Goal: Transaction & Acquisition: Purchase product/service

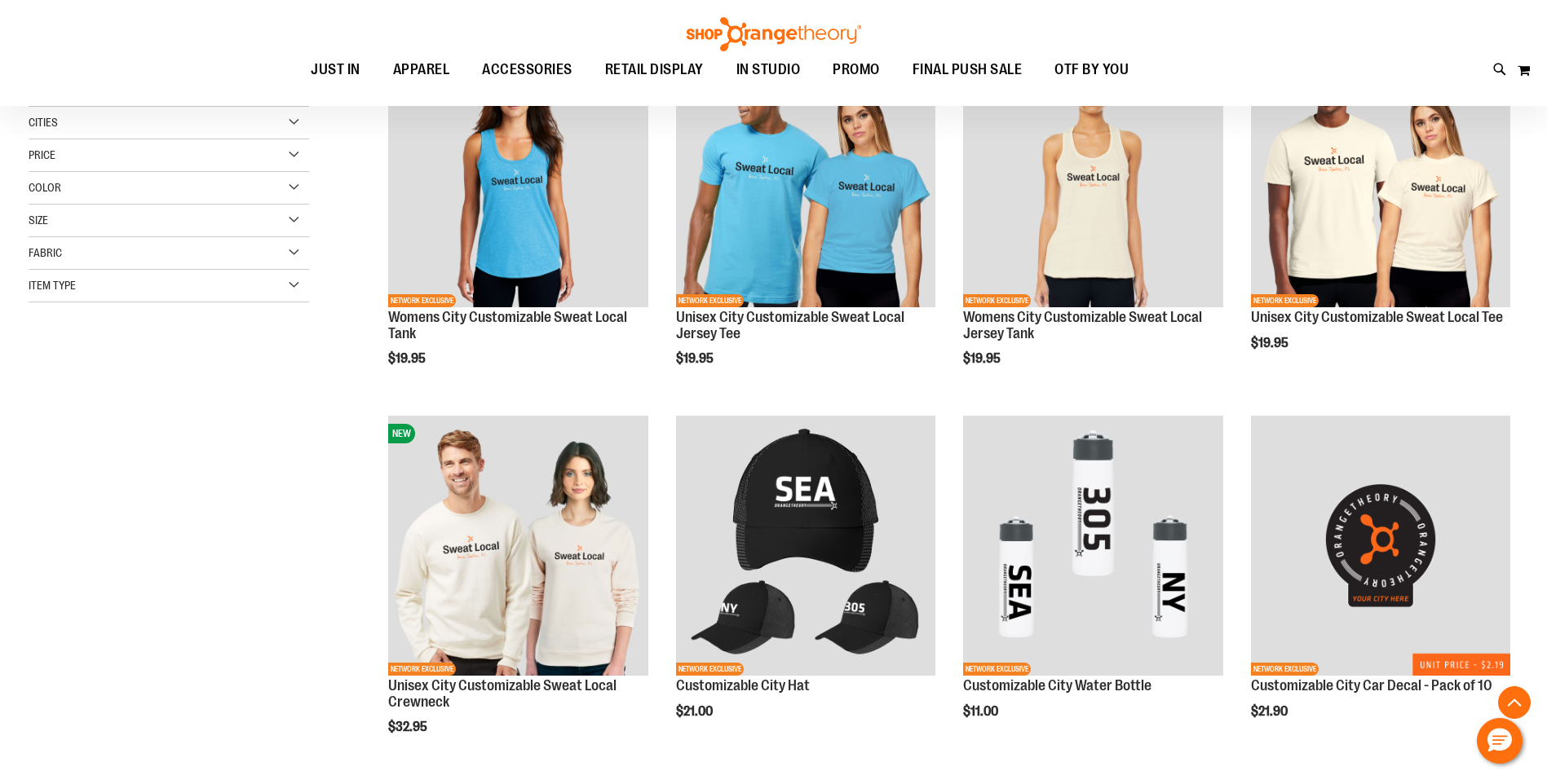
scroll to position [305, 0]
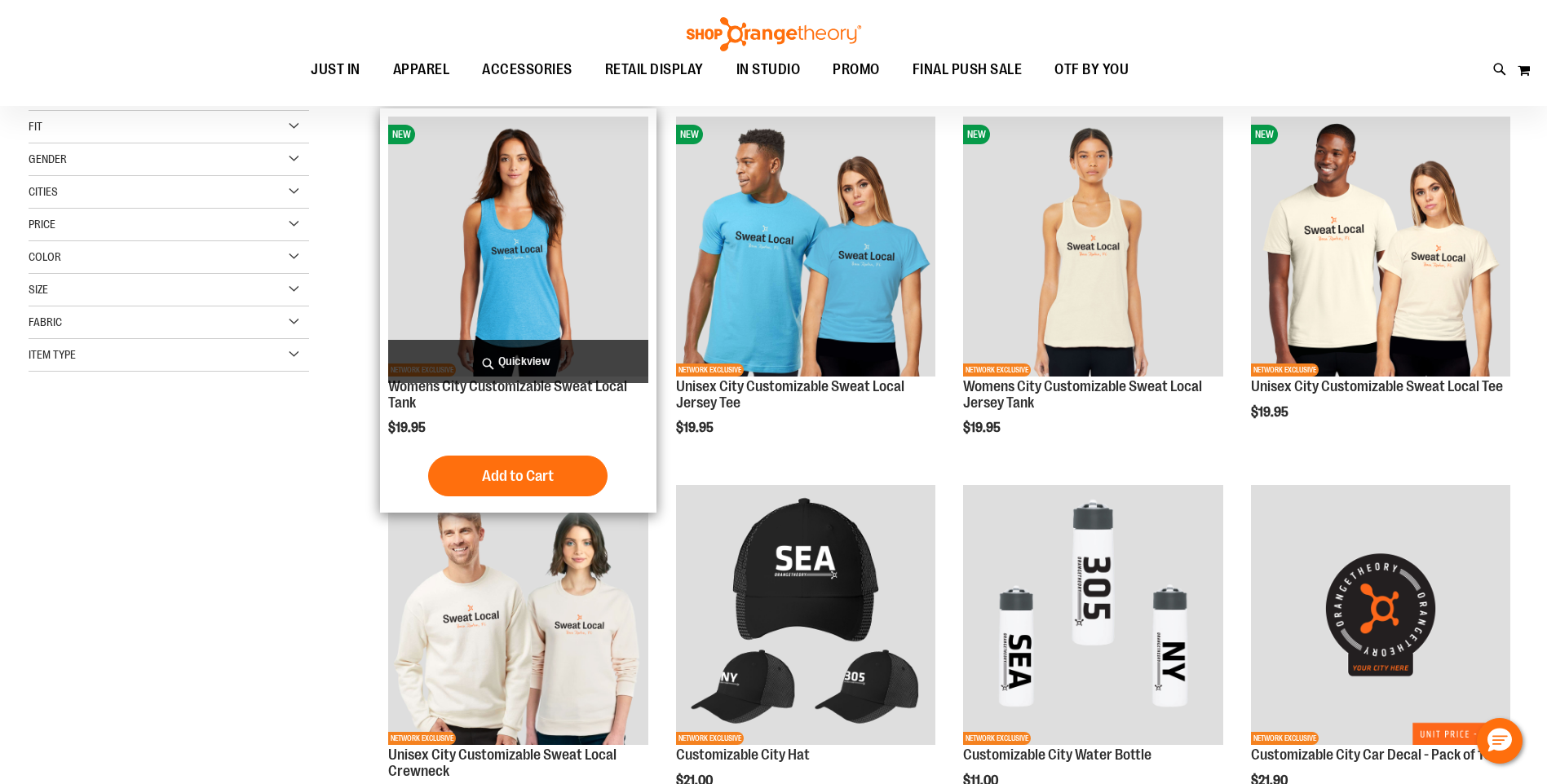
scroll to position [40, 0]
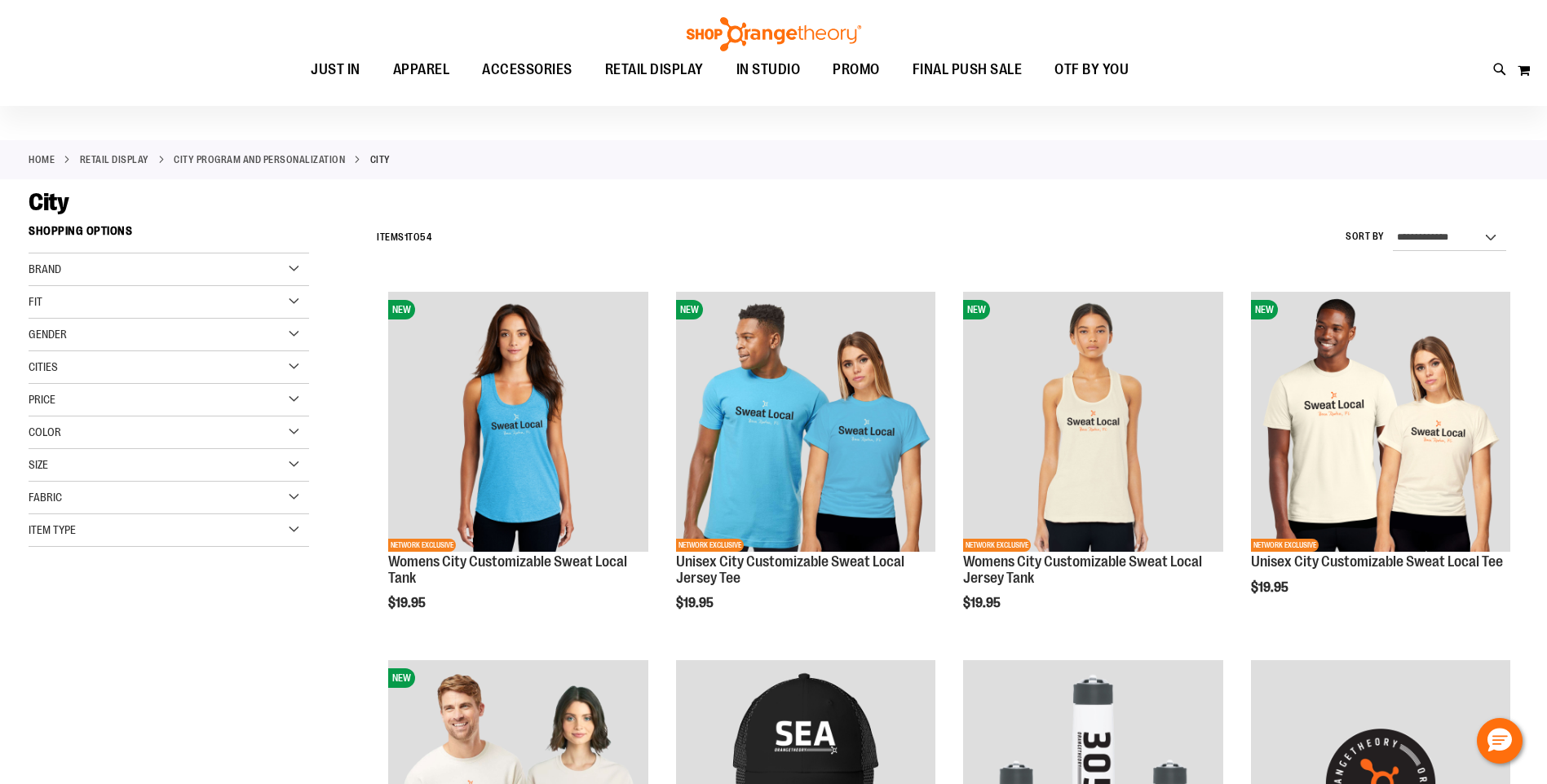
type input "**********"
click at [292, 264] on div "Brand" at bounding box center [169, 270] width 280 height 32
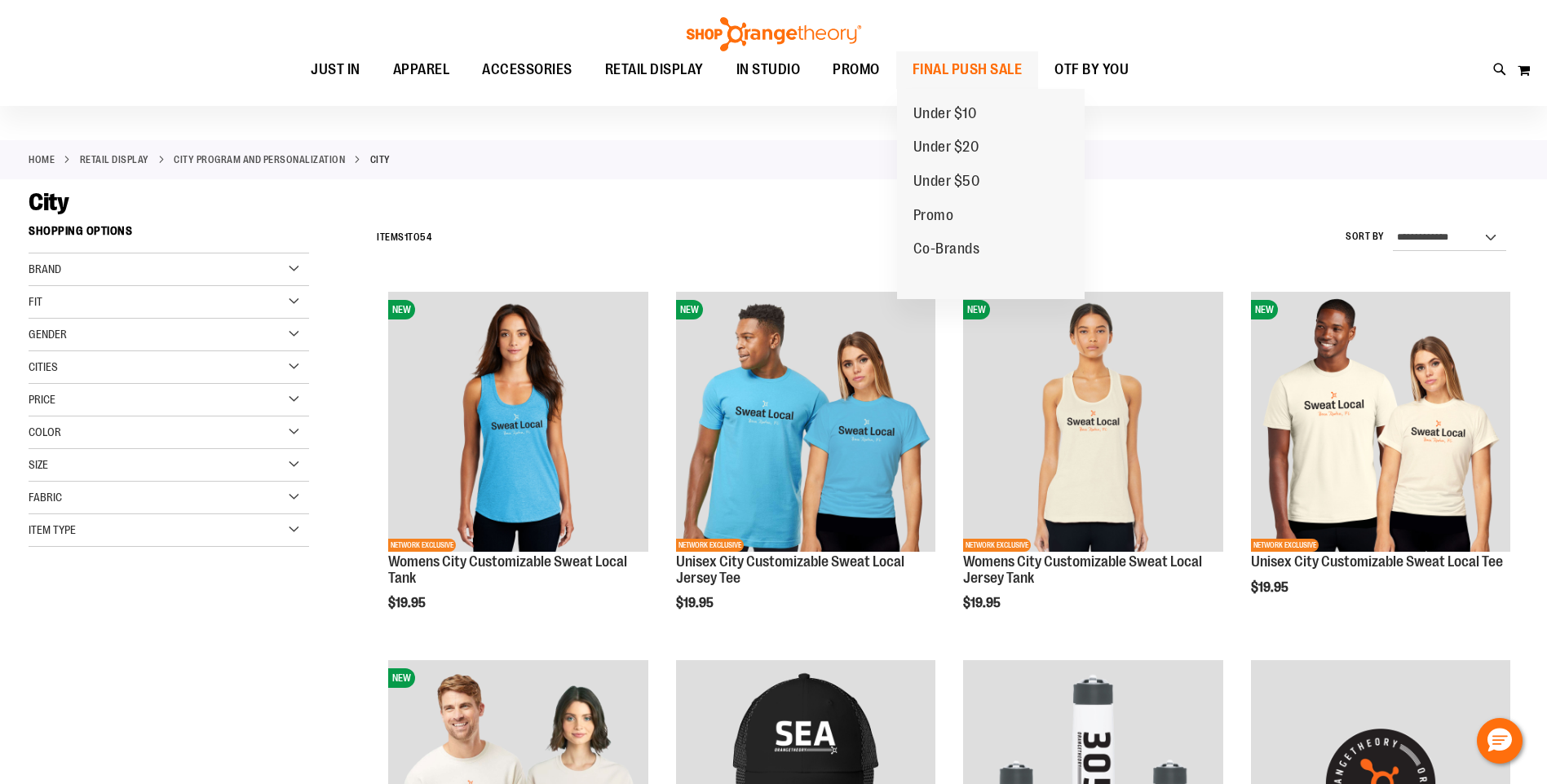
click at [960, 68] on span "FINAL PUSH SALE" at bounding box center [967, 69] width 110 height 37
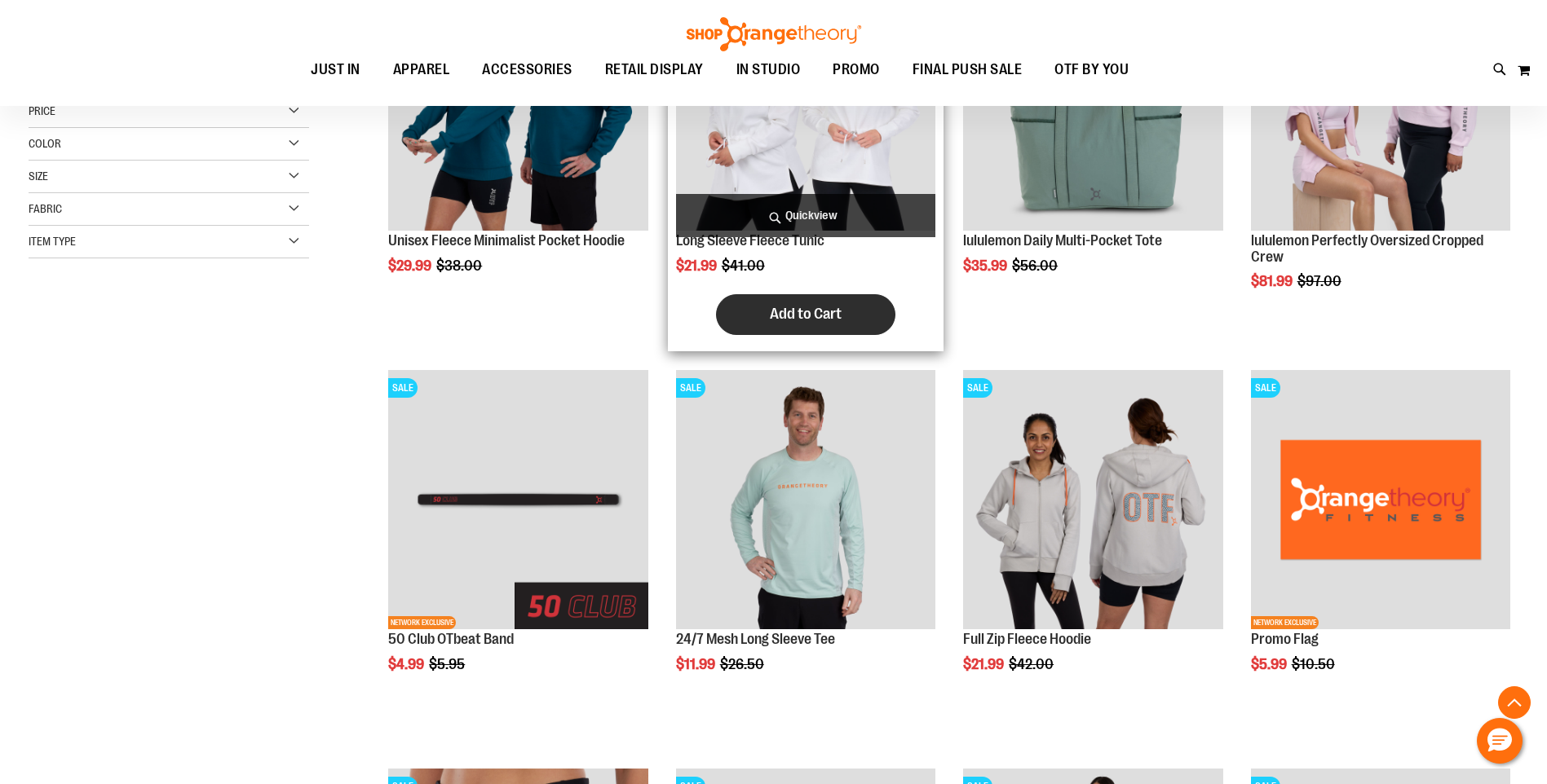
scroll to position [366, 0]
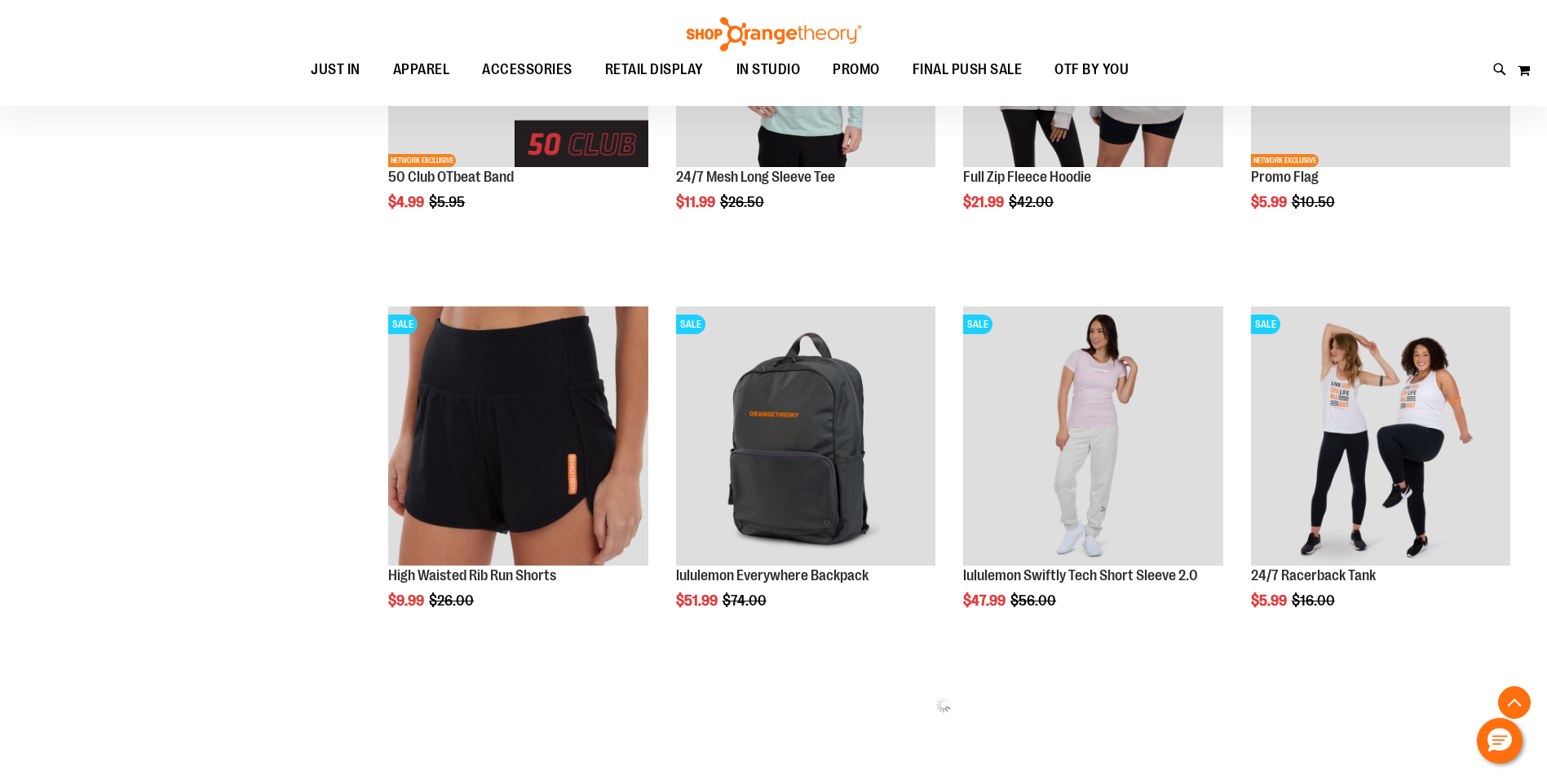
scroll to position [835, 0]
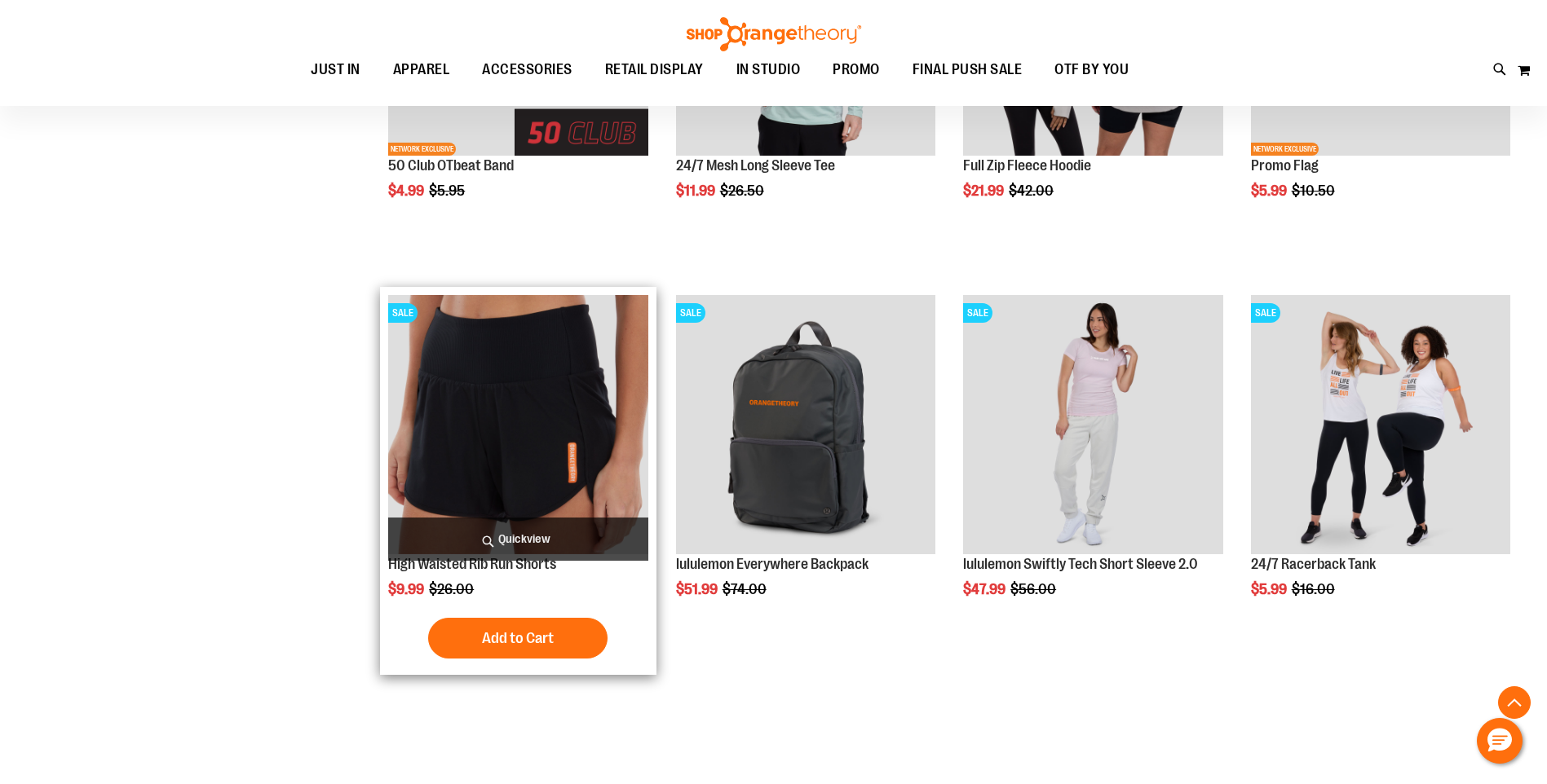
type input "**********"
click at [472, 425] on img "product" at bounding box center [518, 425] width 260 height 259
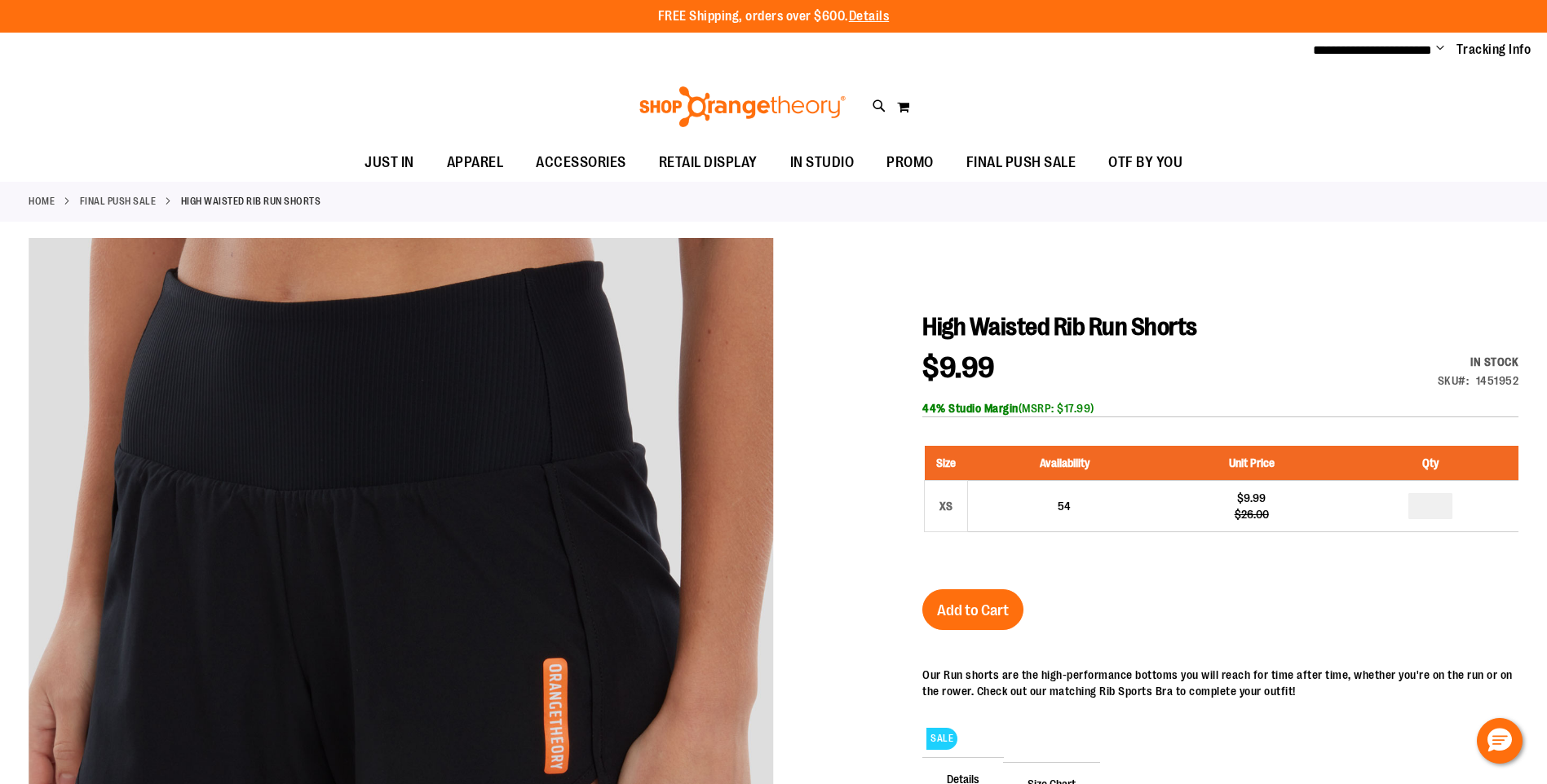
type input "**********"
click at [103, 203] on link "FINAL PUSH SALE" at bounding box center [117, 201] width 77 height 14
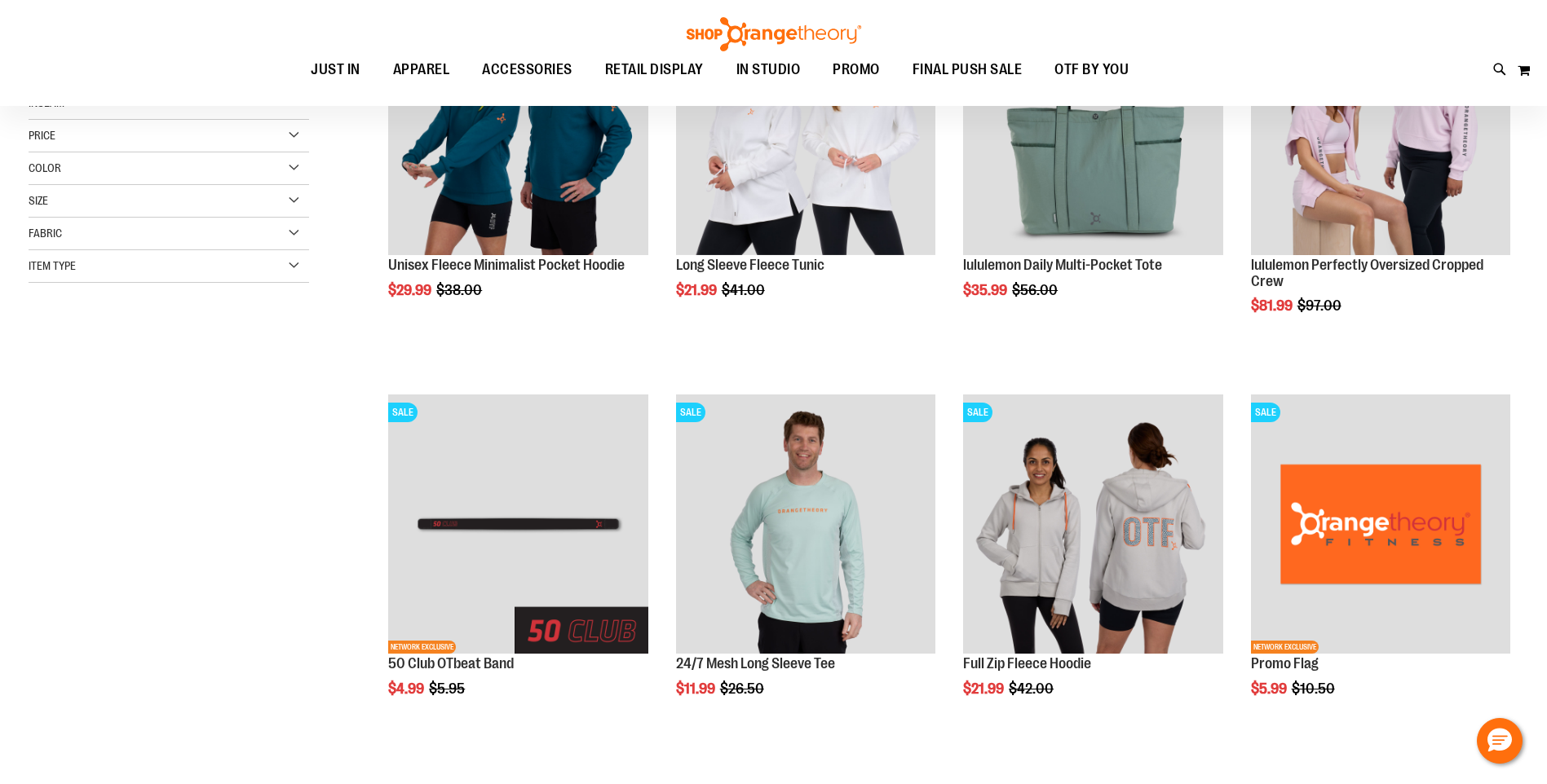
scroll to position [346, 0]
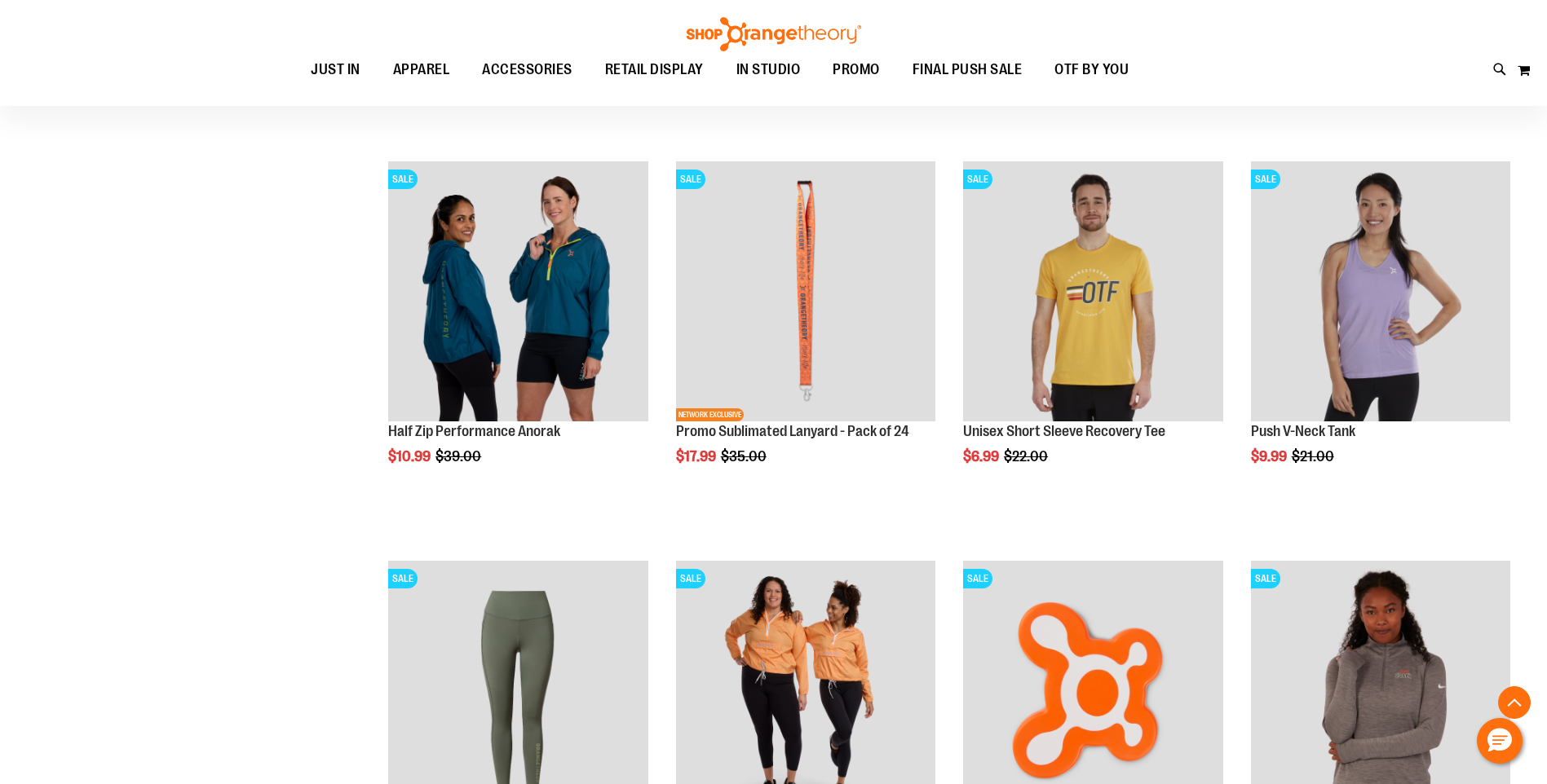
scroll to position [1527, 0]
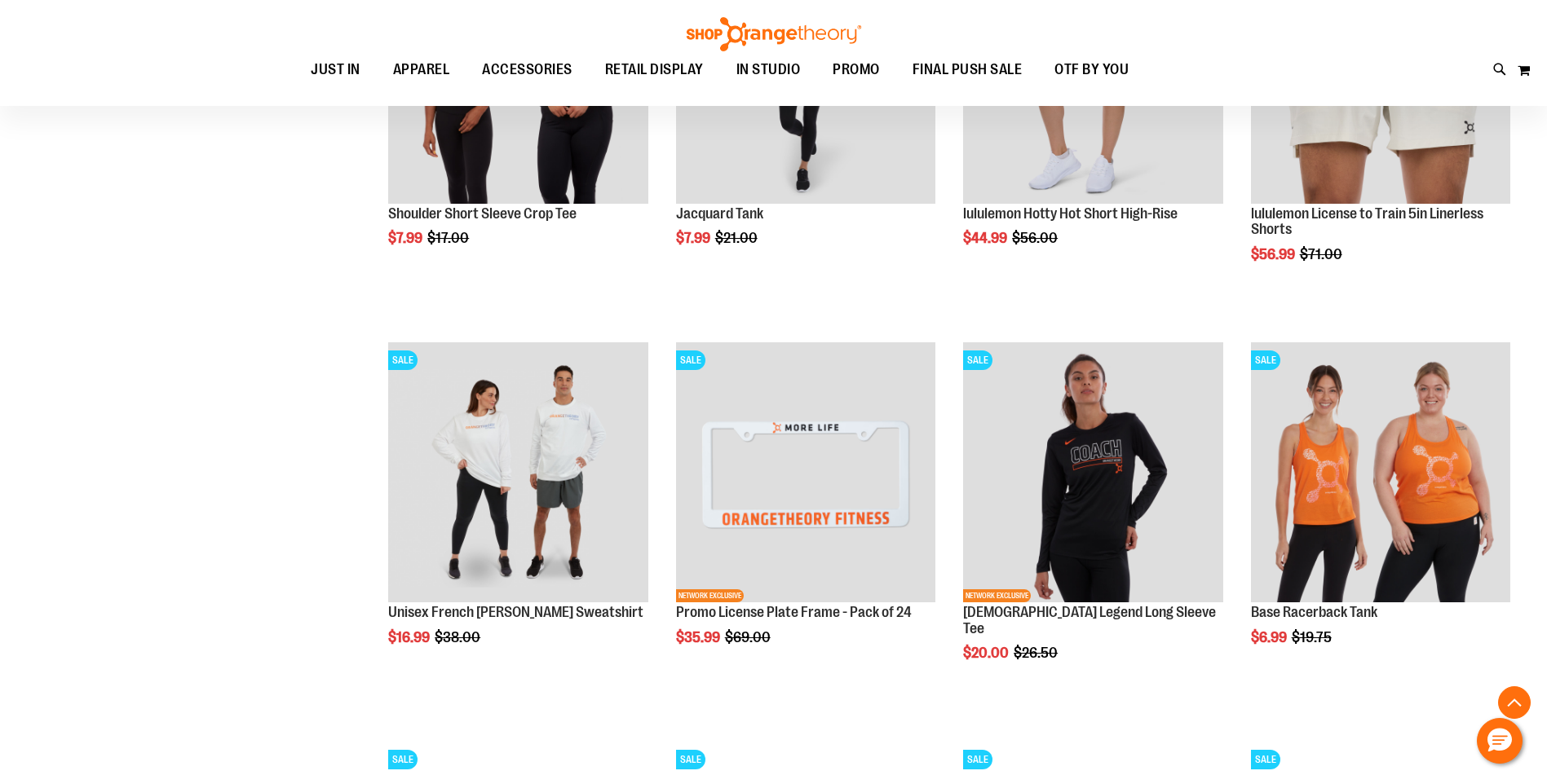
scroll to position [2383, 0]
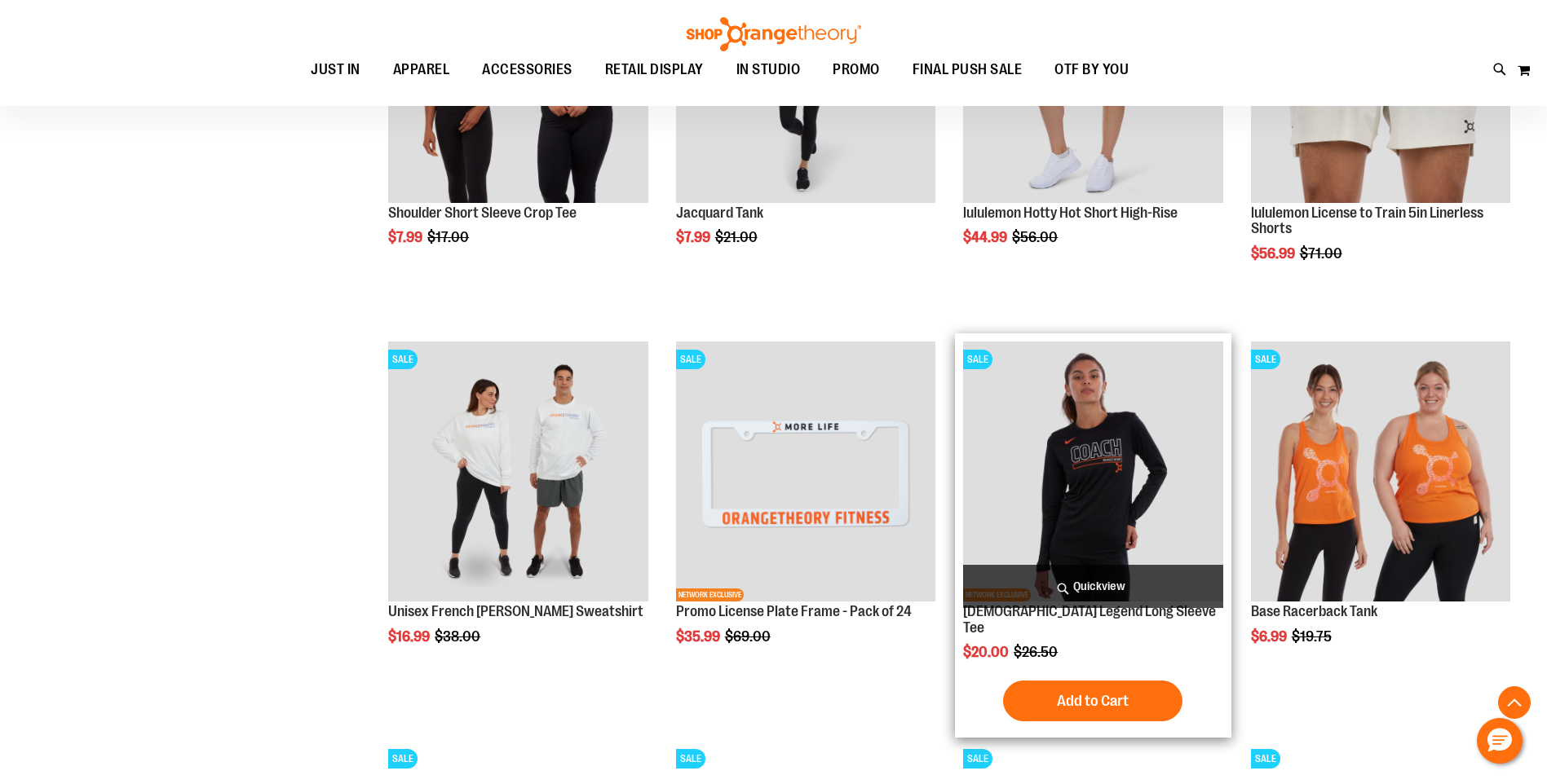
type input "**********"
click at [1067, 509] on img "product" at bounding box center [1093, 472] width 260 height 259
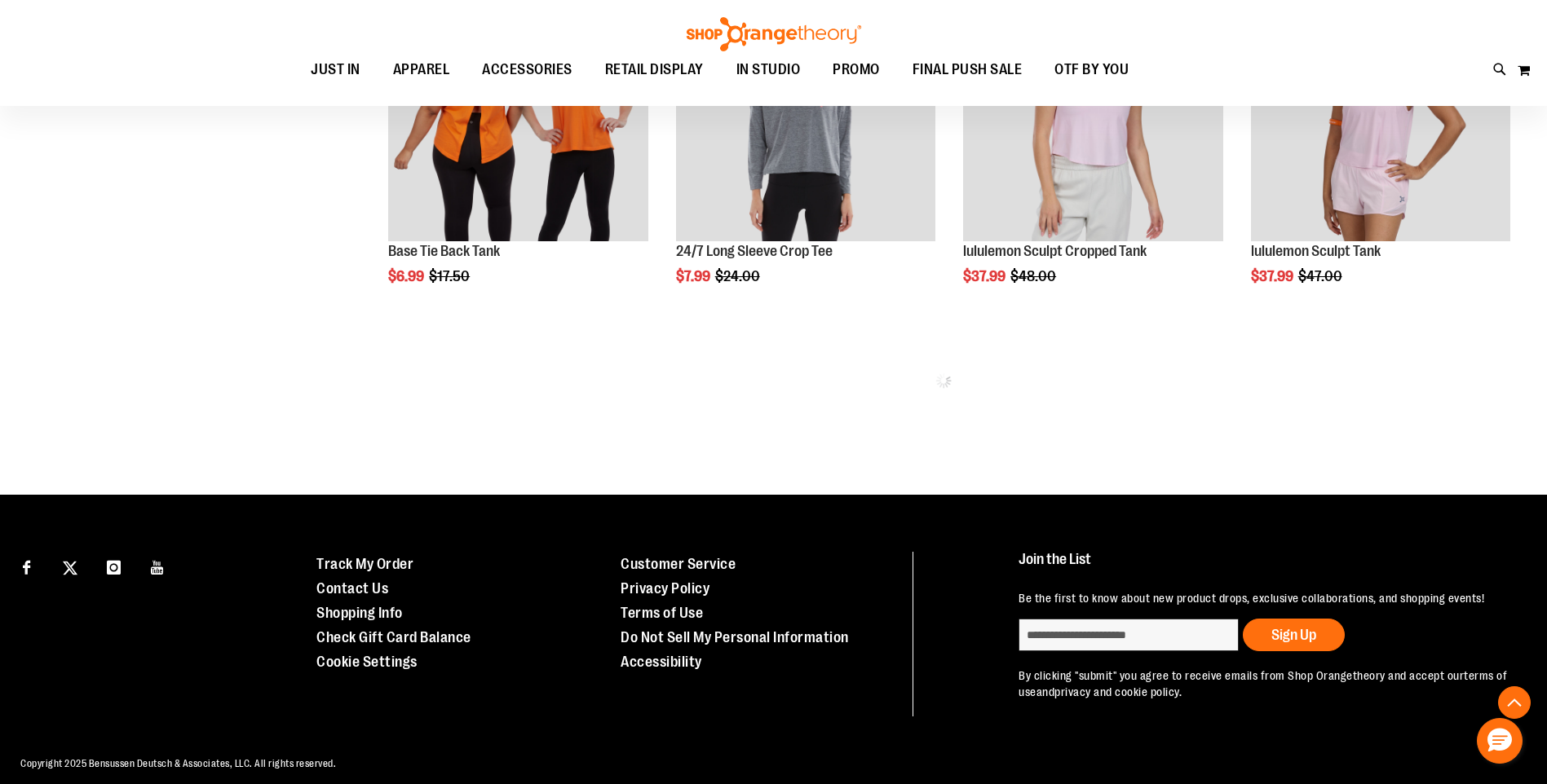
scroll to position [1187, 0]
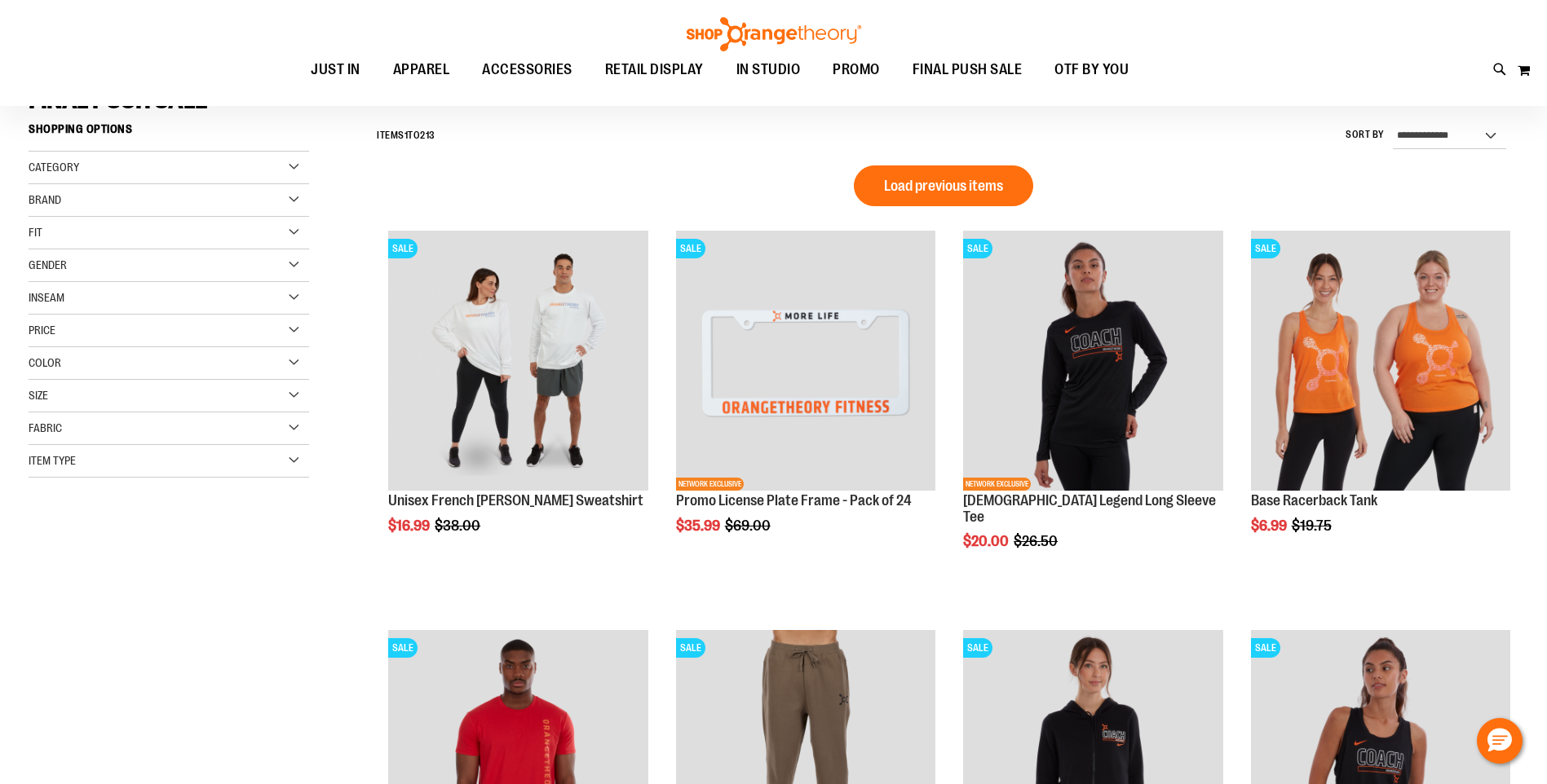
scroll to position [108, 0]
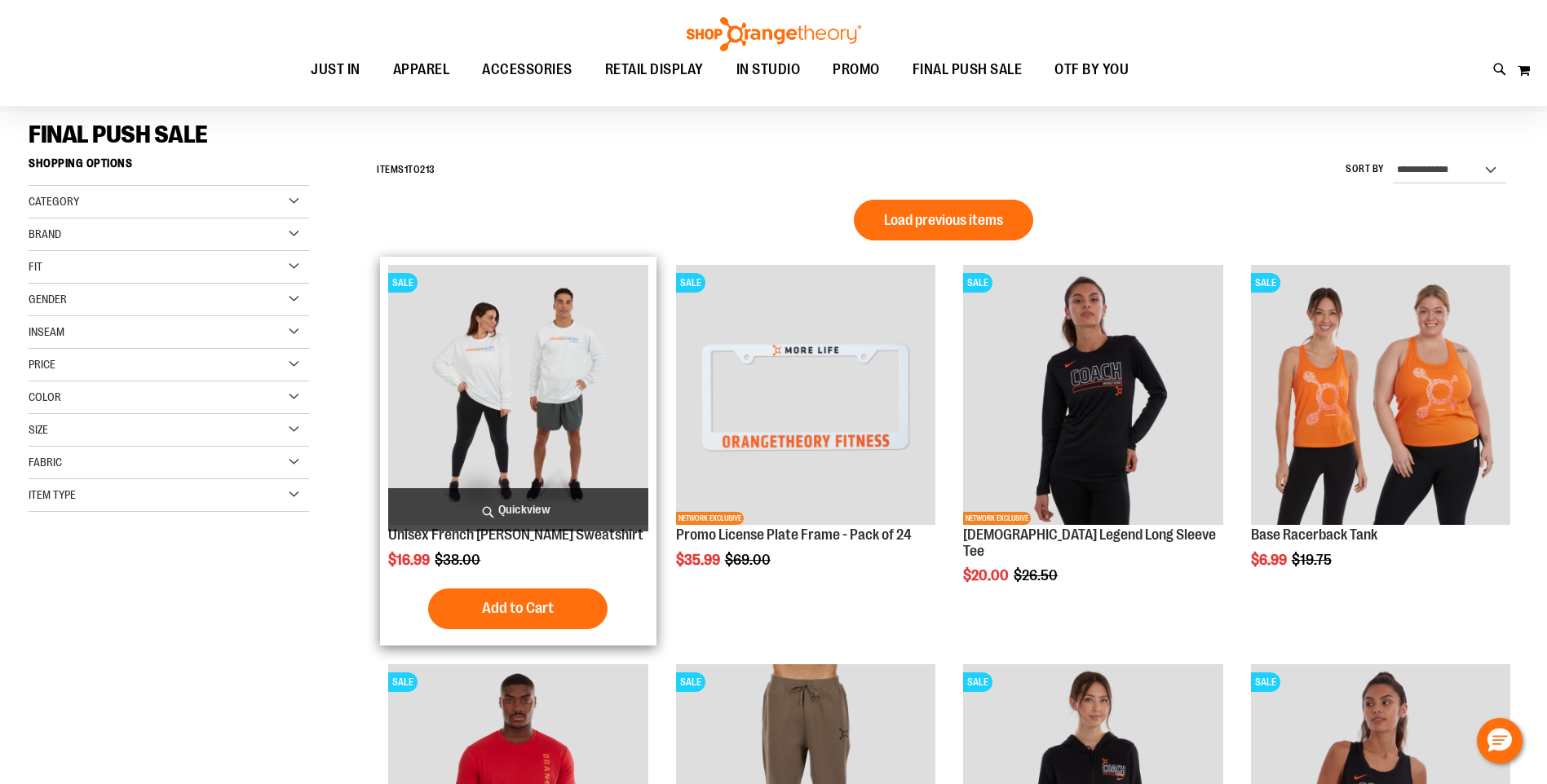
type input "**********"
click at [557, 405] on img "product" at bounding box center [518, 395] width 260 height 259
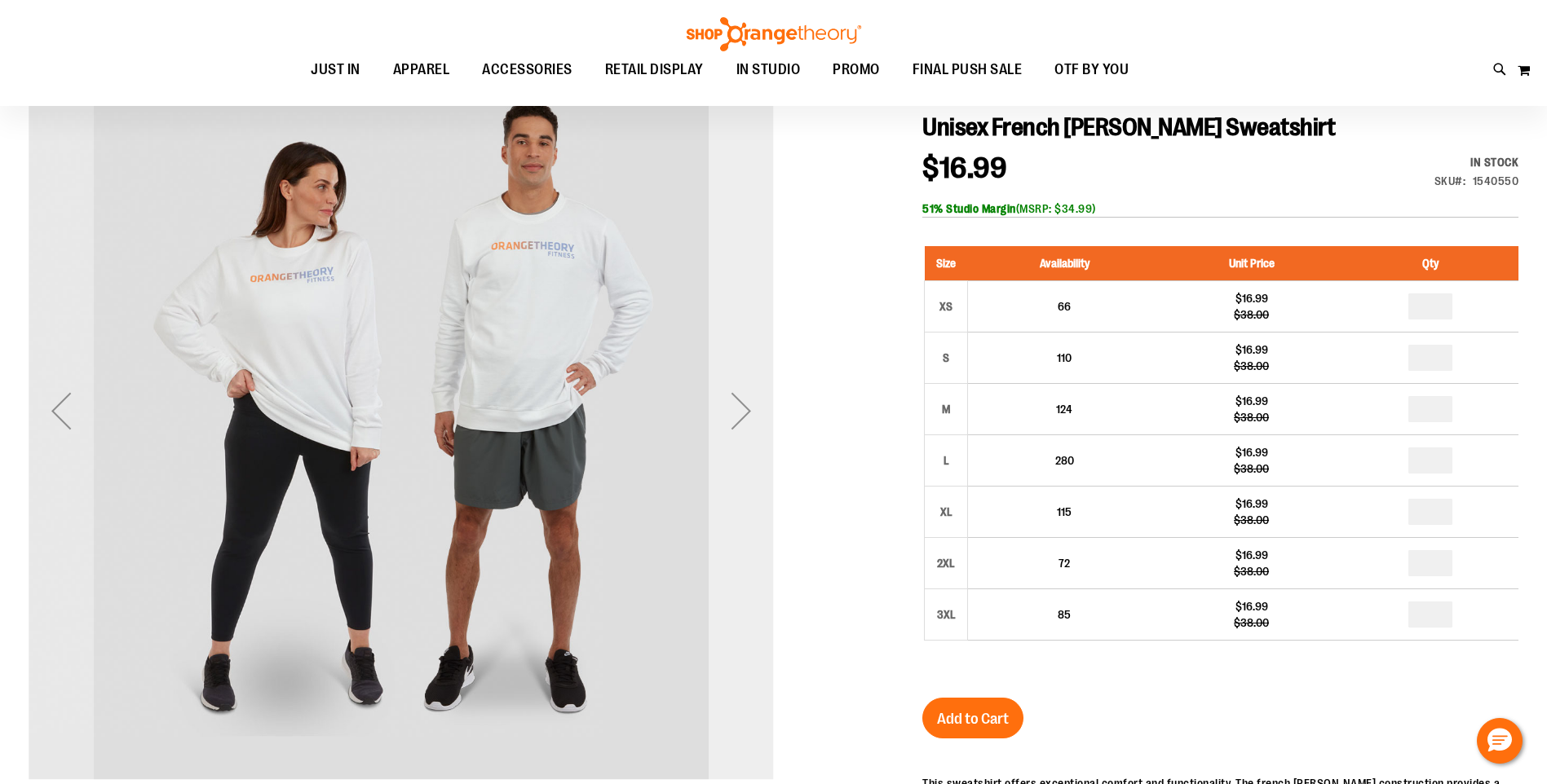
scroll to position [203, 0]
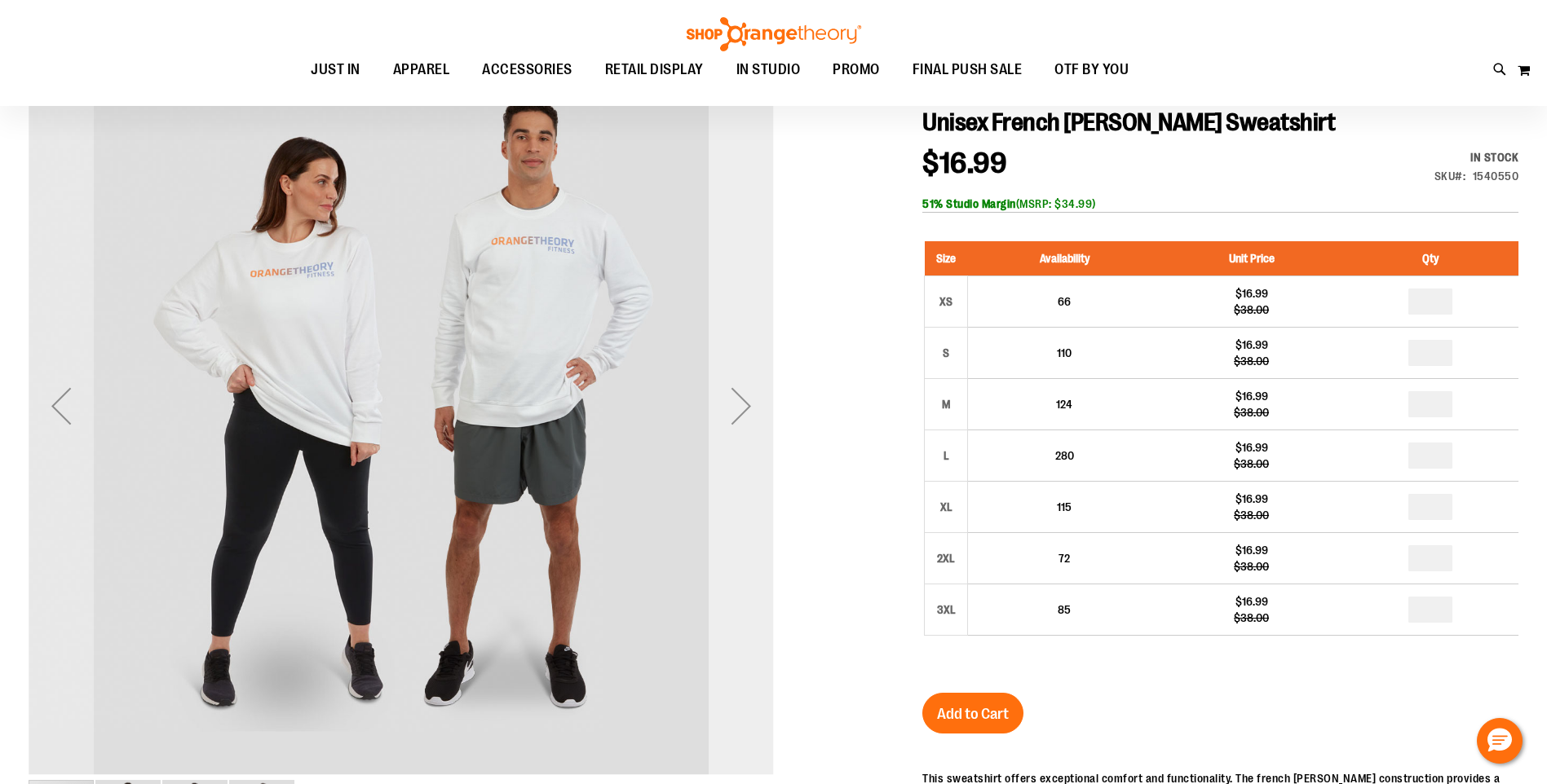
type input "**********"
click at [736, 407] on div "Next" at bounding box center [741, 405] width 65 height 65
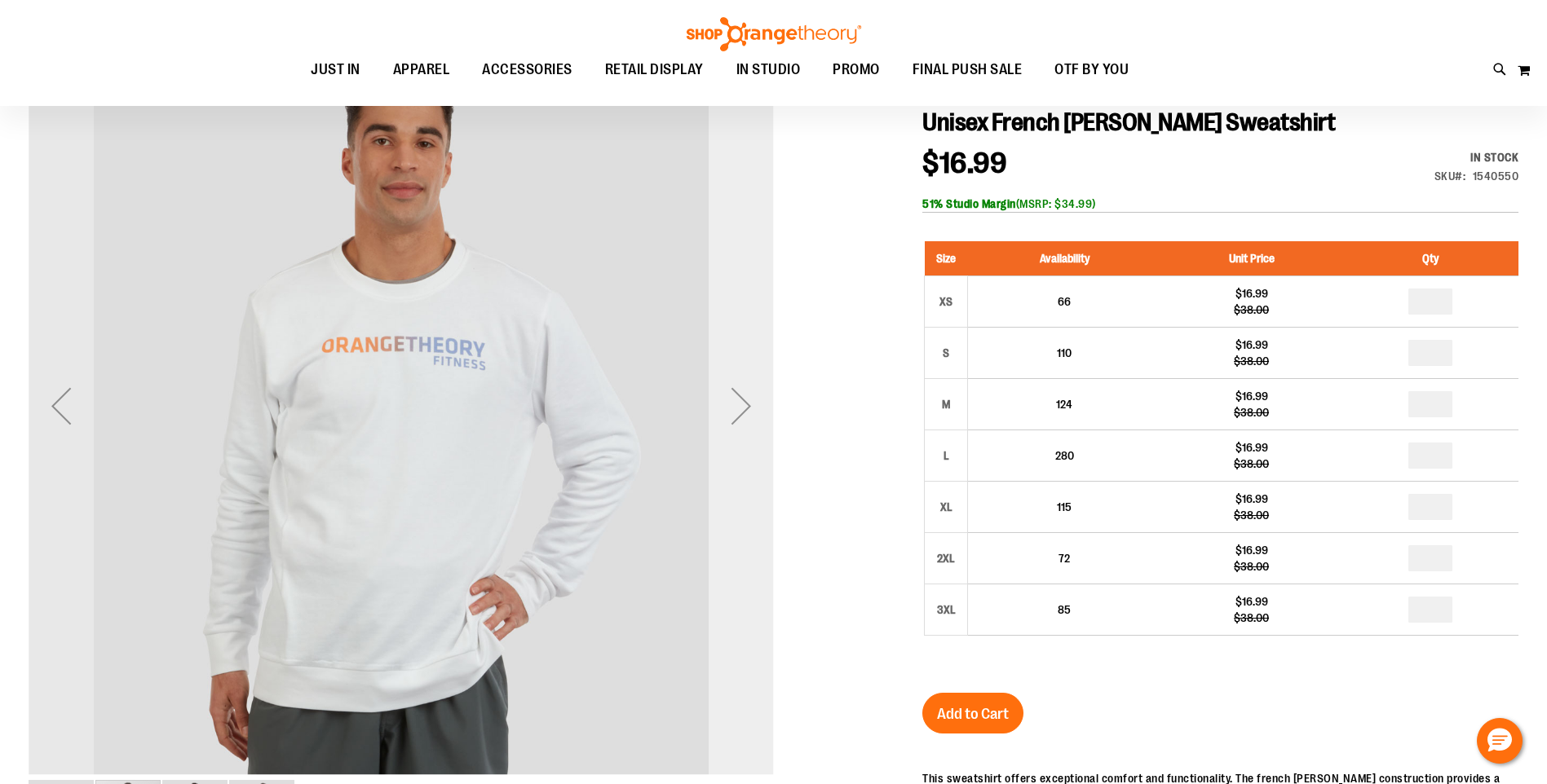
click at [736, 407] on div "Next" at bounding box center [741, 405] width 65 height 65
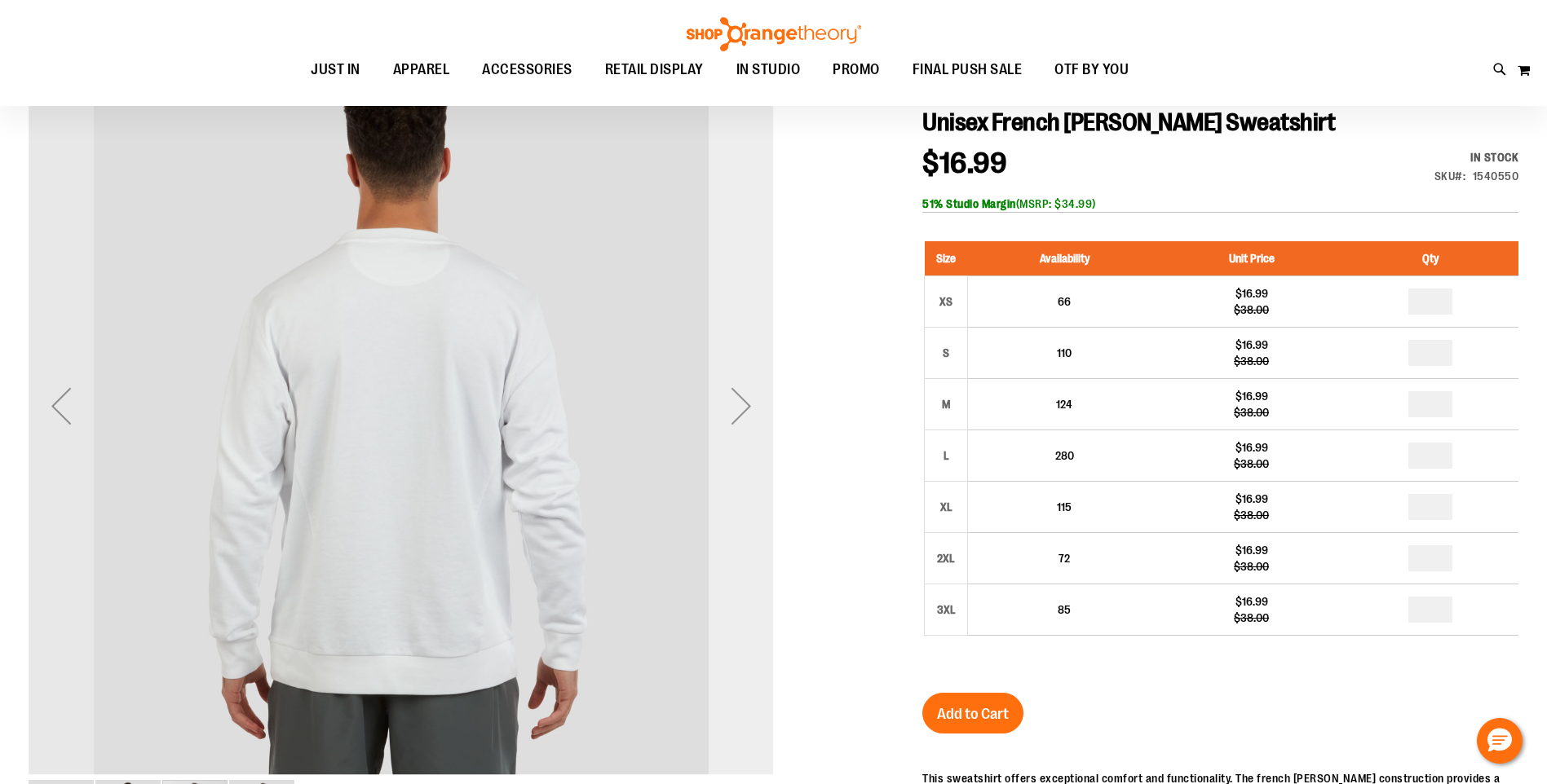
click at [738, 407] on div "Next" at bounding box center [741, 405] width 65 height 65
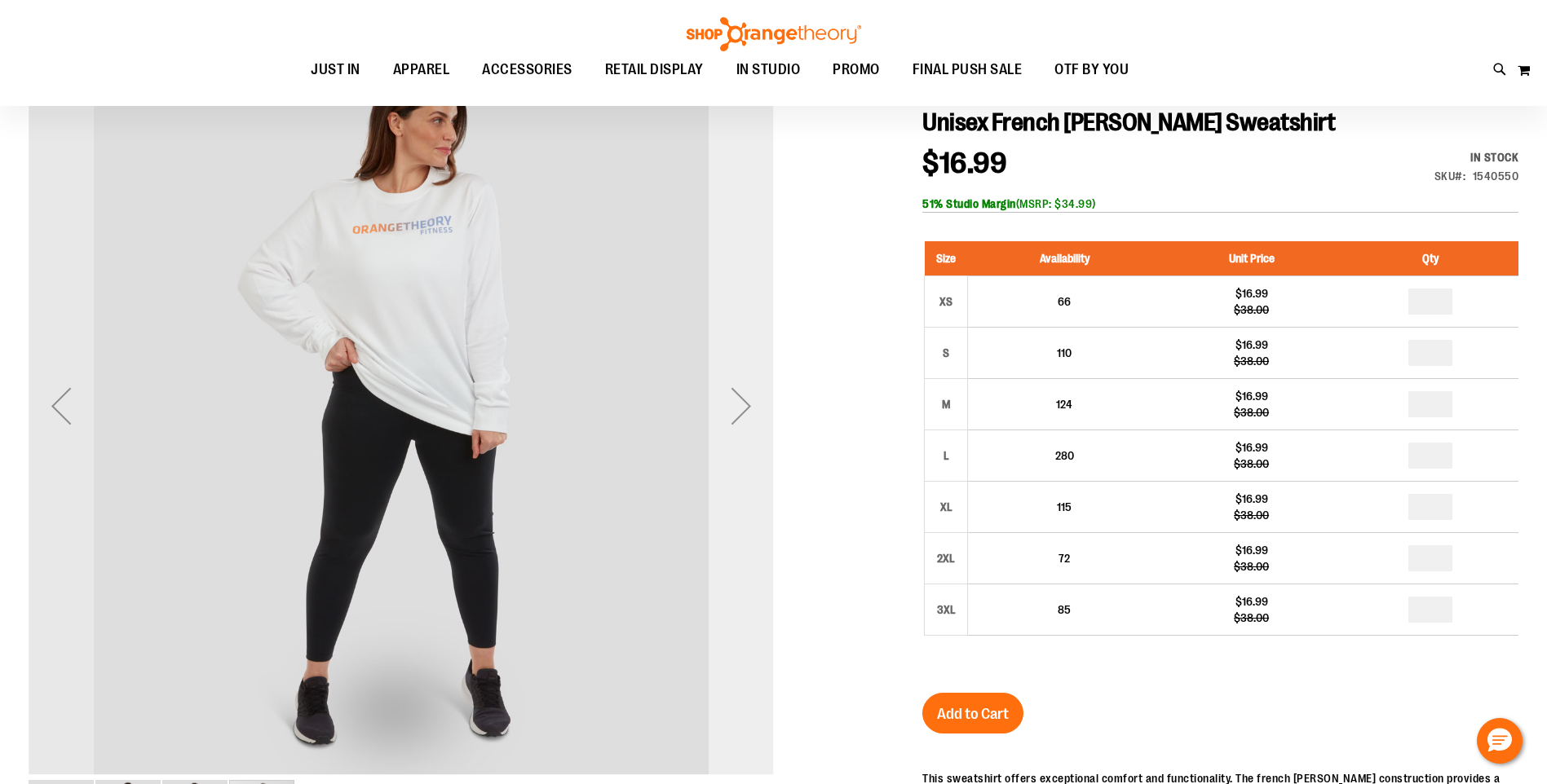
click at [738, 407] on div "Next" at bounding box center [741, 405] width 65 height 65
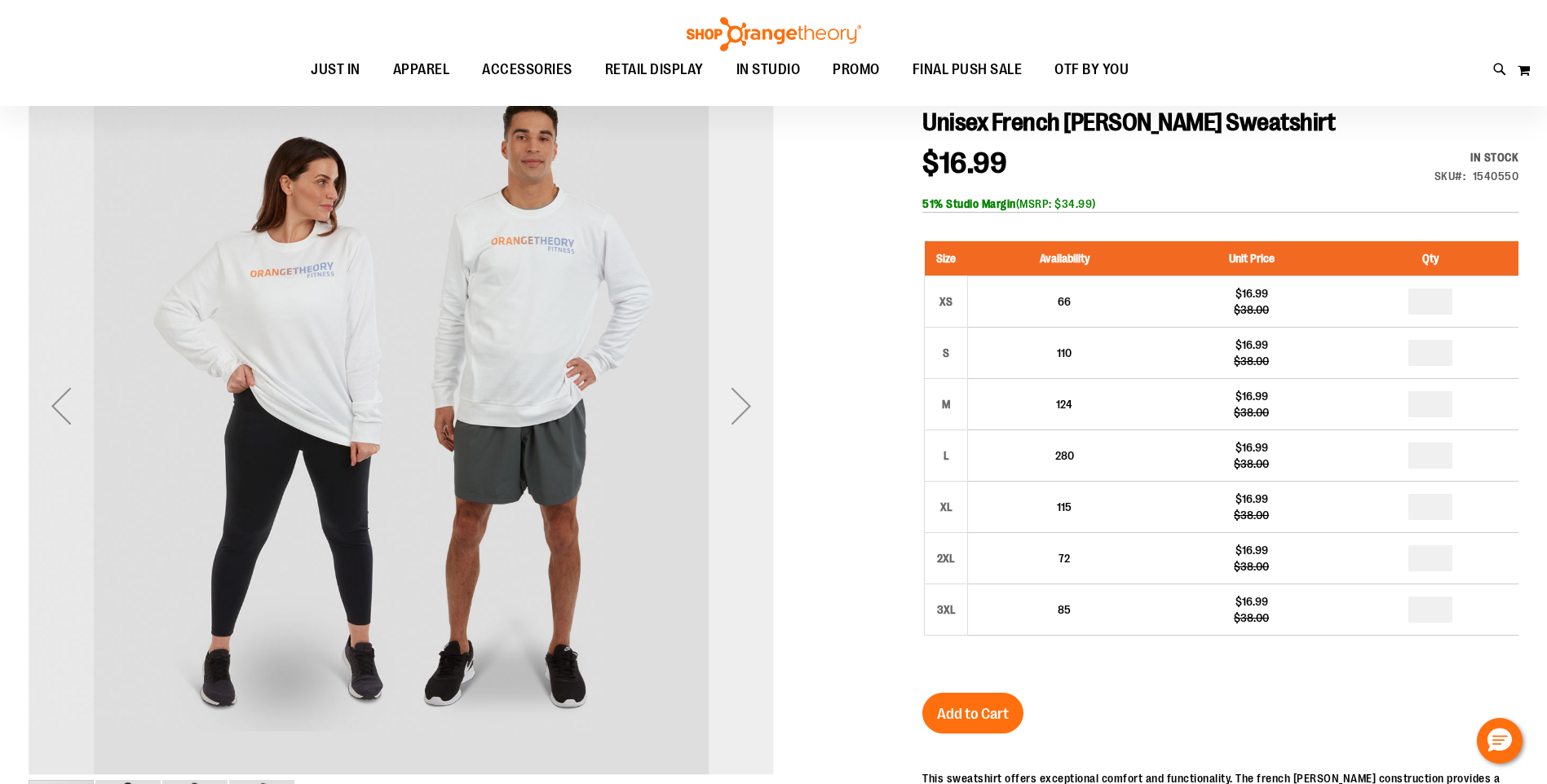
click at [738, 407] on div "Next" at bounding box center [741, 405] width 65 height 65
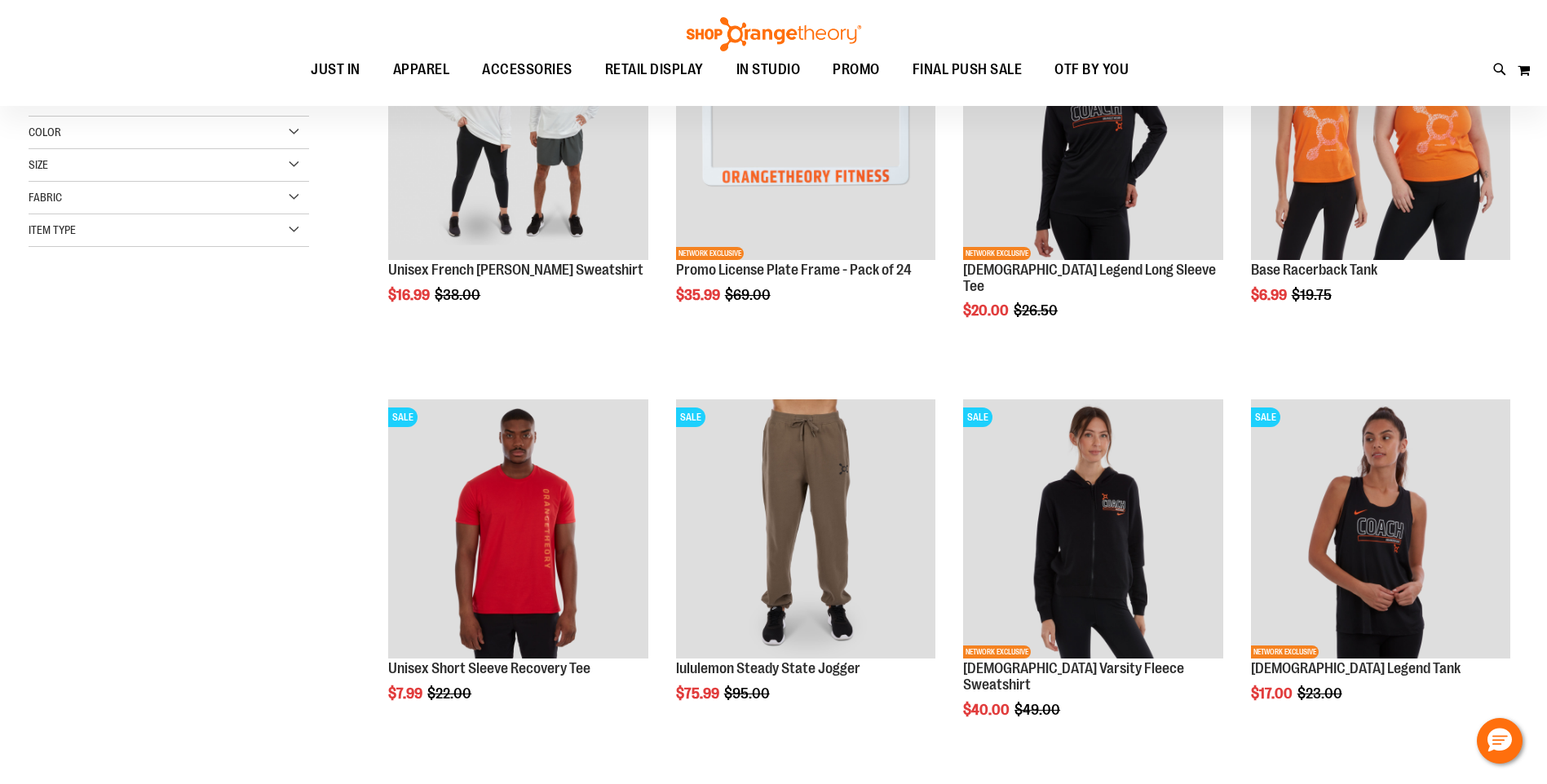
scroll to position [223, 0]
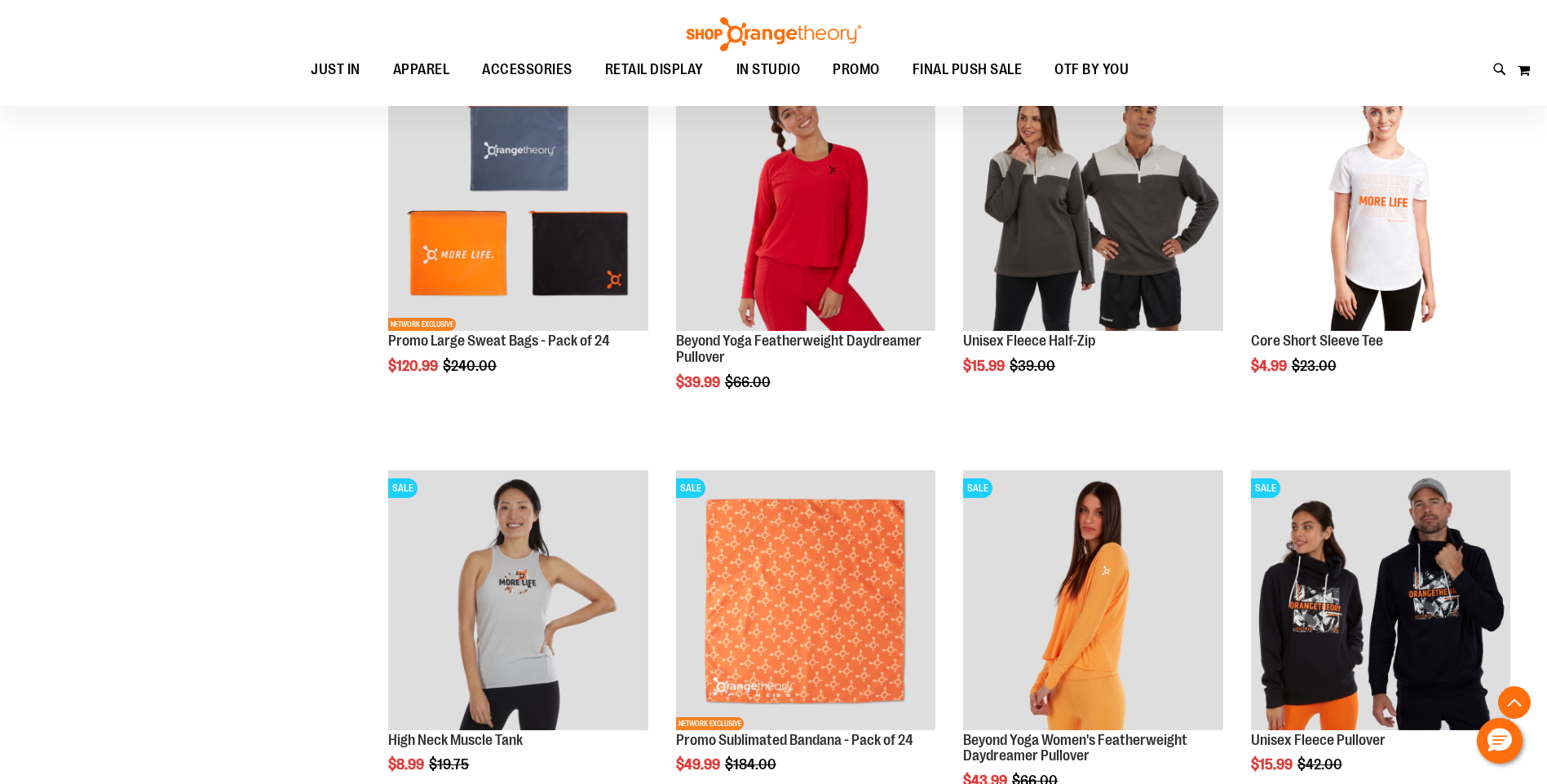
scroll to position [1792, 0]
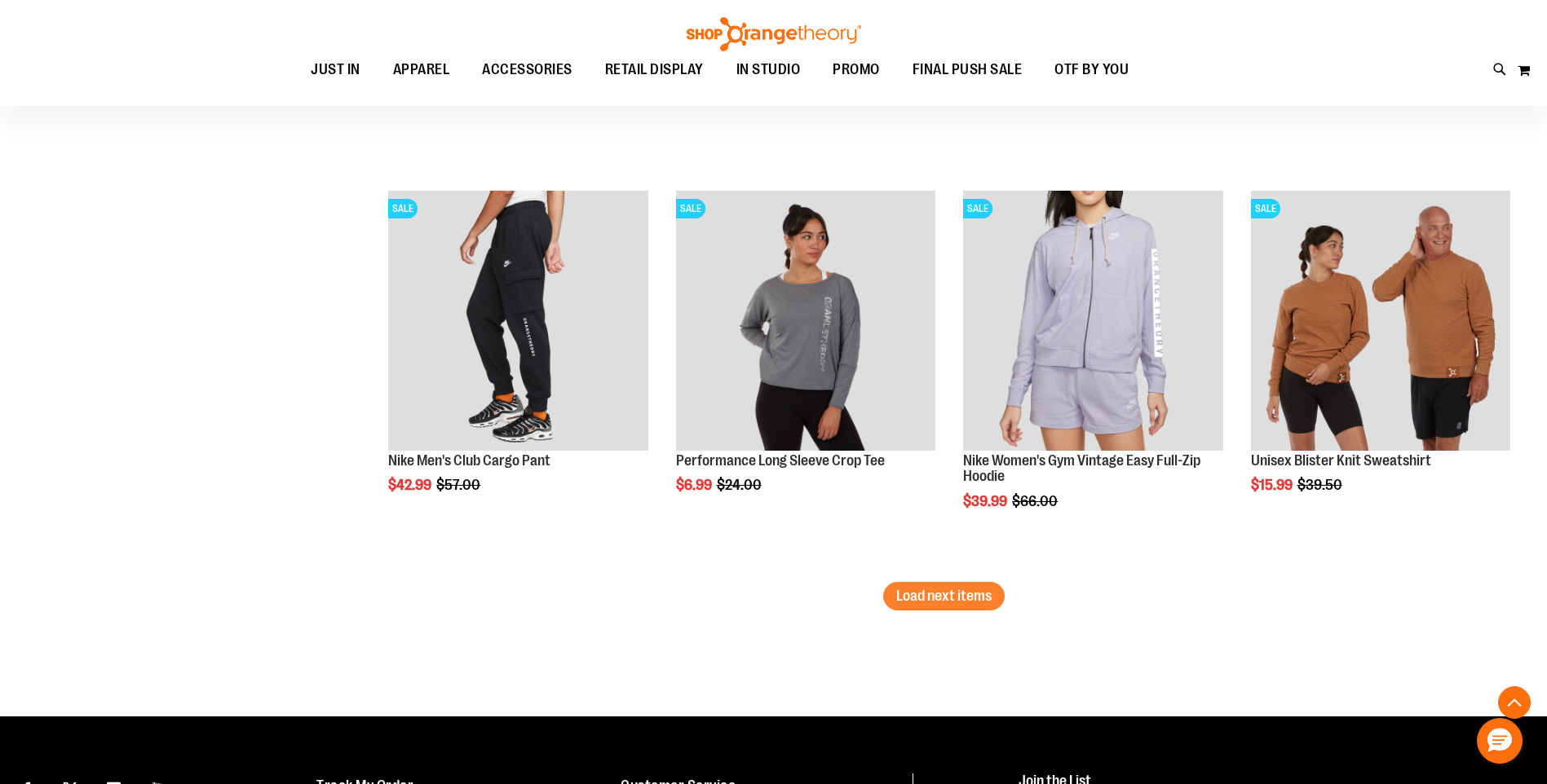
scroll to position [3301, 0]
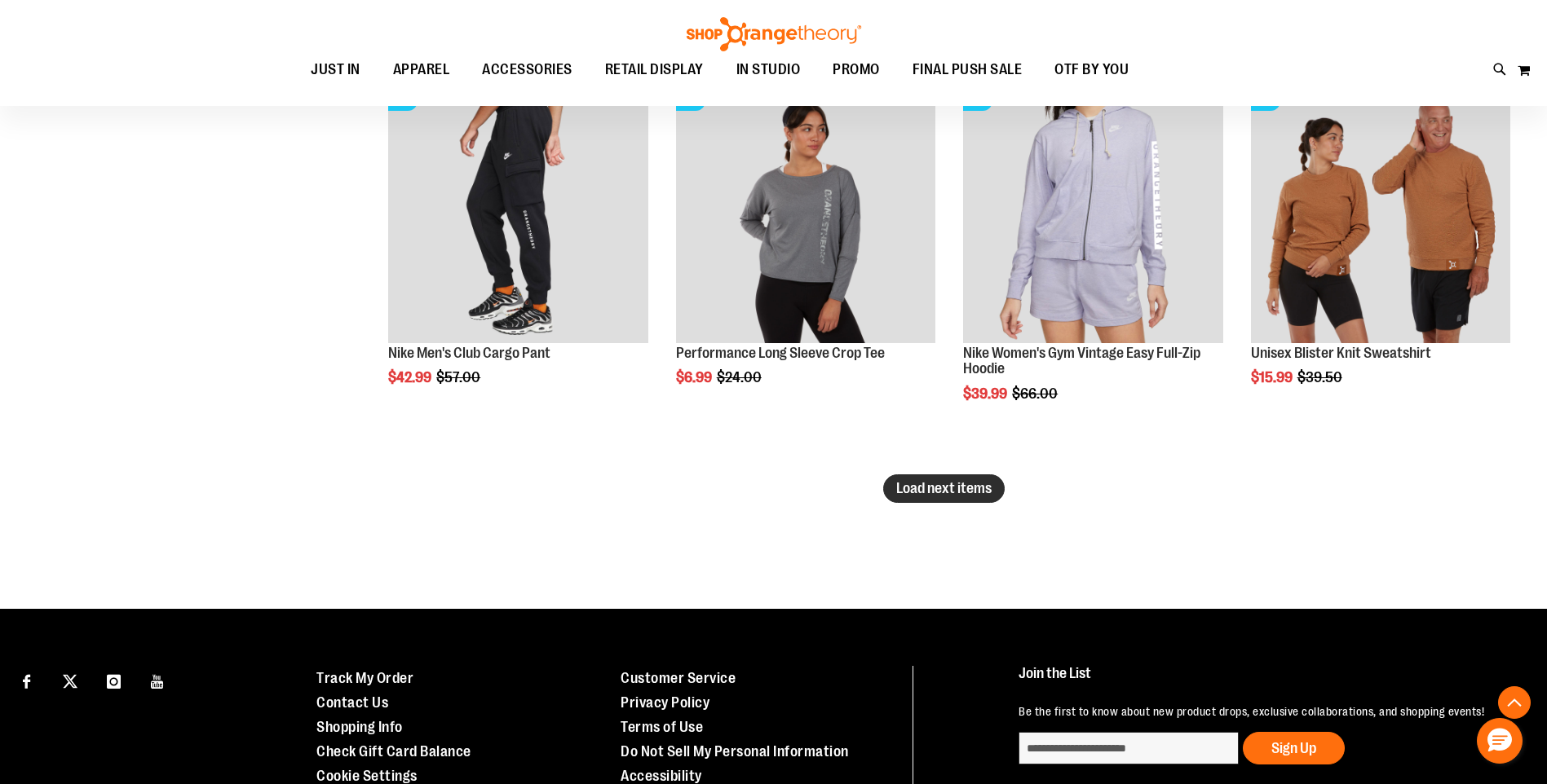
type input "**********"
click at [952, 489] on span "Load next items" at bounding box center [944, 488] width 96 height 16
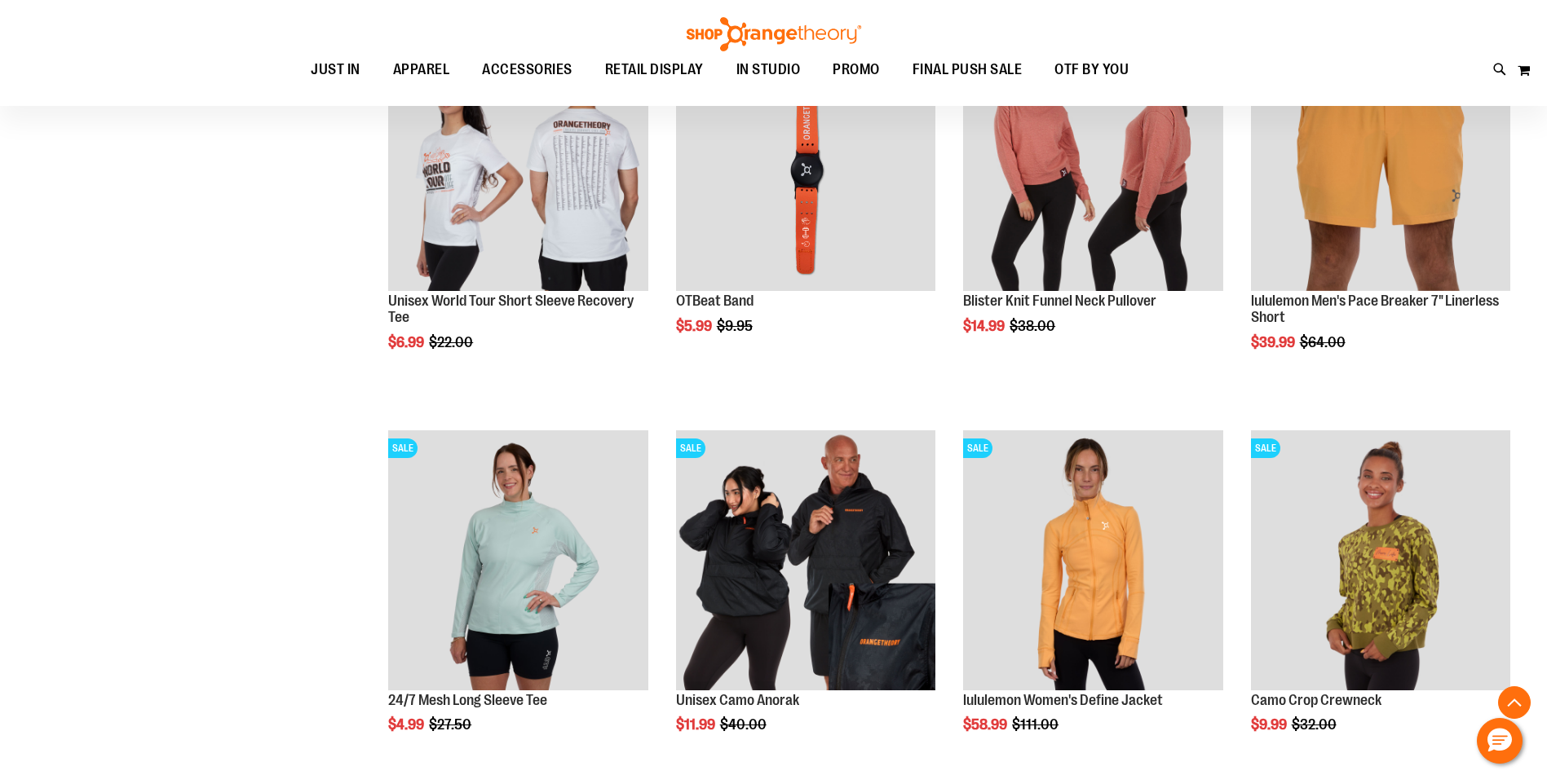
scroll to position [4218, 0]
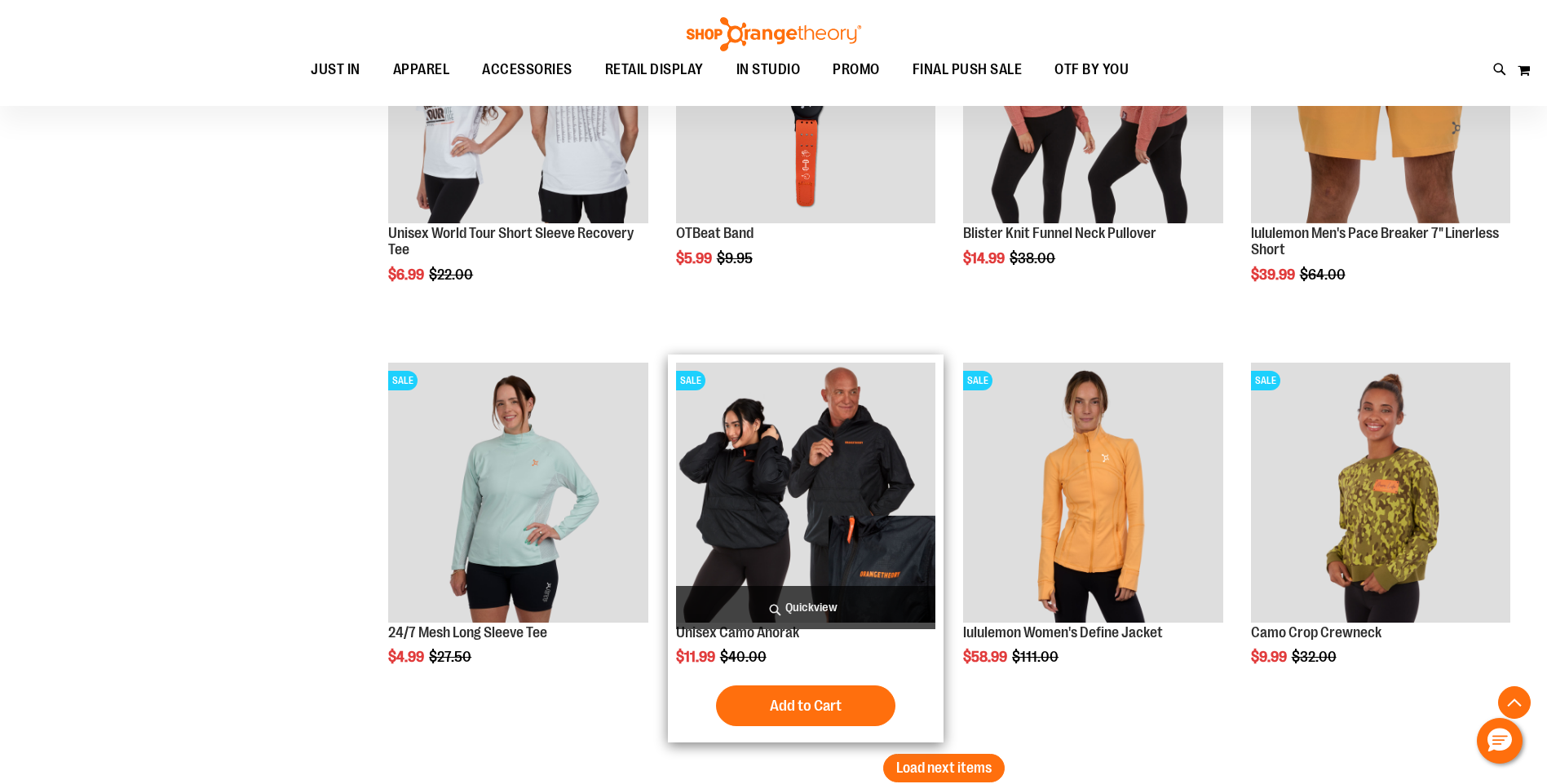
click at [819, 510] on img "product" at bounding box center [806, 492] width 260 height 259
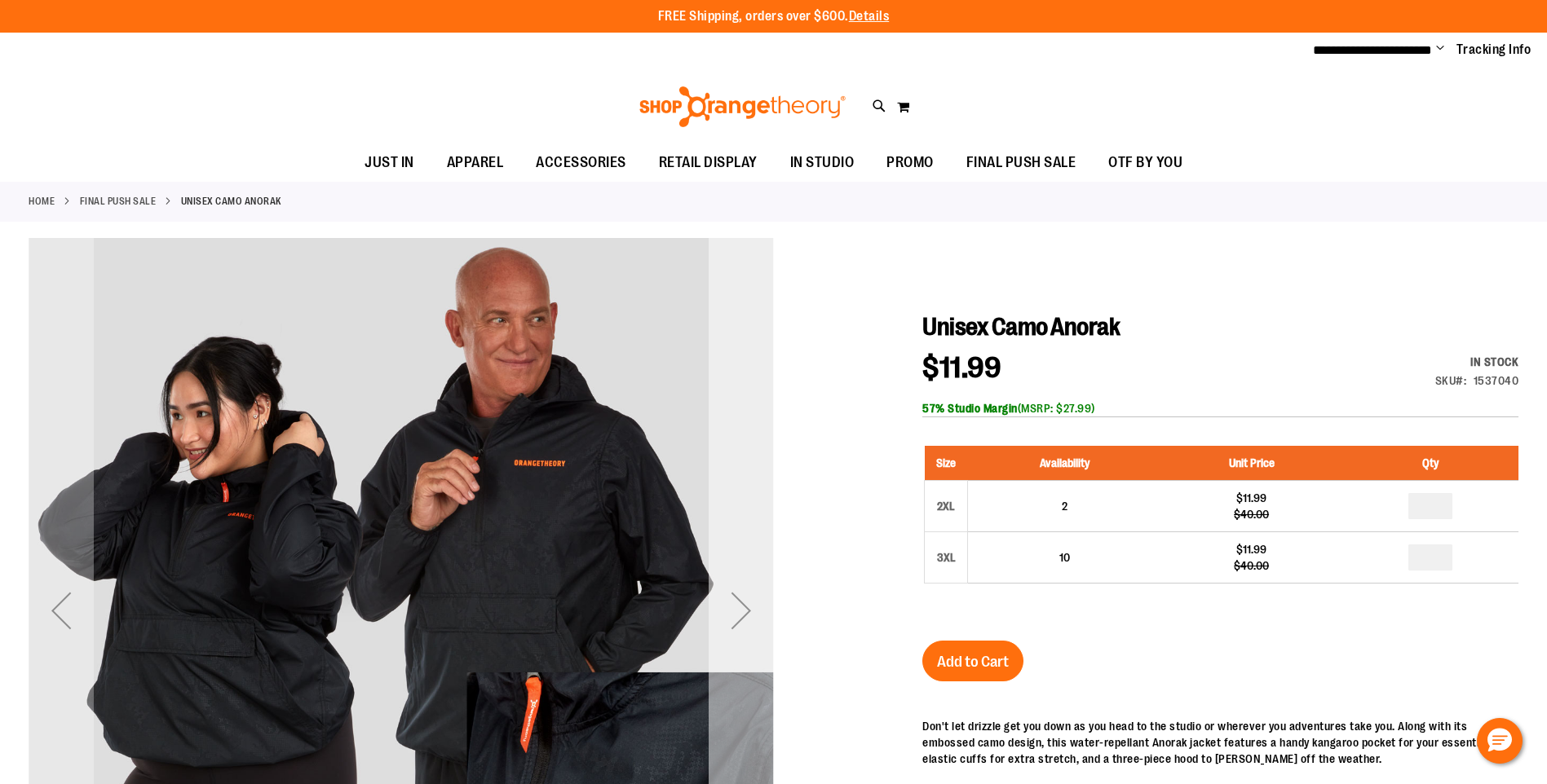
type input "**********"
click at [732, 613] on div "Next" at bounding box center [741, 610] width 65 height 65
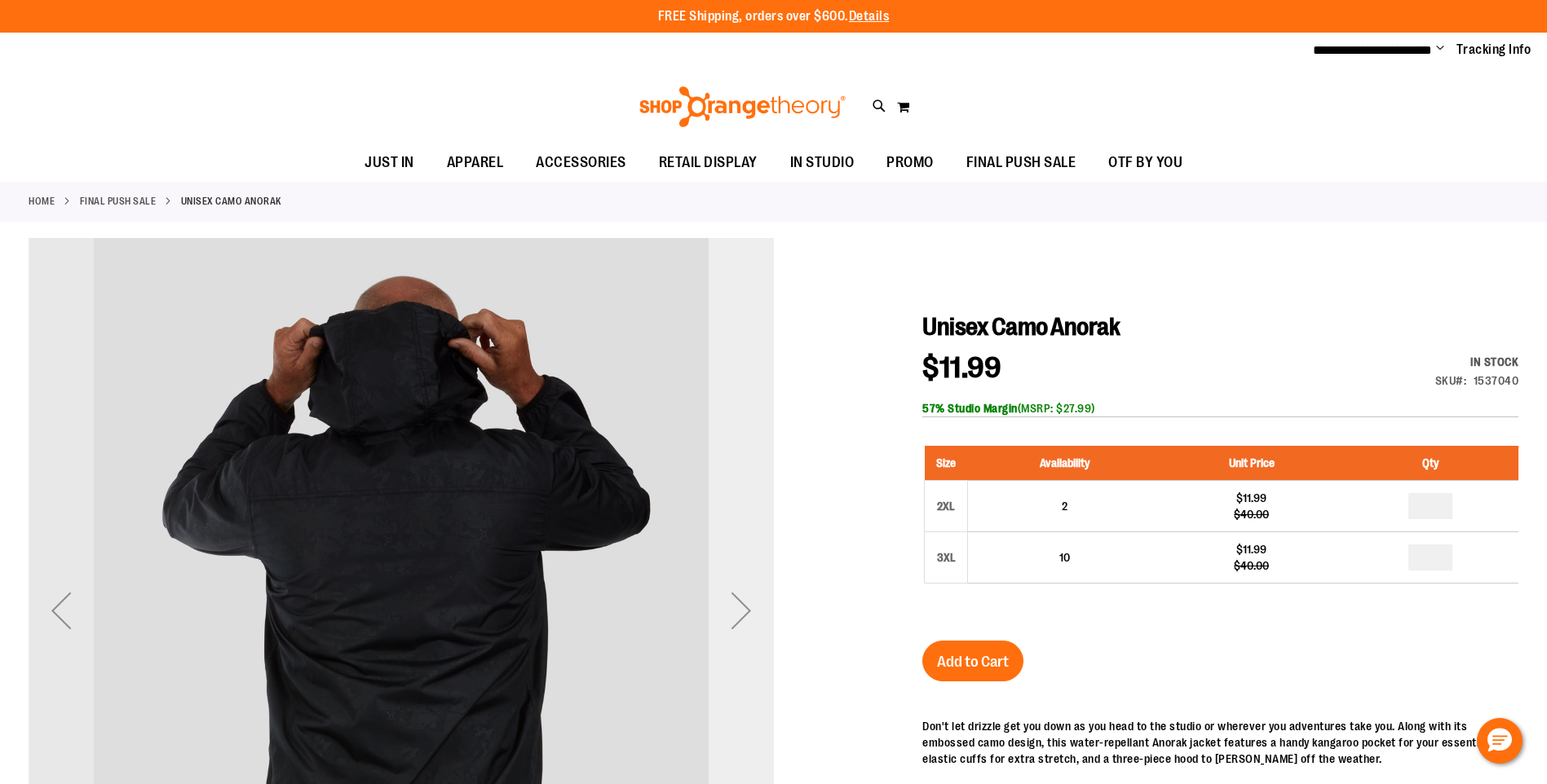
click at [732, 613] on div "Next" at bounding box center [741, 610] width 65 height 65
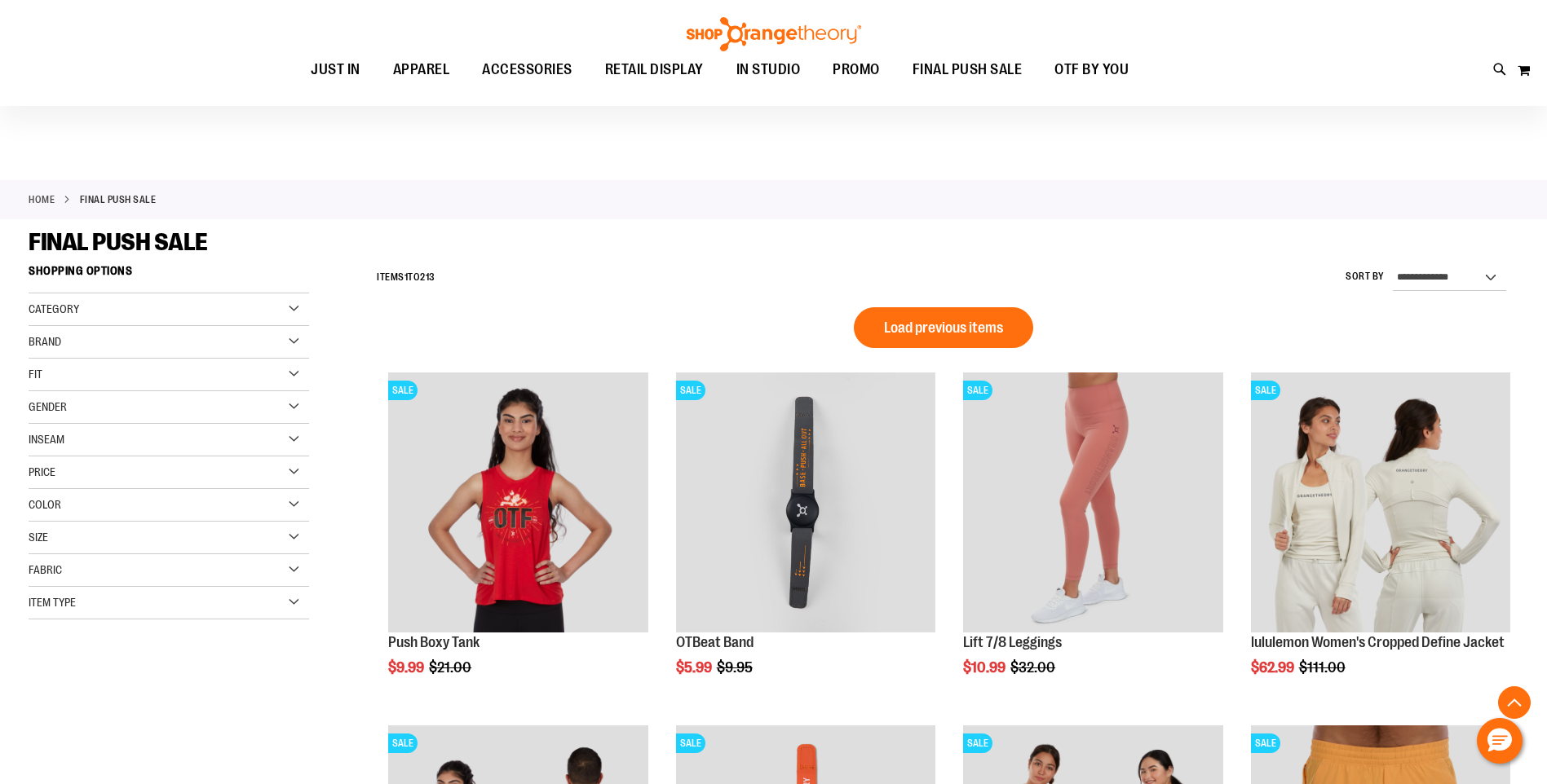
scroll to position [1049, 0]
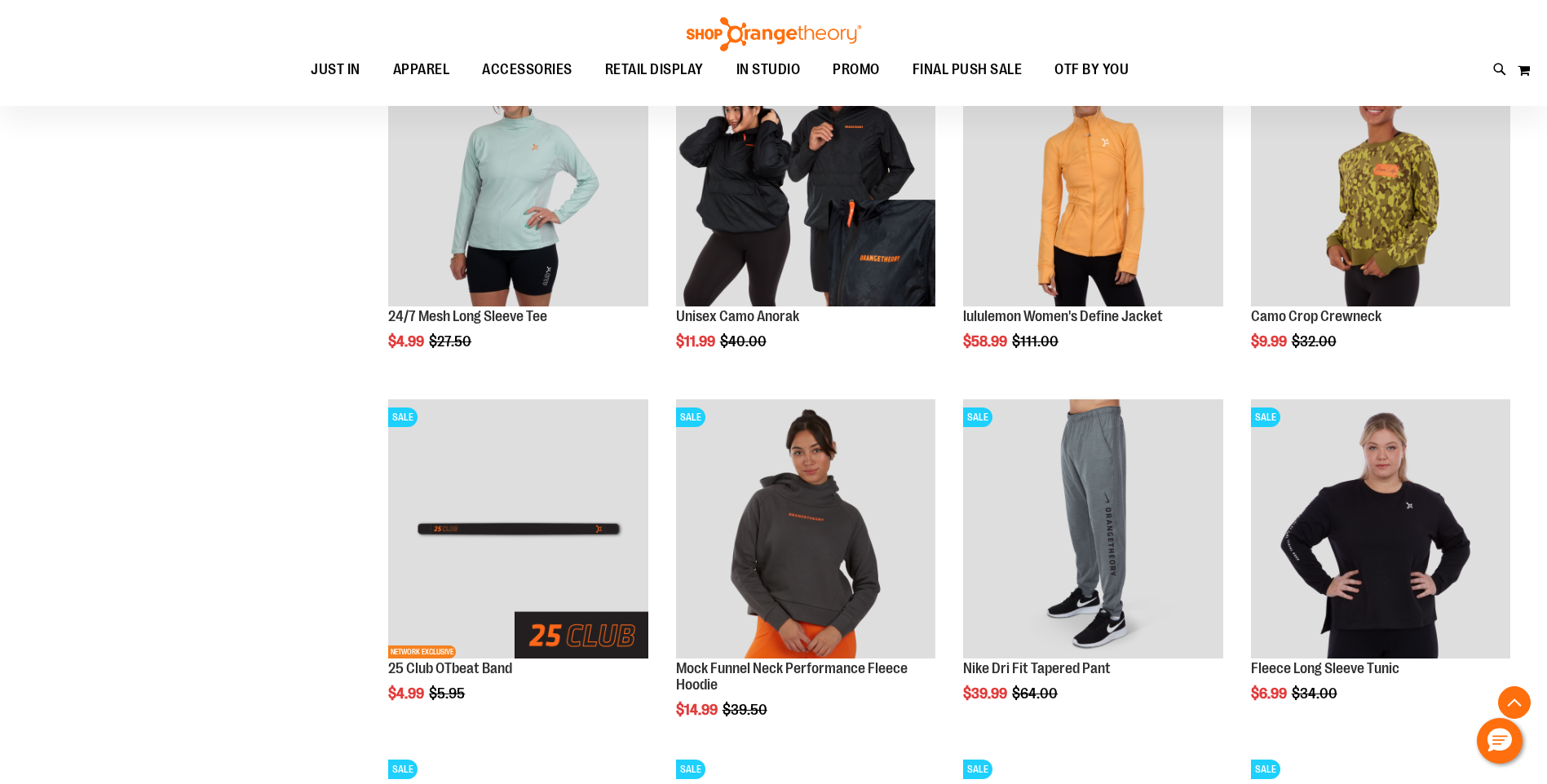
scroll to position [1029, 0]
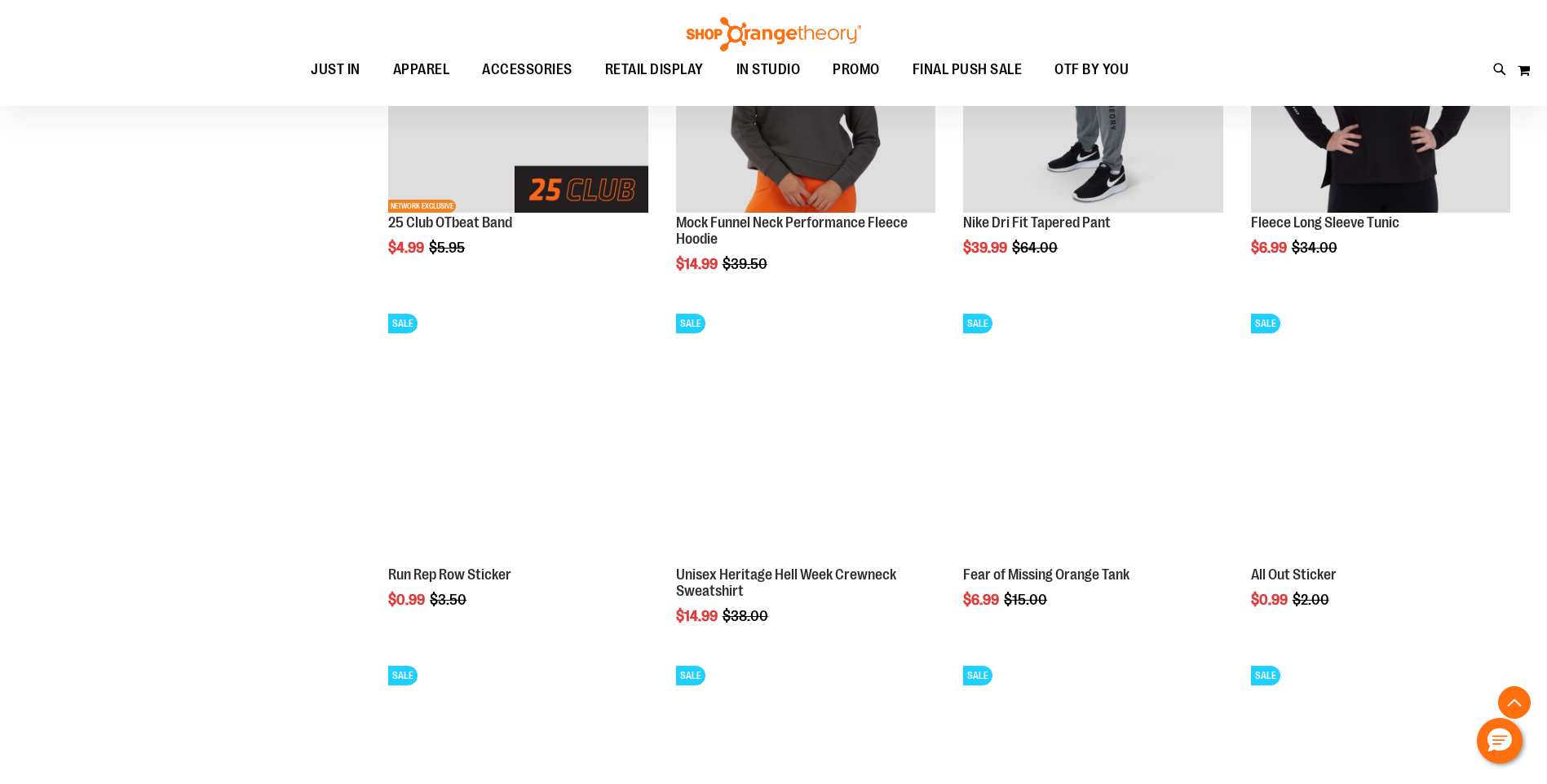
scroll to position [1477, 0]
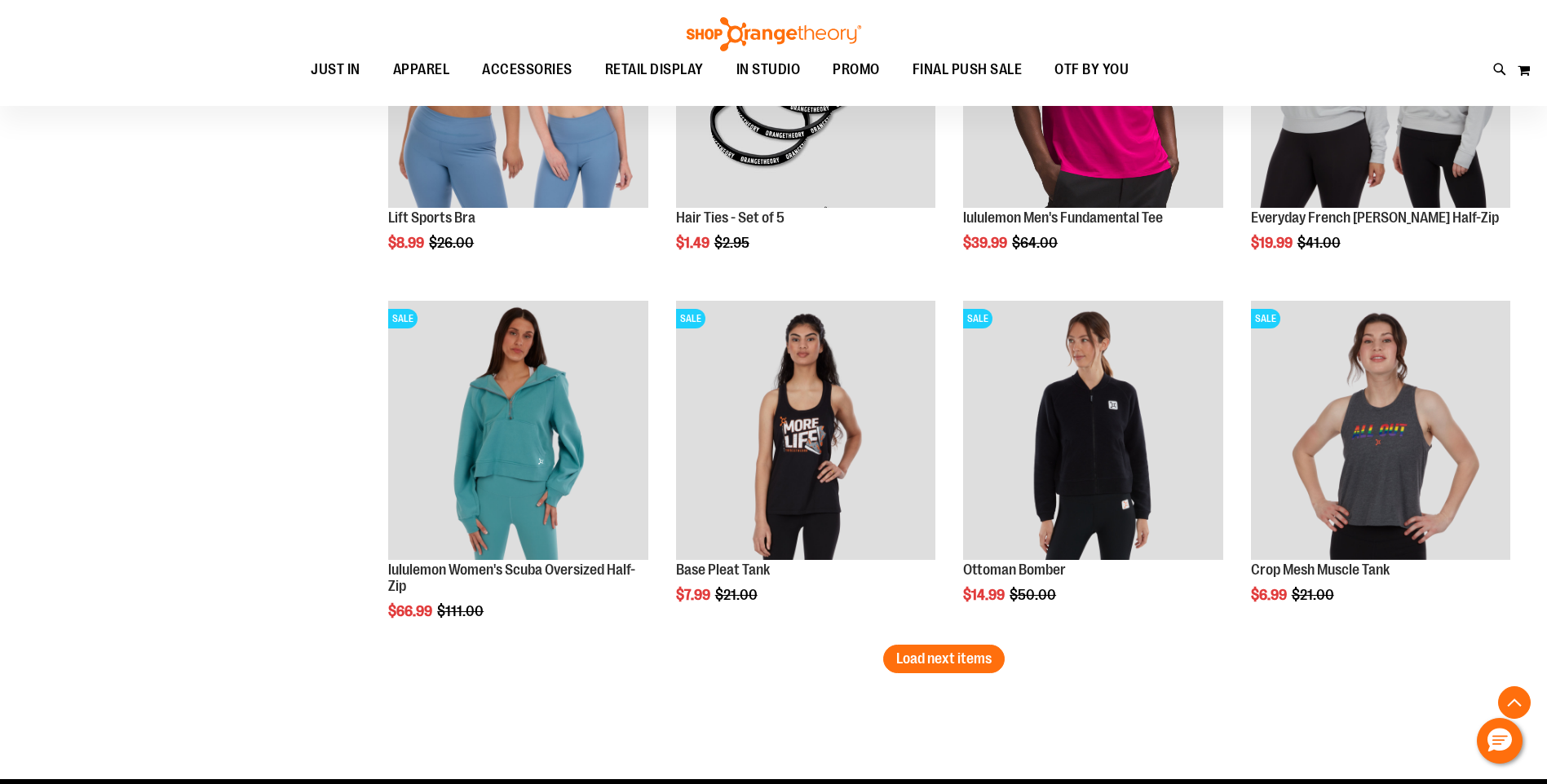
scroll to position [2904, 0]
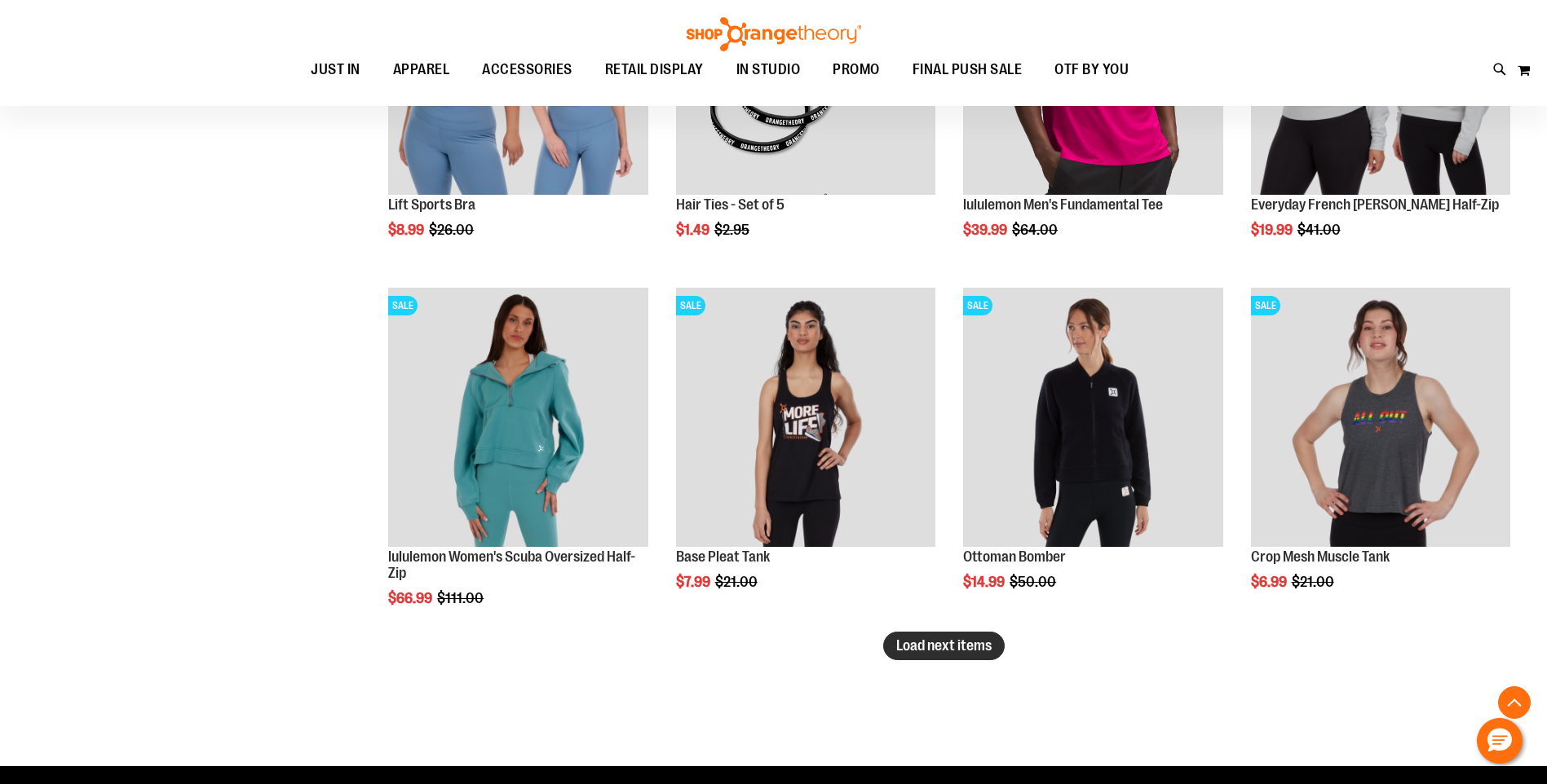
type input "**********"
click at [908, 634] on button "Load next items" at bounding box center [944, 646] width 121 height 28
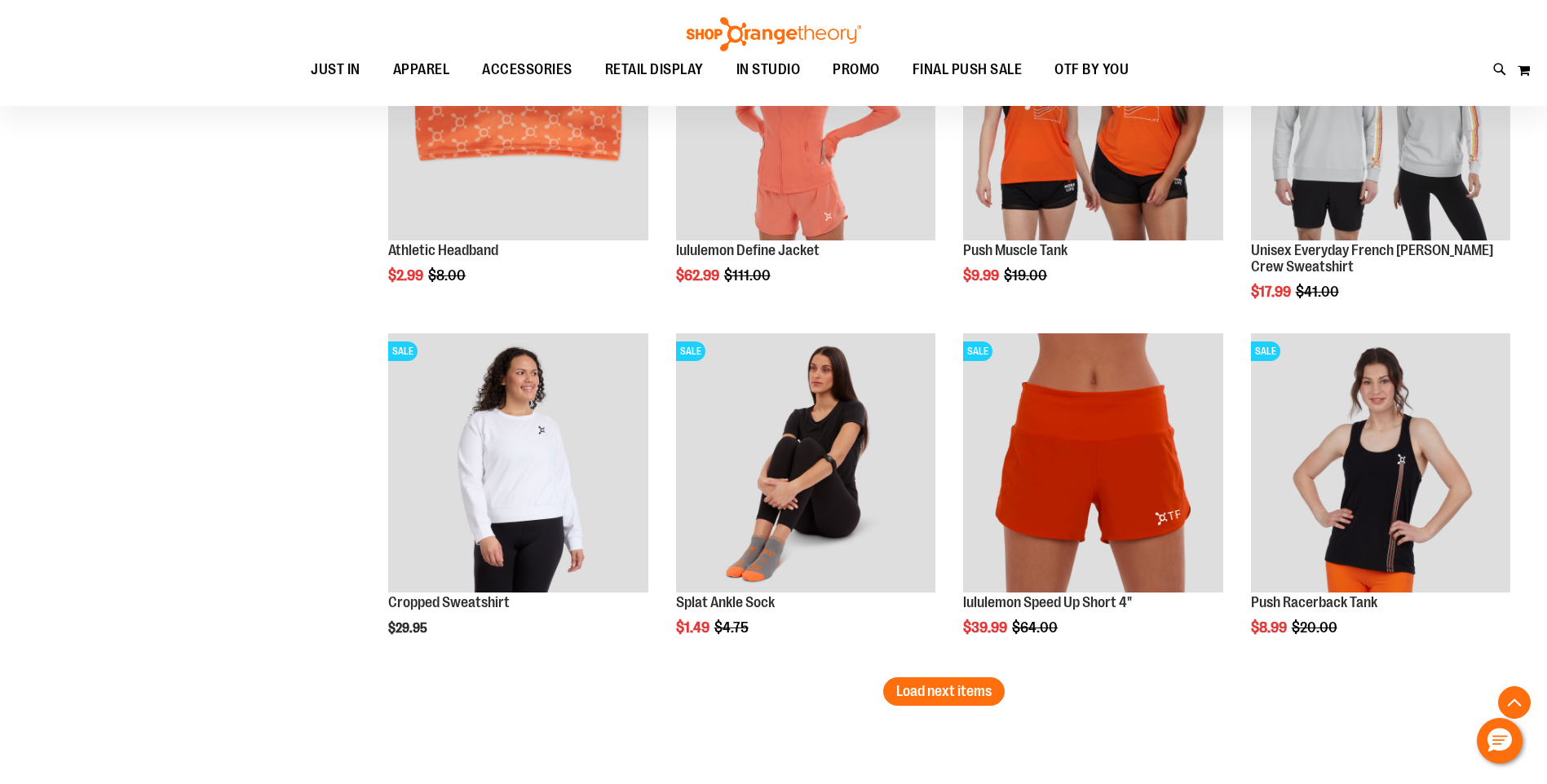
scroll to position [3923, 0]
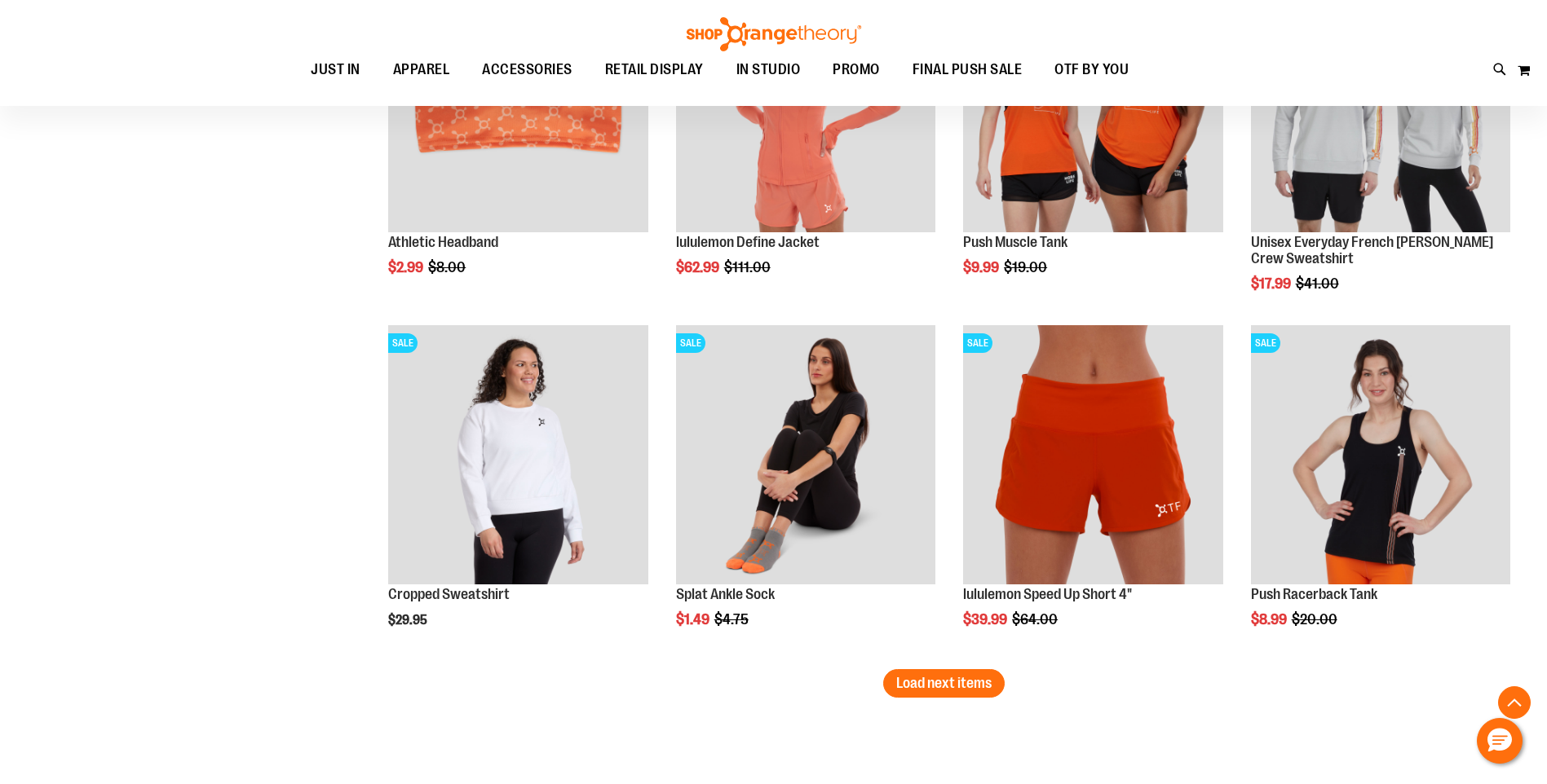
drag, startPoint x: 957, startPoint y: 678, endPoint x: 946, endPoint y: 676, distance: 11.2
click at [953, 677] on span "Load next items" at bounding box center [944, 683] width 96 height 16
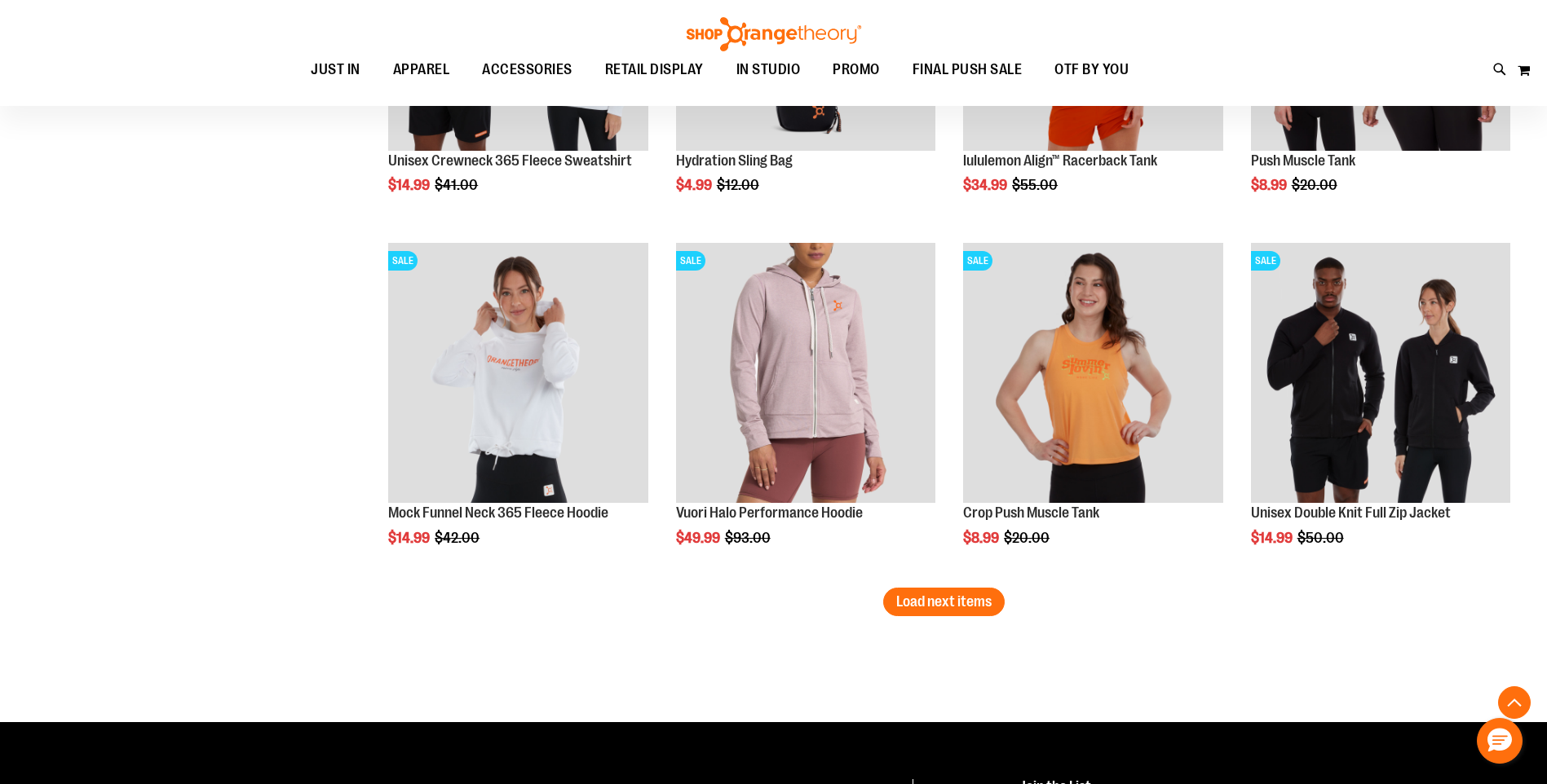
scroll to position [5085, 0]
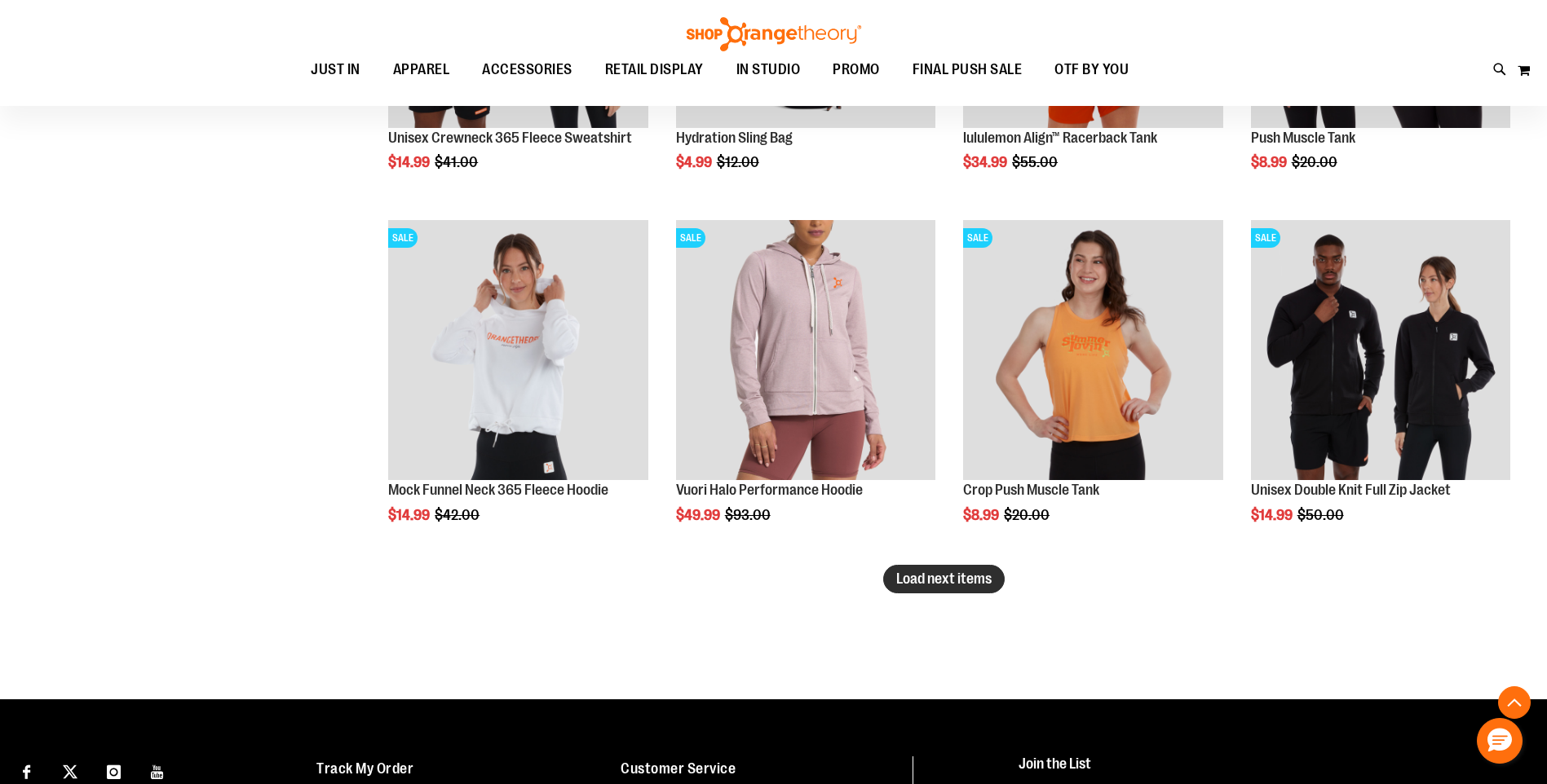
click at [947, 583] on span "Load next items" at bounding box center [944, 579] width 96 height 16
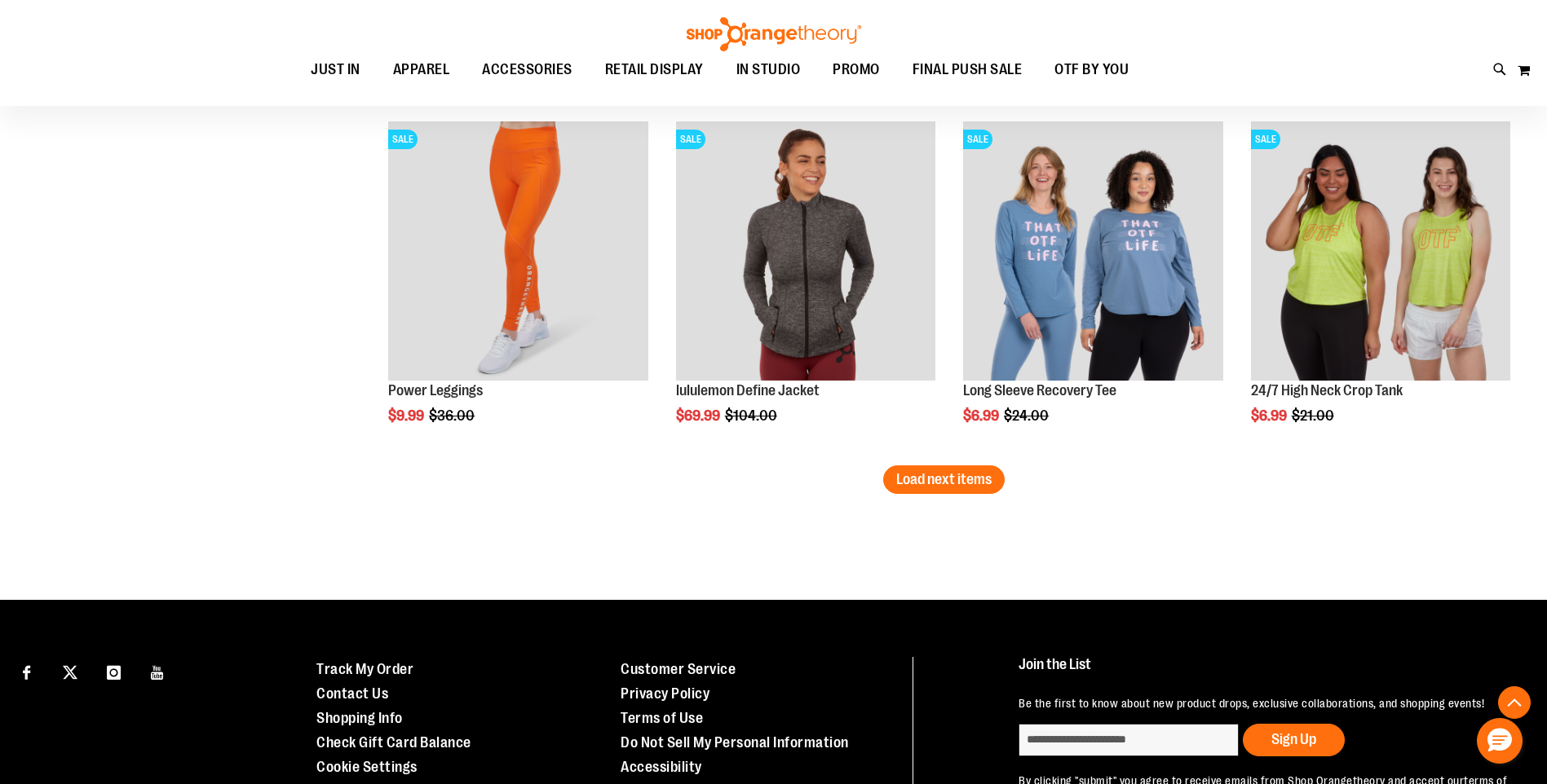
scroll to position [6246, 0]
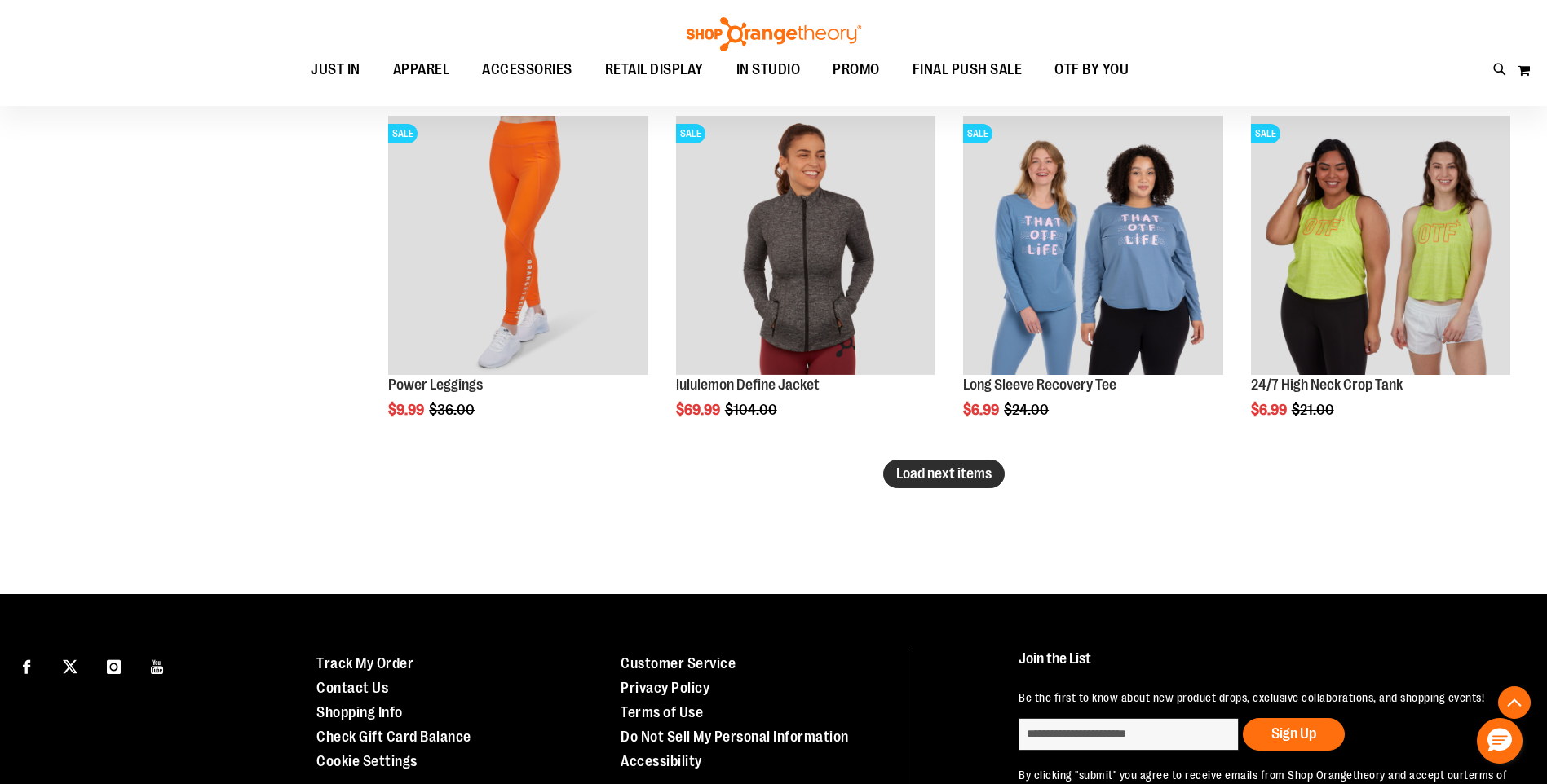
click at [990, 478] on span "Load next items" at bounding box center [944, 473] width 96 height 16
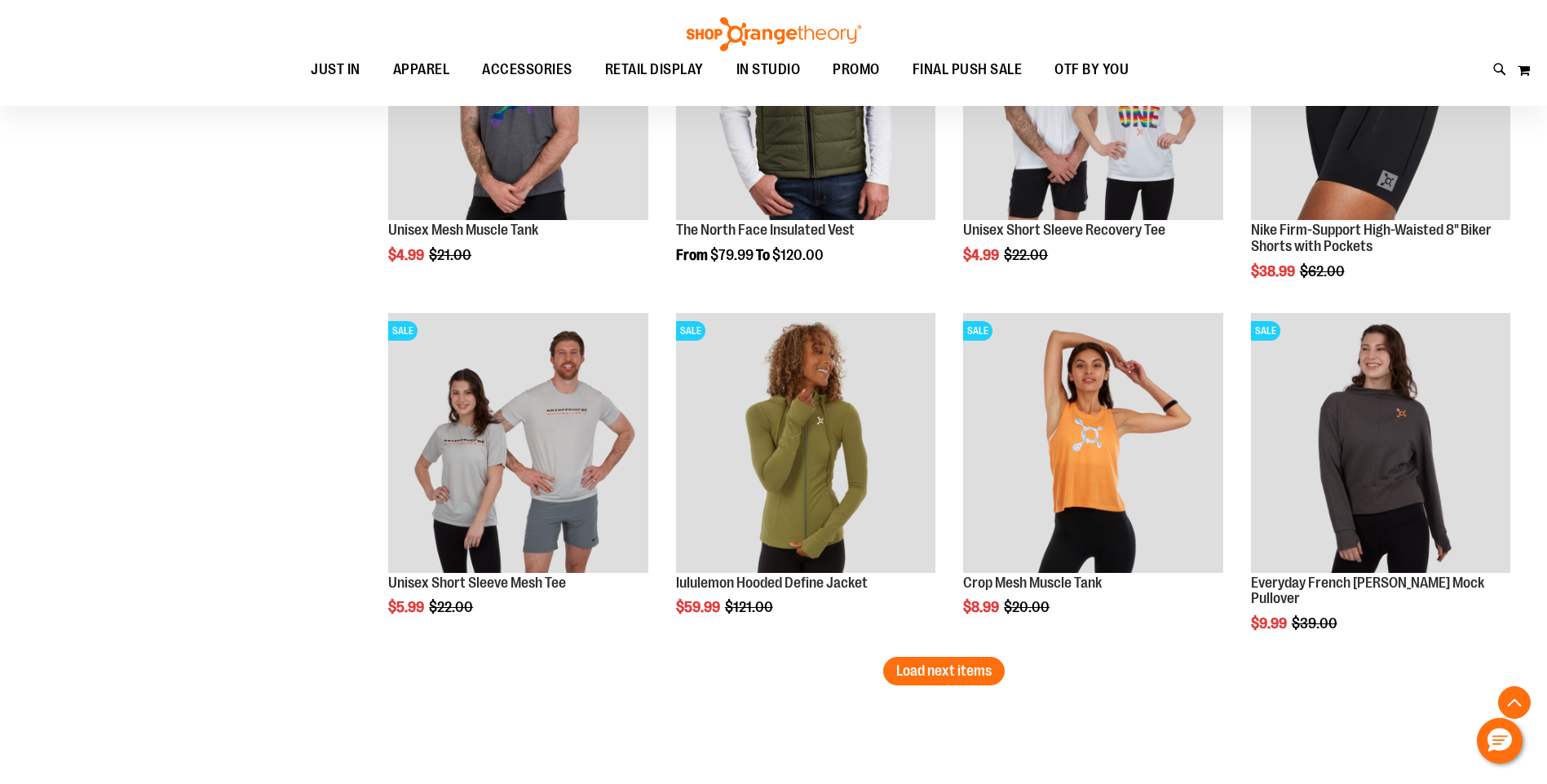
scroll to position [7122, 0]
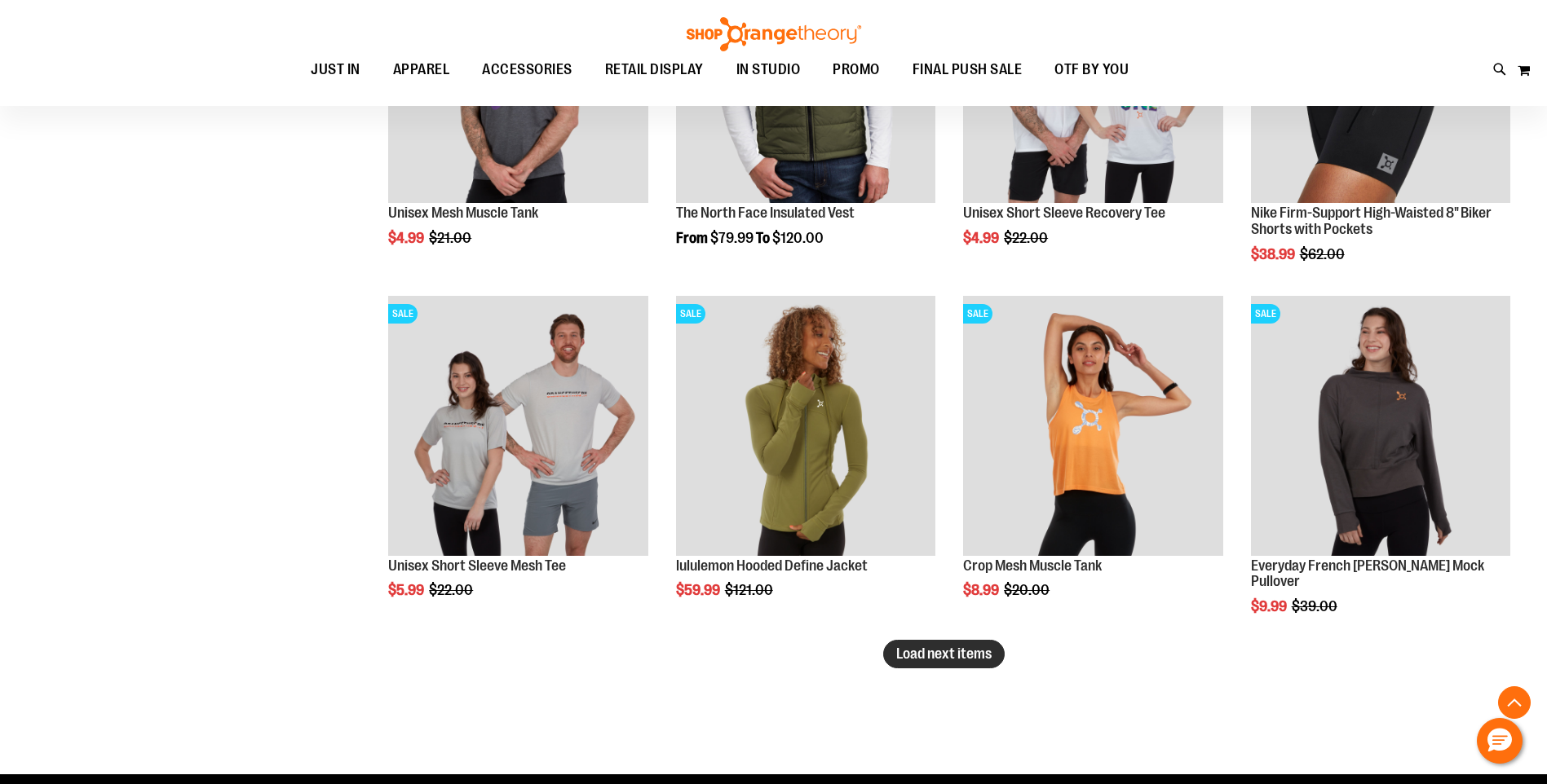
click at [937, 647] on span "Load next items" at bounding box center [944, 653] width 96 height 16
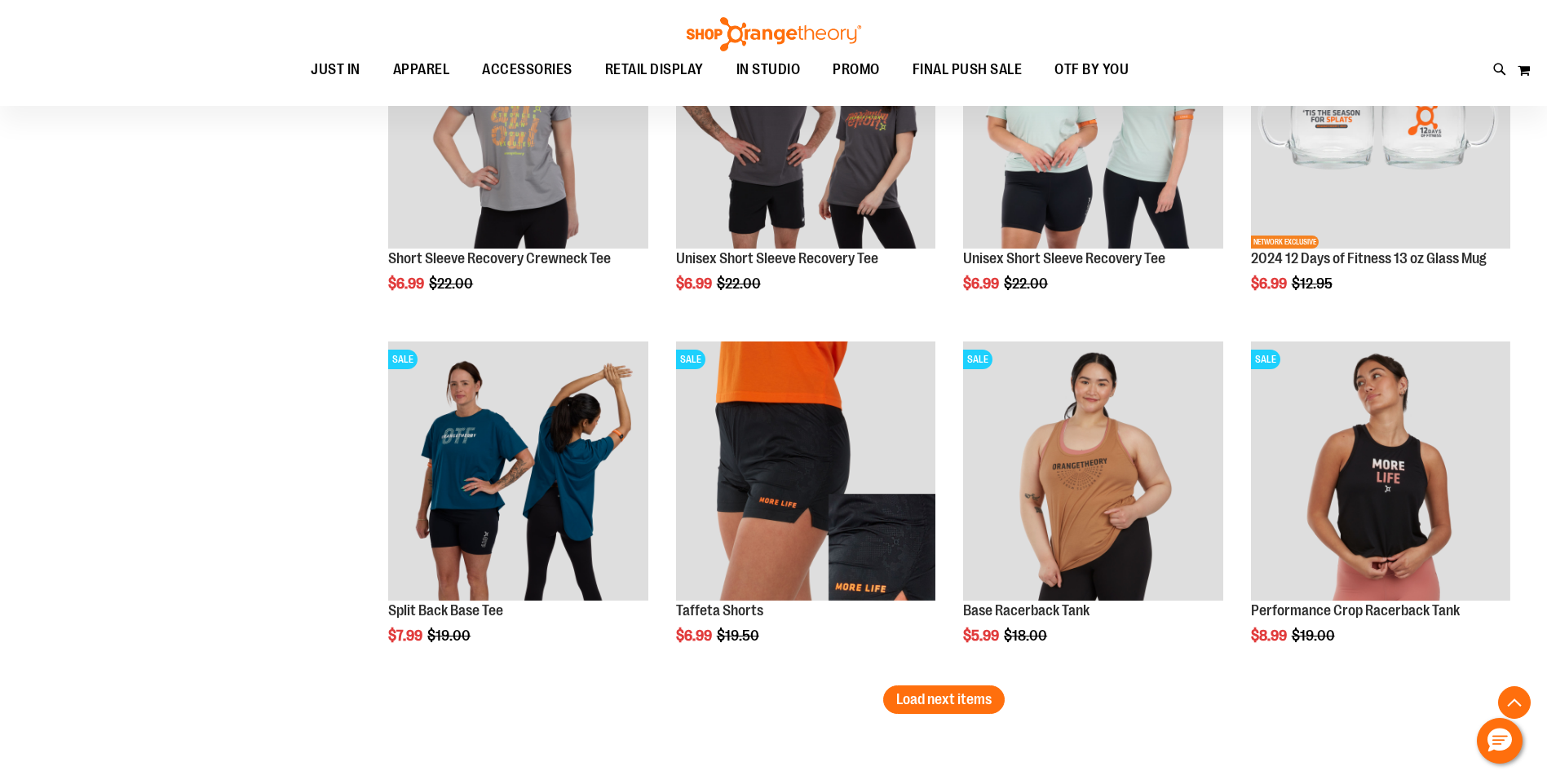
scroll to position [8141, 0]
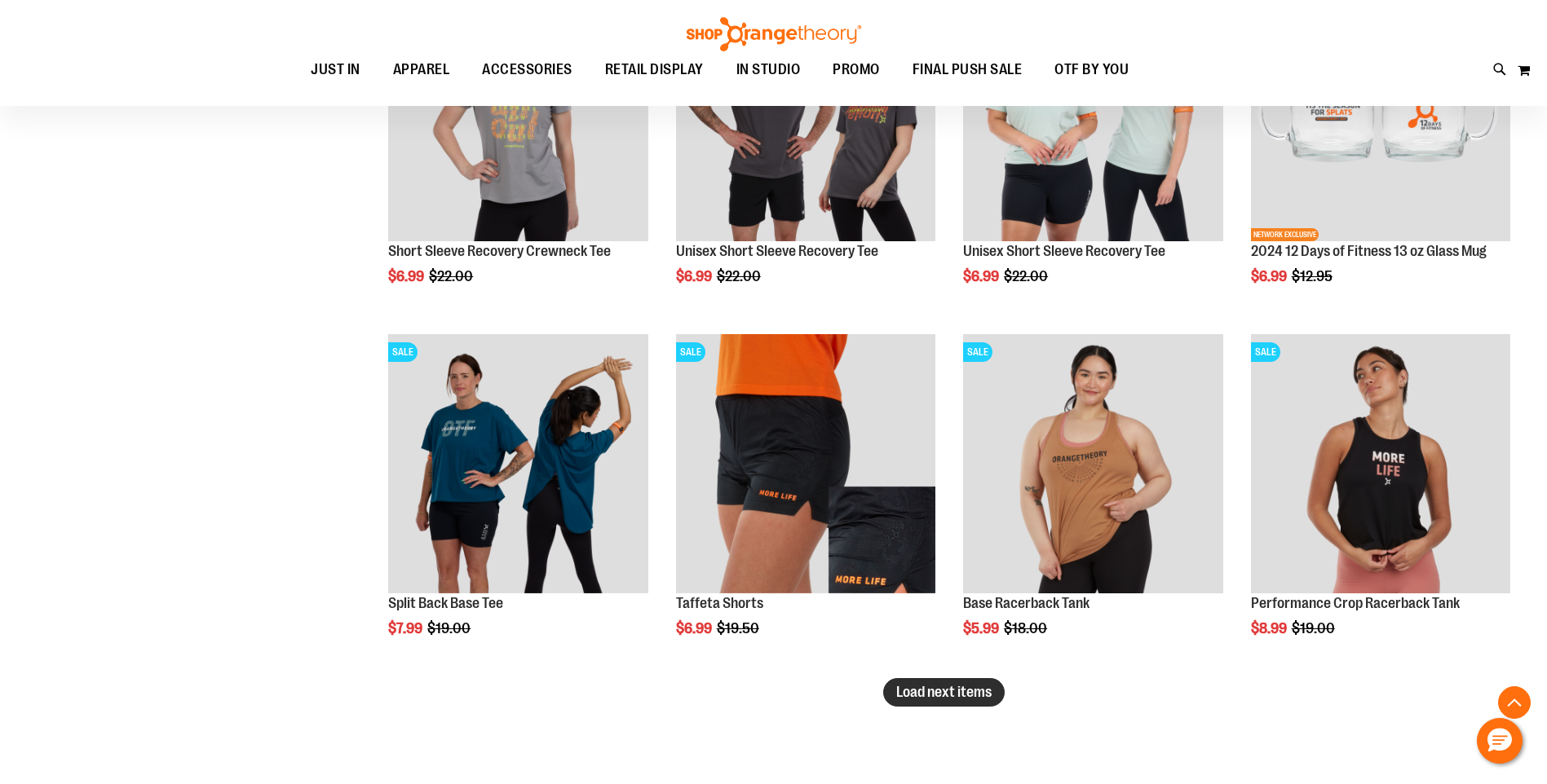
click at [955, 684] on span "Load next items" at bounding box center [944, 691] width 96 height 16
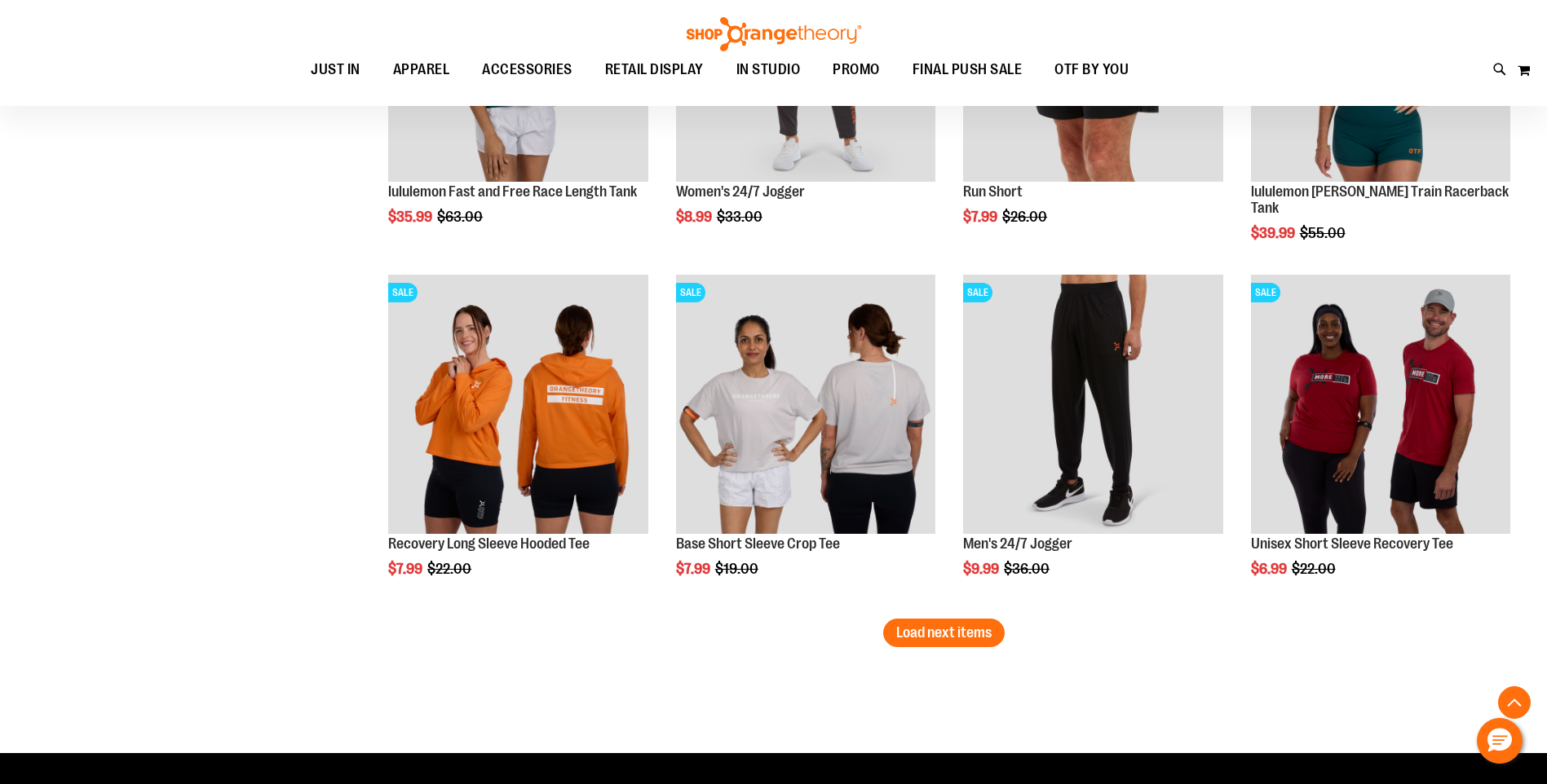
scroll to position [9262, 0]
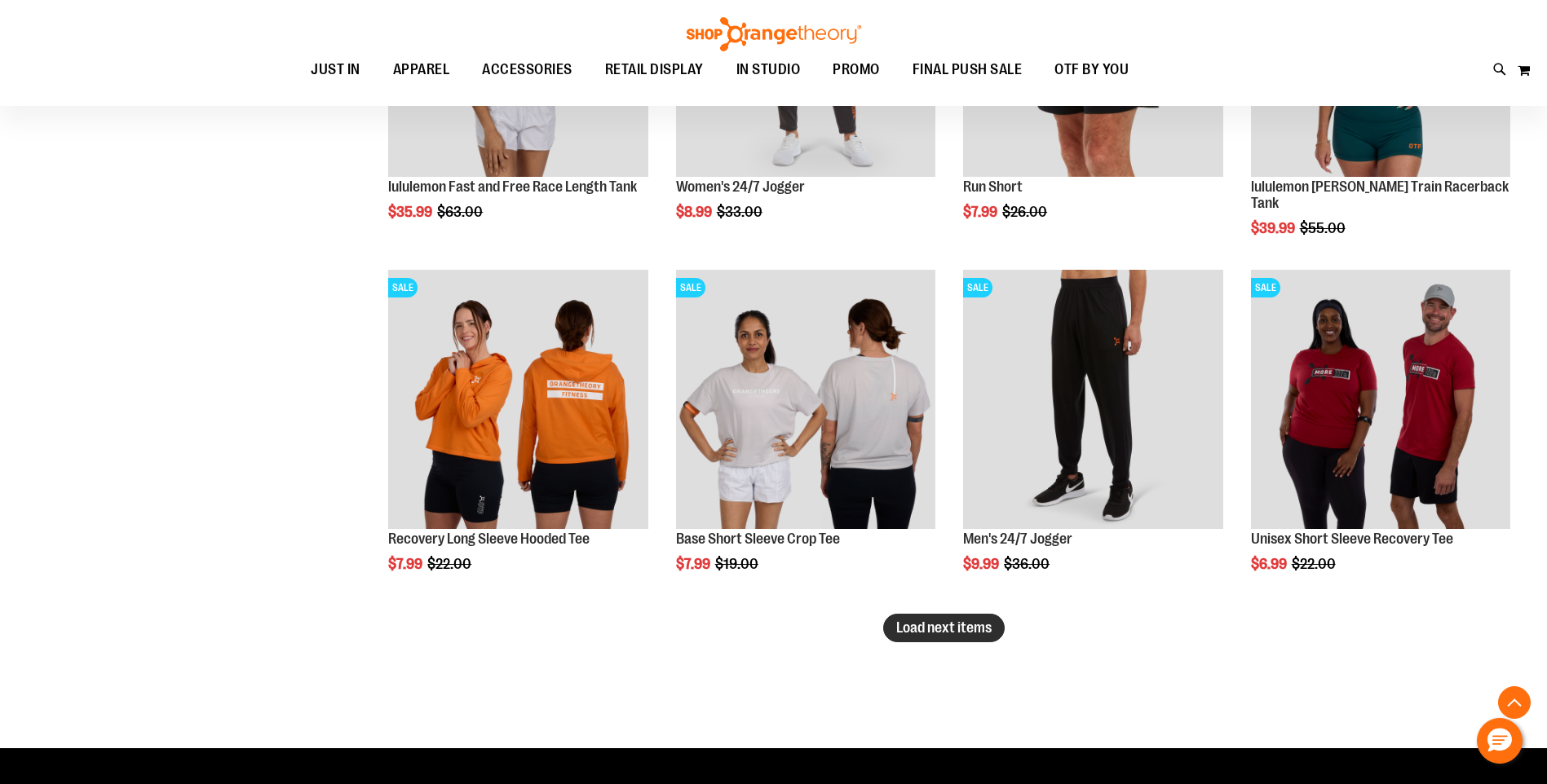
click at [947, 631] on span "Load next items" at bounding box center [944, 627] width 96 height 16
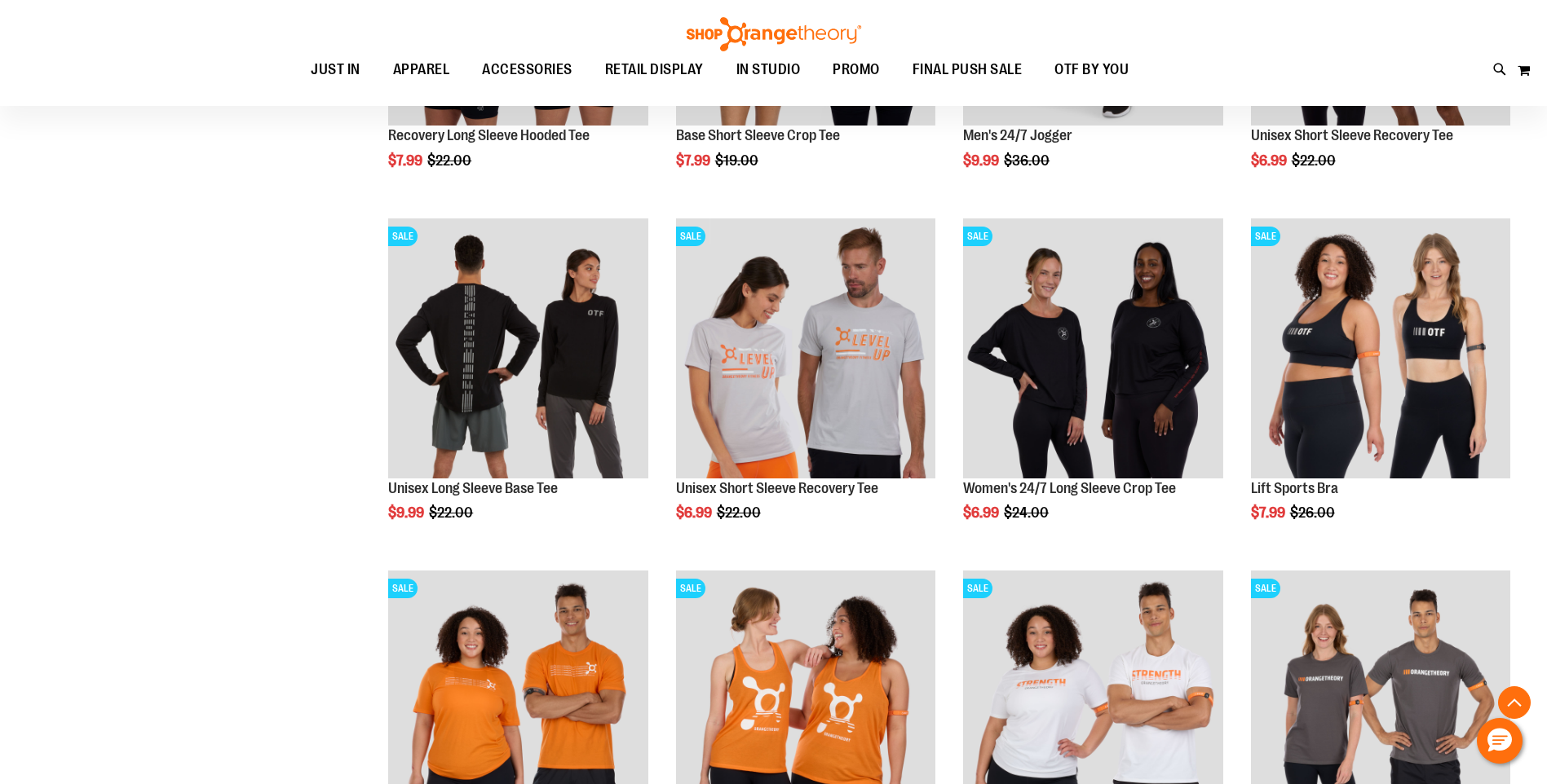
scroll to position [9670, 0]
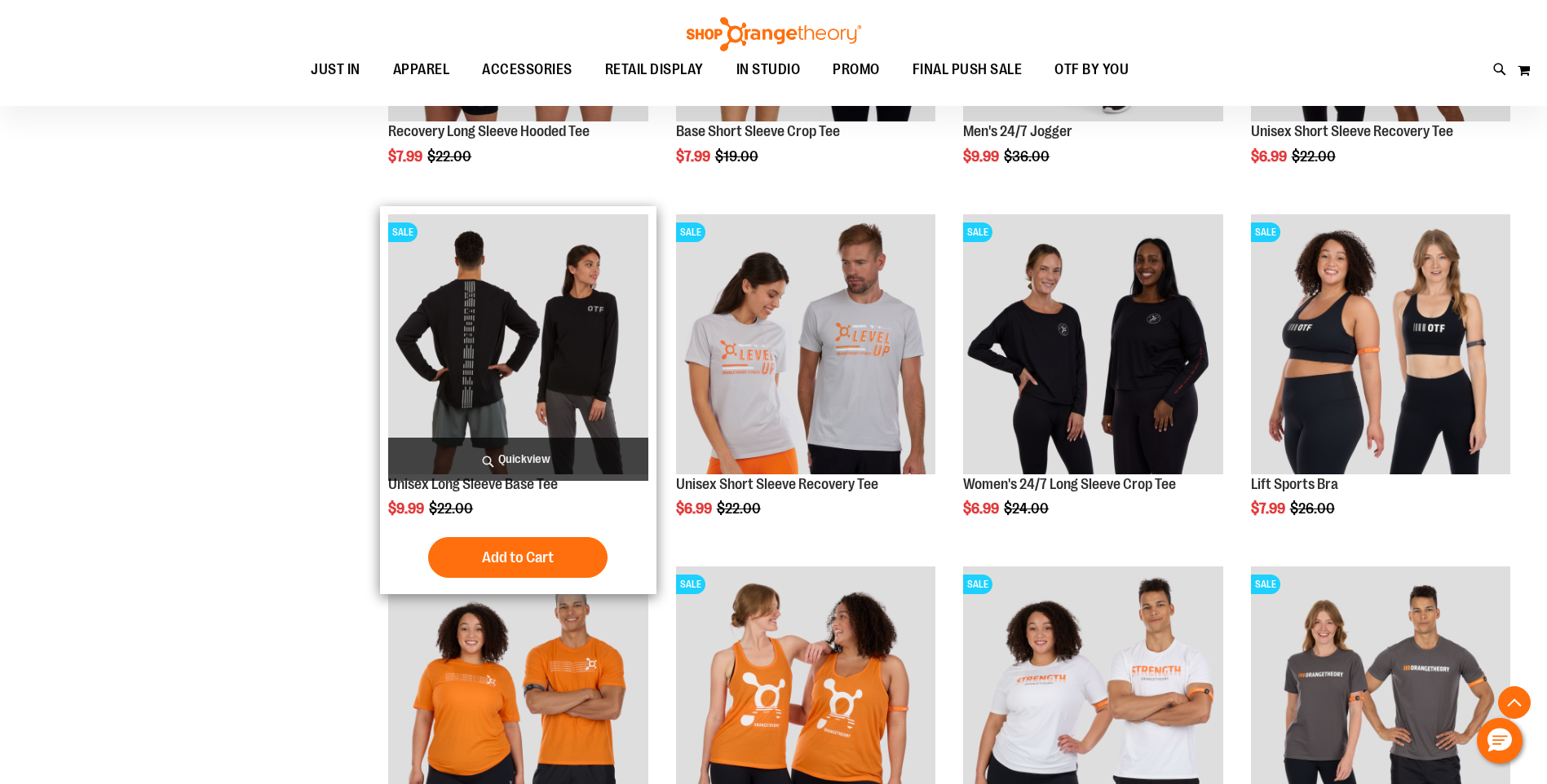
click at [484, 311] on img "product" at bounding box center [518, 344] width 260 height 259
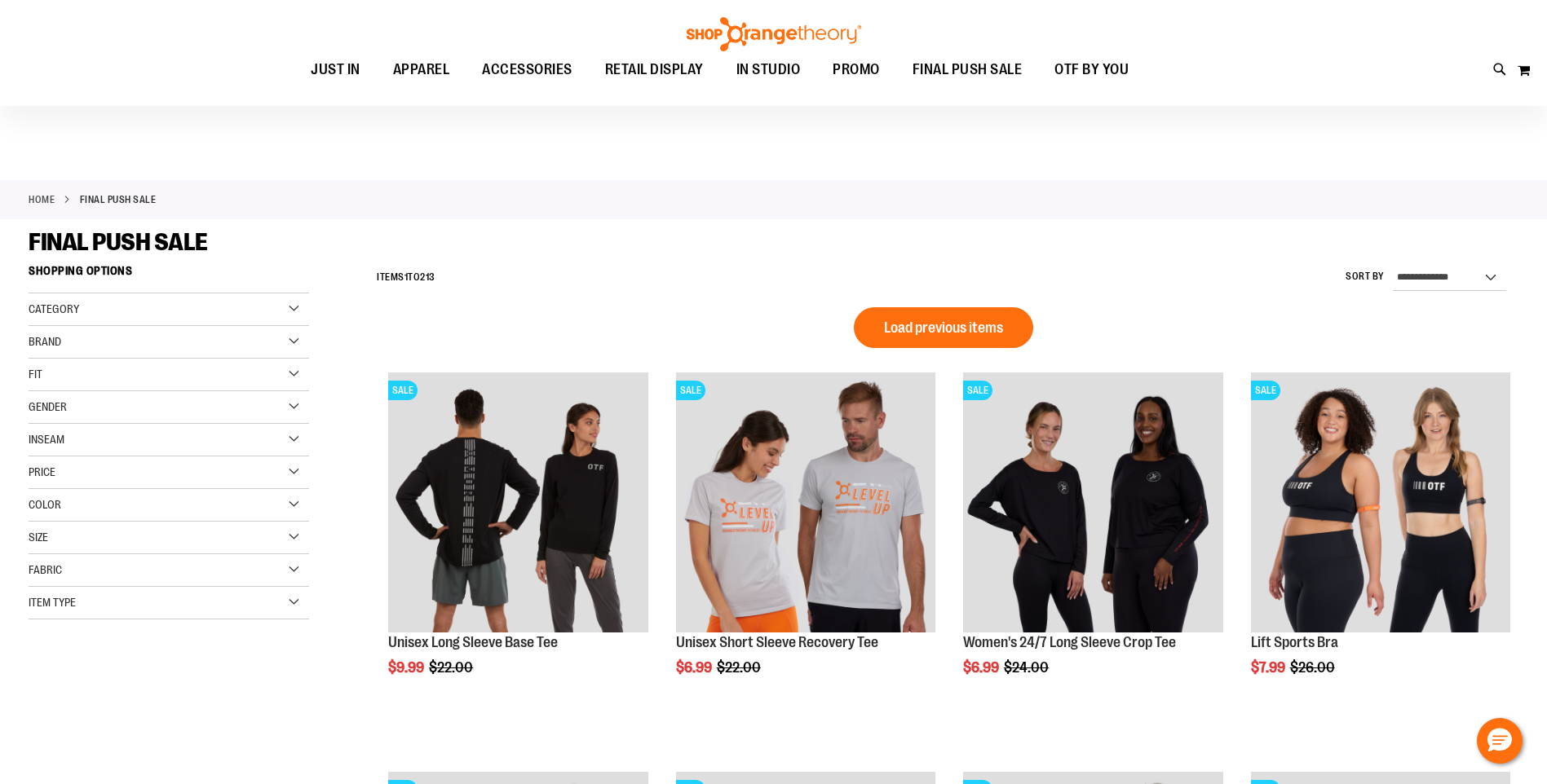
scroll to position [40, 0]
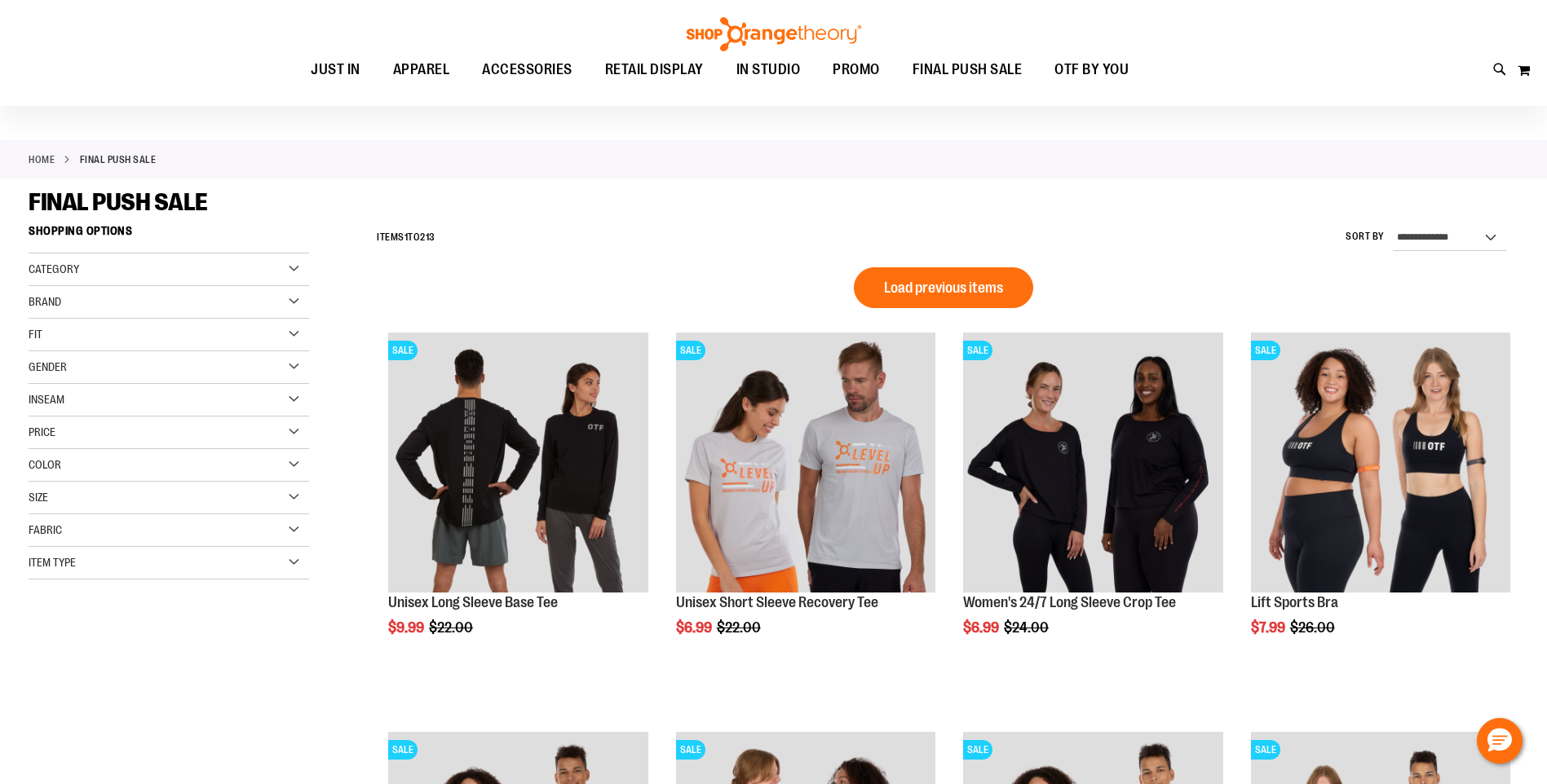
type input "**********"
click at [290, 495] on div "Size" at bounding box center [169, 498] width 280 height 32
click at [102, 540] on div "M" at bounding box center [102, 539] width 25 height 25
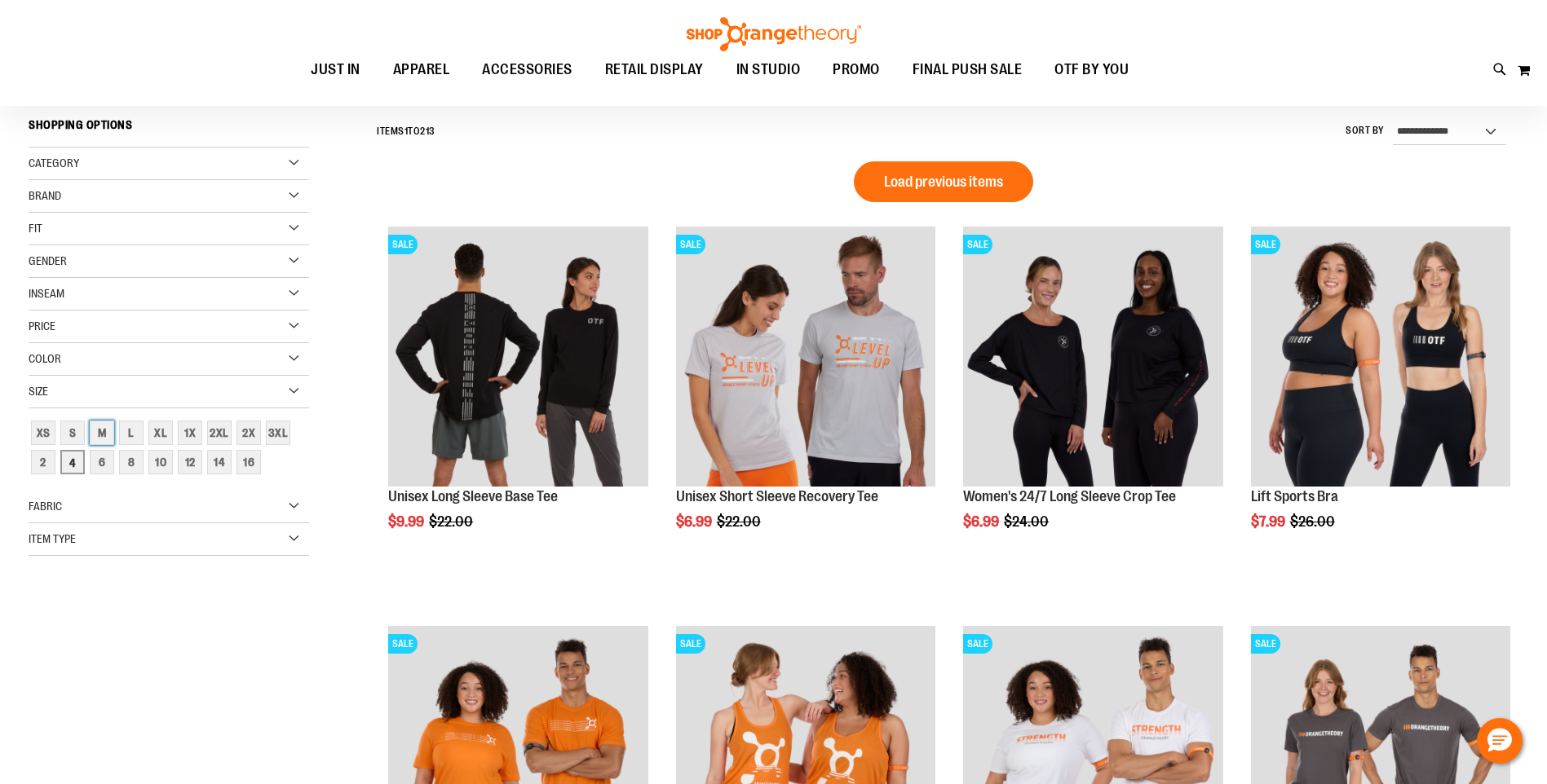
scroll to position [151, 0]
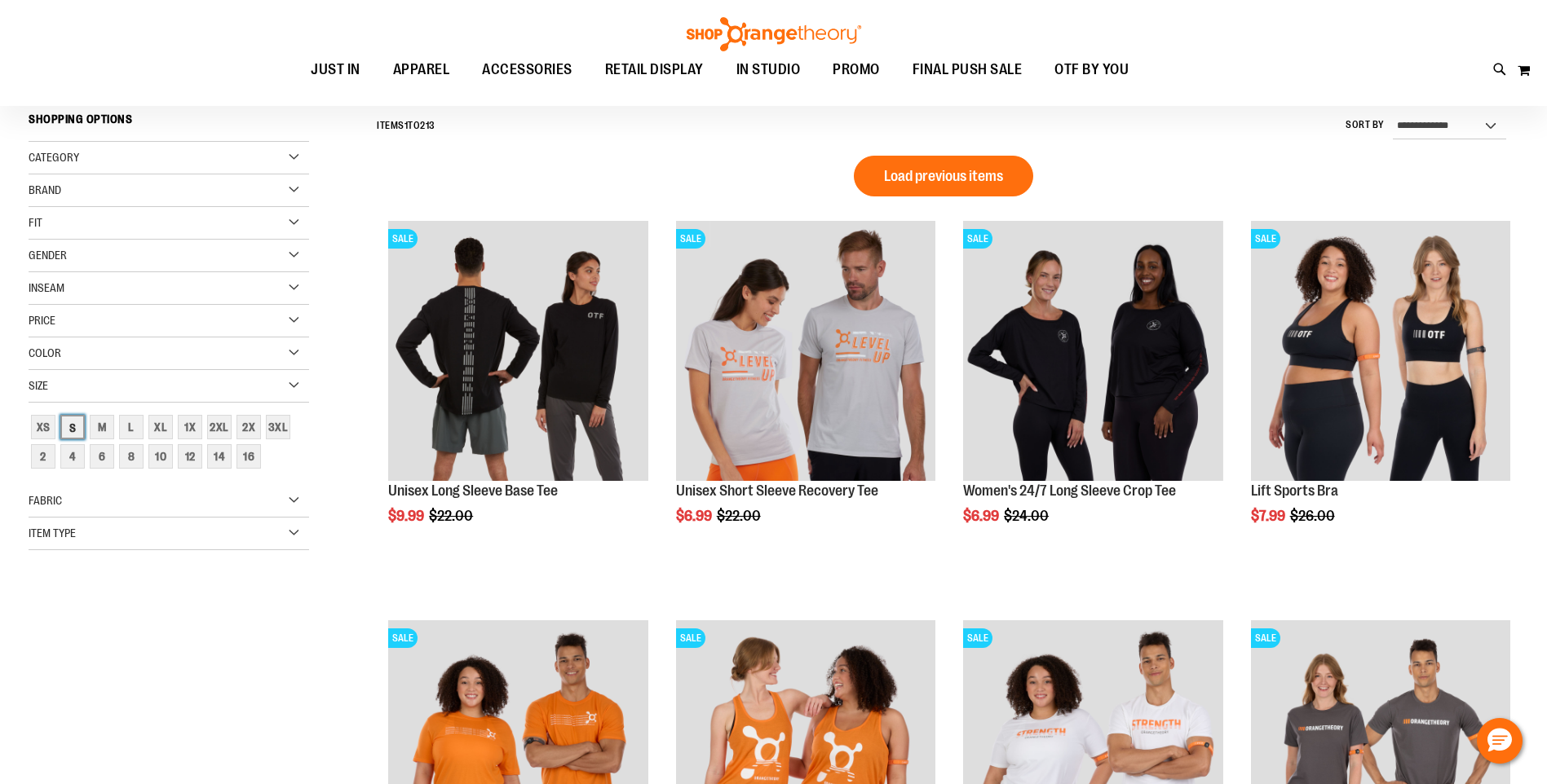
click at [73, 432] on div "S" at bounding box center [73, 427] width 25 height 25
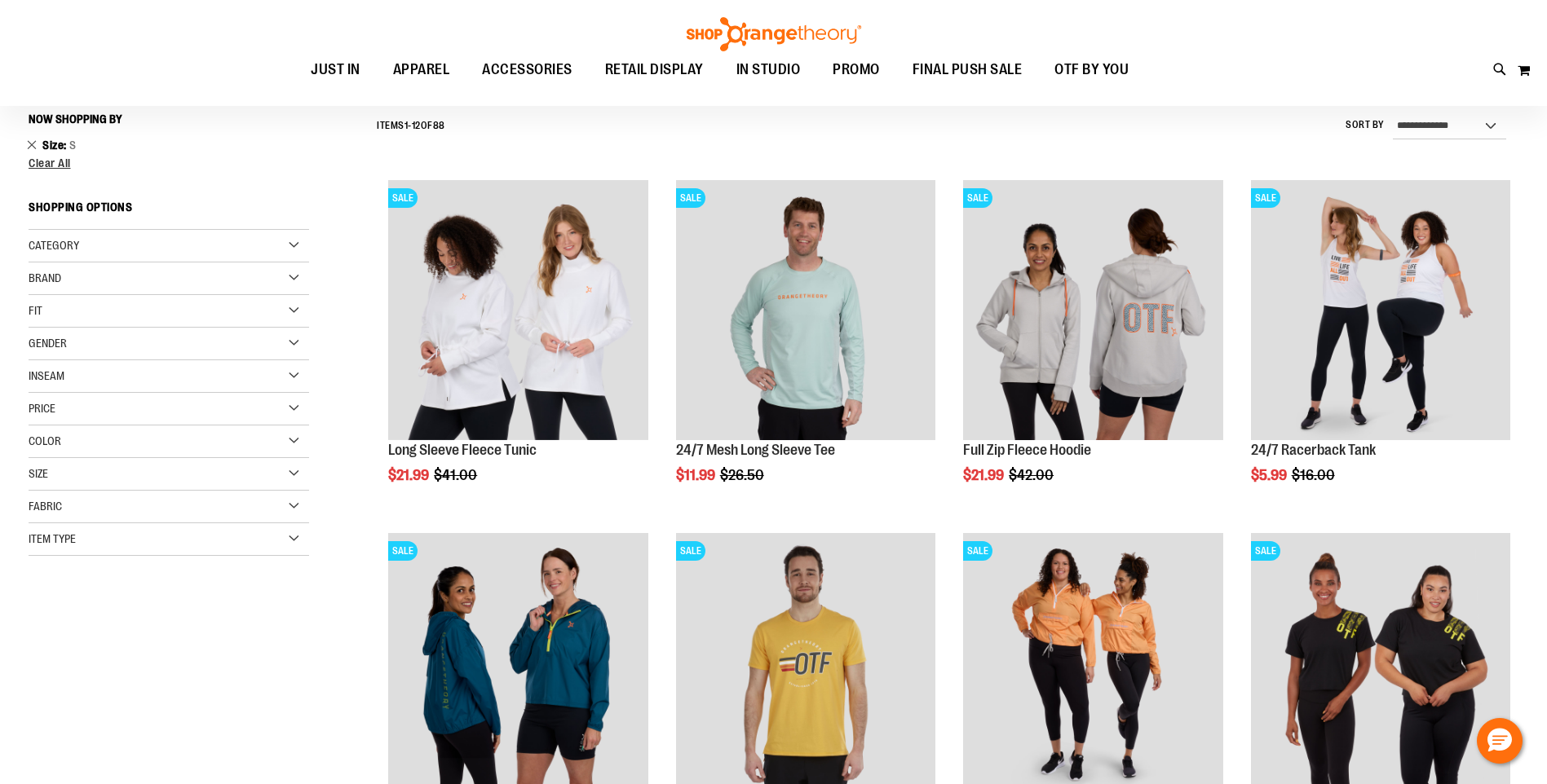
click at [28, 144] on link "Remove This Item" at bounding box center [31, 144] width 10 height 16
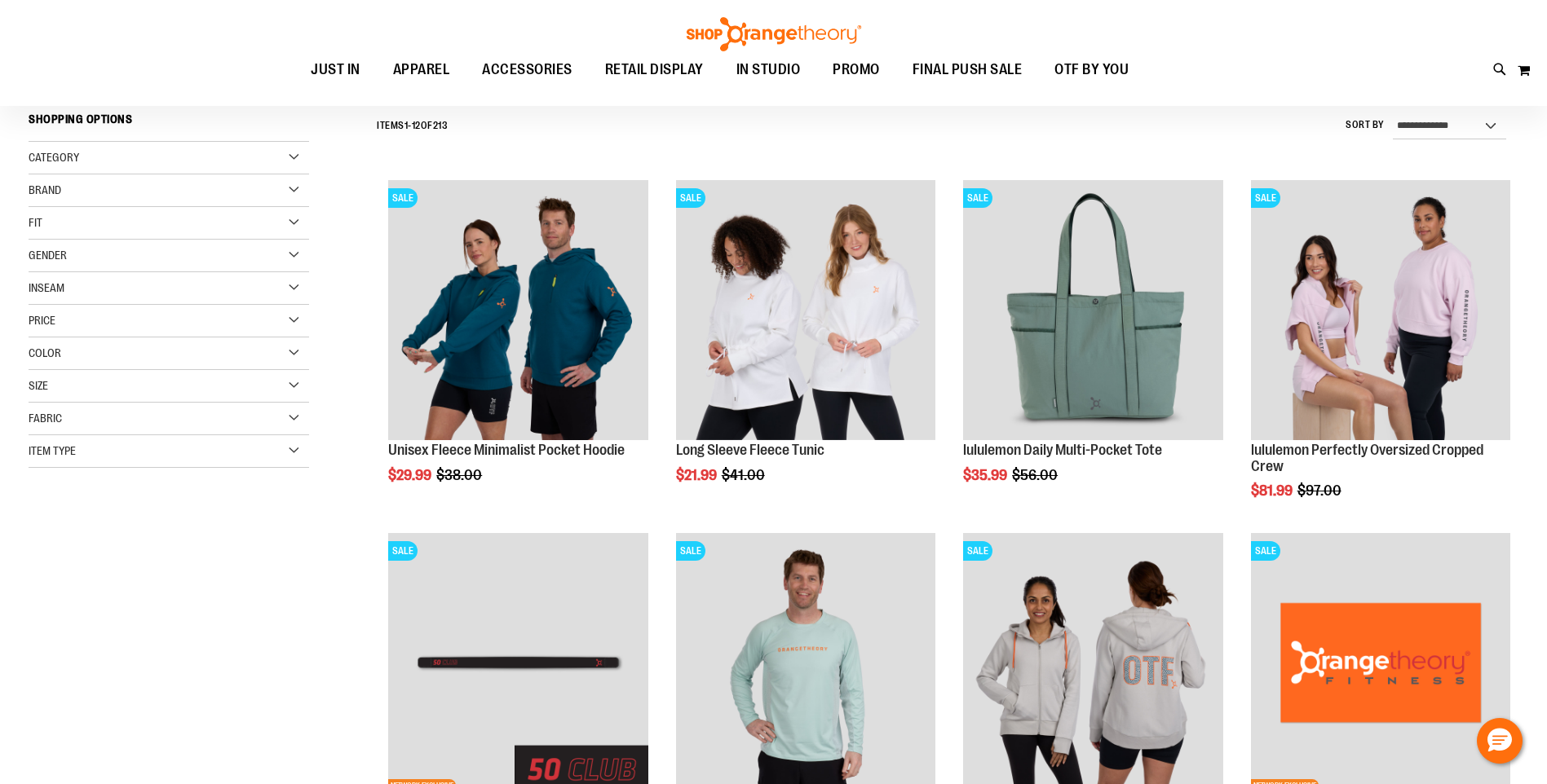
click at [297, 384] on div "Size" at bounding box center [169, 386] width 280 height 32
click at [103, 431] on div "M" at bounding box center [102, 427] width 25 height 25
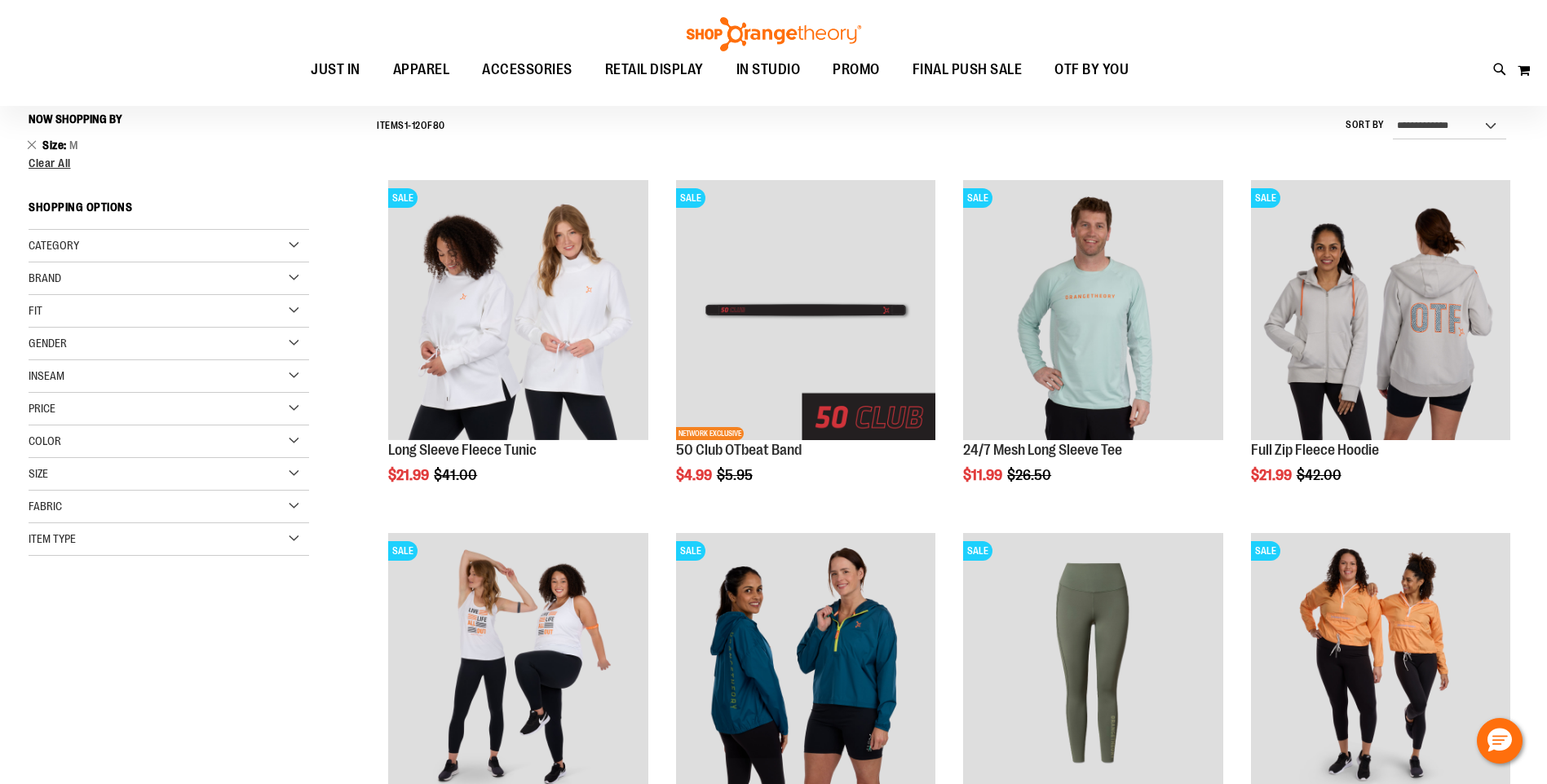
click at [297, 247] on div "Category" at bounding box center [169, 246] width 280 height 32
click at [38, 294] on link "Under $20" at bounding box center [159, 296] width 269 height 17
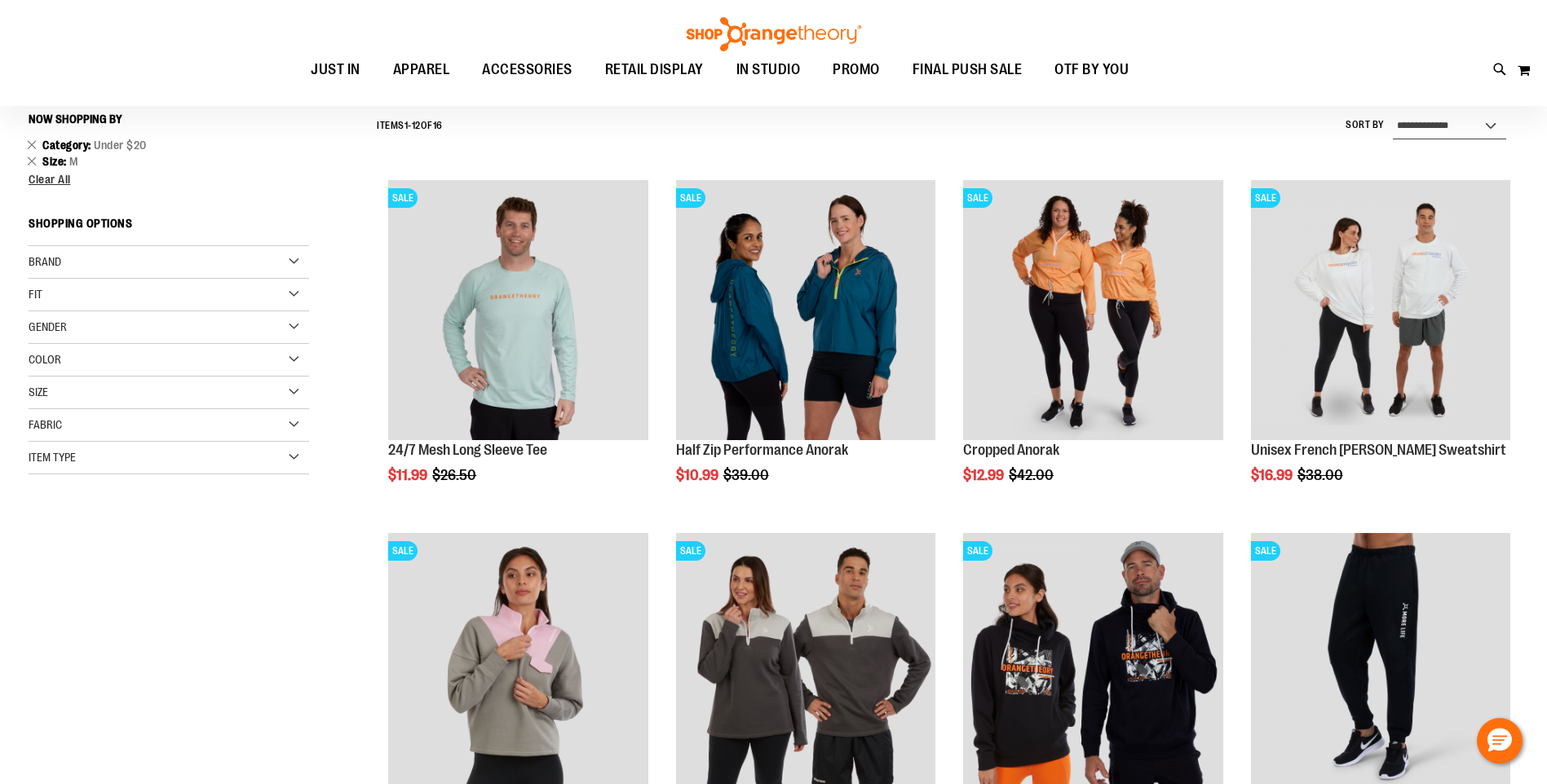
drag, startPoint x: 1460, startPoint y: 123, endPoint x: 1472, endPoint y: 129, distance: 13.4
click at [1460, 123] on select "**********" at bounding box center [1450, 127] width 114 height 27
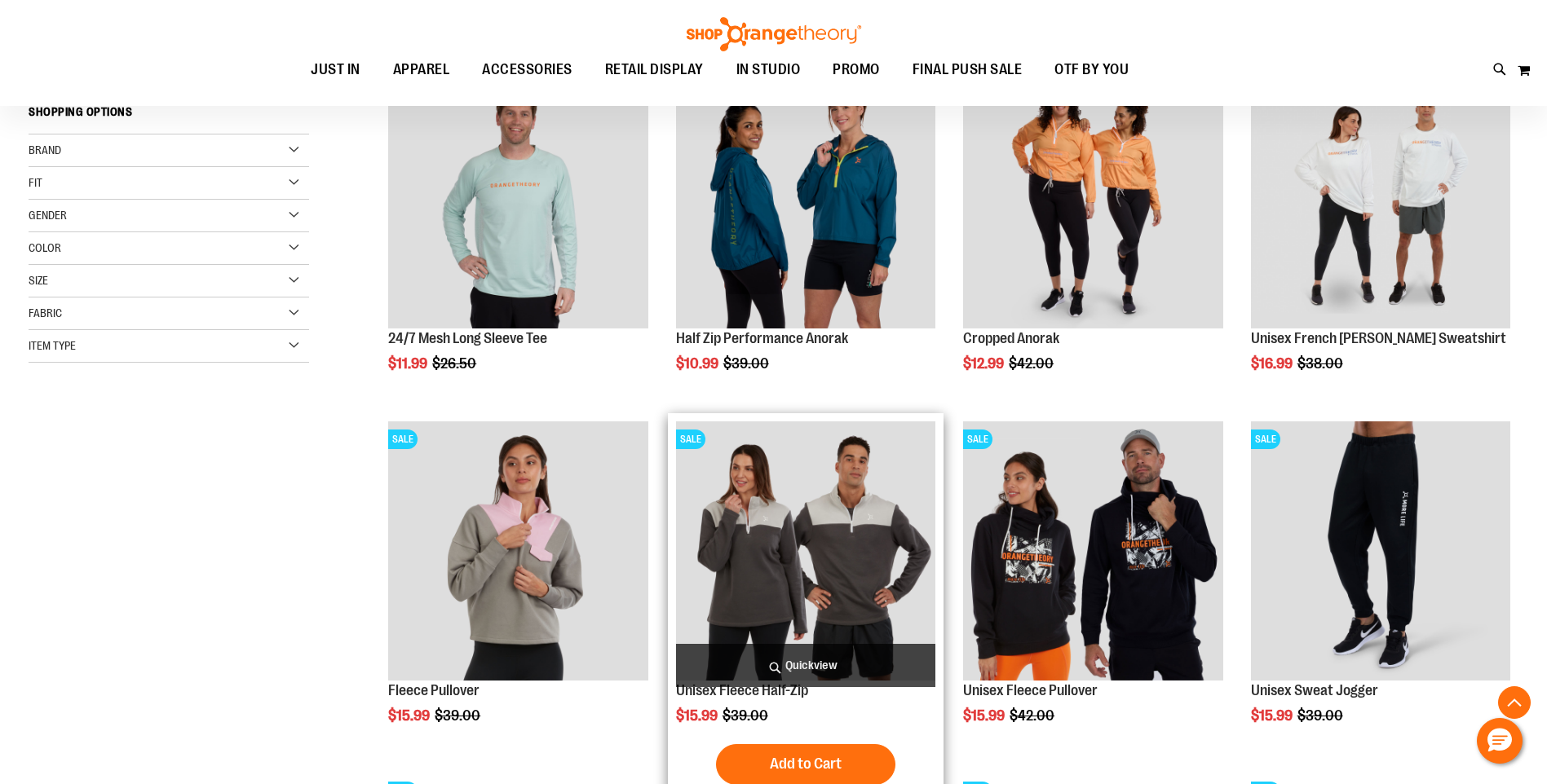
scroll to position [274, 0]
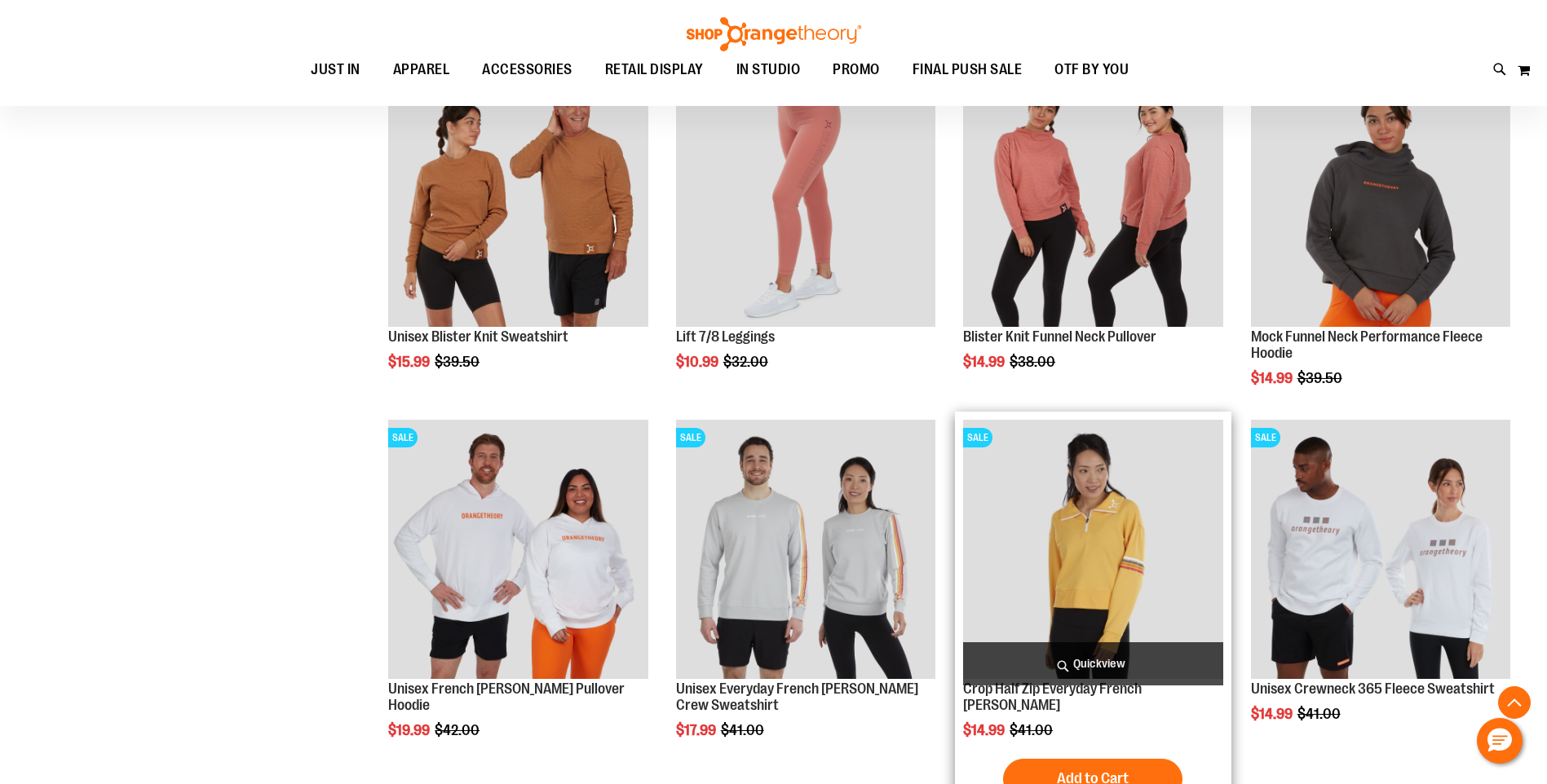
scroll to position [1048, 0]
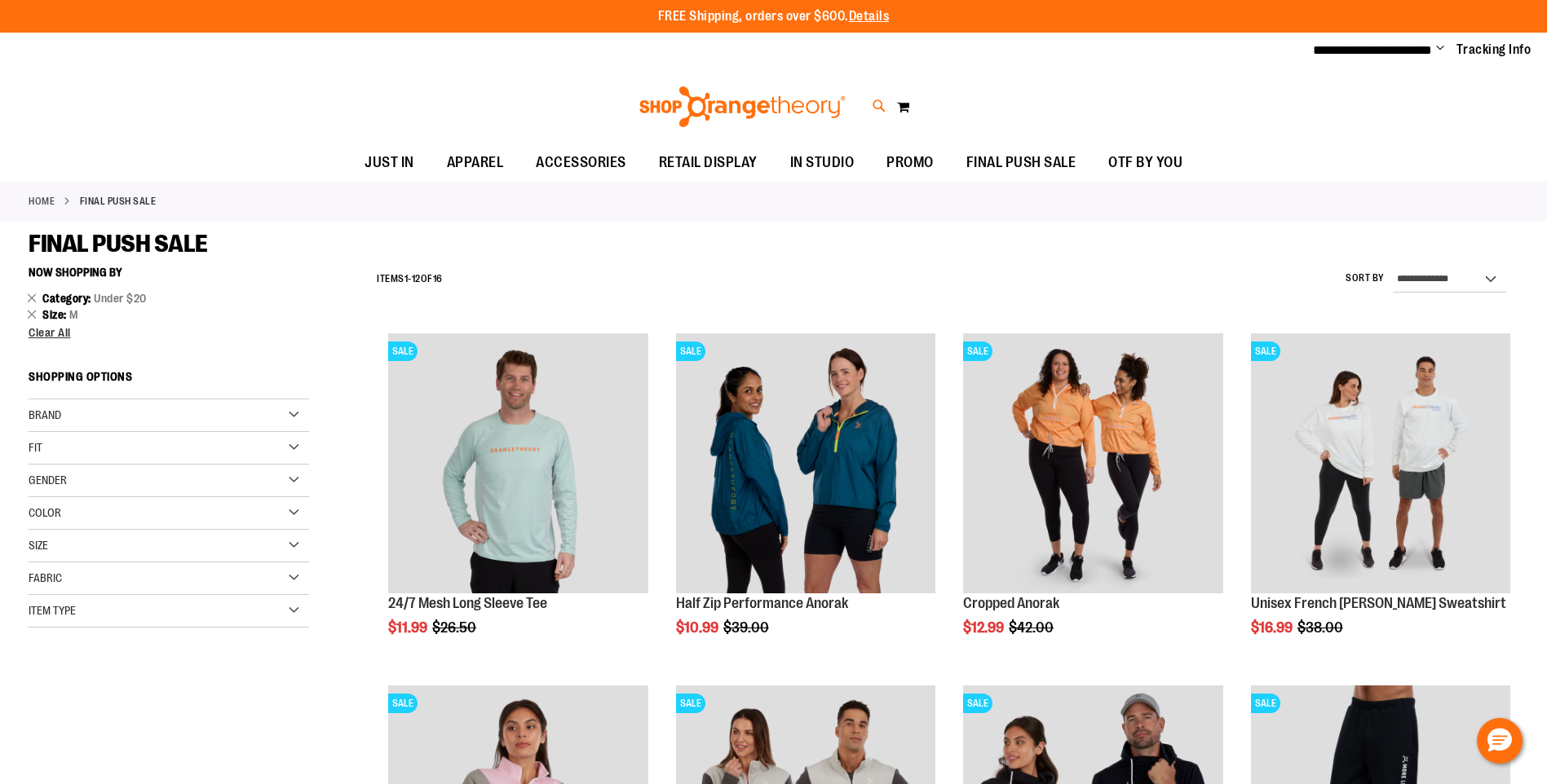
click at [879, 102] on icon at bounding box center [879, 106] width 14 height 19
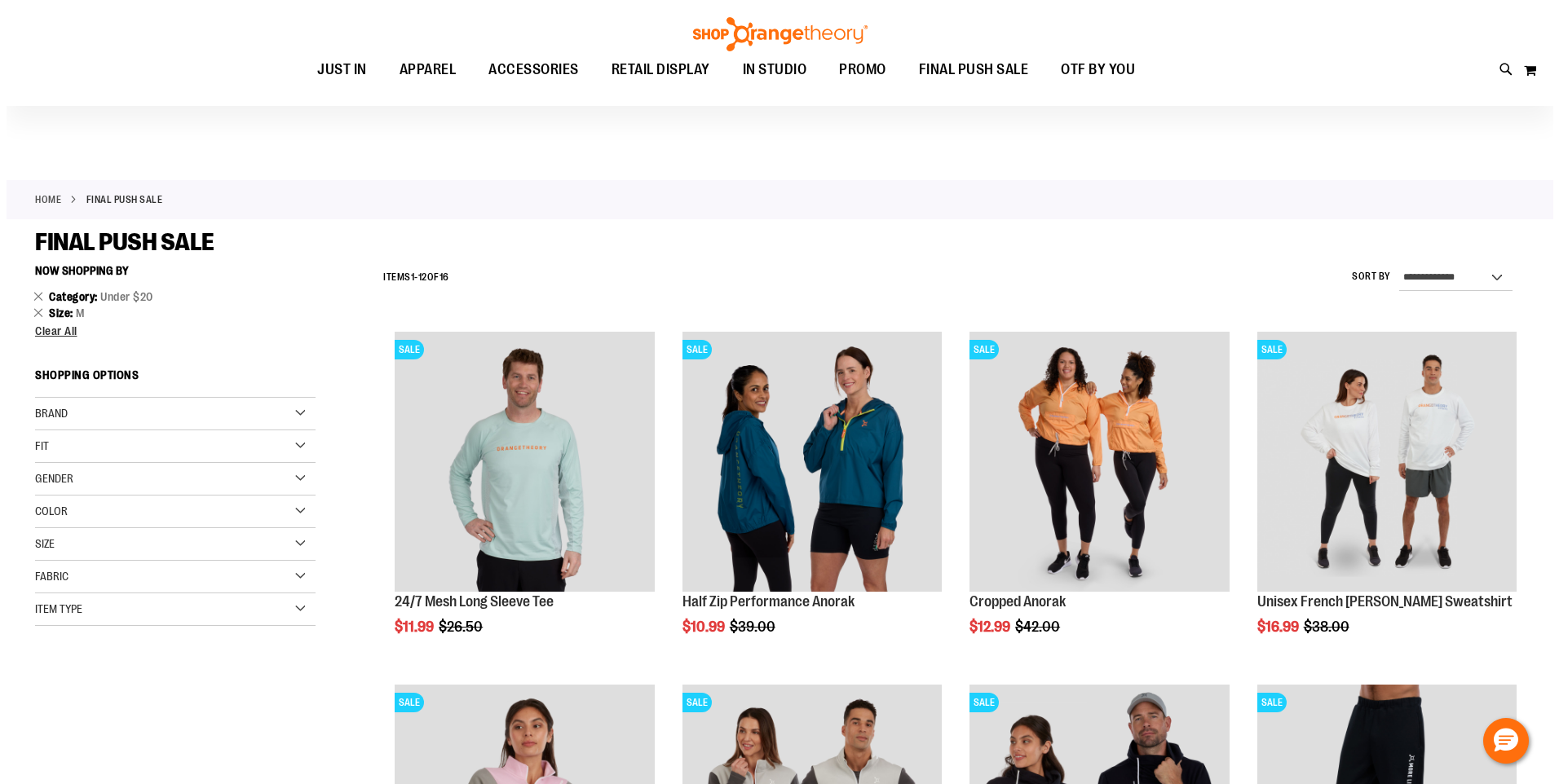
scroll to position [39, 0]
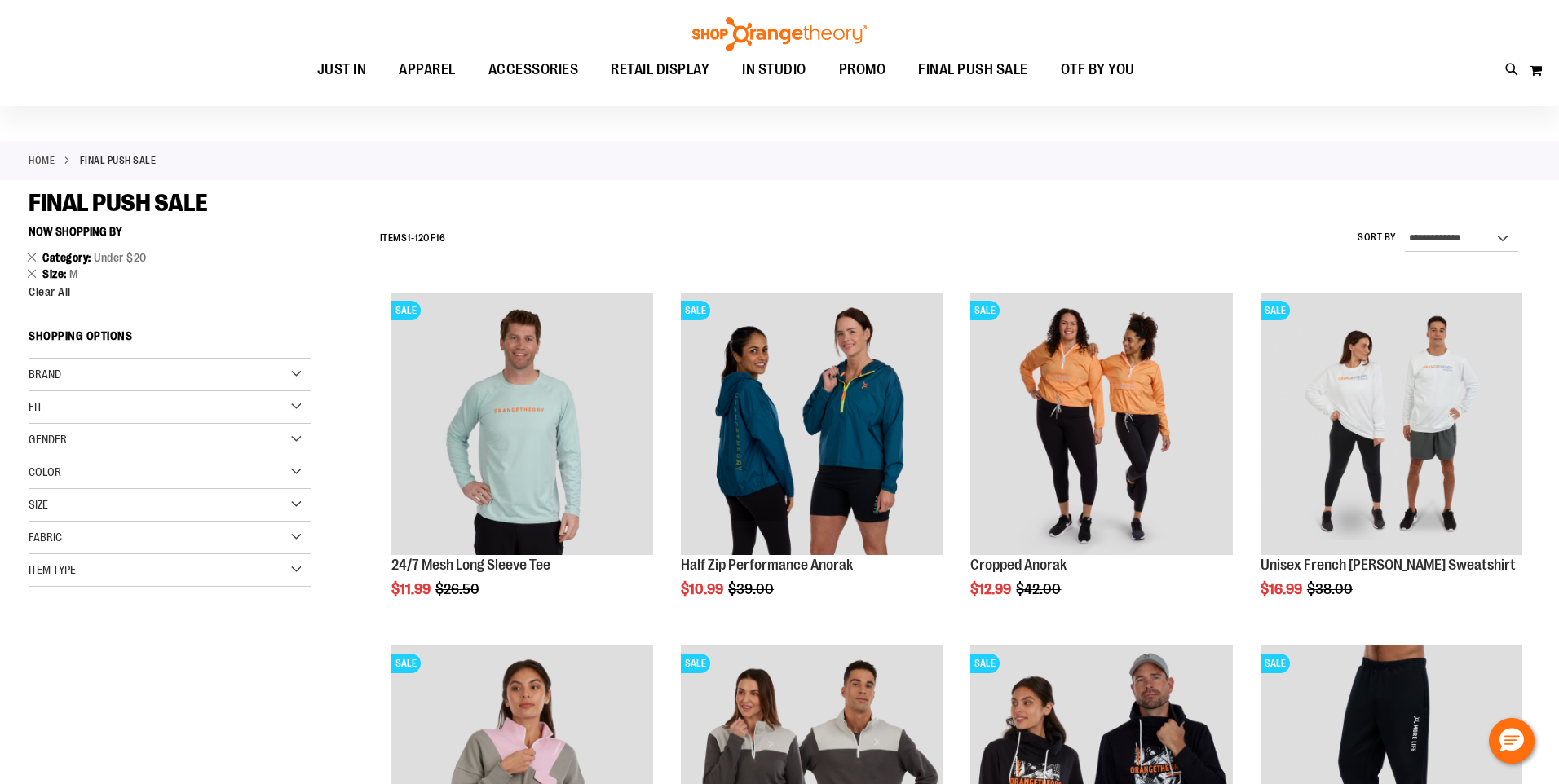
type input "*****"
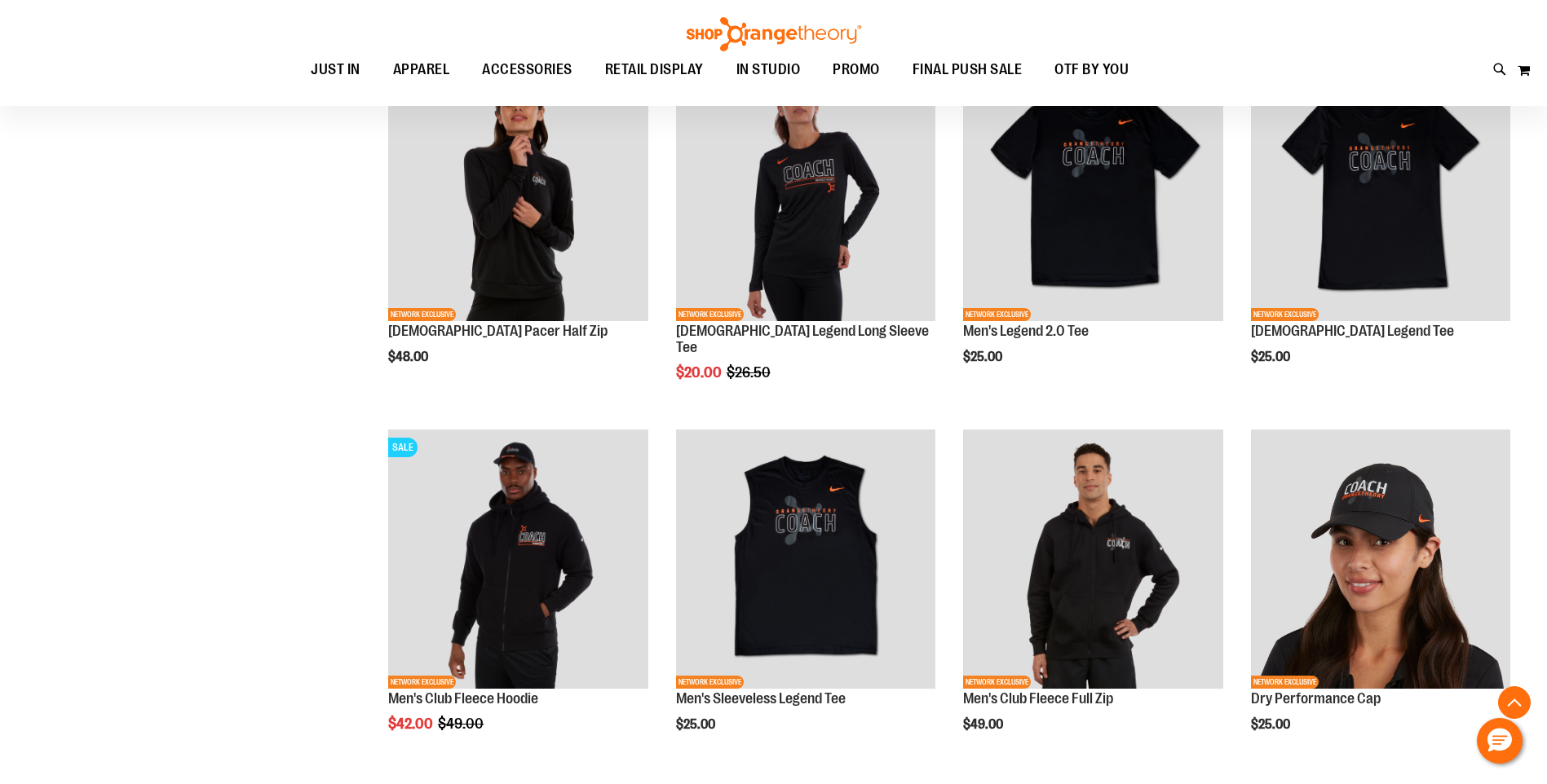
scroll to position [957, 0]
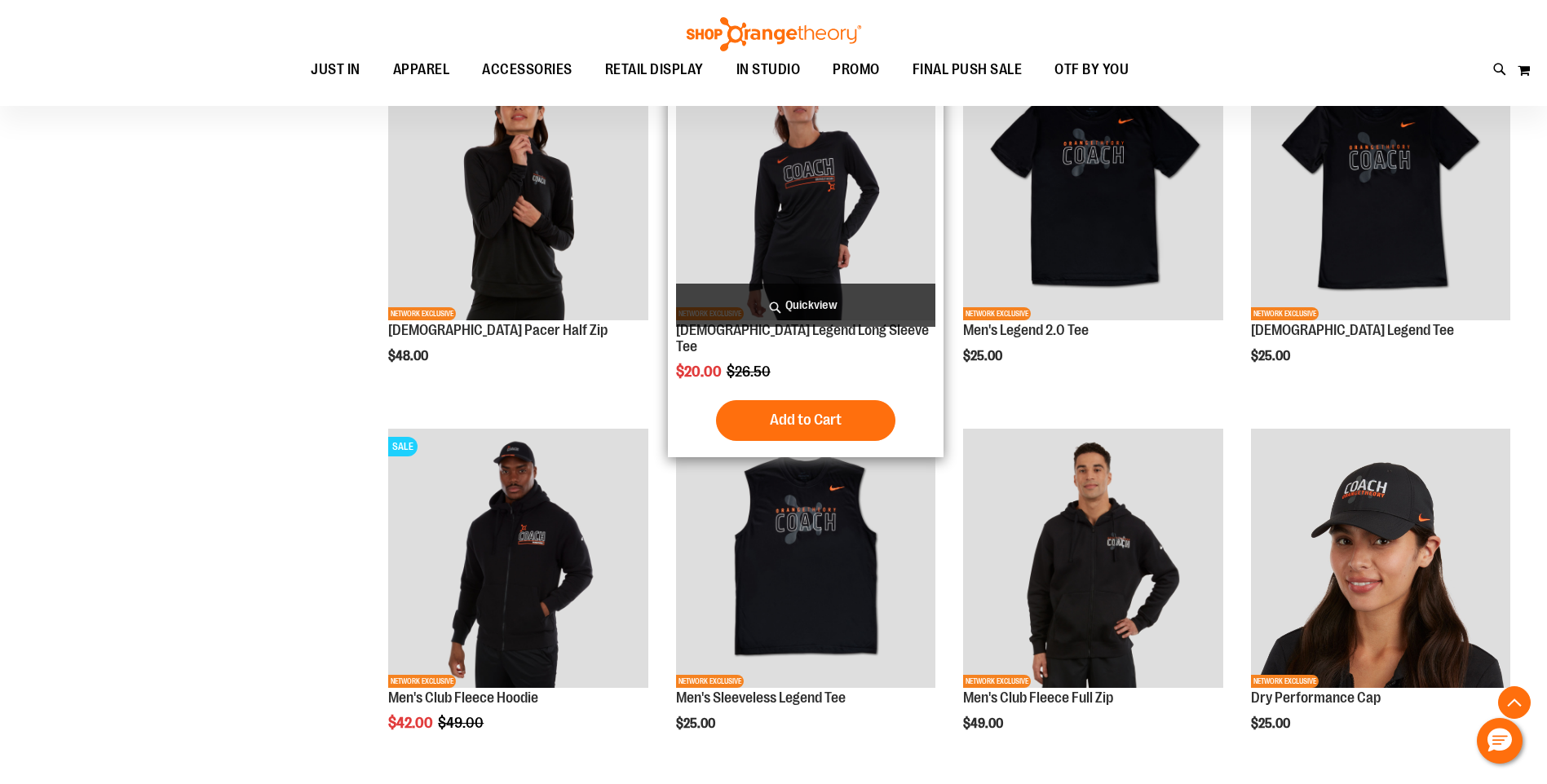
type input "**********"
click at [813, 199] on img "product" at bounding box center [806, 191] width 260 height 259
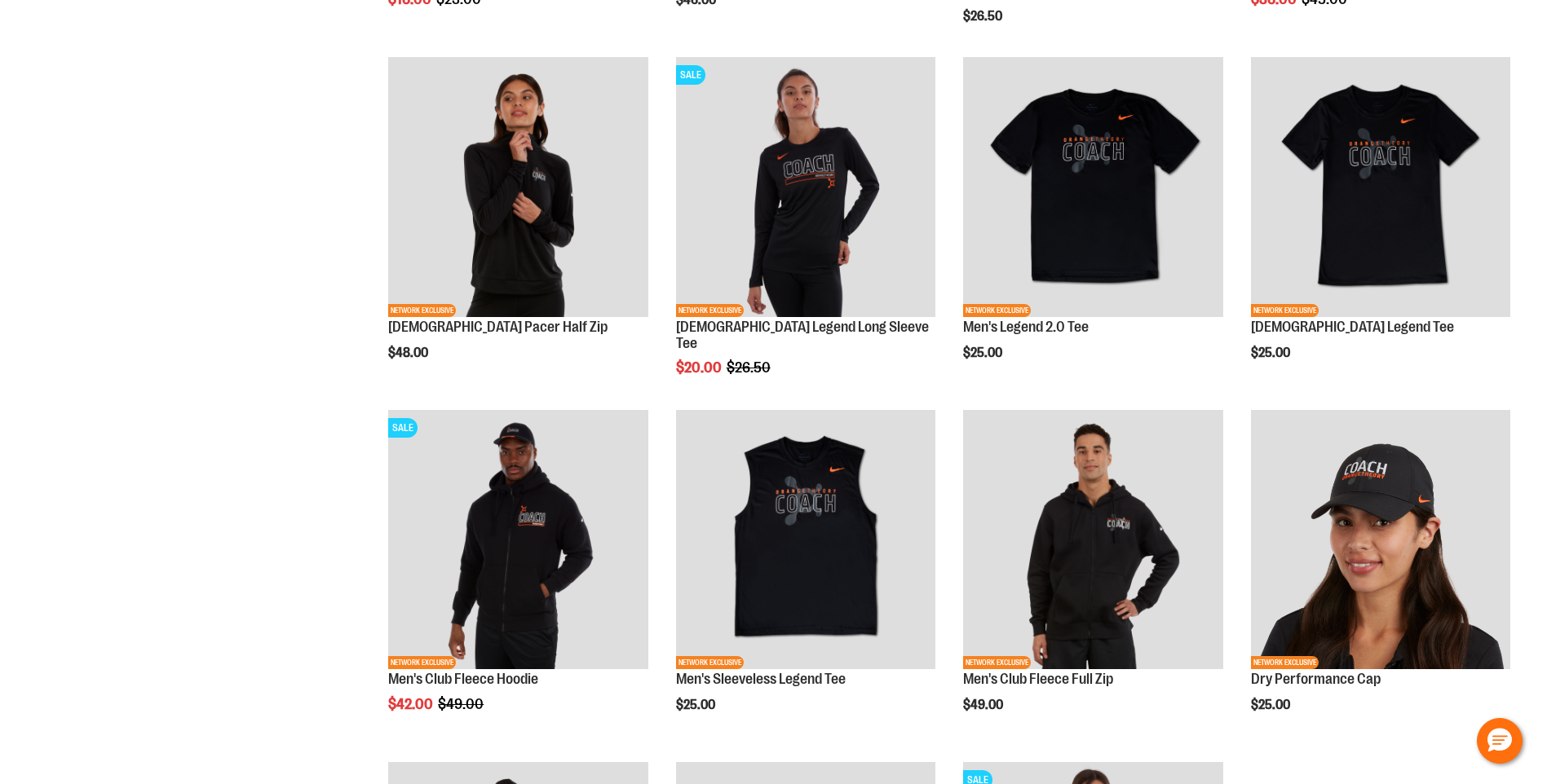
scroll to position [947, 0]
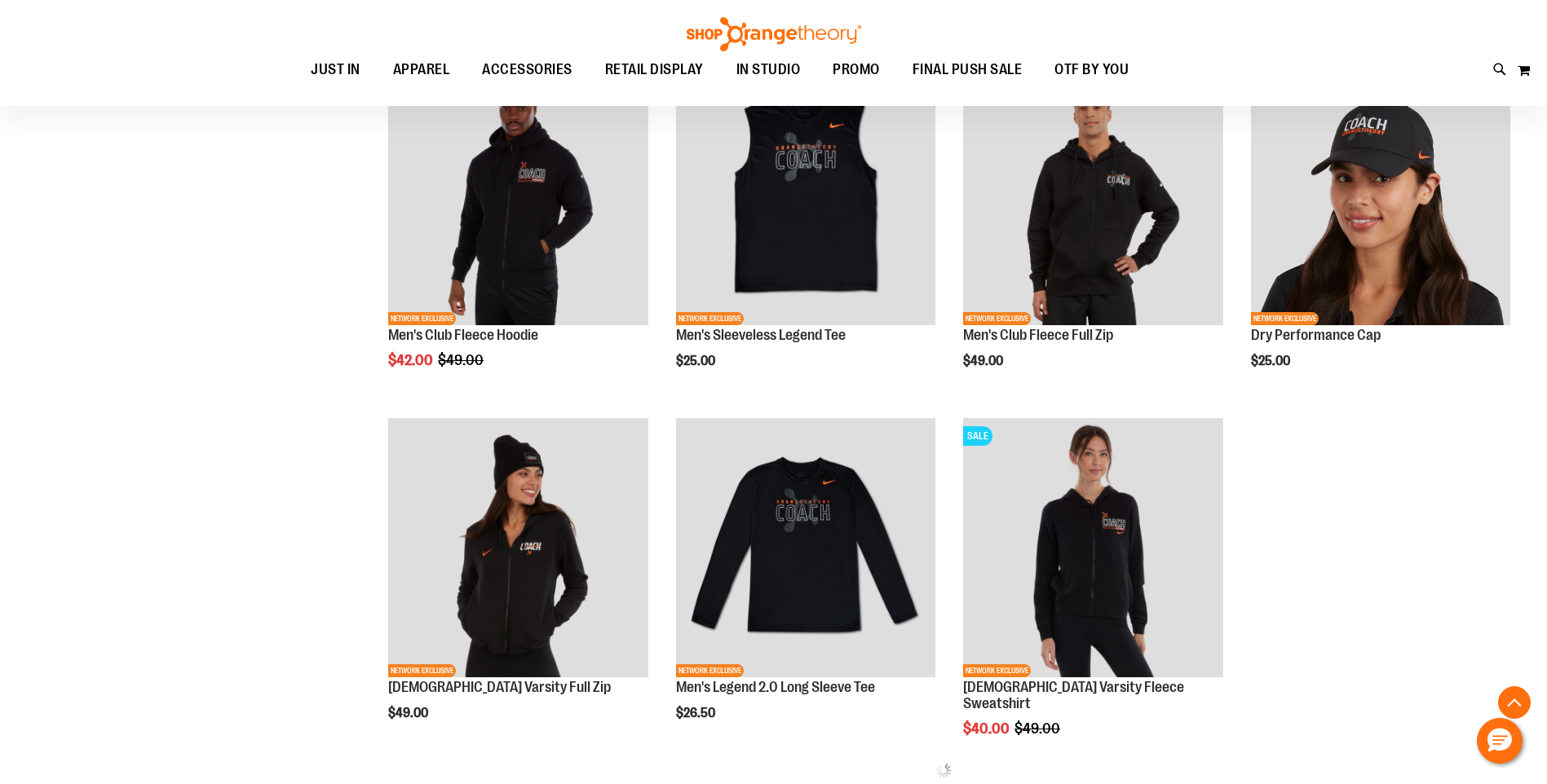
scroll to position [1292, 0]
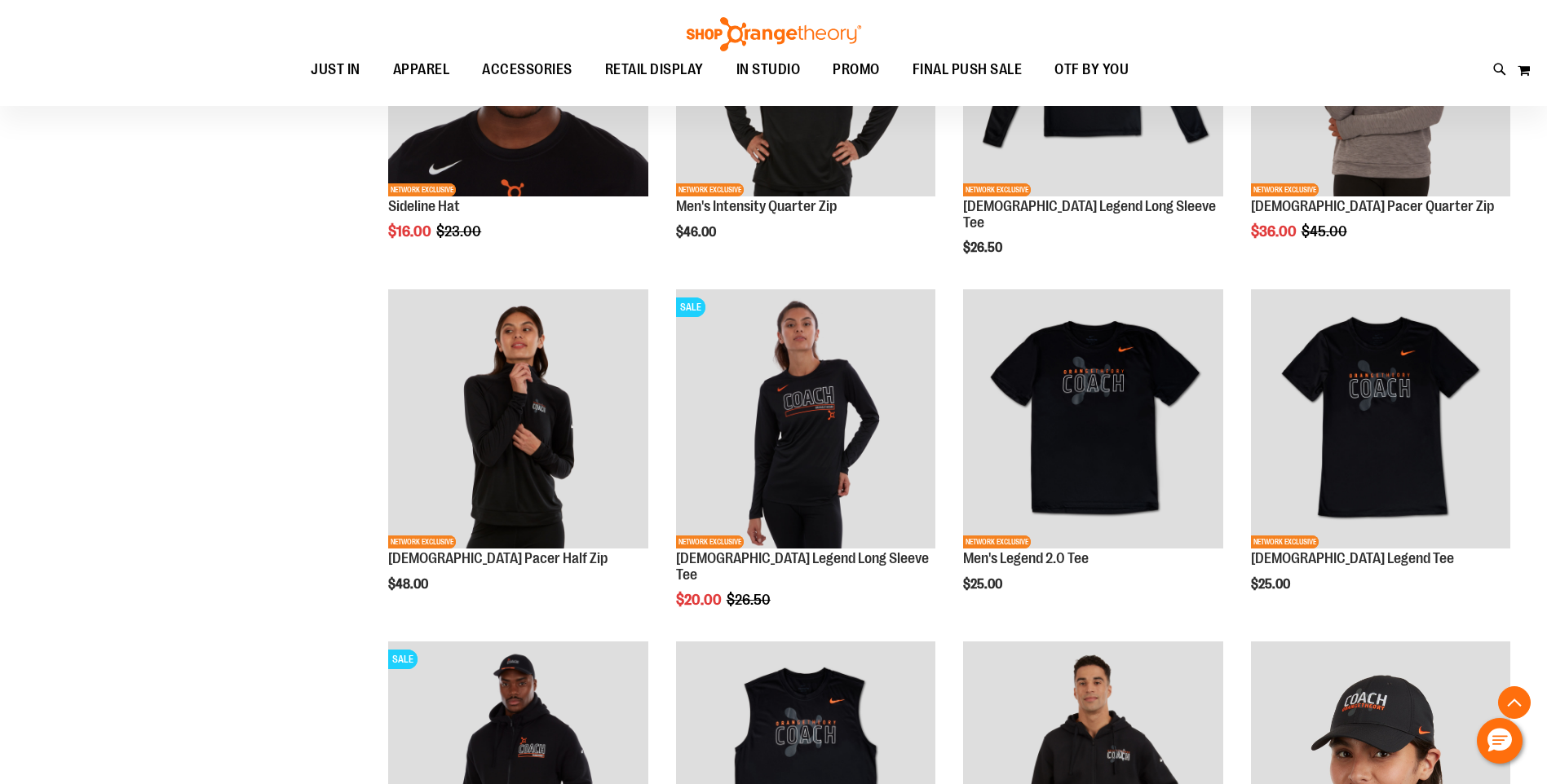
scroll to position [742, 0]
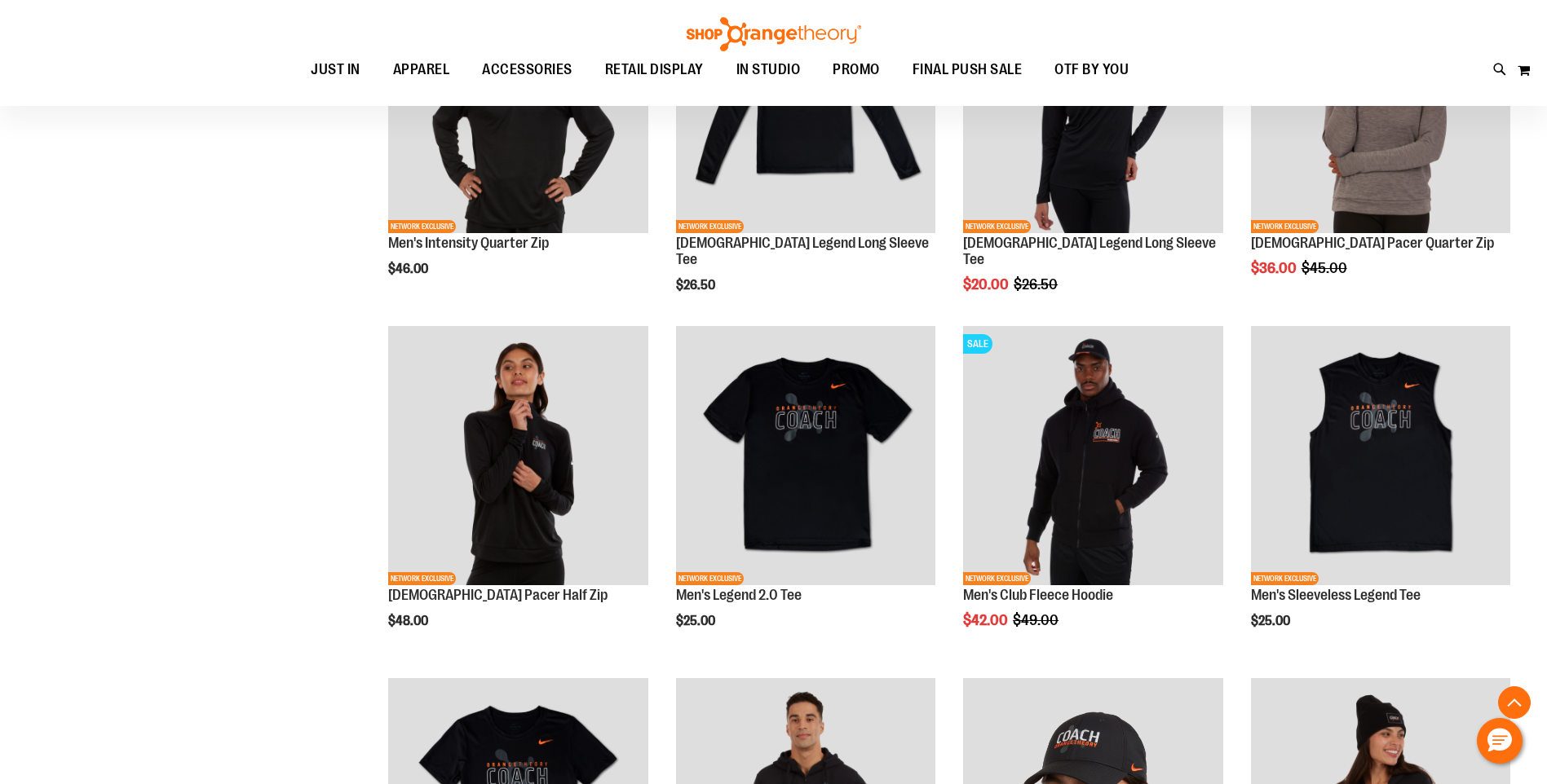
scroll to position [2088, 0]
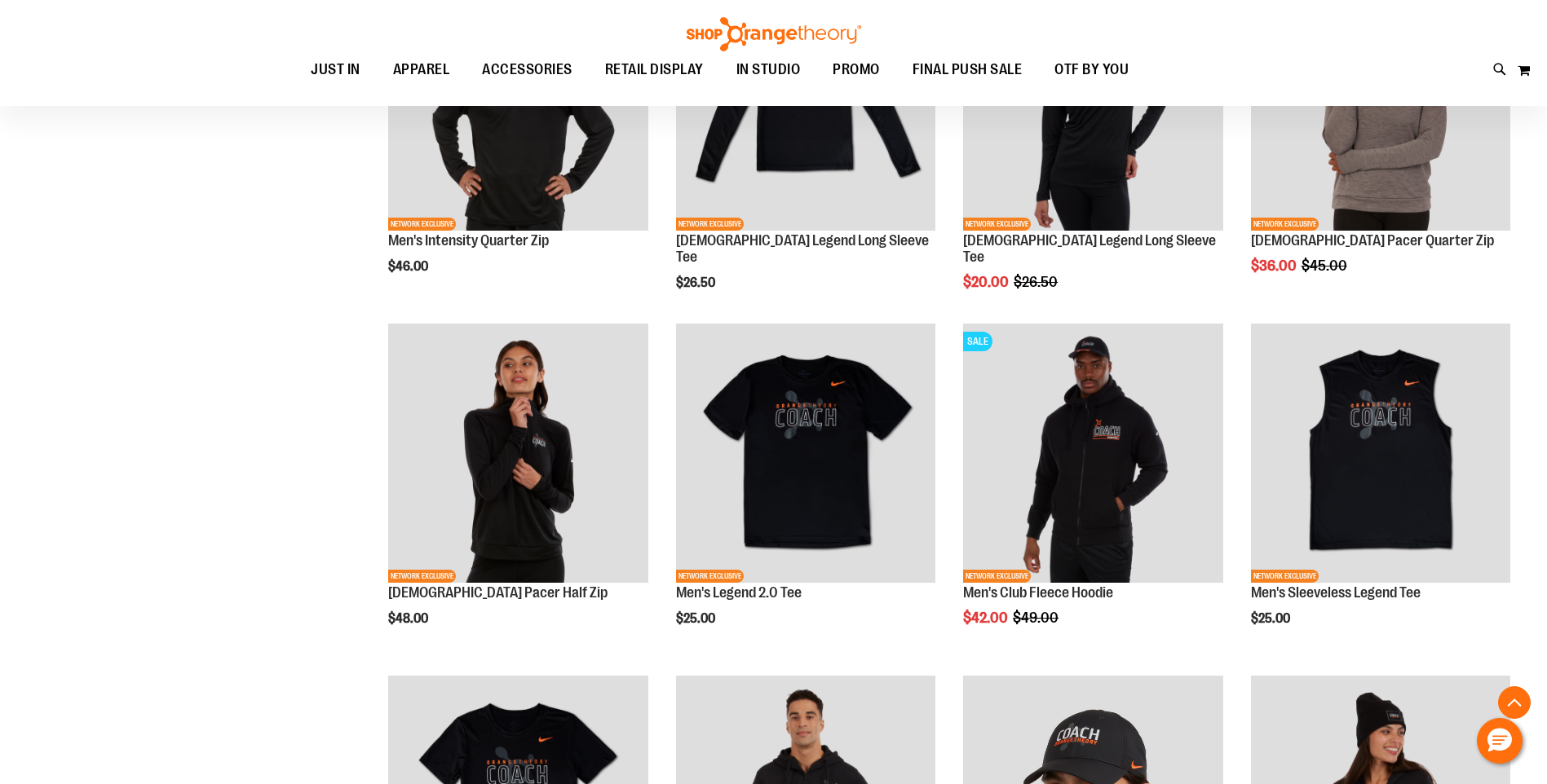
type input "**********"
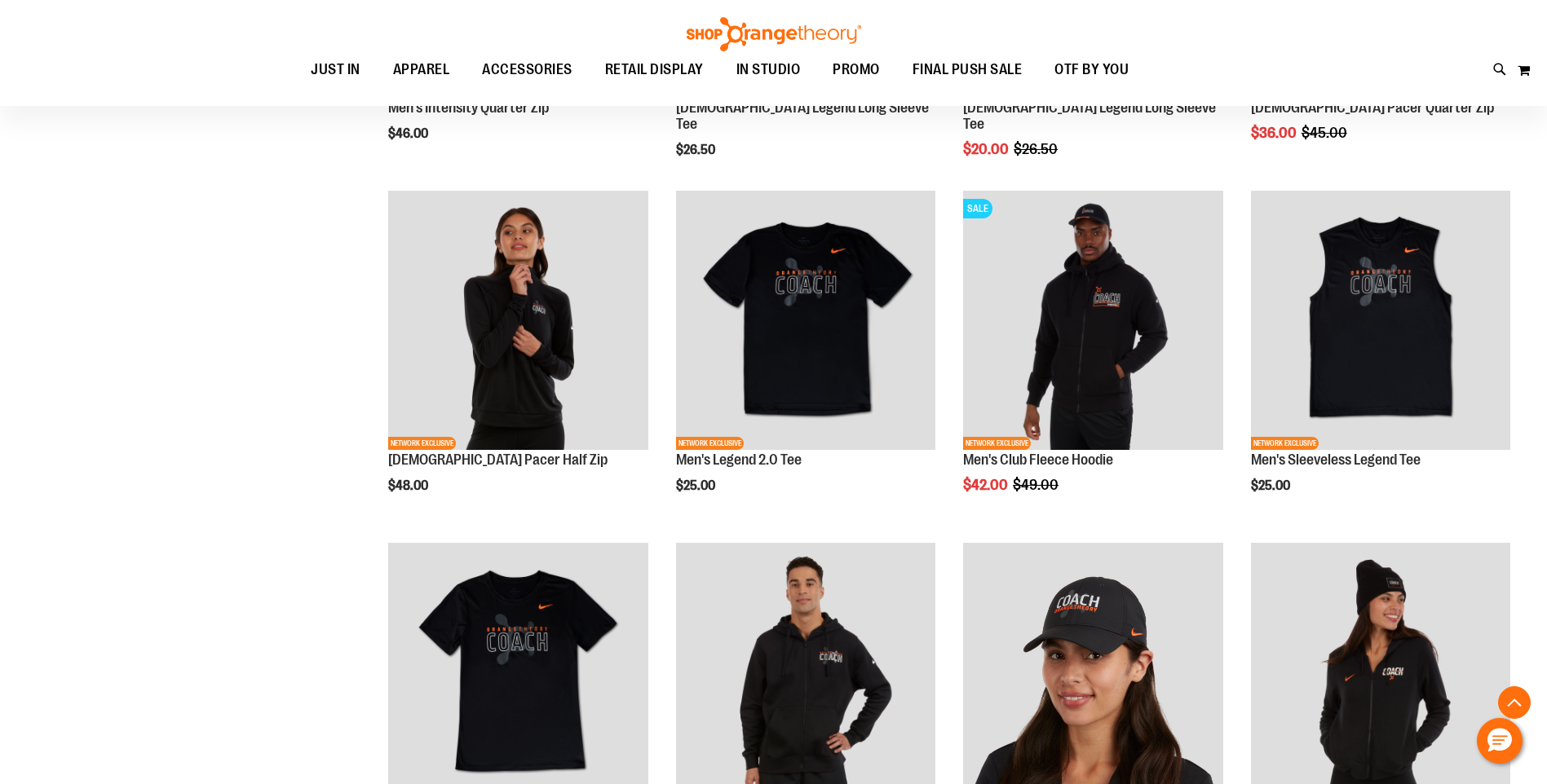
scroll to position [2231, 0]
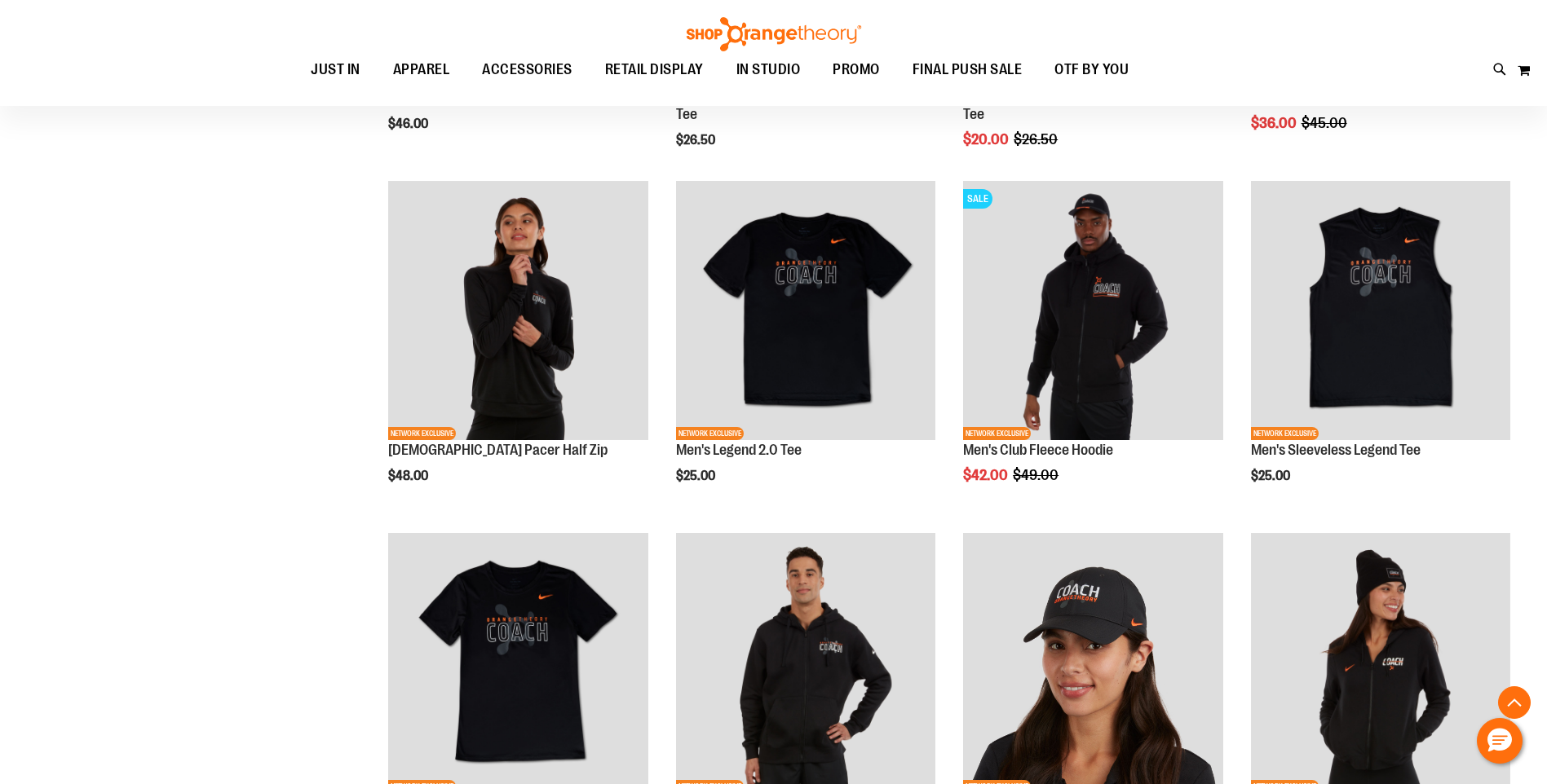
drag, startPoint x: 374, startPoint y: 650, endPoint x: 242, endPoint y: 675, distance: 134.3
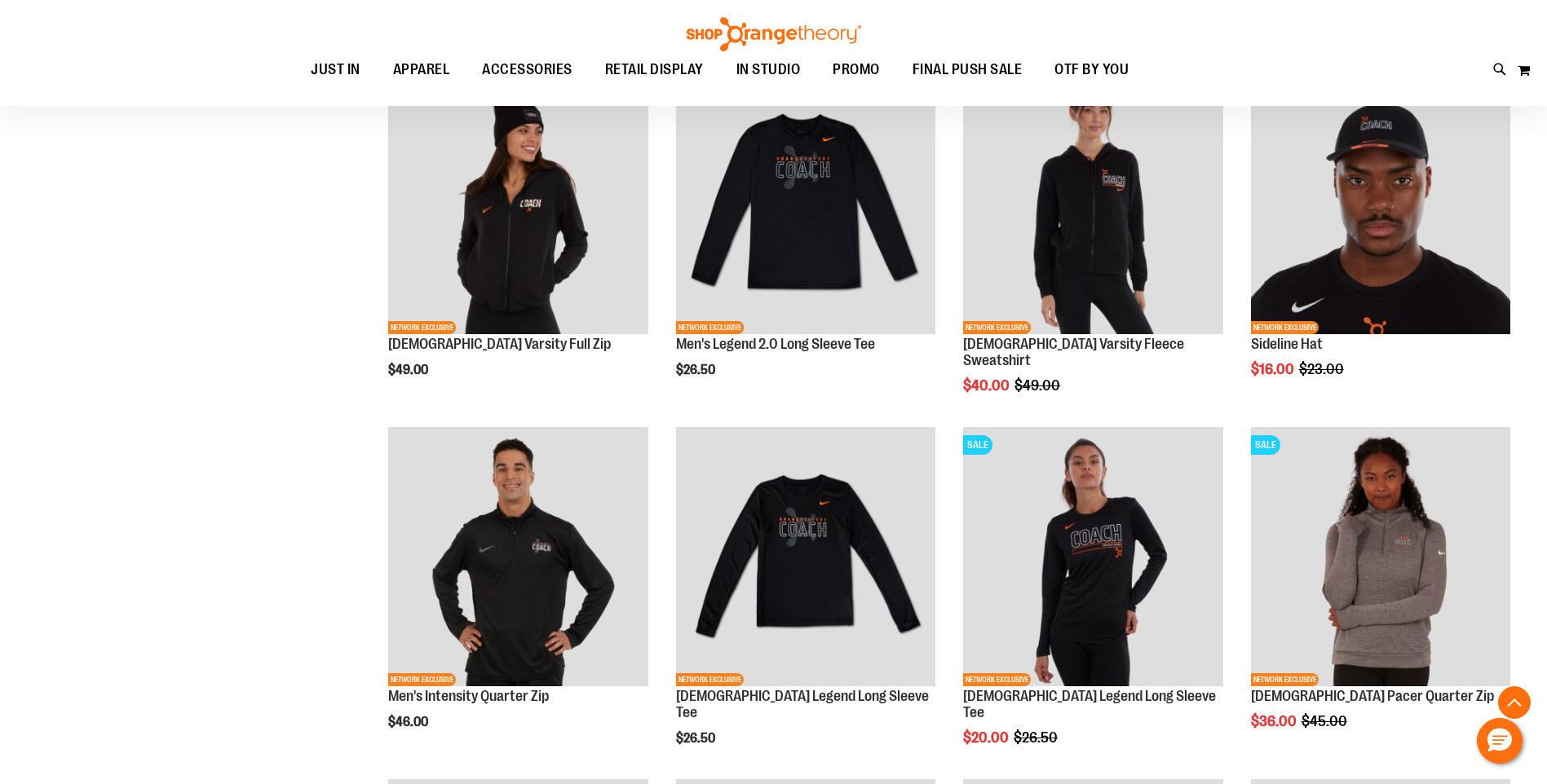
scroll to position [1680, 0]
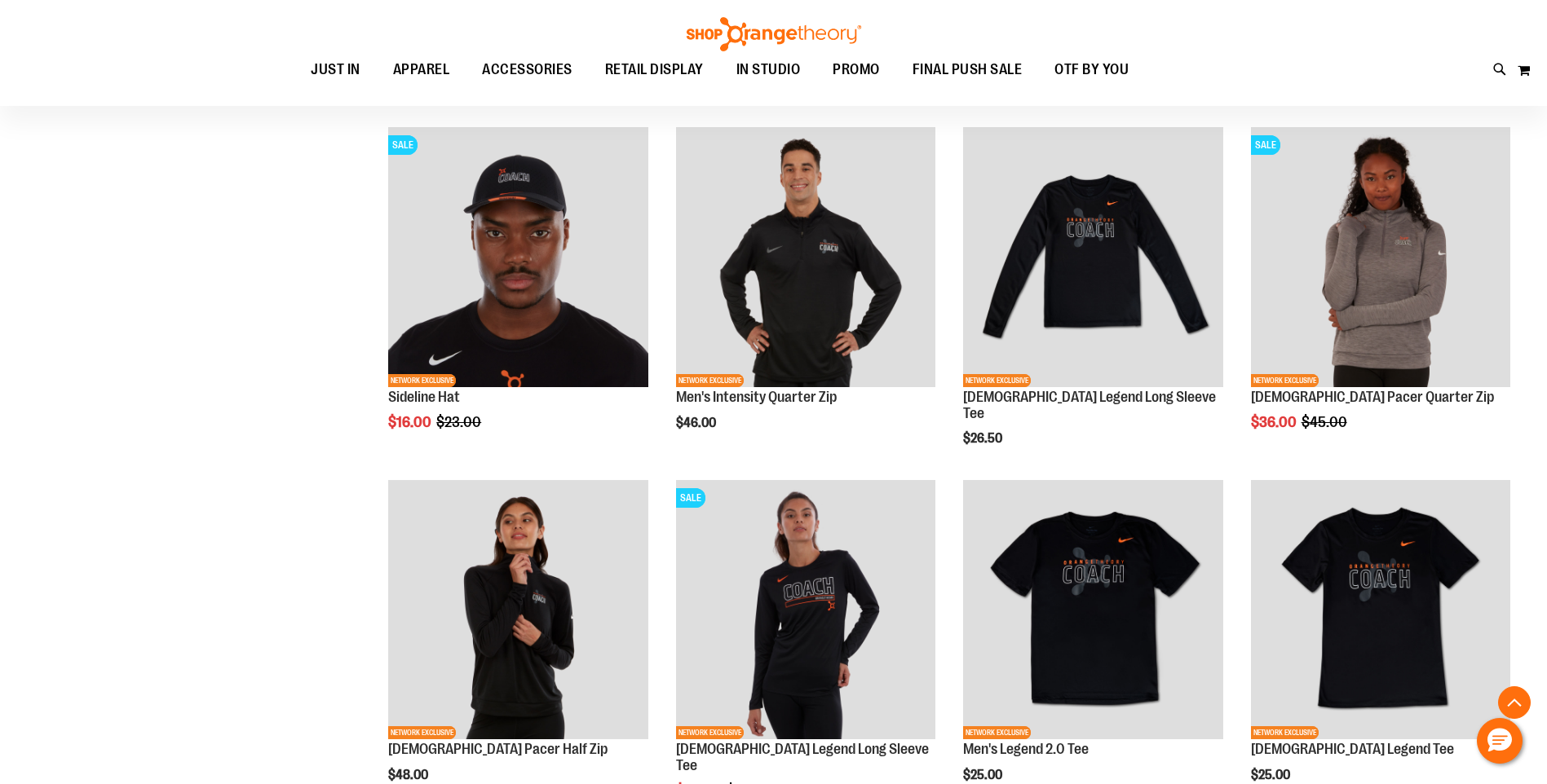
scroll to position [519, 0]
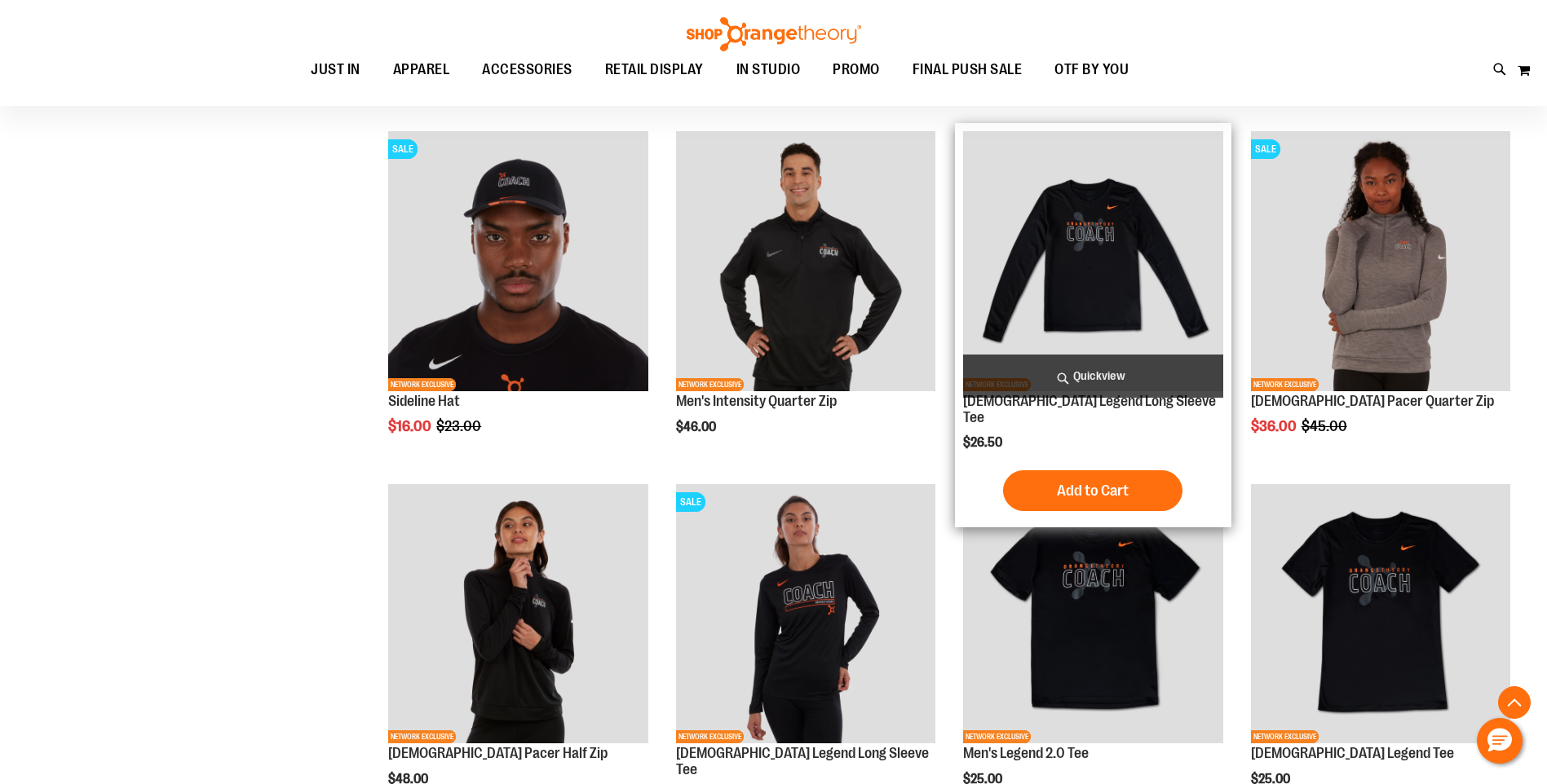
click at [1068, 259] on img "product" at bounding box center [1093, 261] width 260 height 259
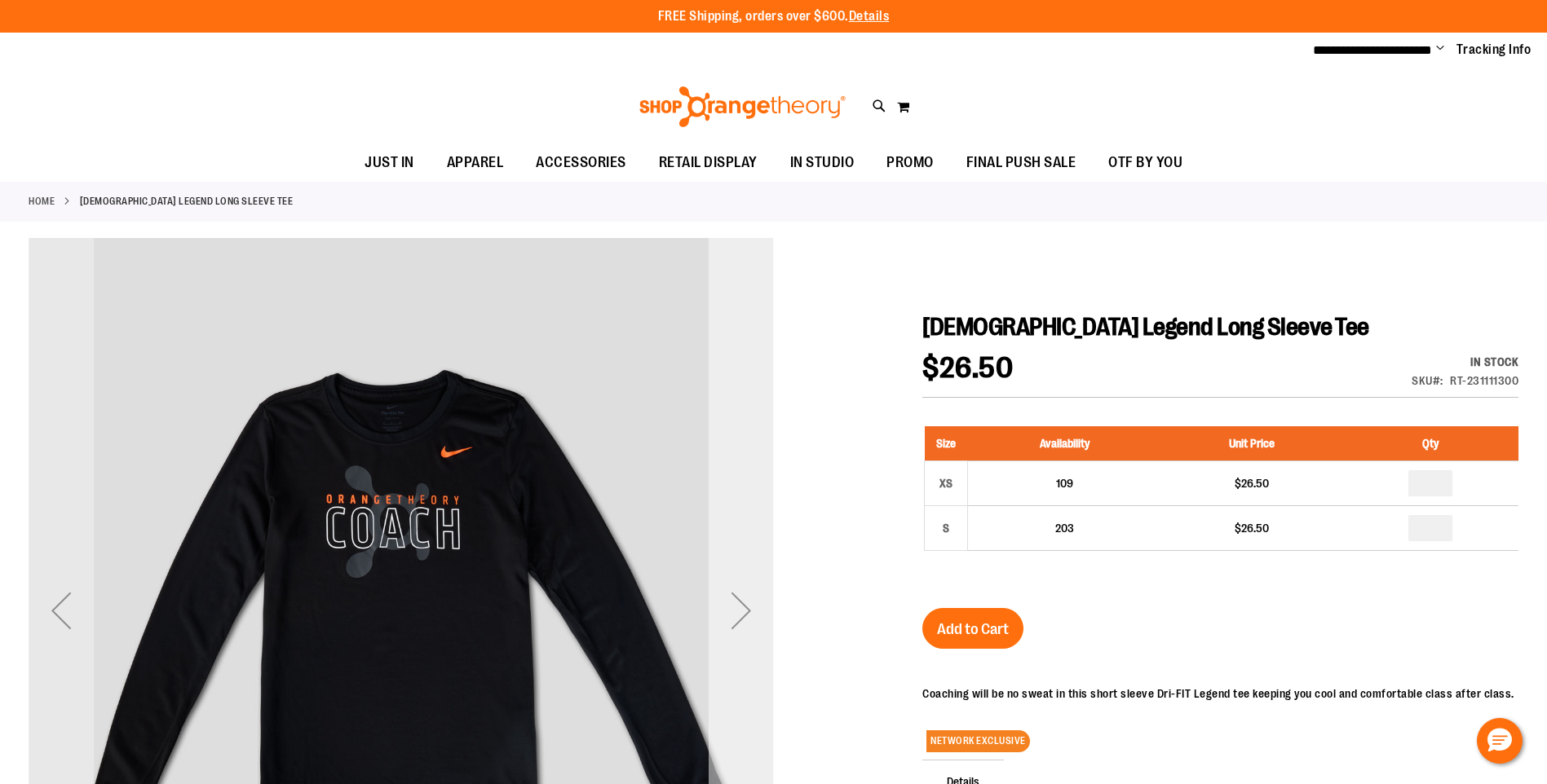
type input "**********"
click at [742, 613] on div "Next" at bounding box center [741, 610] width 65 height 65
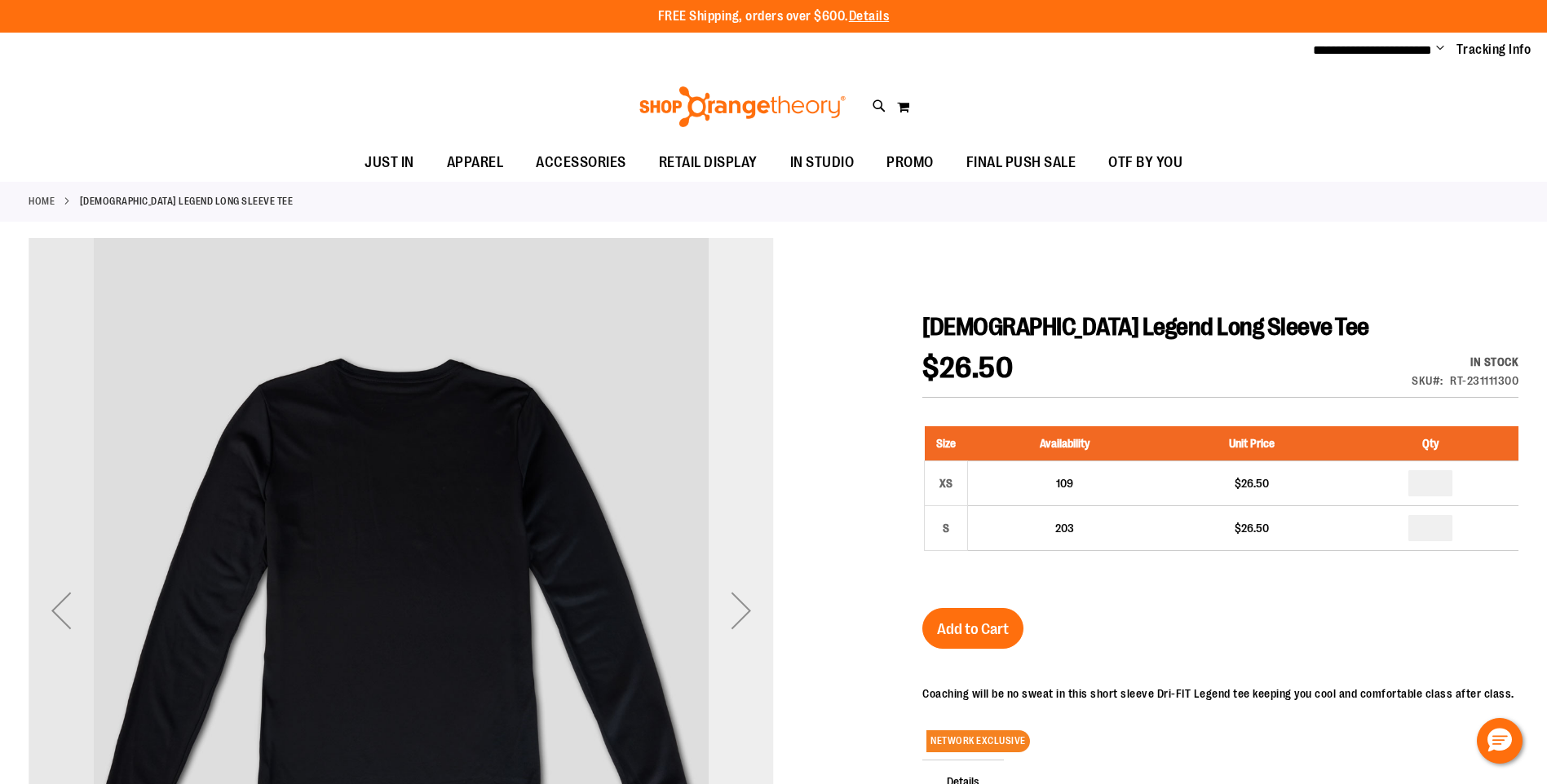
click at [742, 613] on div "Next" at bounding box center [741, 610] width 65 height 65
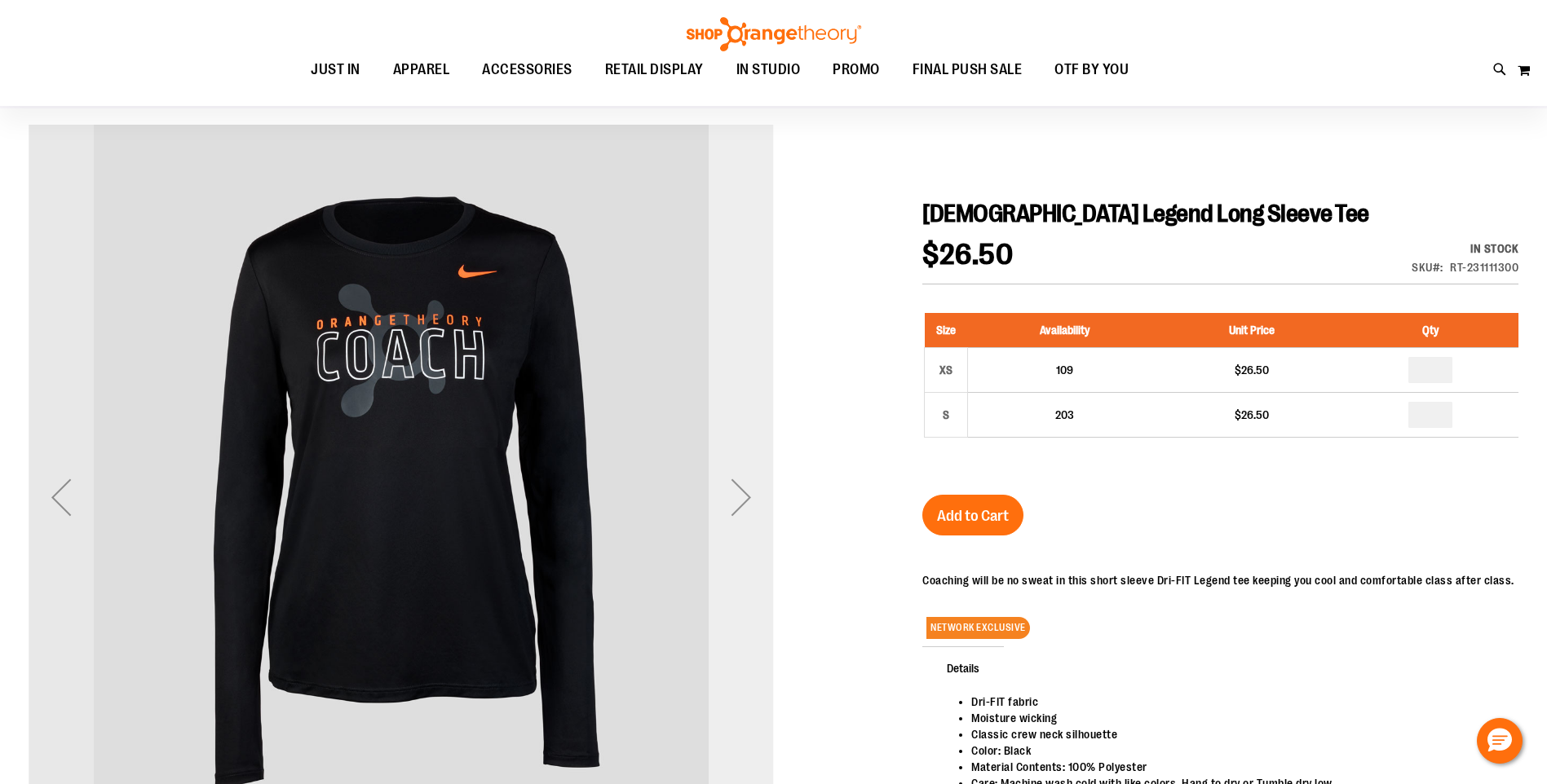
scroll to position [121, 0]
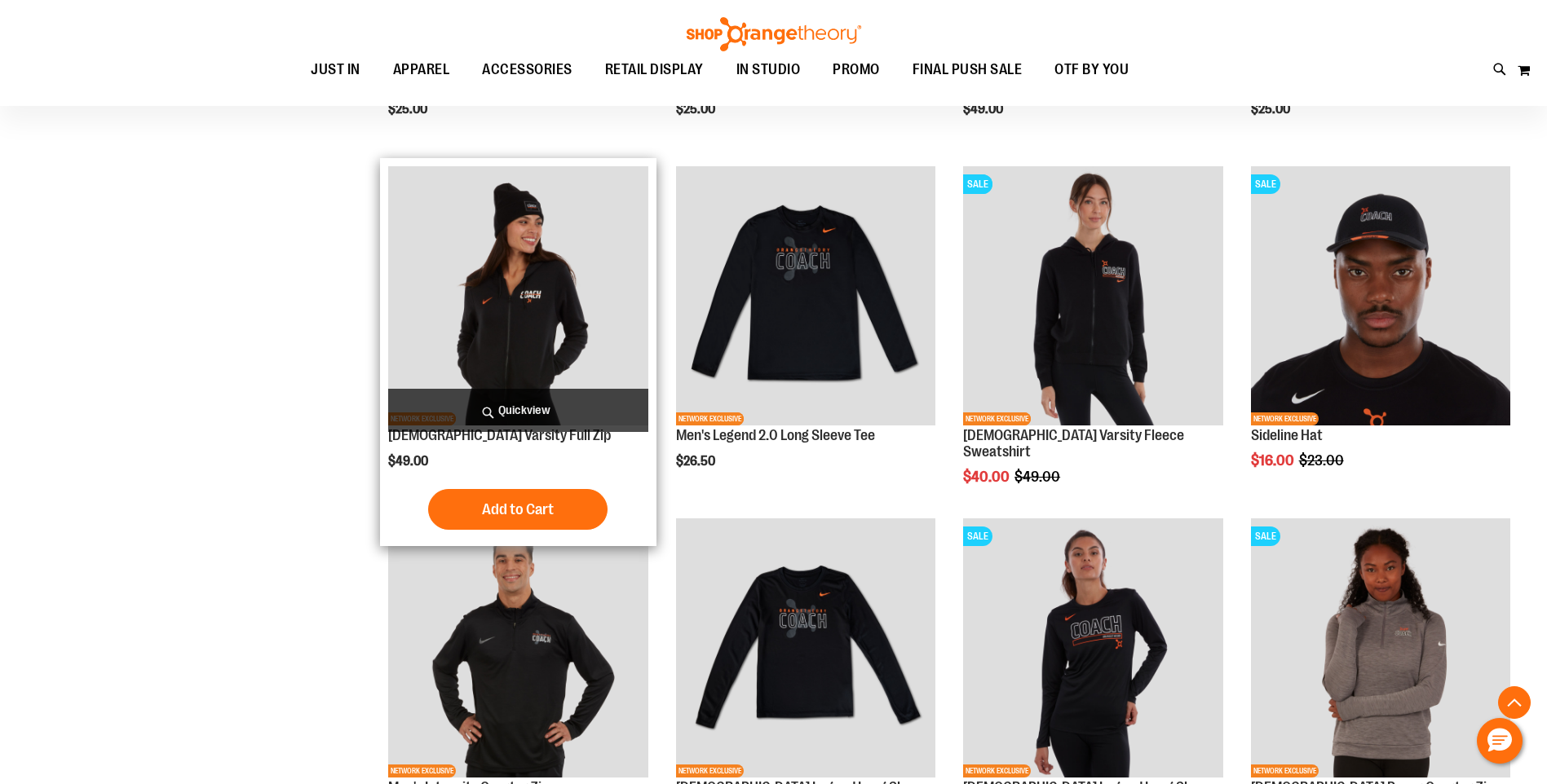
scroll to position [1578, 0]
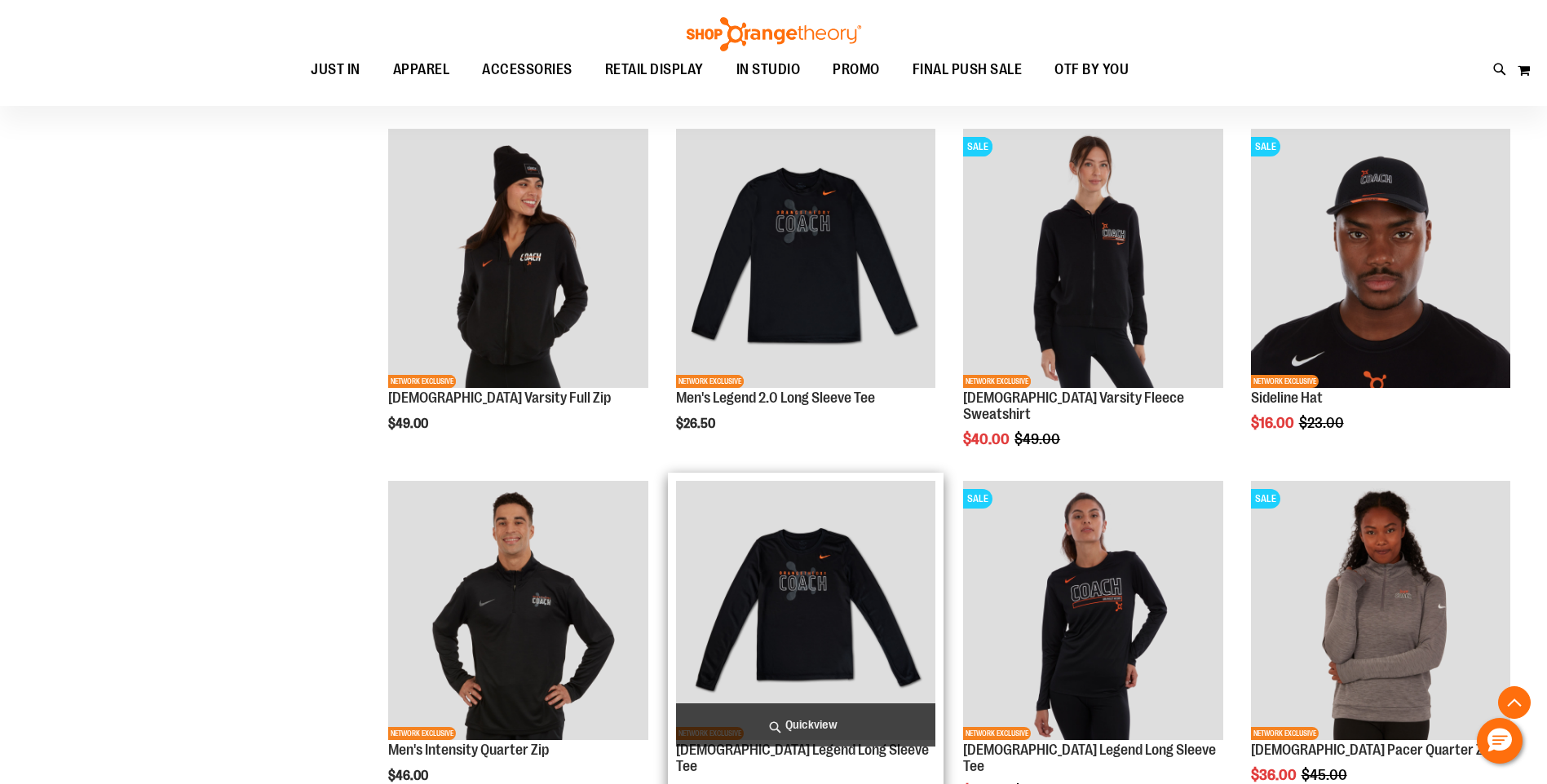
type input "**********"
click at [904, 619] on img "product" at bounding box center [806, 611] width 260 height 259
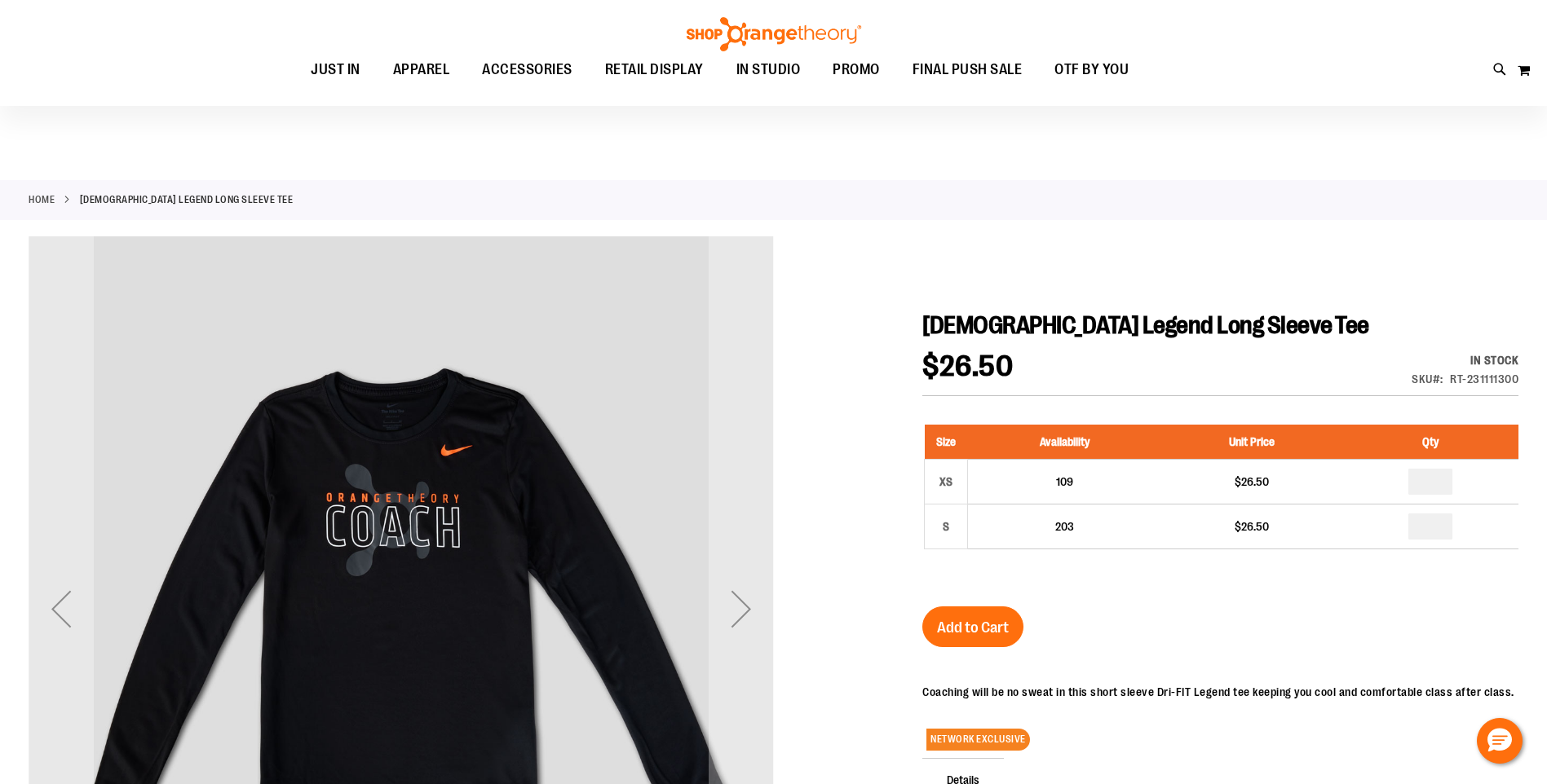
scroll to position [40, 0]
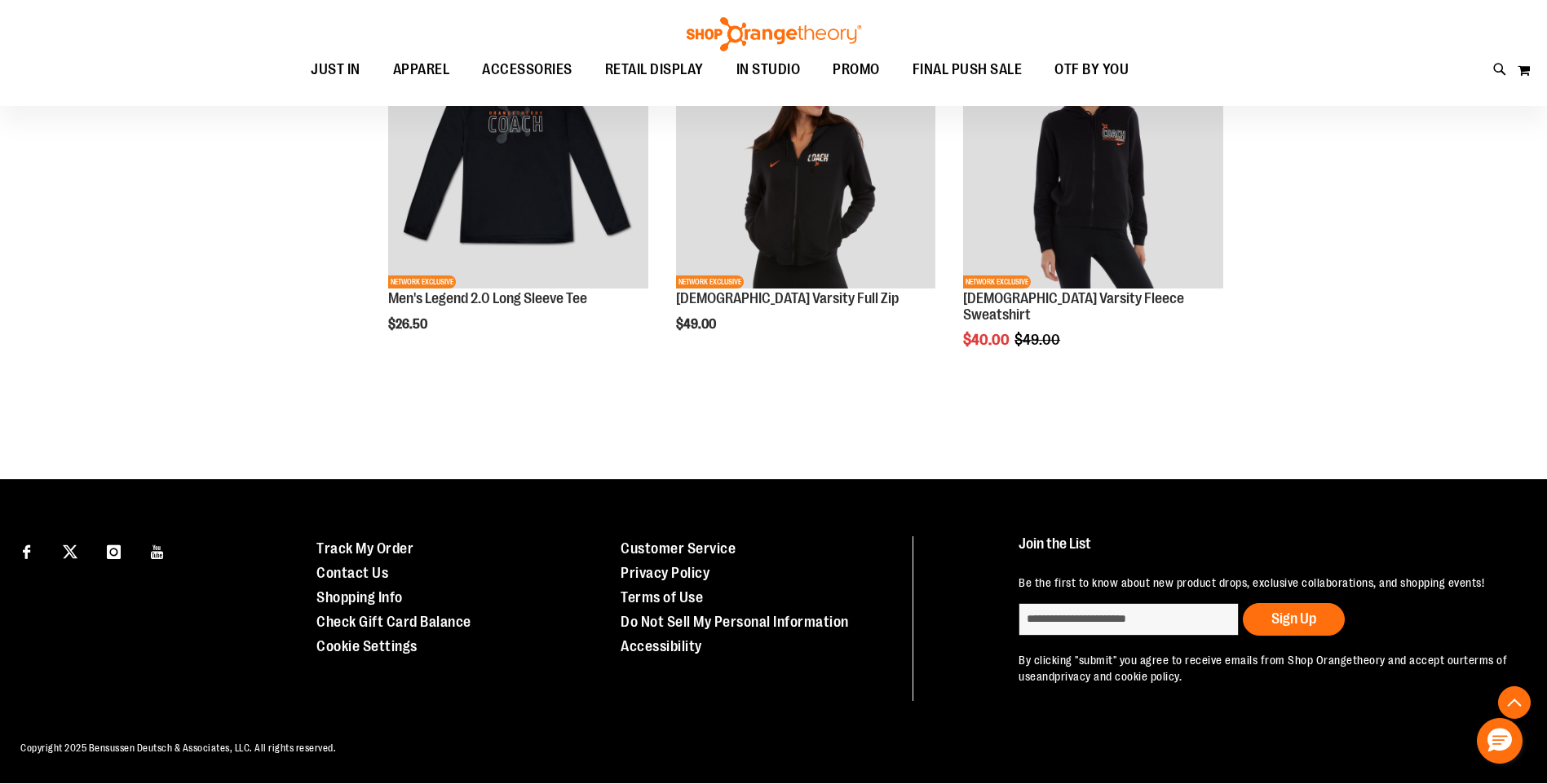
scroll to position [1498, 0]
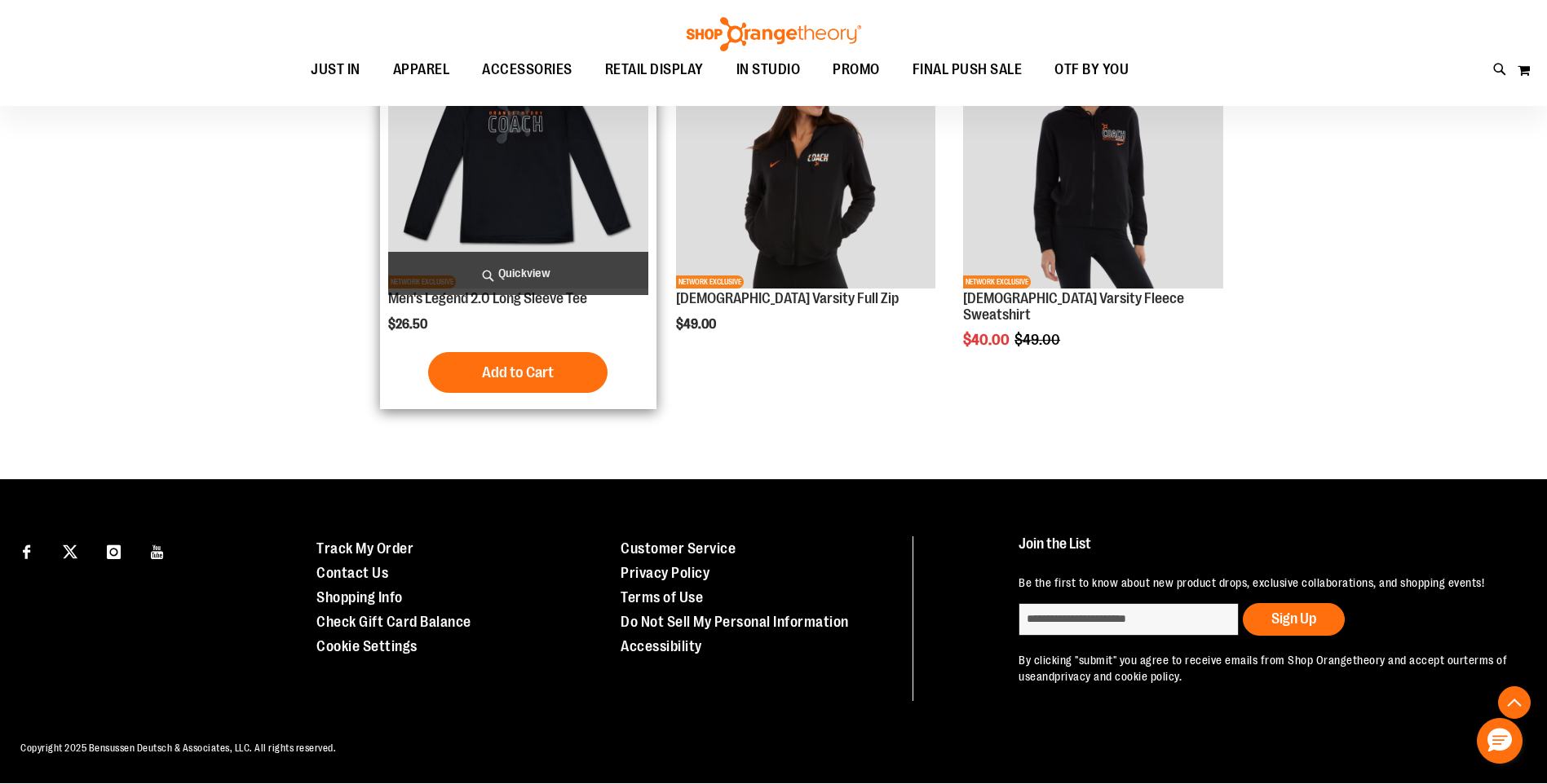
type input "**********"
click at [527, 183] on img "product" at bounding box center [518, 159] width 260 height 259
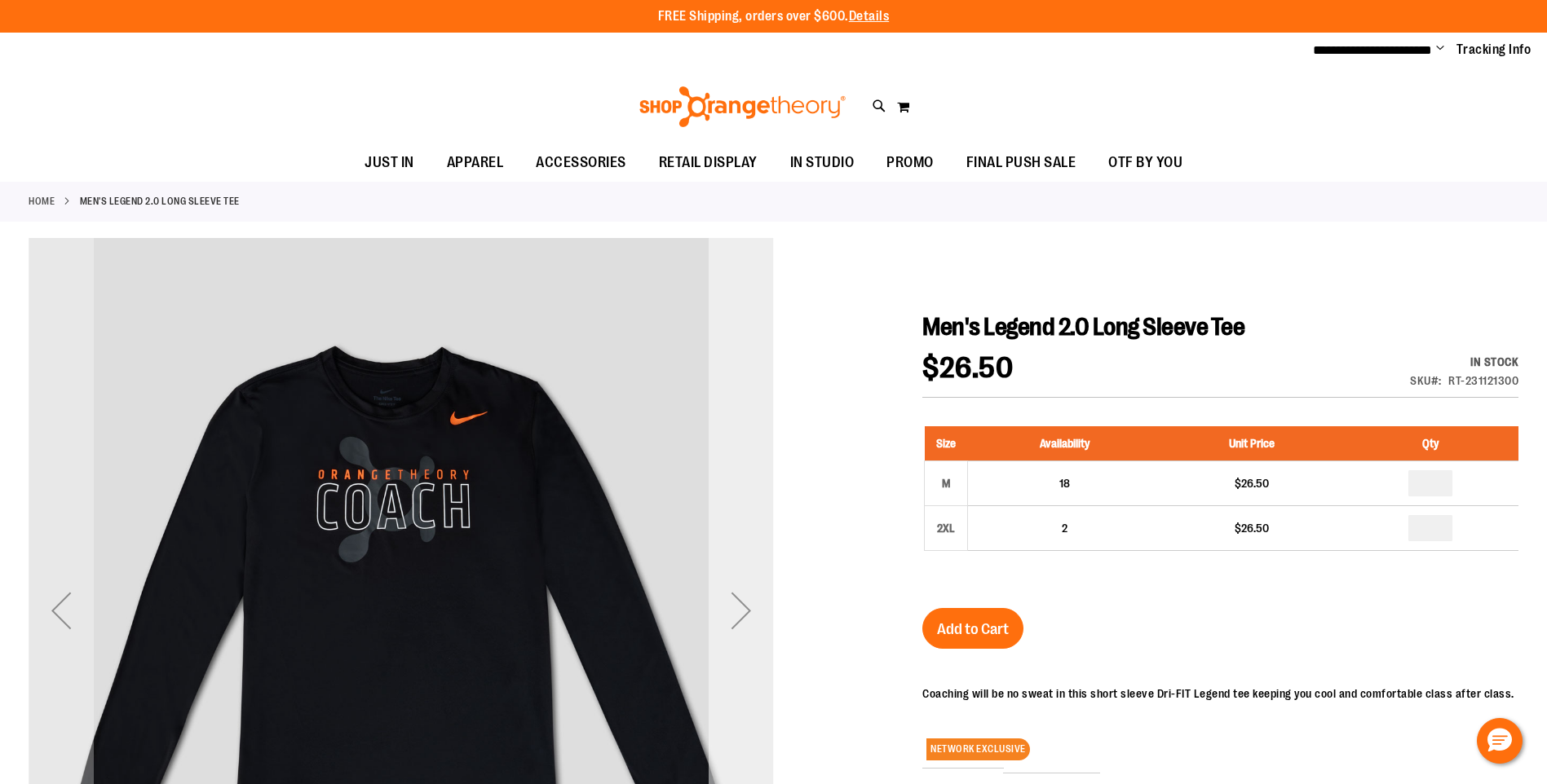
type input "**********"
click at [751, 598] on div "Next" at bounding box center [741, 610] width 65 height 65
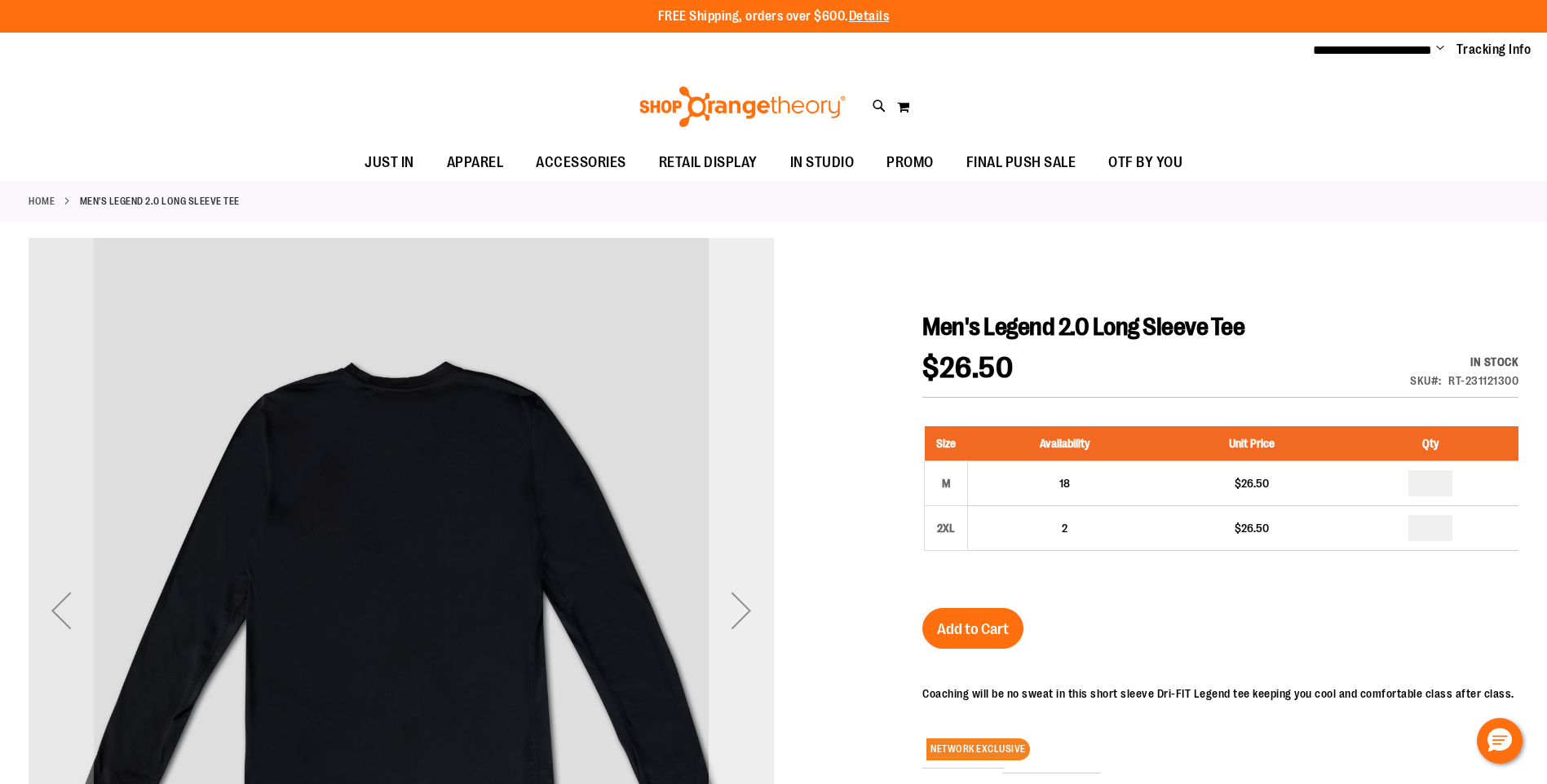
click at [751, 598] on div "Next" at bounding box center [741, 610] width 65 height 65
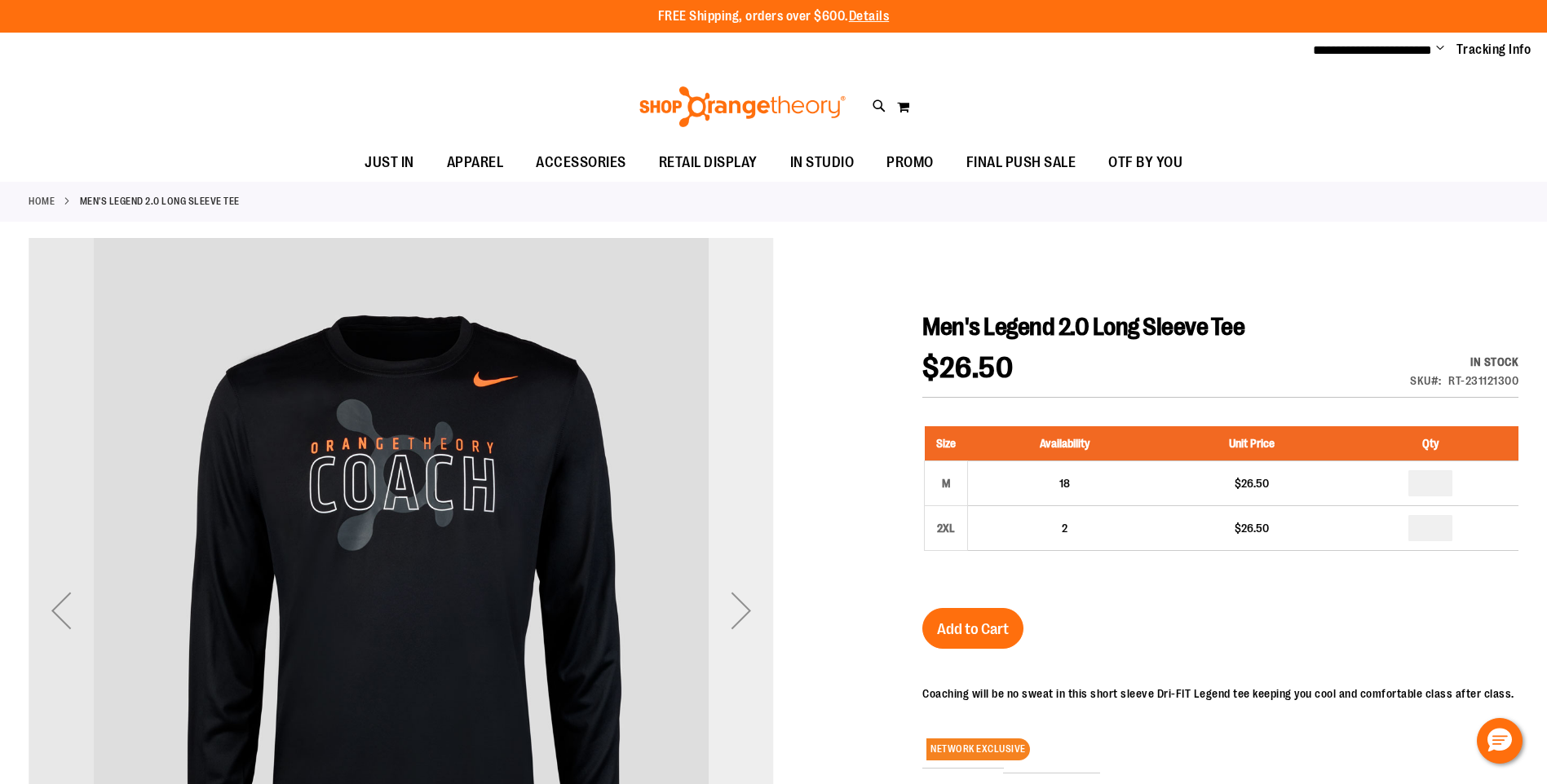
click at [740, 610] on div "Next" at bounding box center [741, 610] width 65 height 65
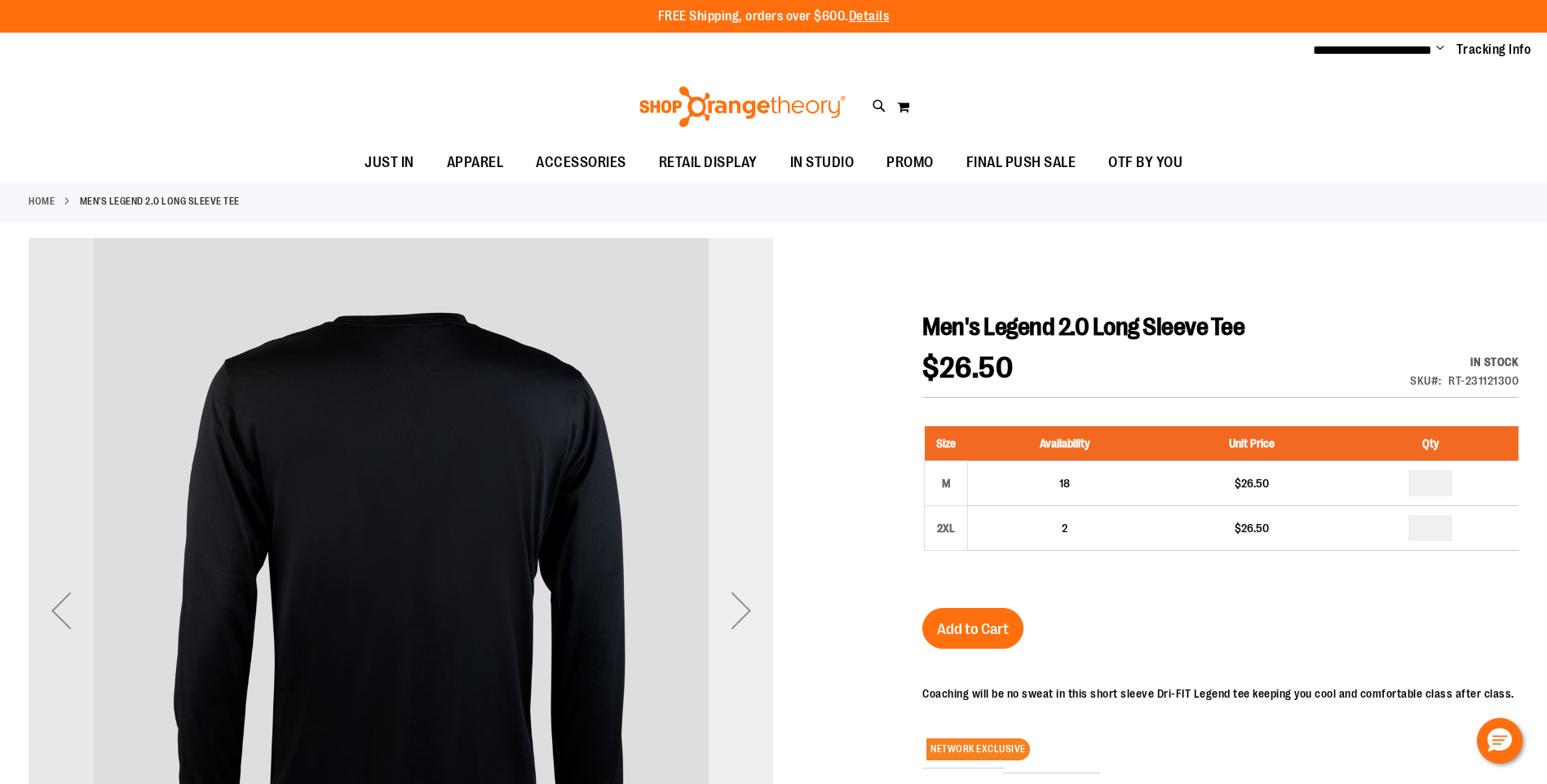
click at [740, 610] on div "Next" at bounding box center [741, 610] width 65 height 65
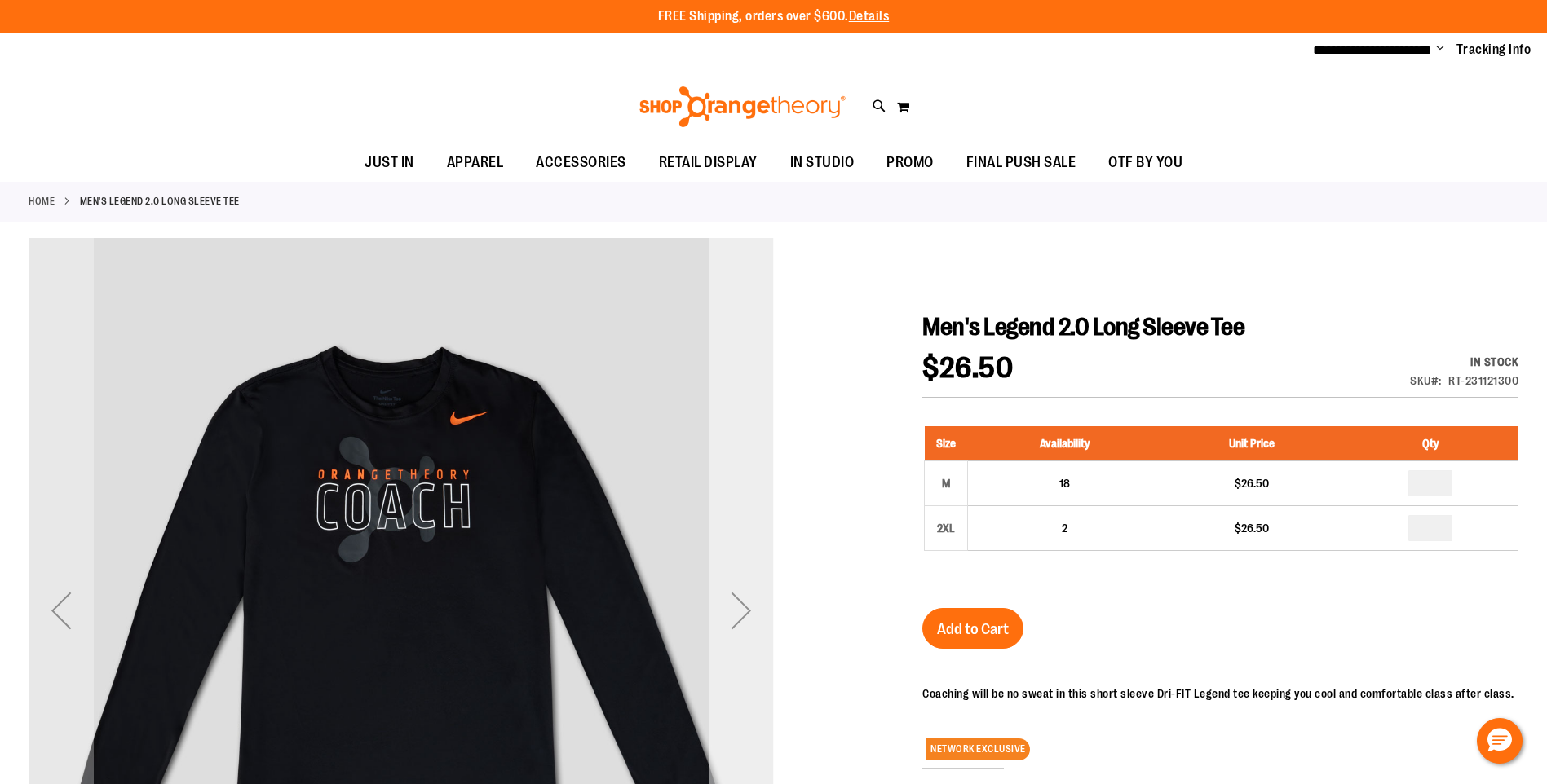
click at [740, 610] on div "Next" at bounding box center [741, 610] width 65 height 65
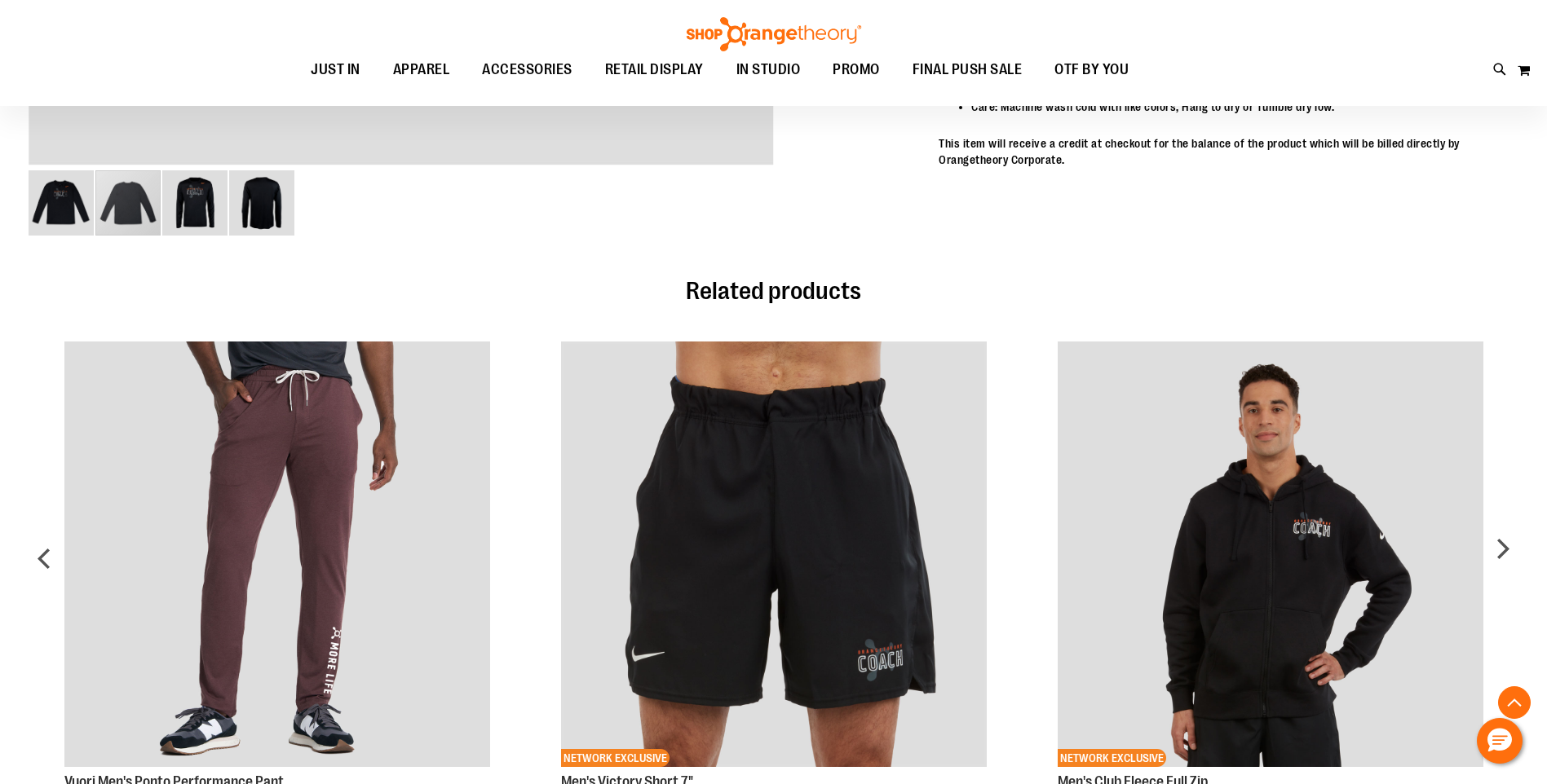
scroll to position [896, 0]
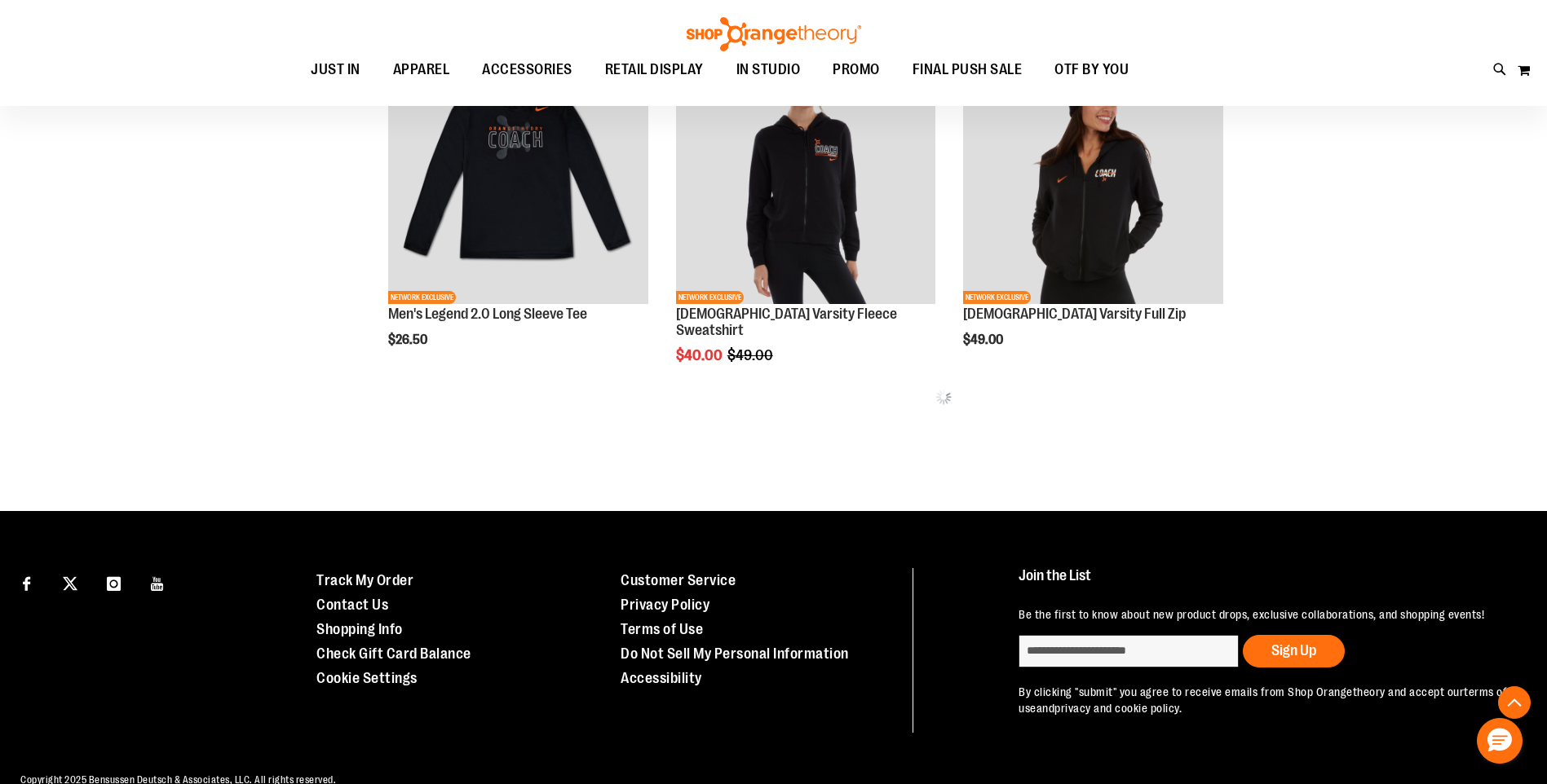
scroll to position [1477, 0]
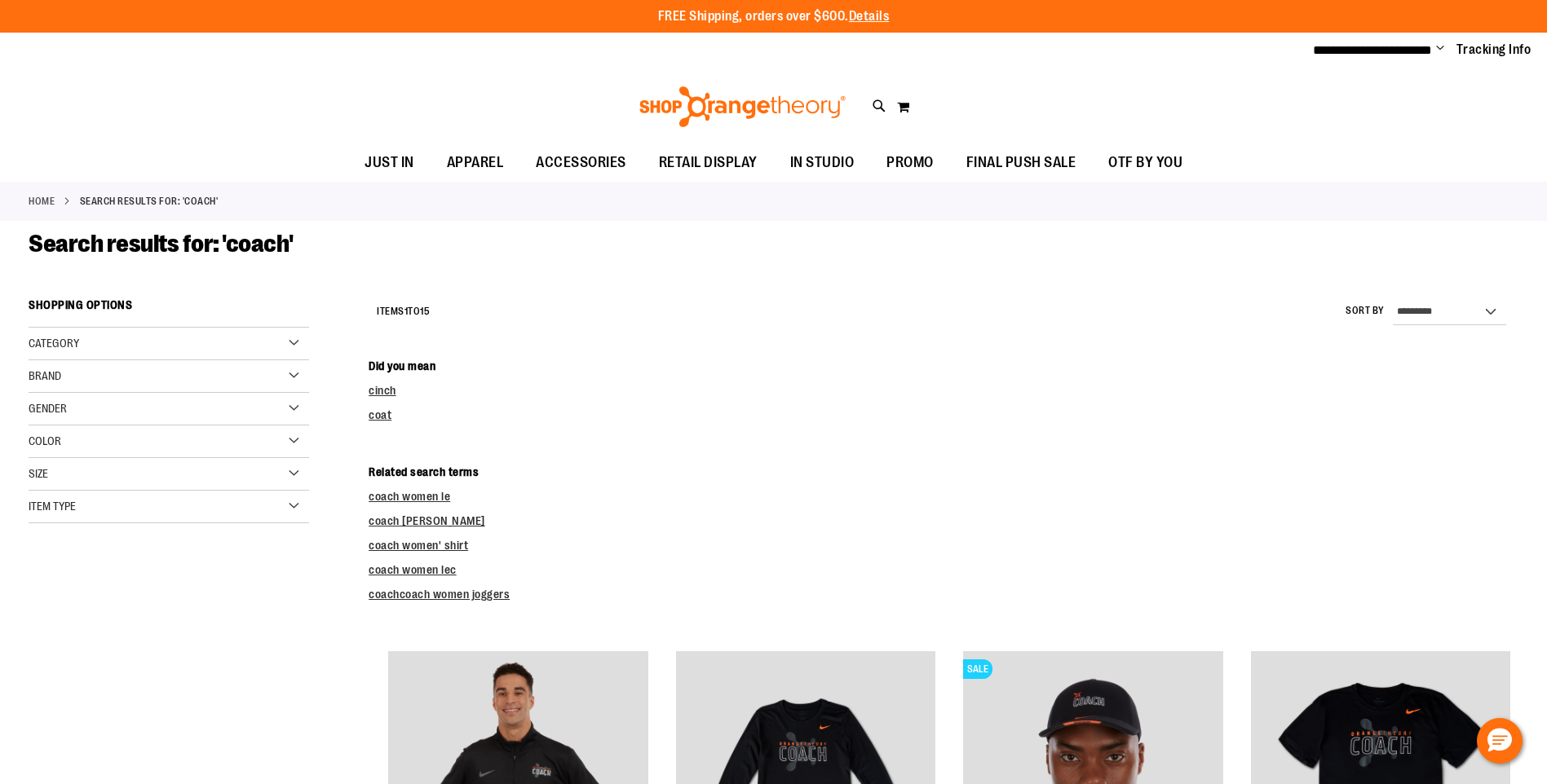
type input "**********"
click at [292, 463] on div "Size" at bounding box center [169, 474] width 280 height 32
click at [130, 516] on div "S" at bounding box center [125, 515] width 25 height 25
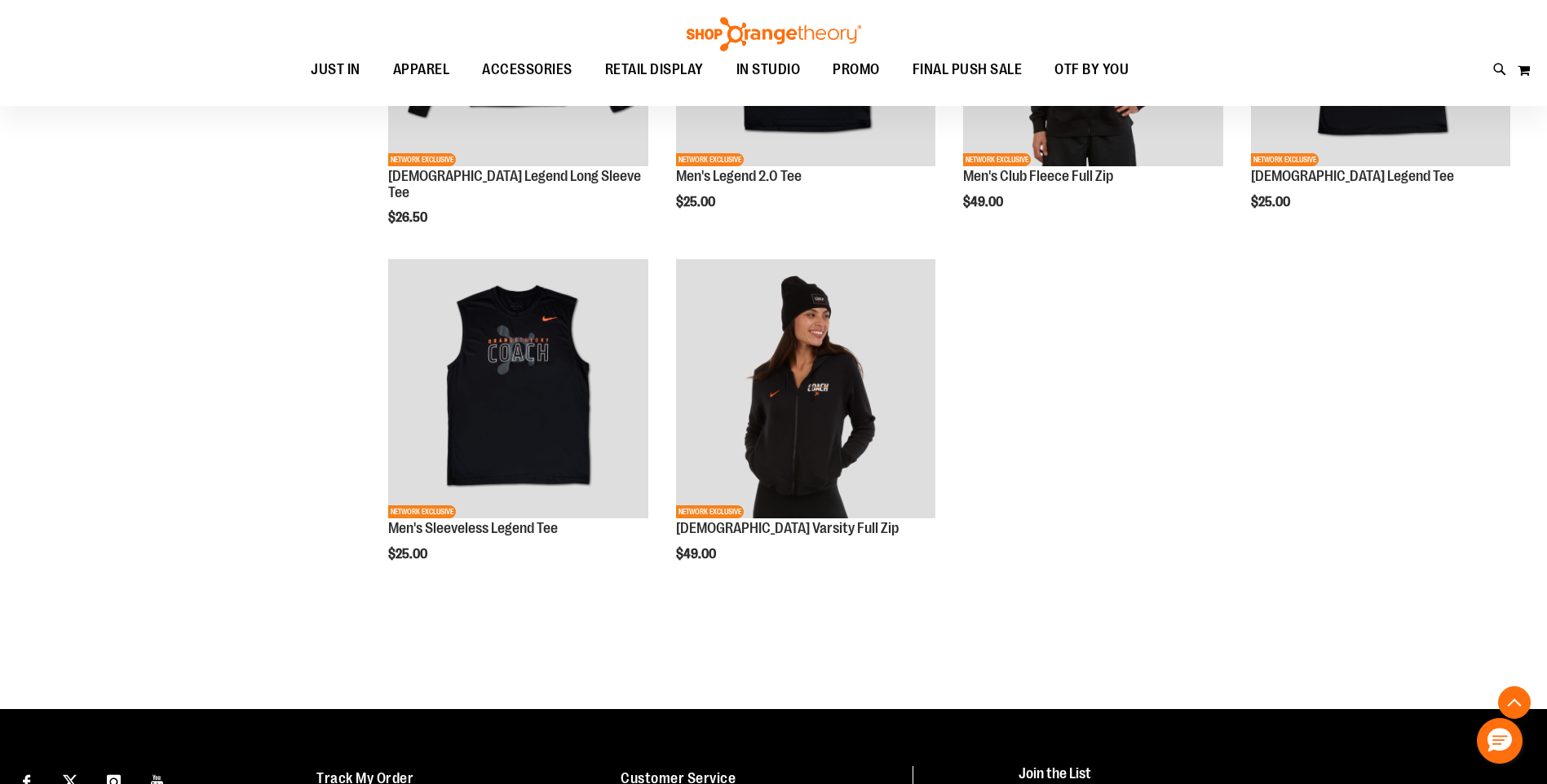
scroll to position [569, 0]
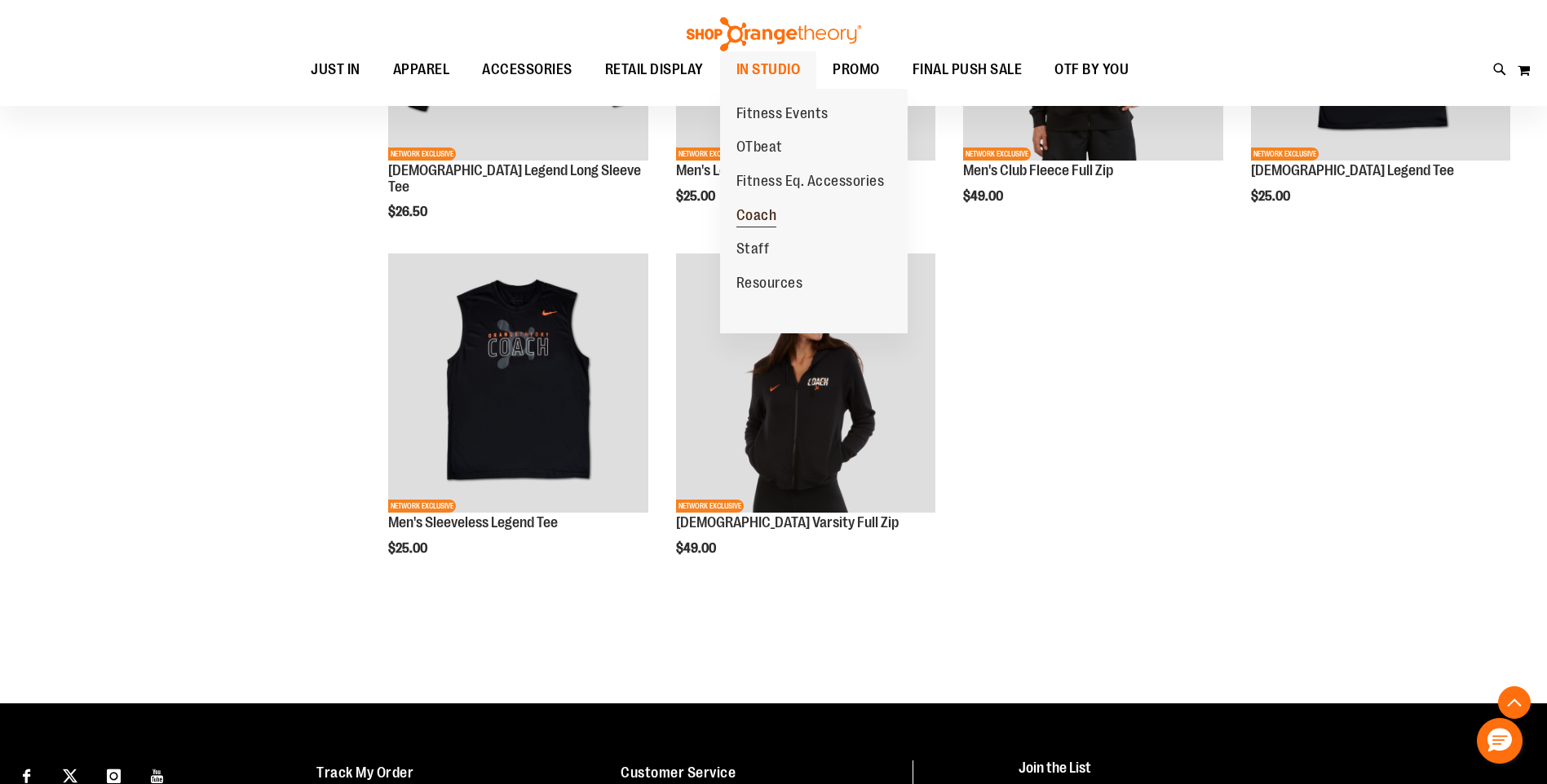
click at [768, 215] on span "Coach" at bounding box center [756, 218] width 41 height 21
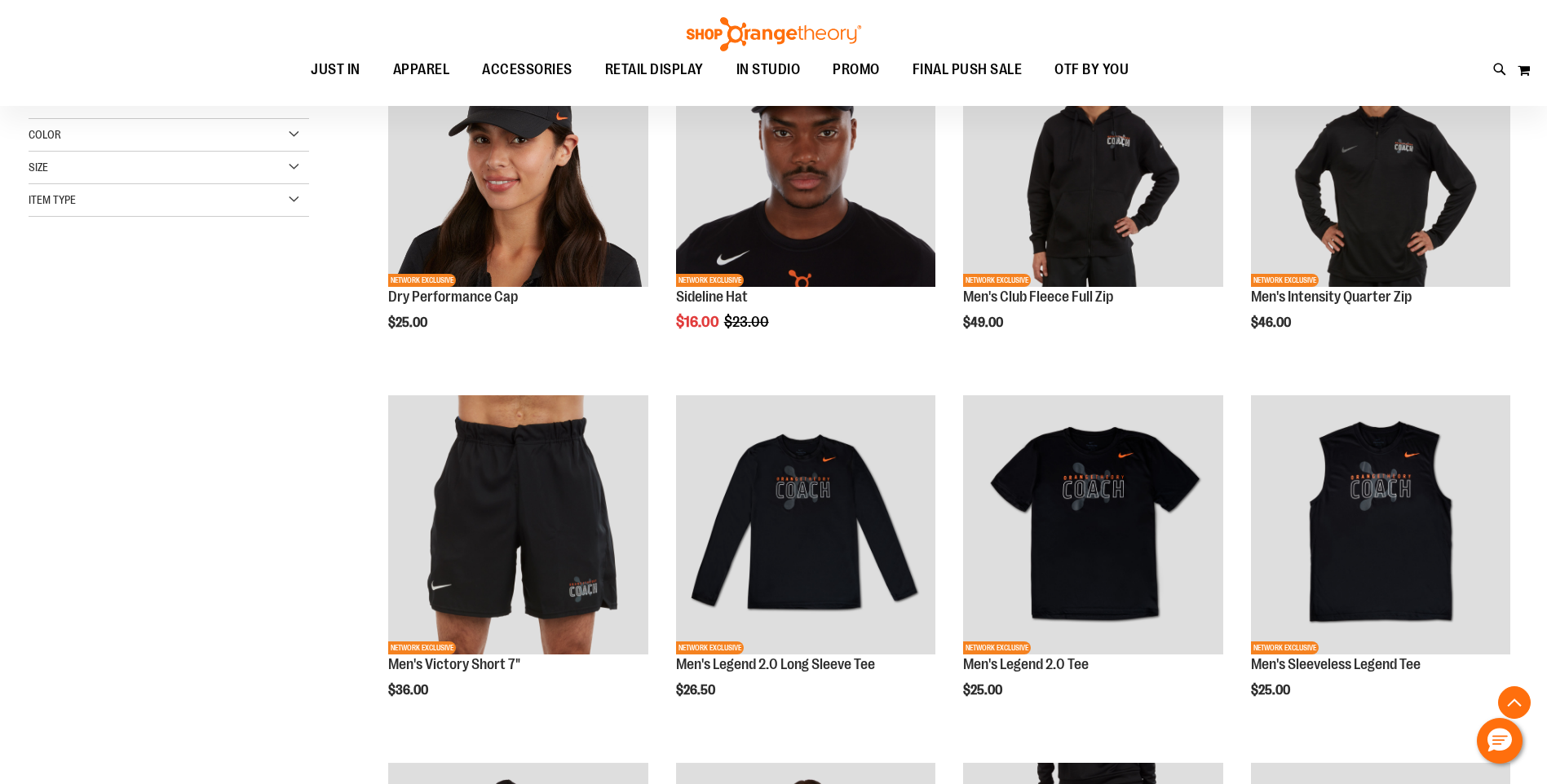
scroll to position [284, 0]
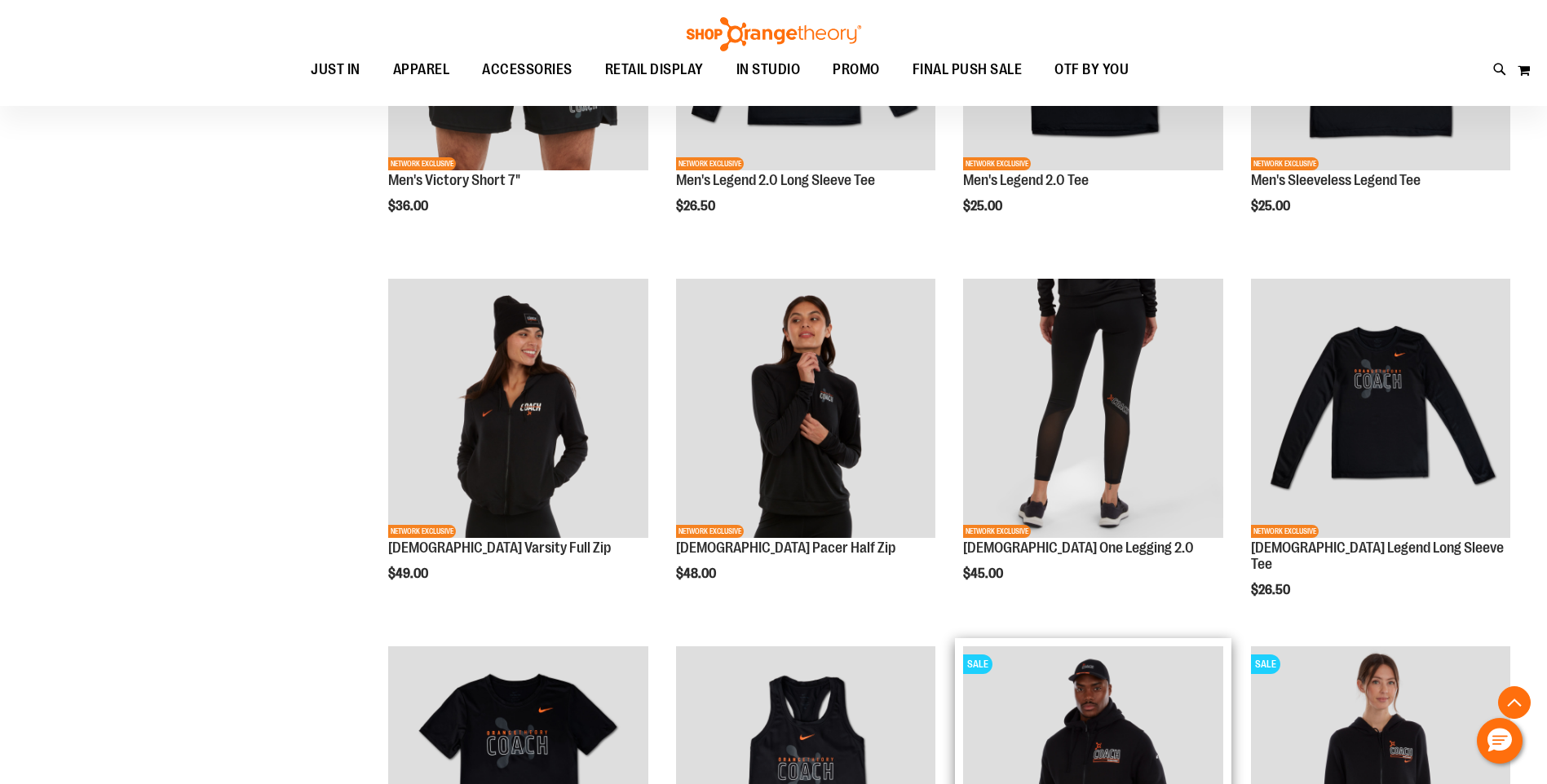
scroll to position [754, 0]
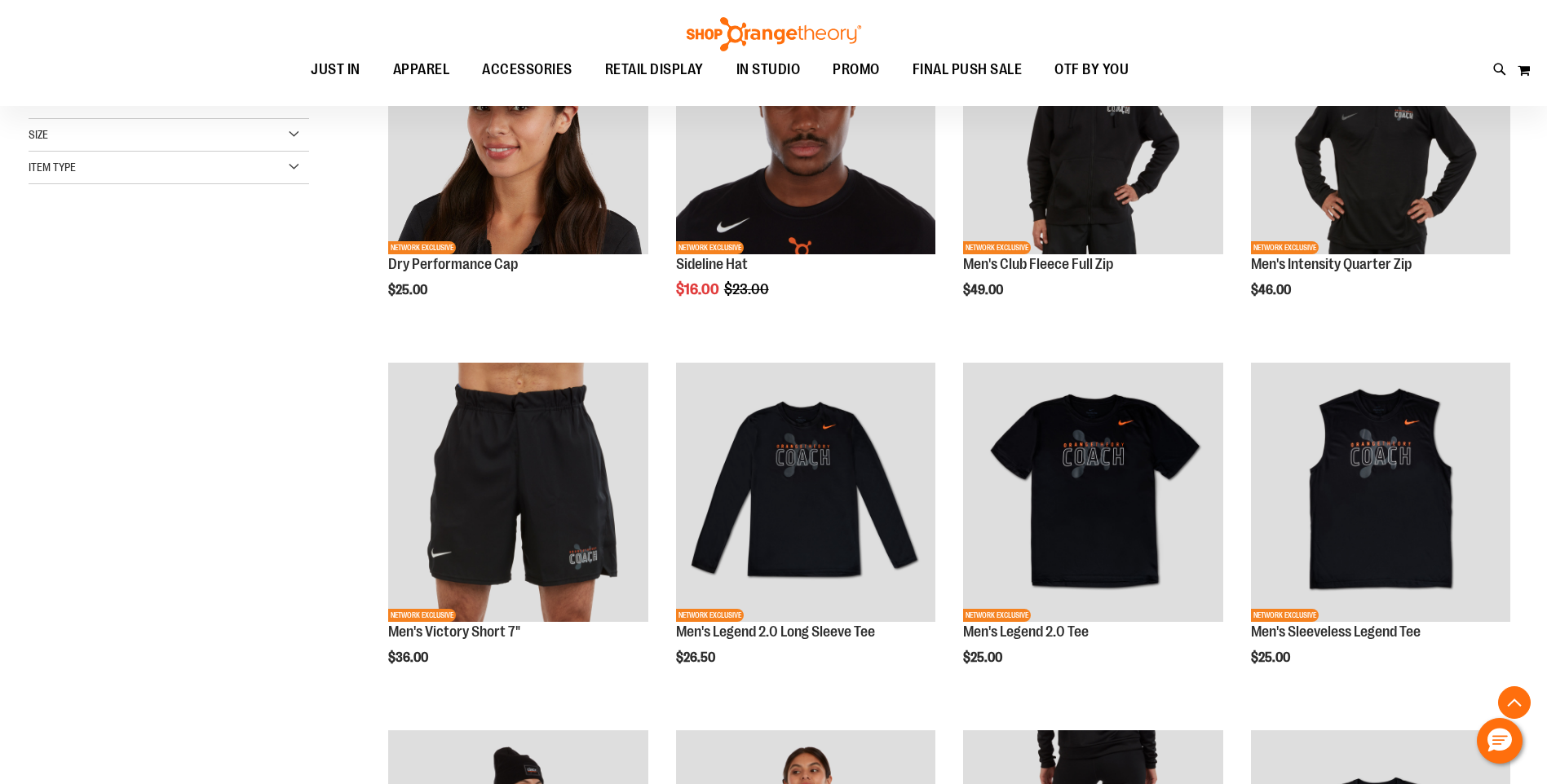
scroll to position [326, 0]
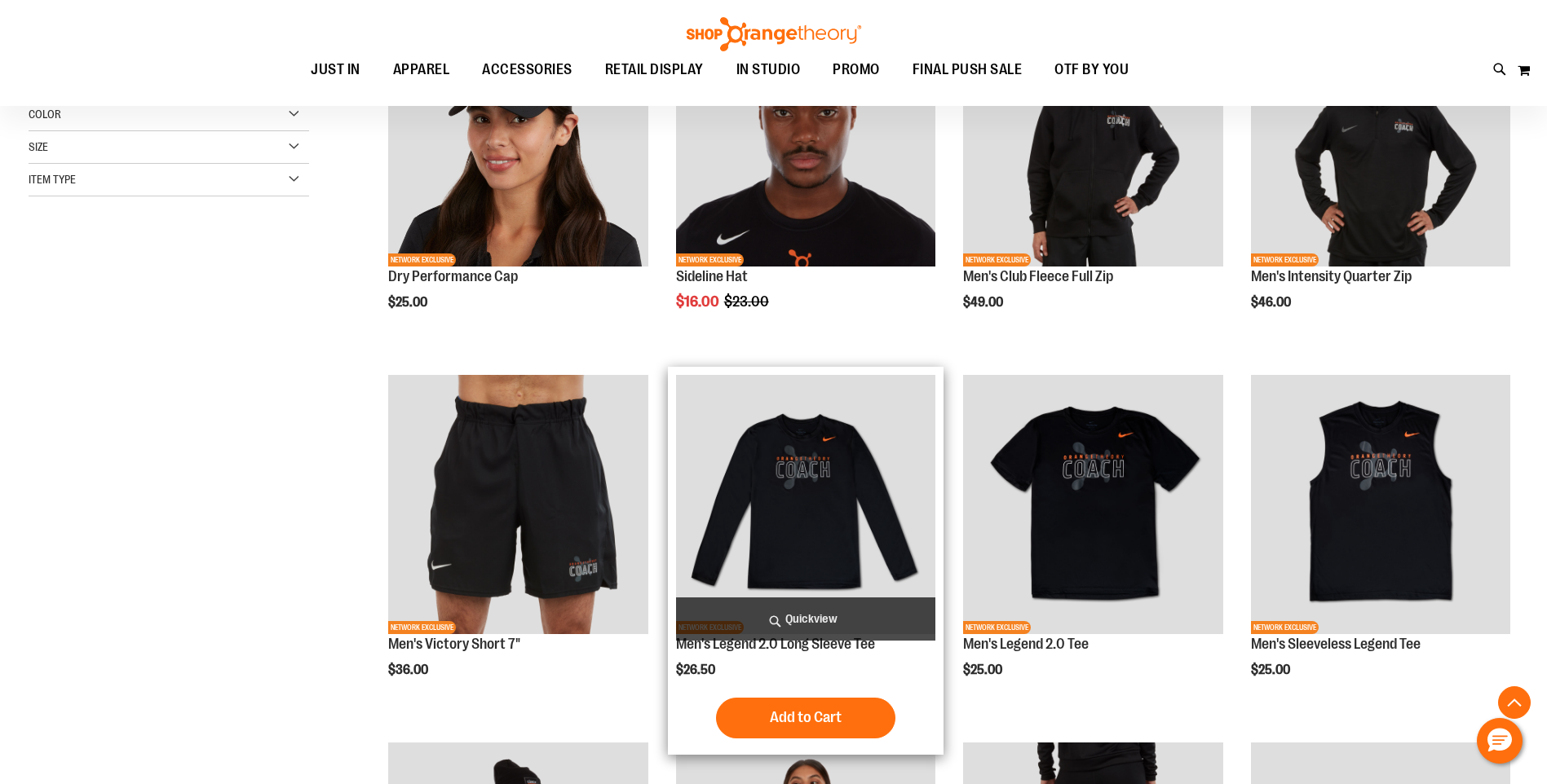
type input "**********"
click at [777, 478] on img "product" at bounding box center [806, 505] width 260 height 259
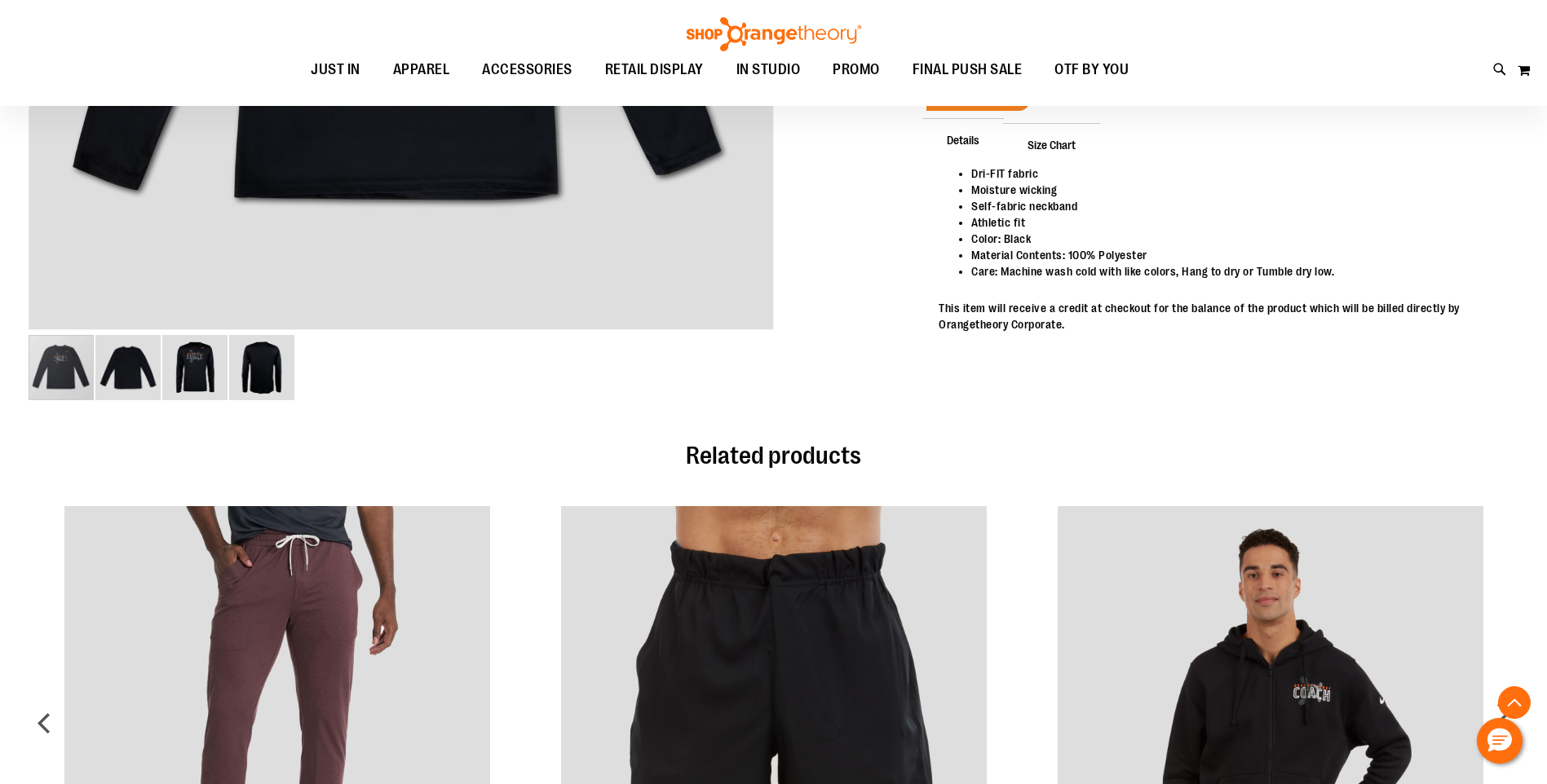
scroll to position [712, 0]
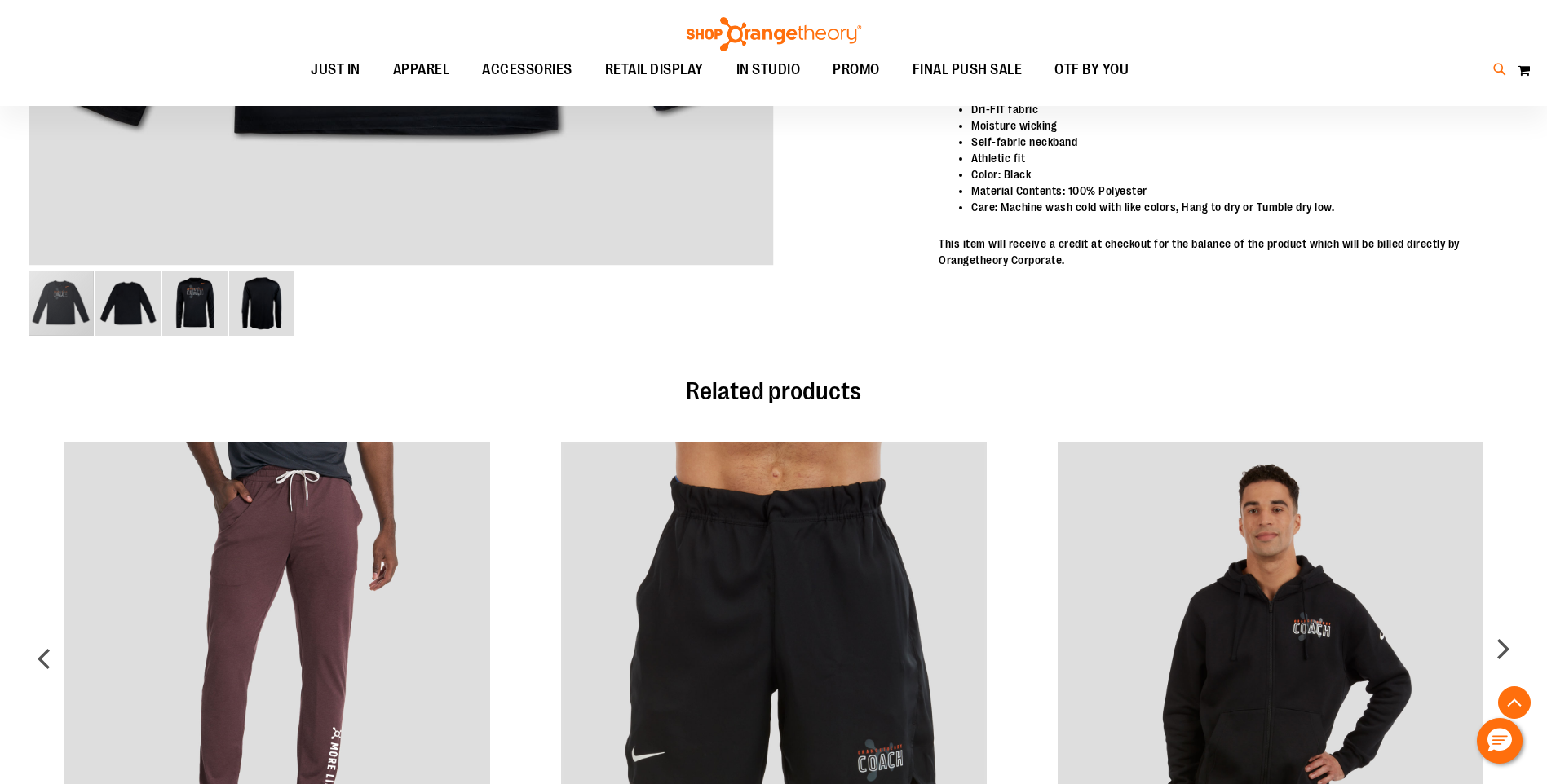
type input "**********"
click at [1498, 64] on icon at bounding box center [1500, 70] width 14 height 19
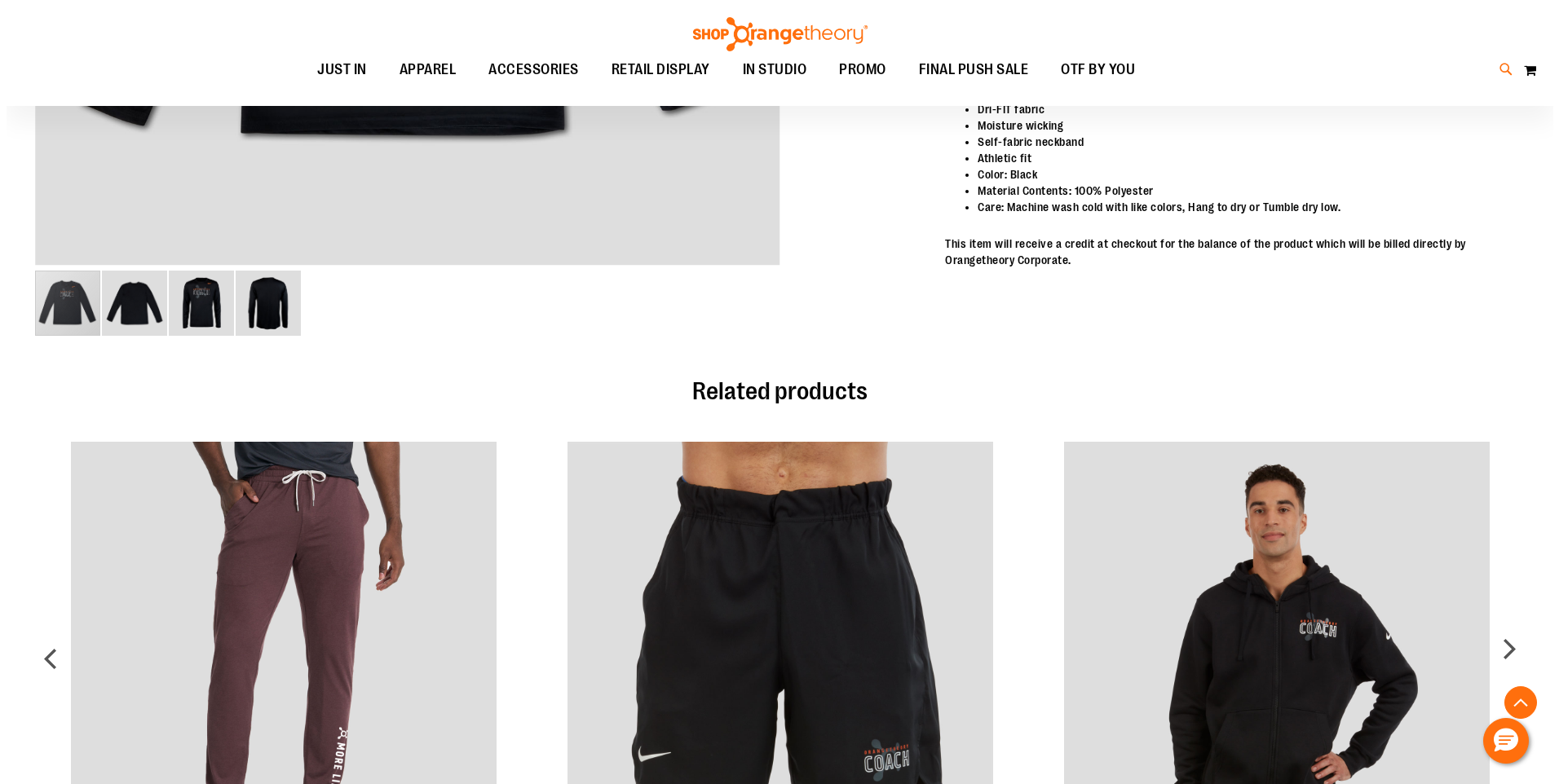
scroll to position [713, 0]
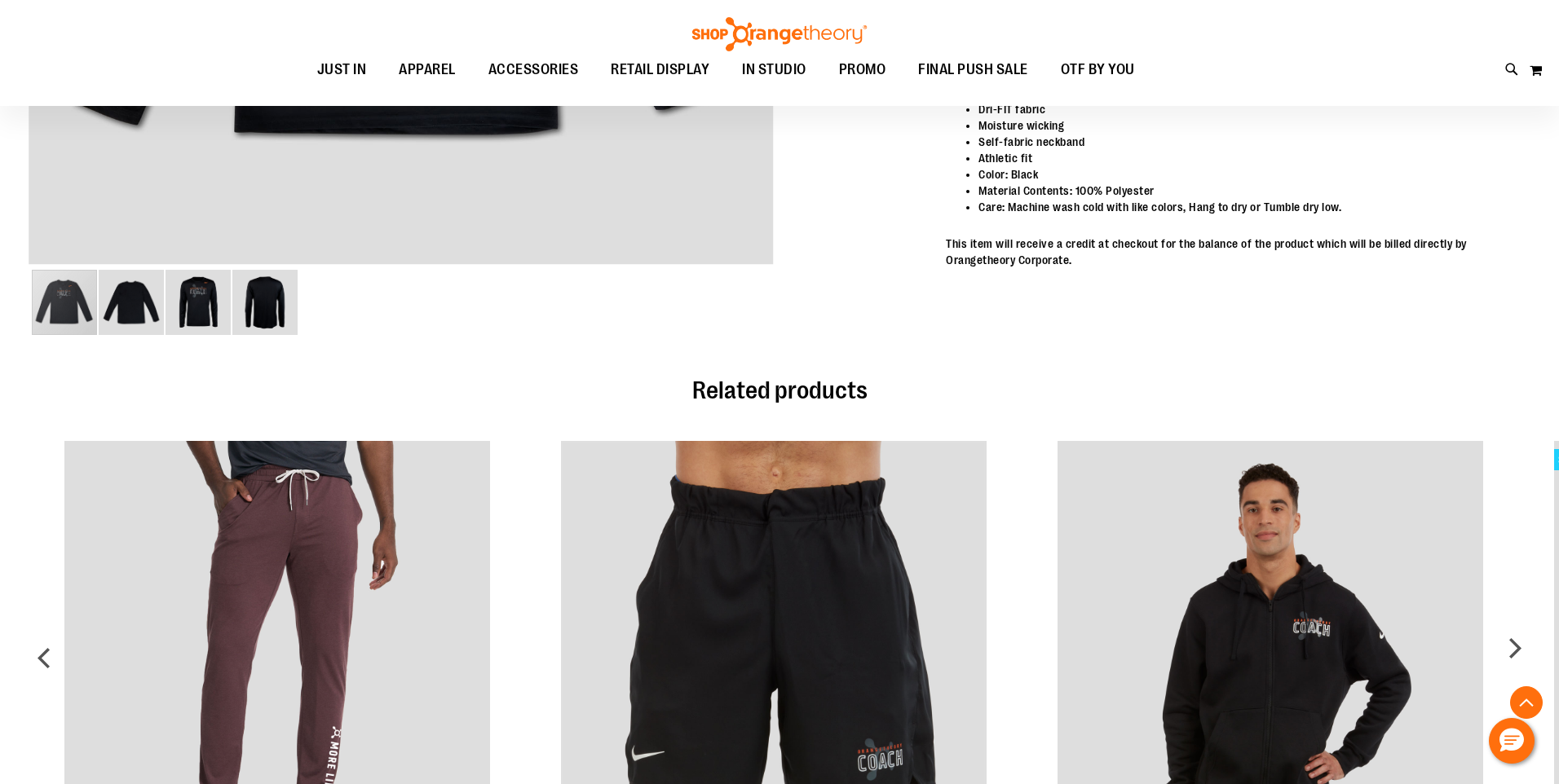
type input "***"
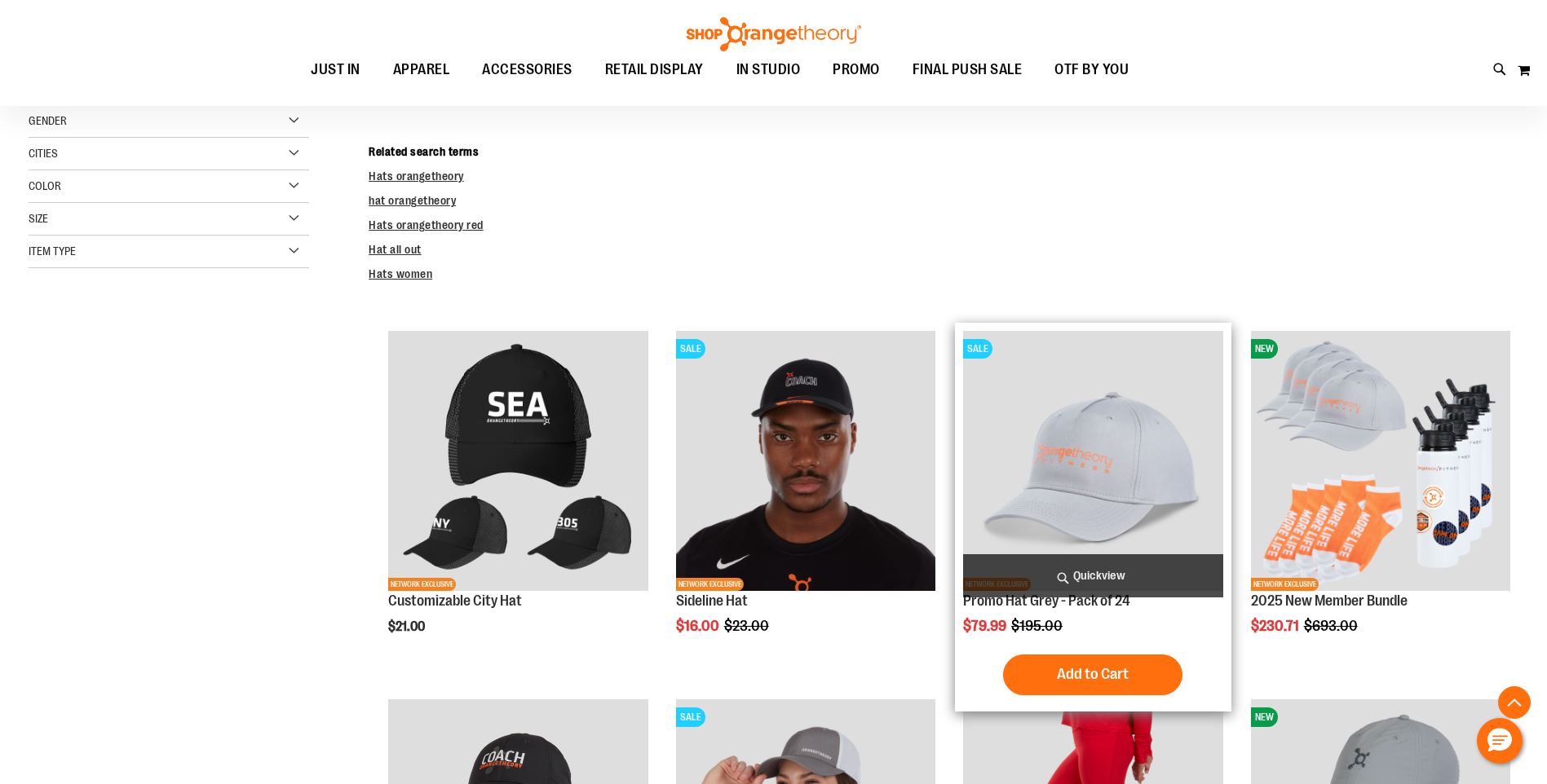
scroll to position [305, 0]
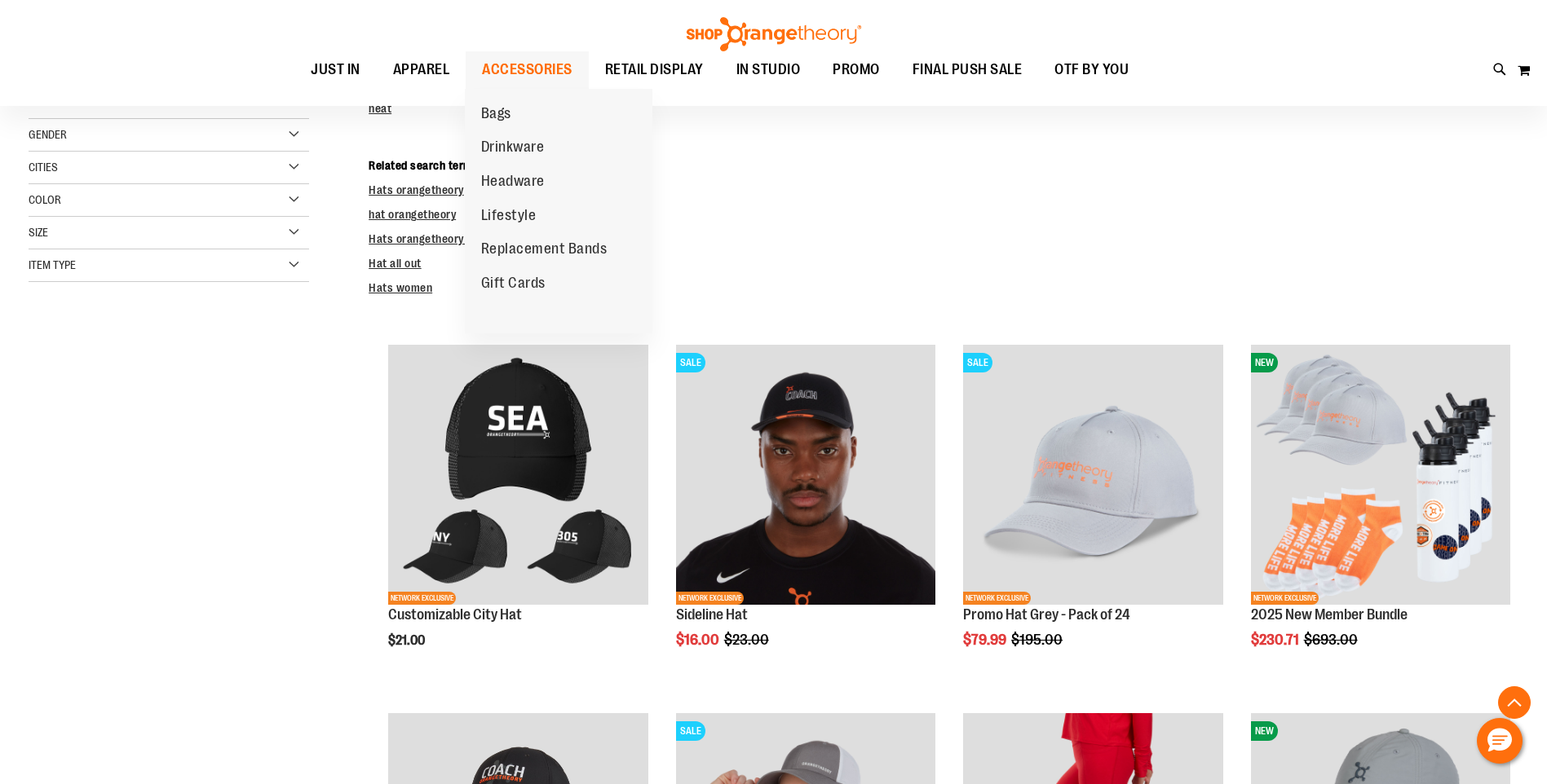
type input "**********"
click at [501, 65] on span "ACCESSORIES" at bounding box center [528, 69] width 91 height 37
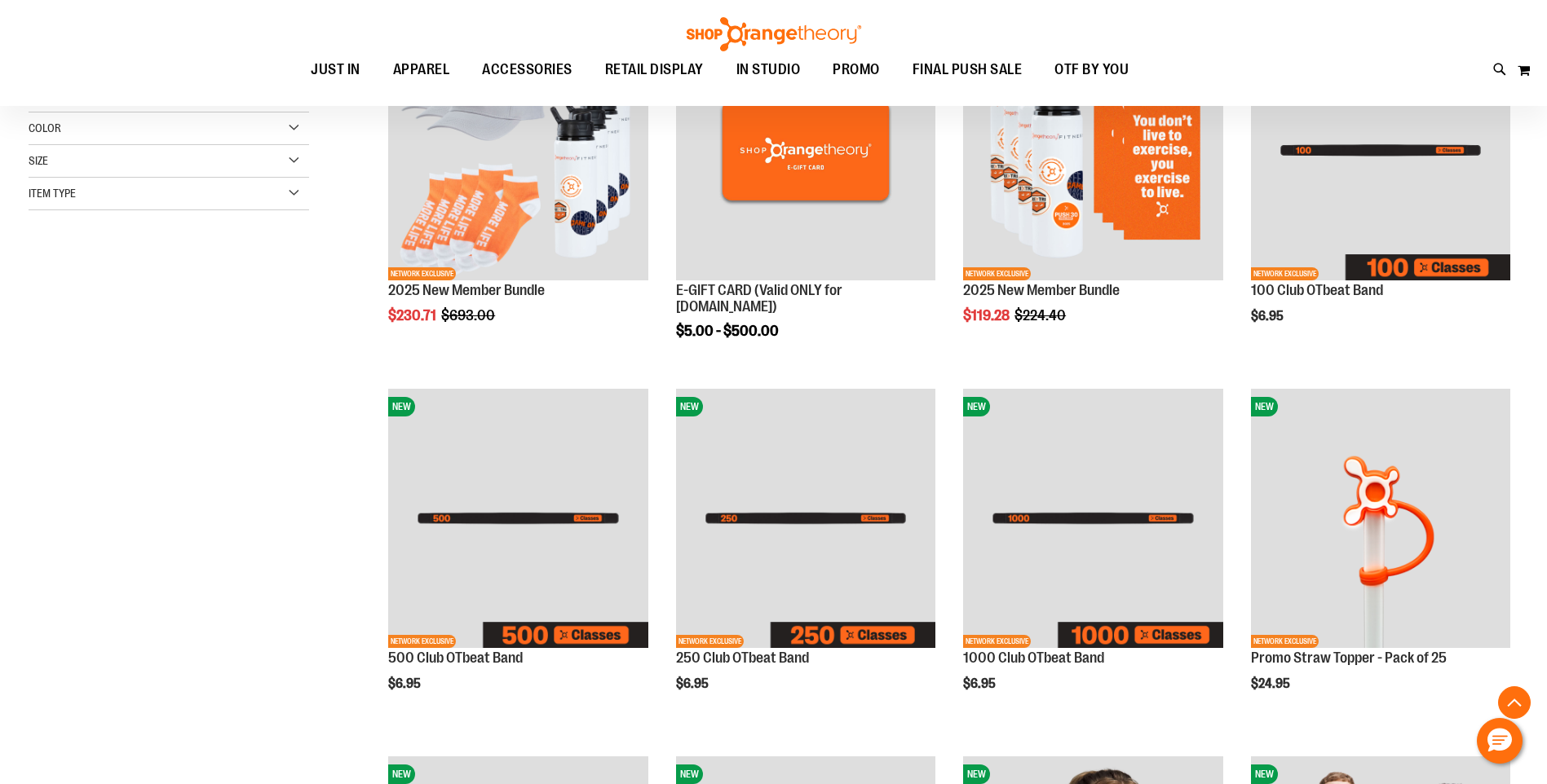
scroll to position [326, 0]
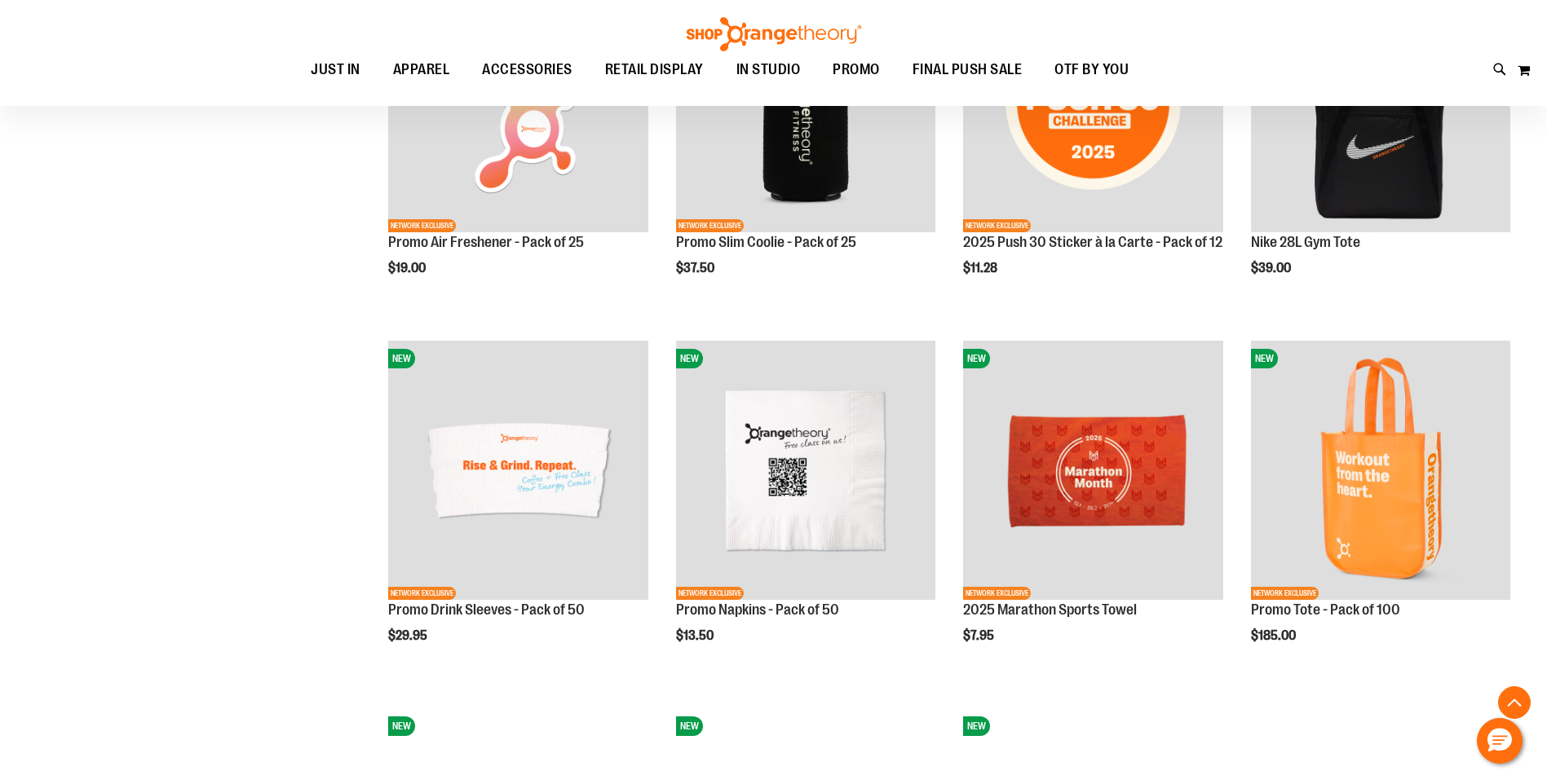
scroll to position [1468, 0]
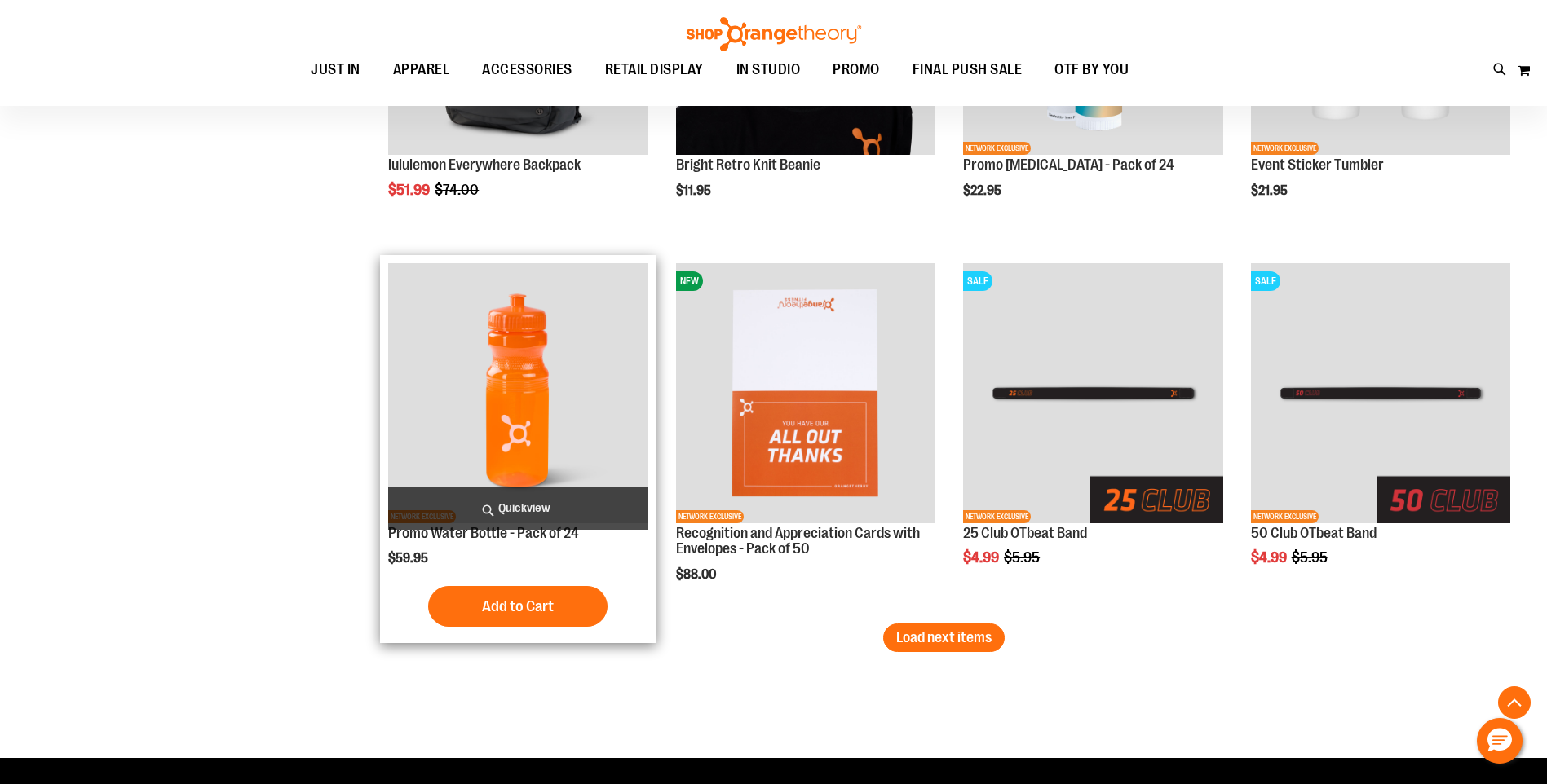
scroll to position [3017, 0]
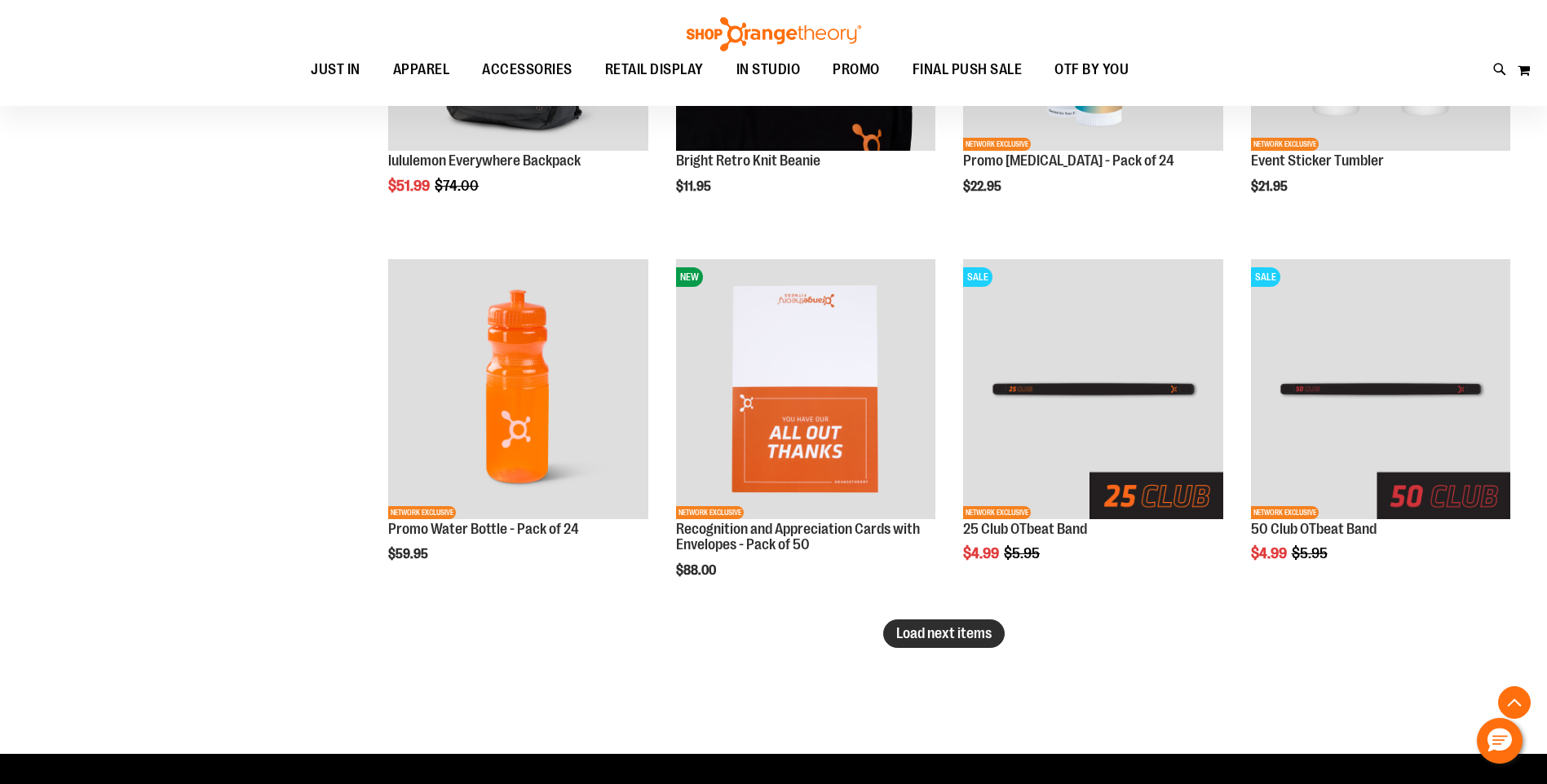
type input "**********"
click at [980, 636] on span "Load next items" at bounding box center [944, 633] width 96 height 16
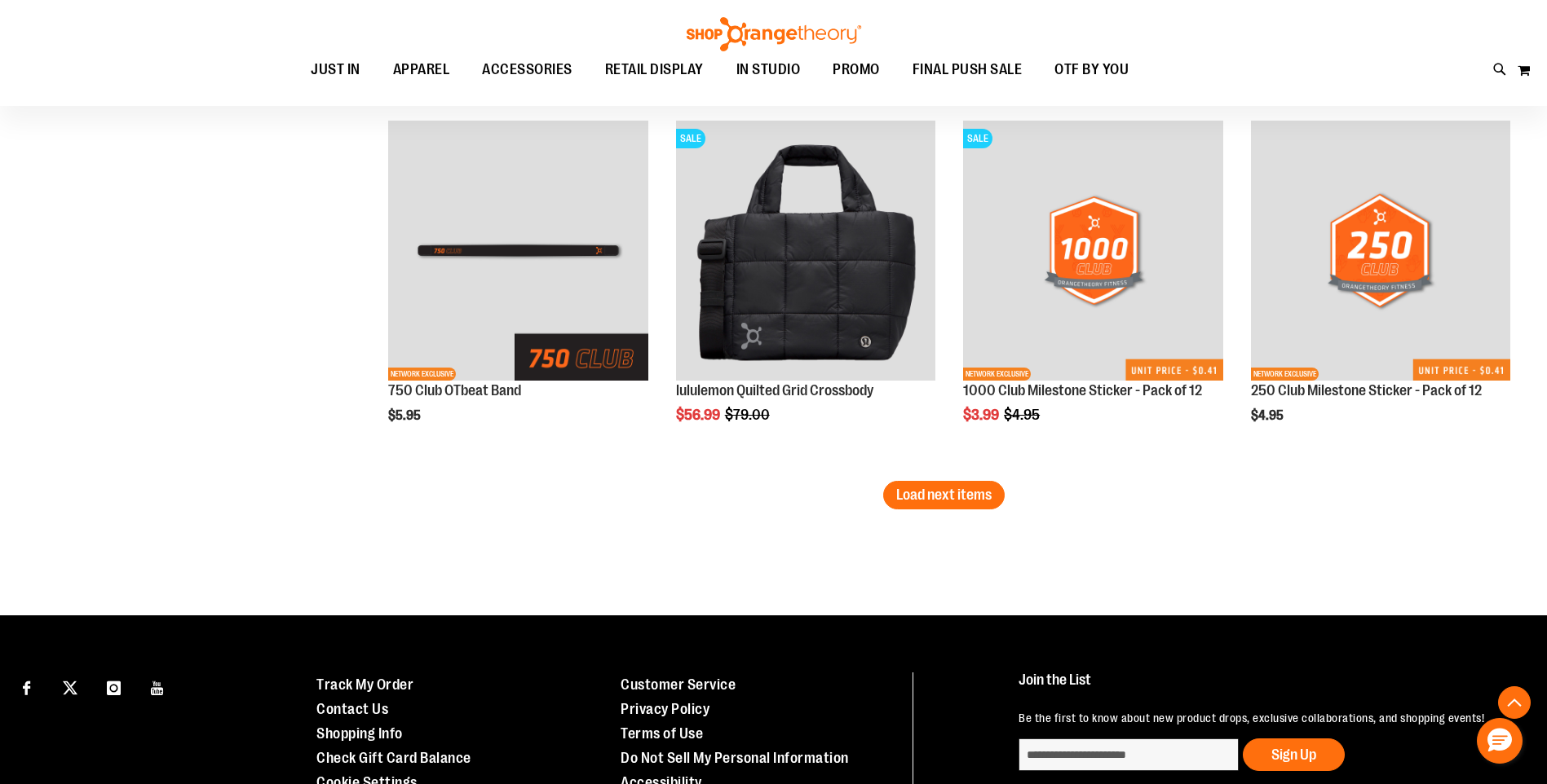
scroll to position [4280, 0]
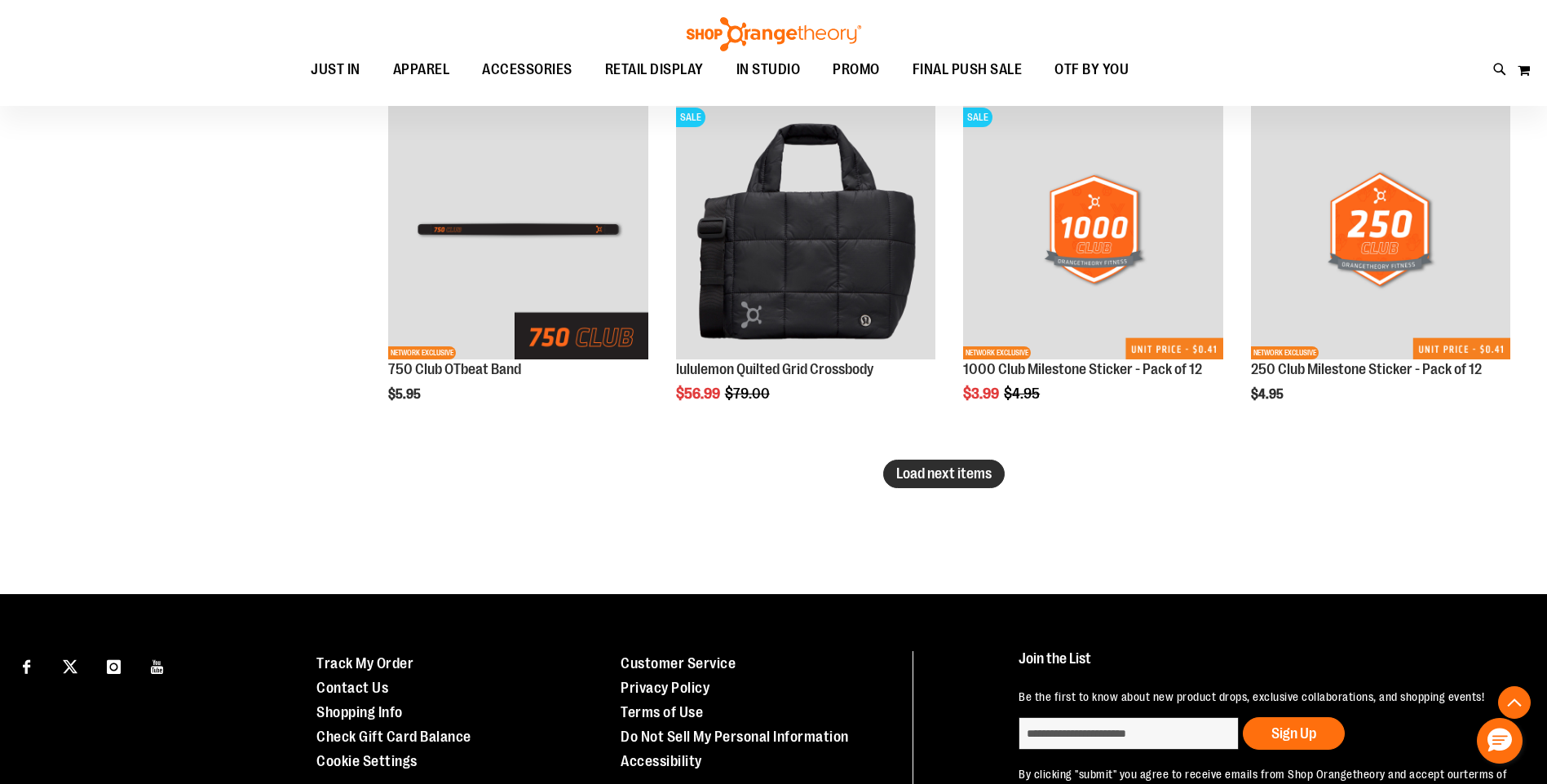
click at [956, 466] on span "Load next items" at bounding box center [944, 473] width 96 height 16
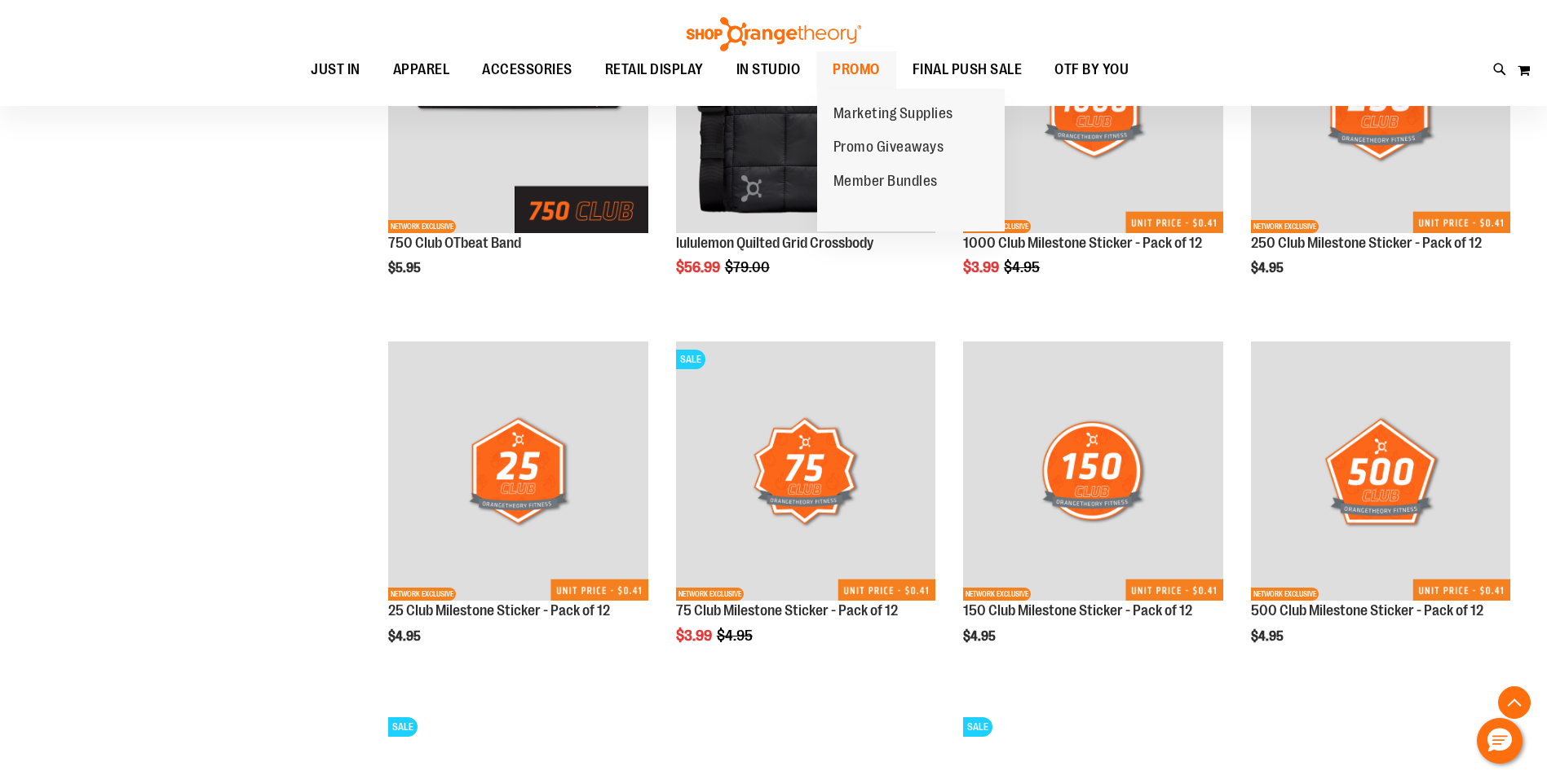
scroll to position [4402, 0]
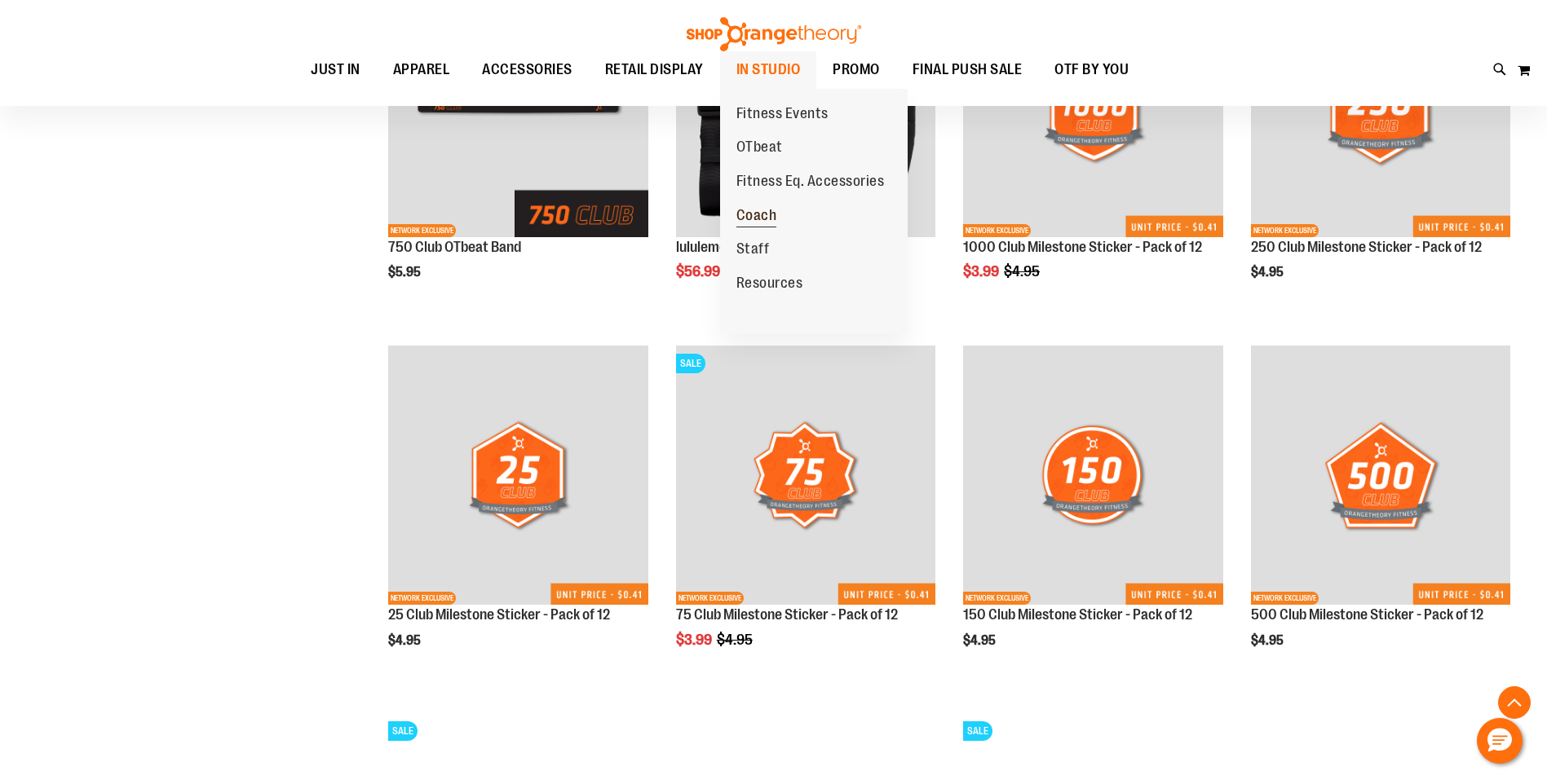
click at [766, 216] on span "Coach" at bounding box center [756, 218] width 41 height 21
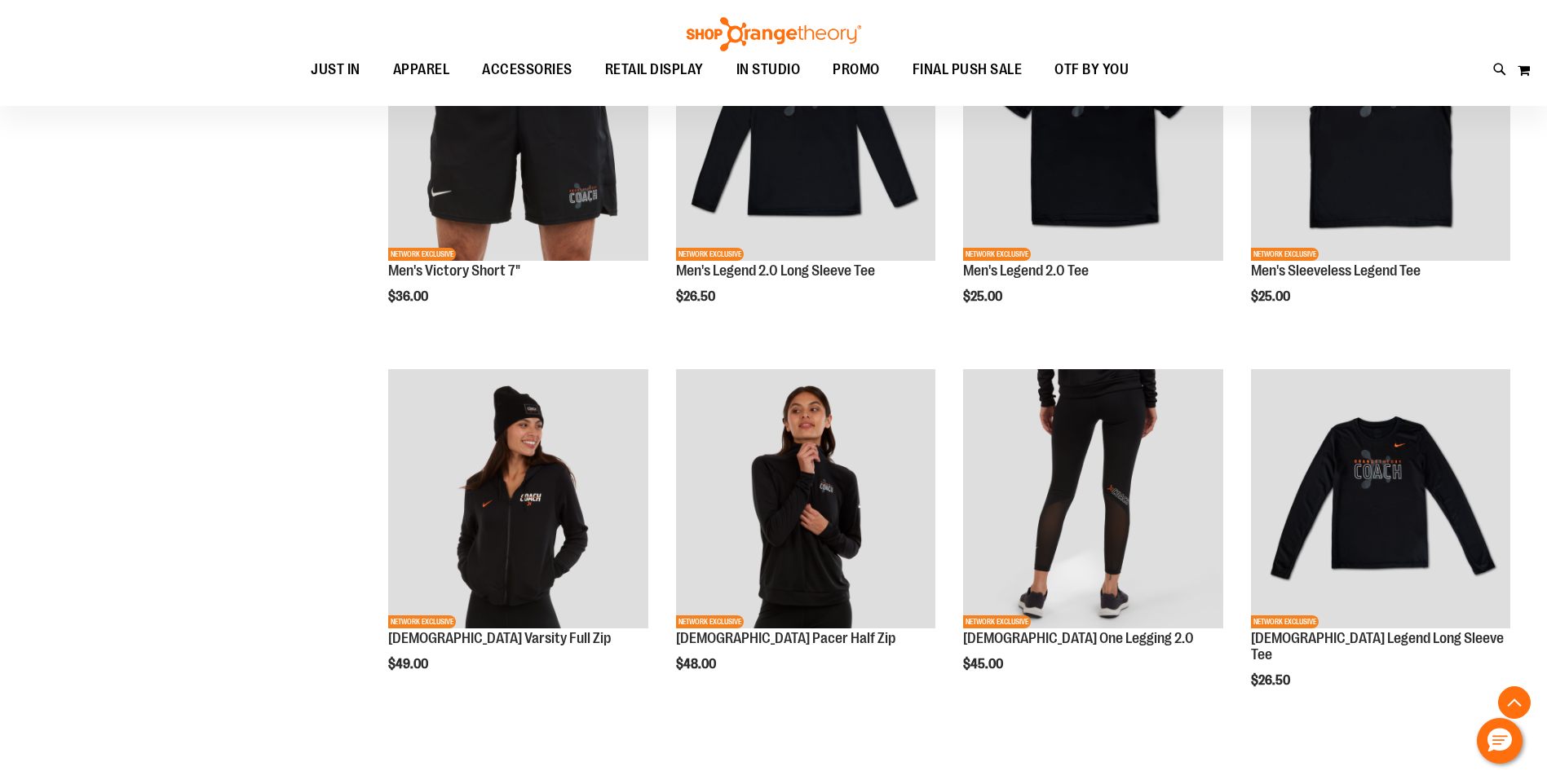
scroll to position [712, 0]
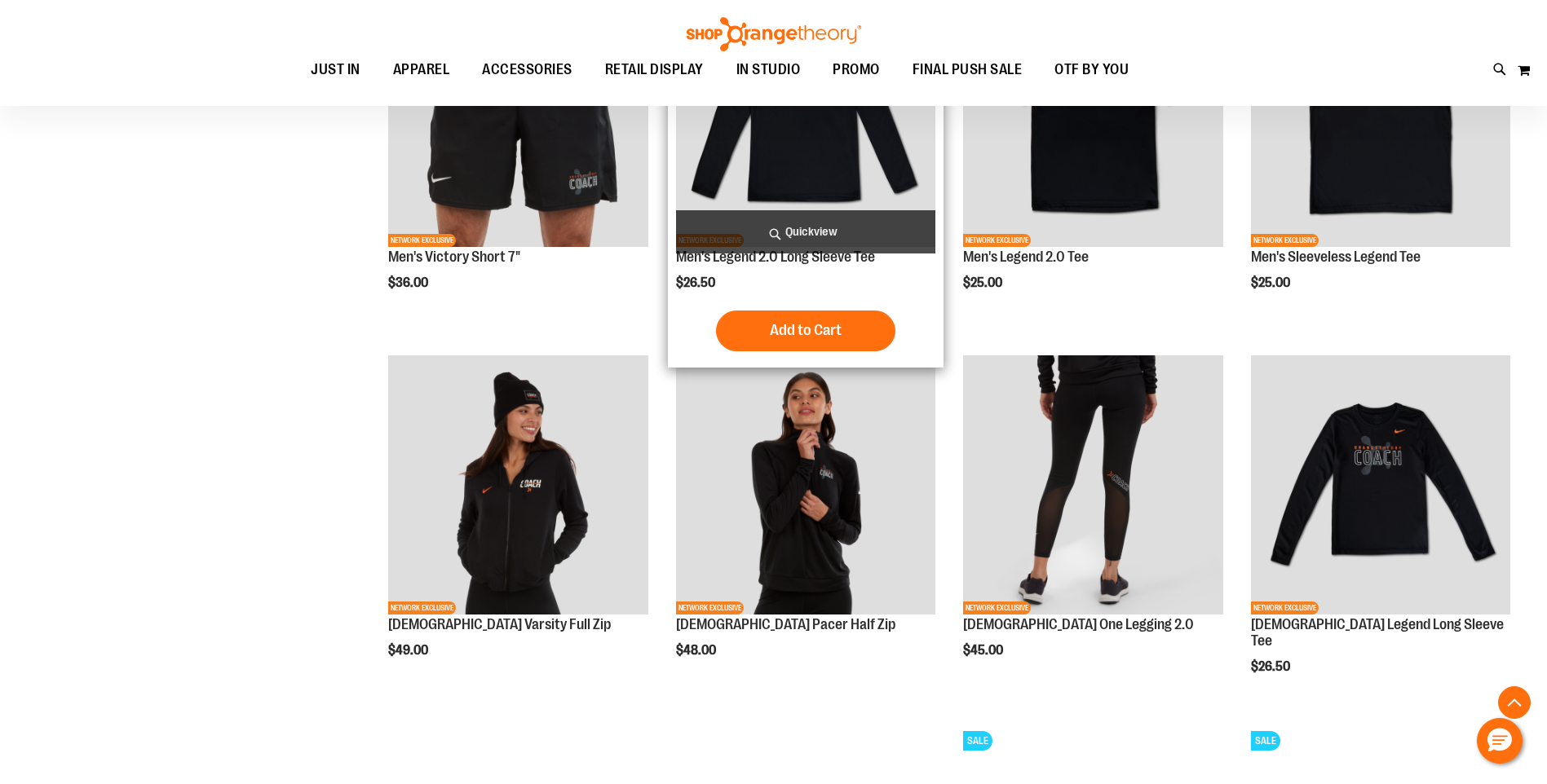
type input "**********"
click at [825, 168] on img "product" at bounding box center [806, 117] width 260 height 259
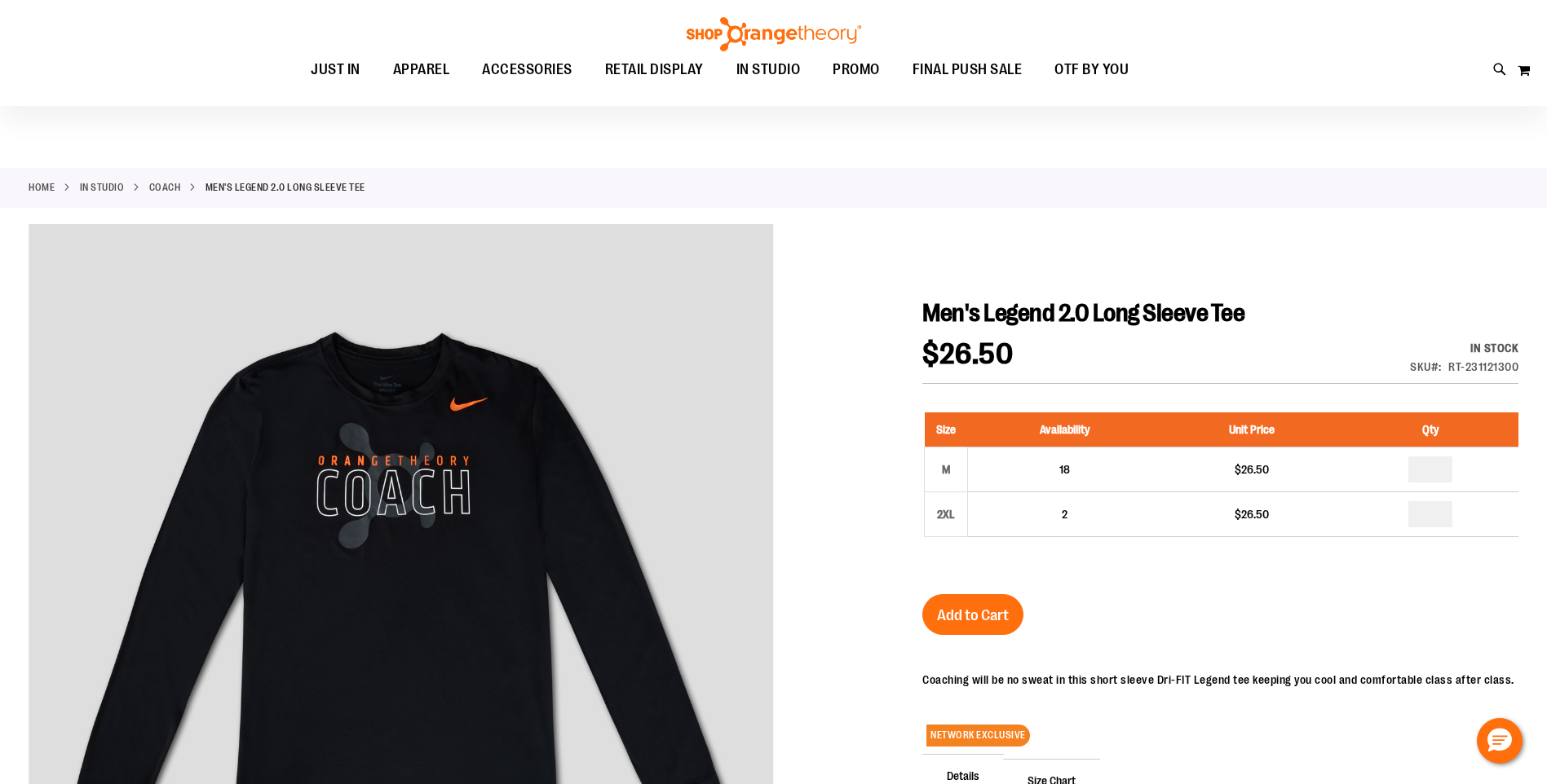
scroll to position [20, 0]
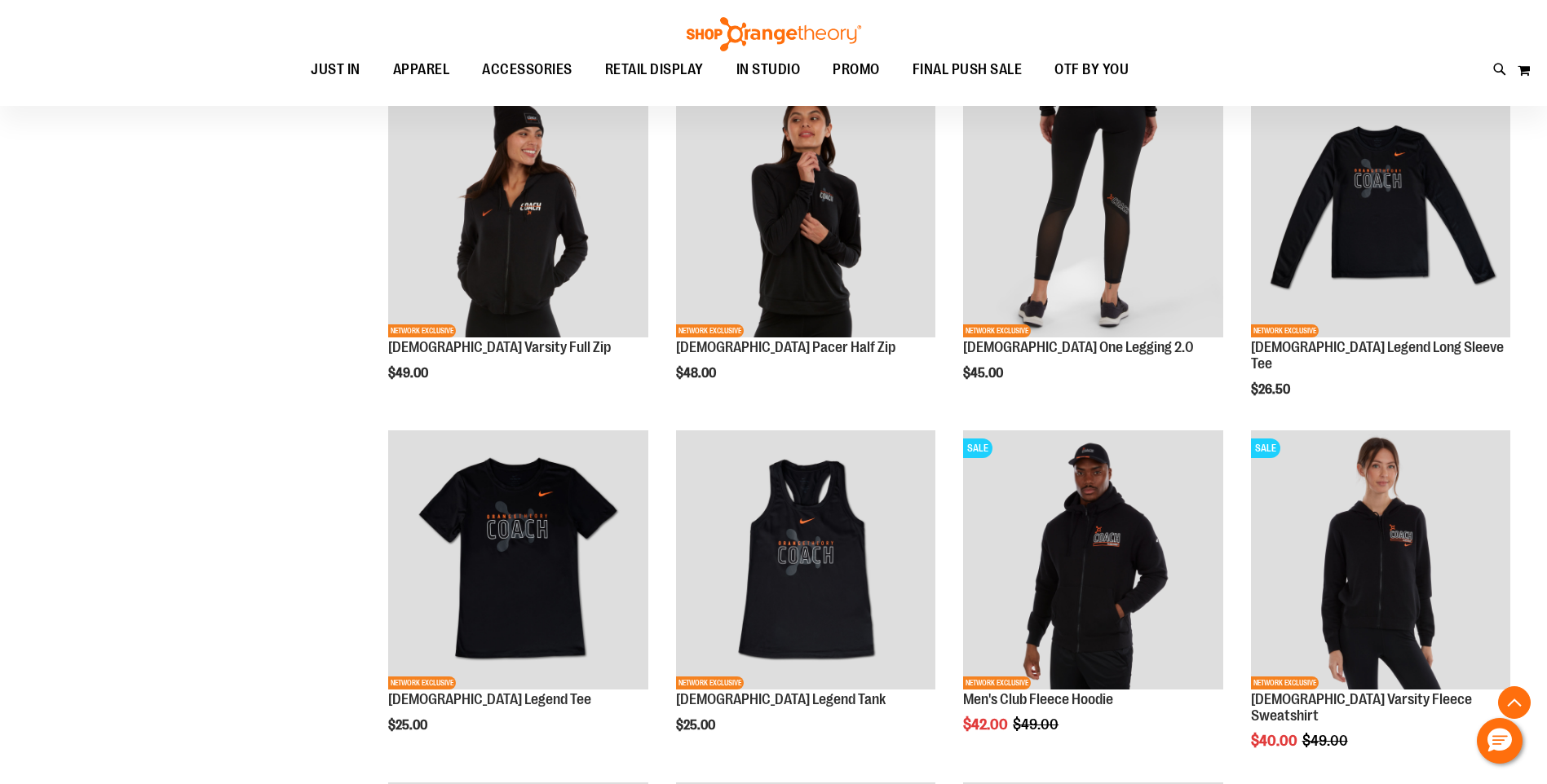
scroll to position [1011, 0]
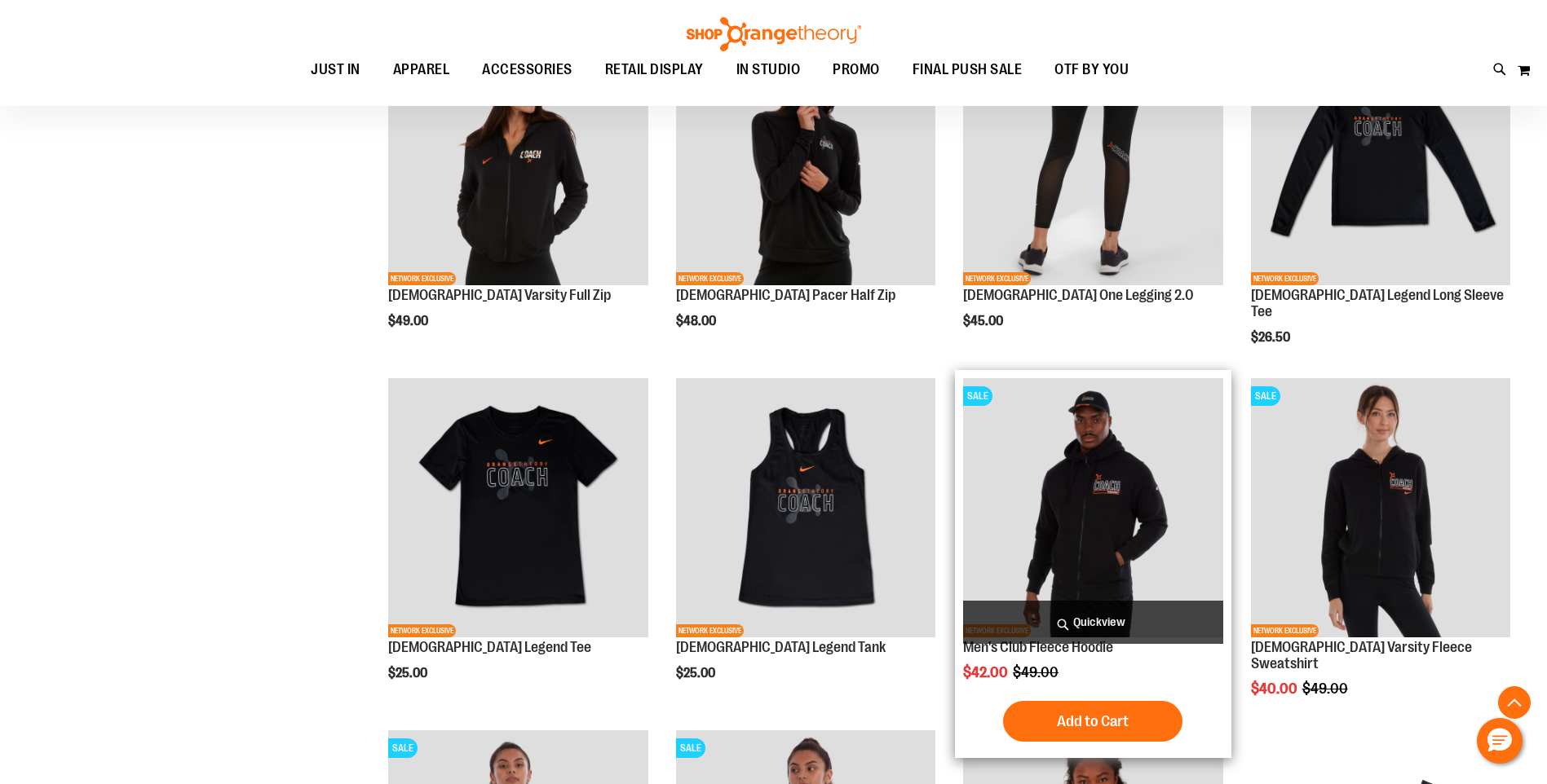
type input "**********"
click at [1109, 519] on img "product" at bounding box center [1093, 508] width 260 height 259
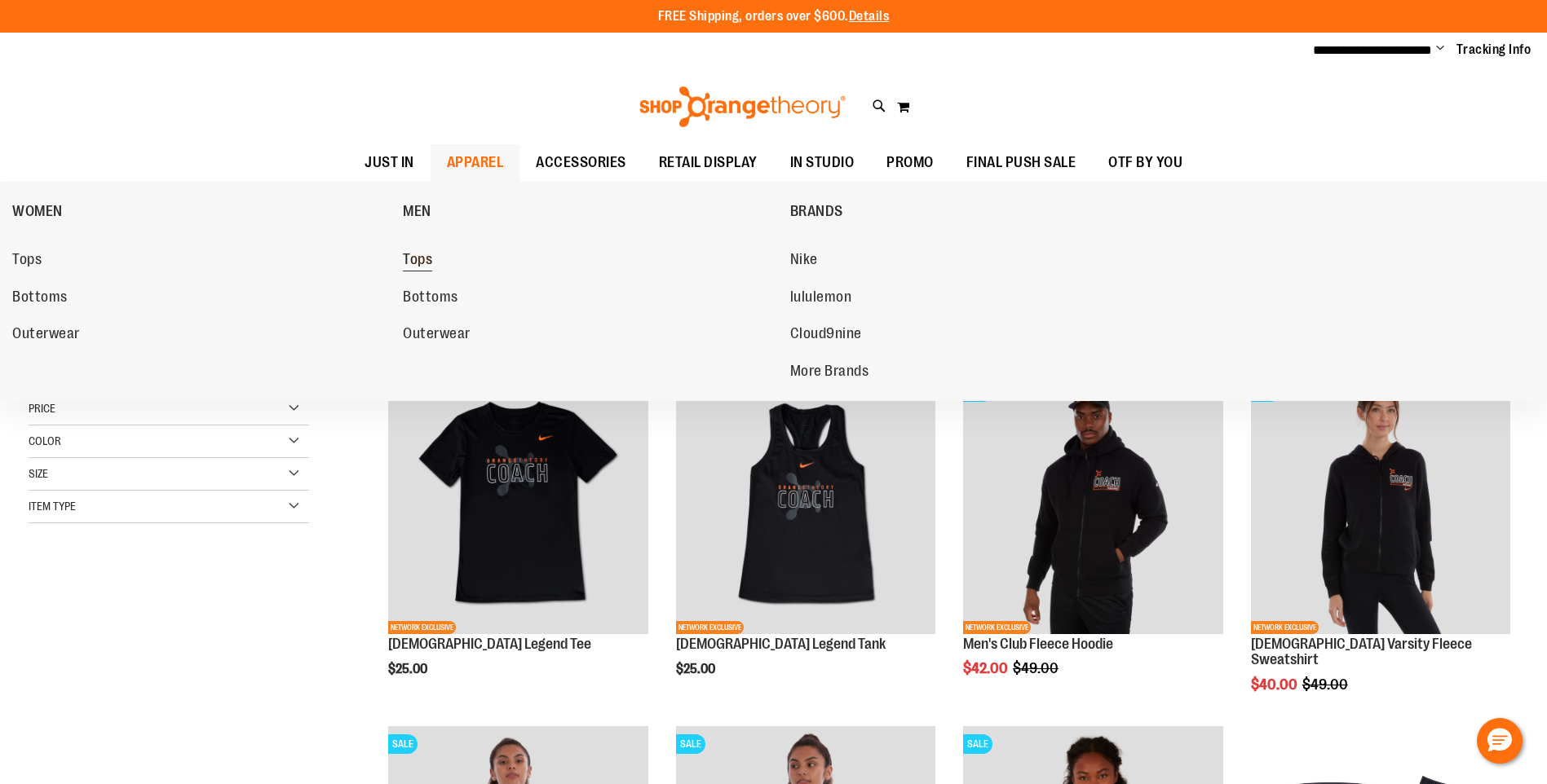
type input "**********"
click at [415, 257] on span "Tops" at bounding box center [417, 261] width 29 height 21
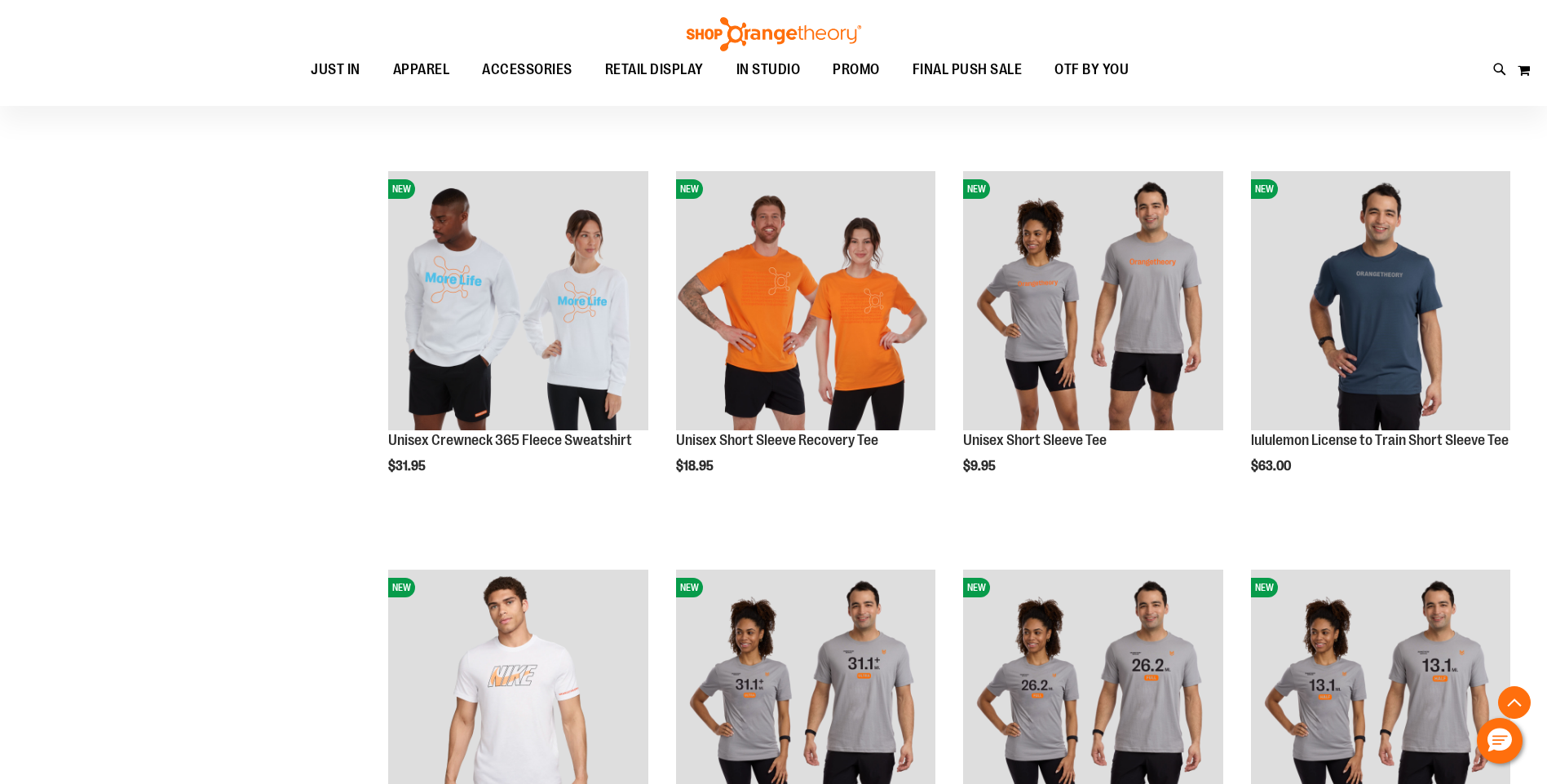
scroll to position [1752, 0]
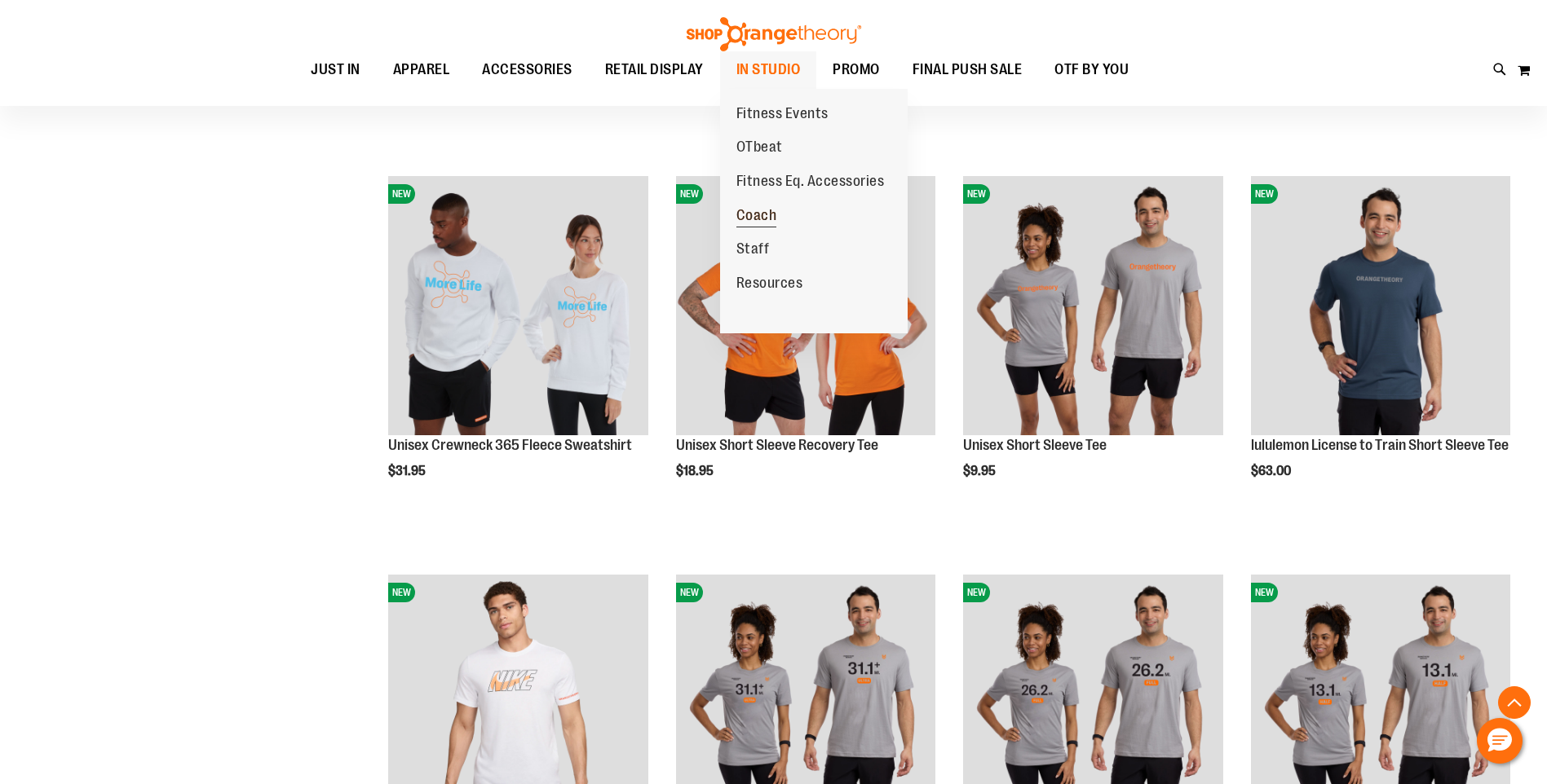
type input "**********"
click at [752, 214] on span "Coach" at bounding box center [756, 218] width 41 height 21
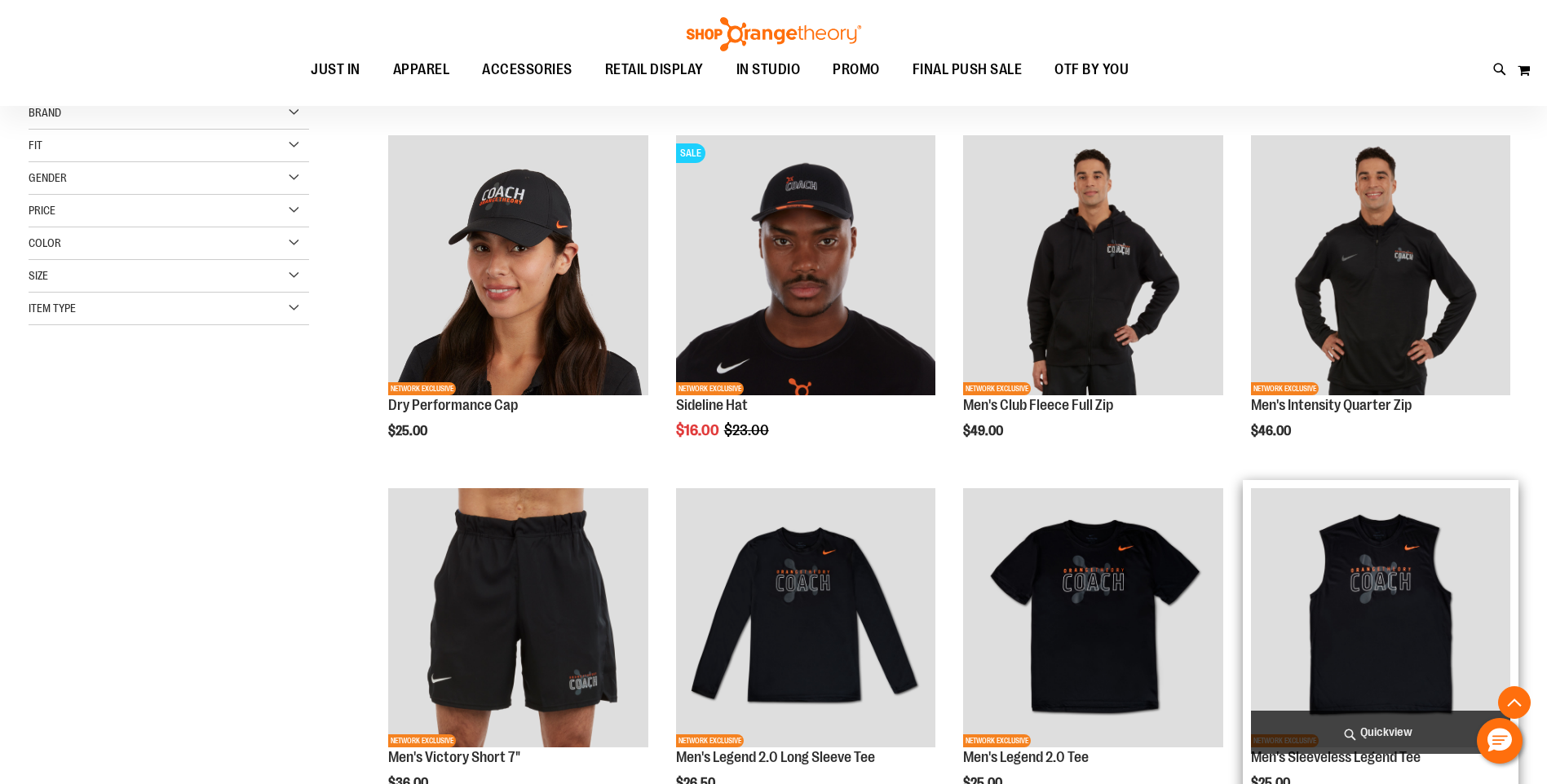
scroll to position [326, 0]
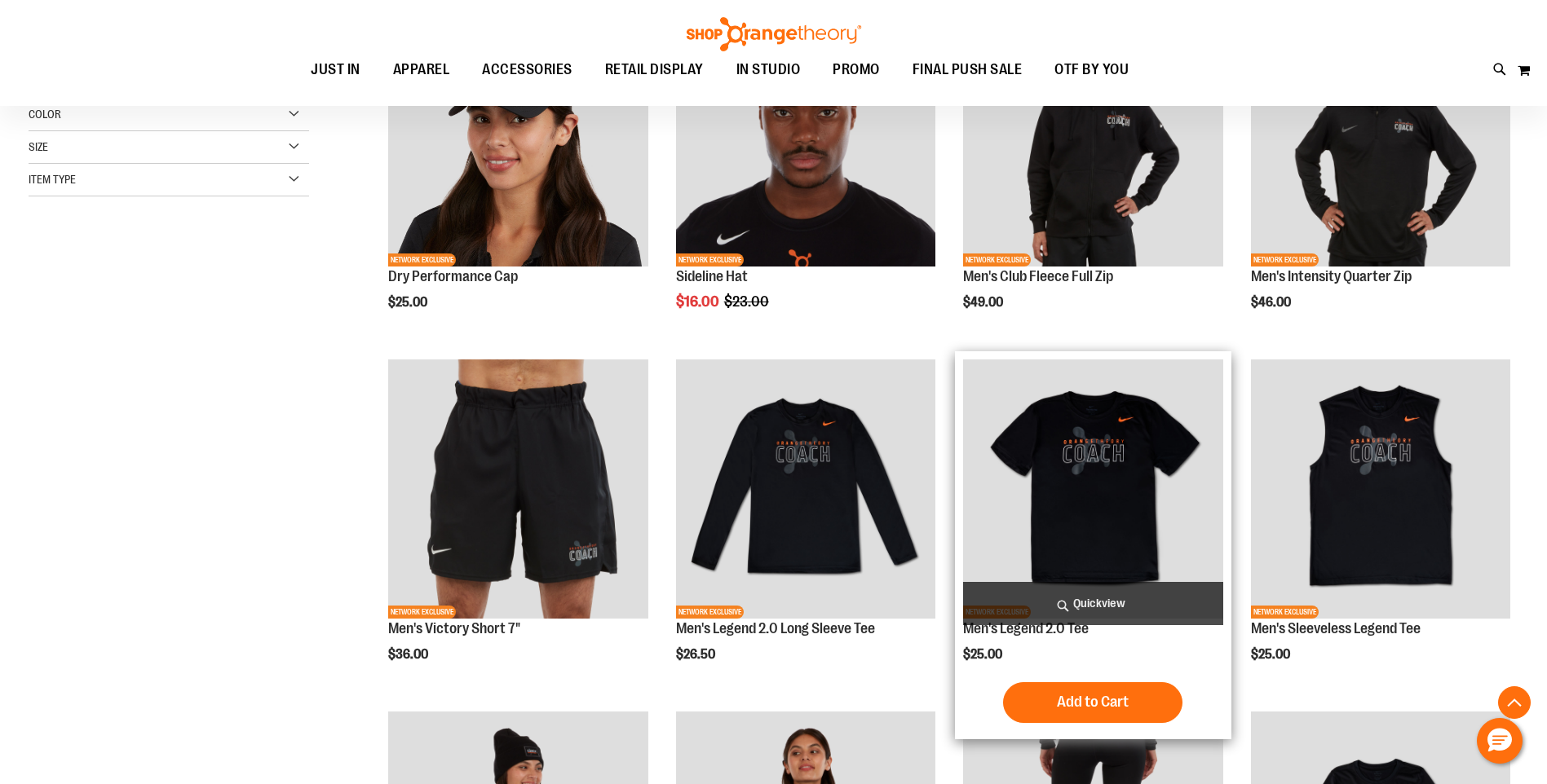
type input "**********"
click at [1083, 485] on img "product" at bounding box center [1093, 490] width 260 height 259
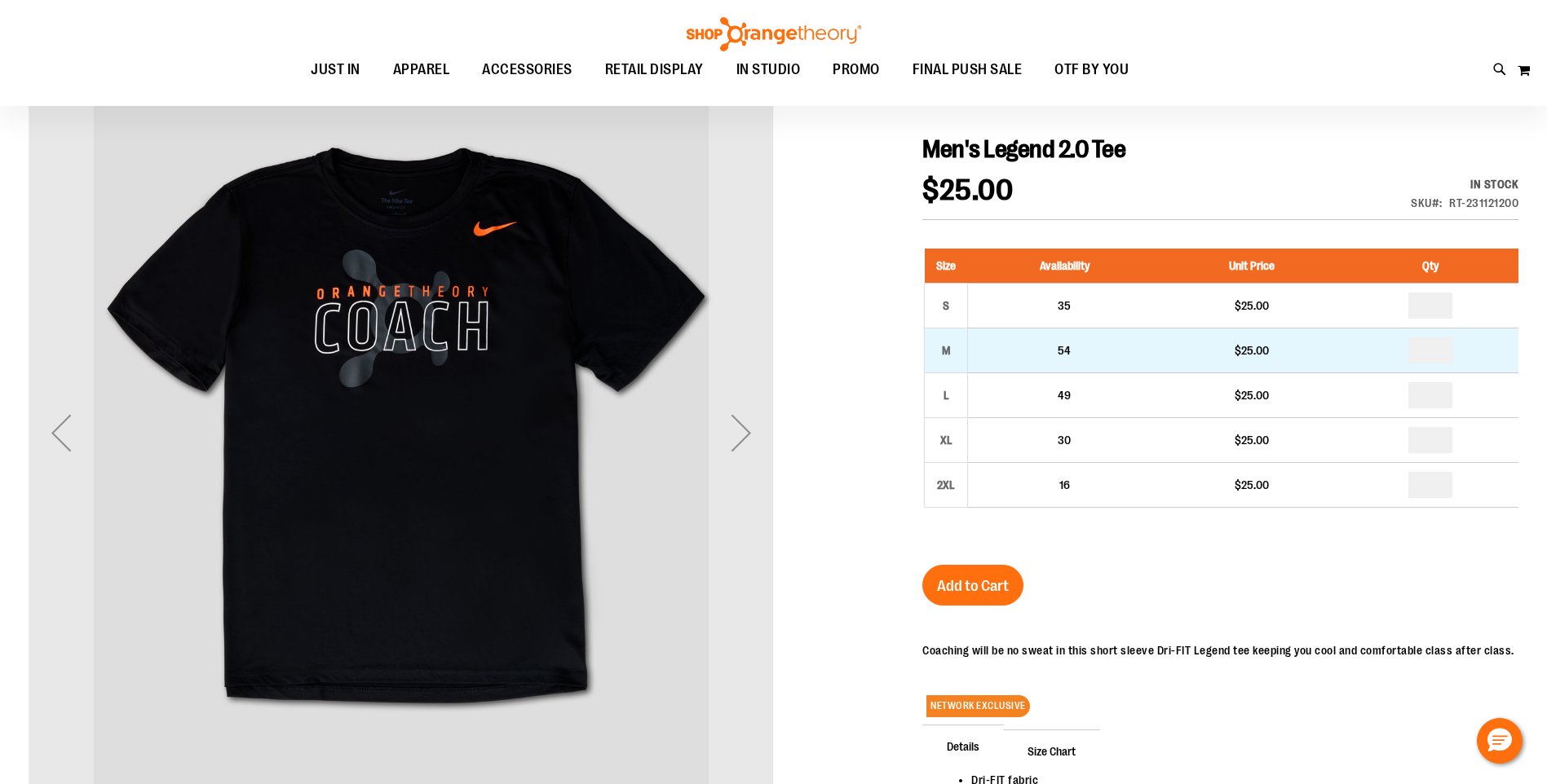
scroll to position [162, 0]
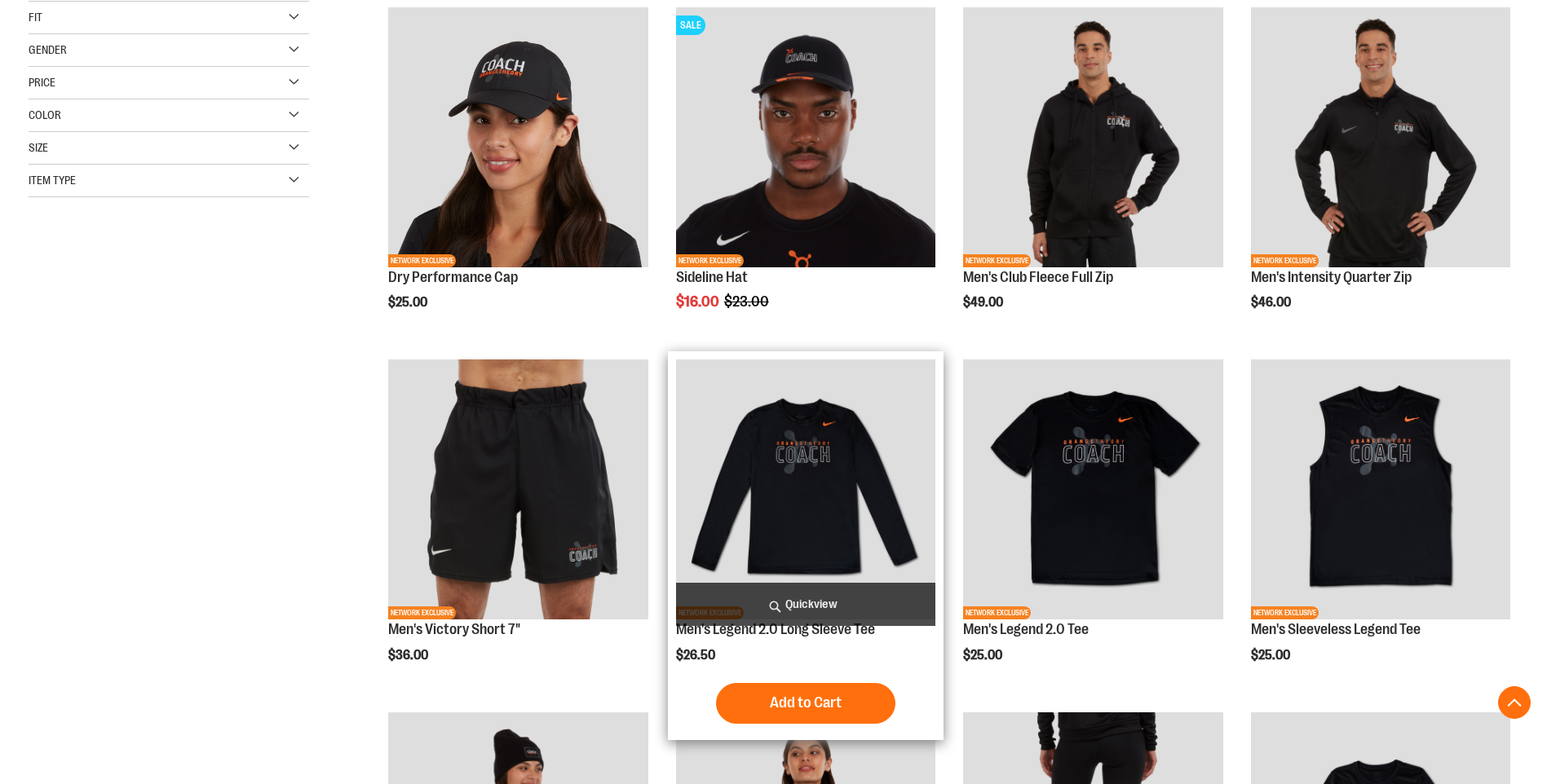
scroll to position [326, 0]
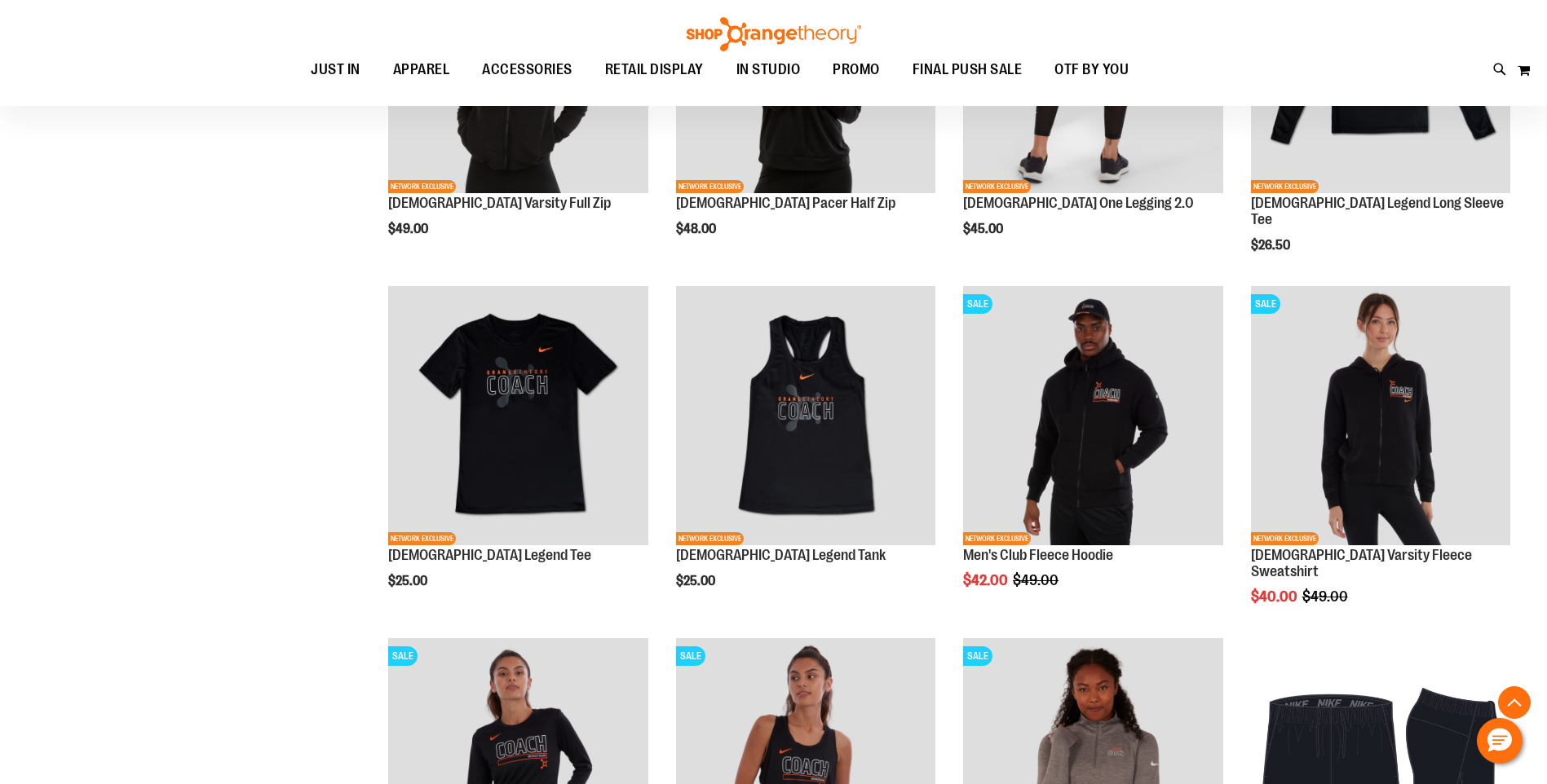
scroll to position [1120, 0]
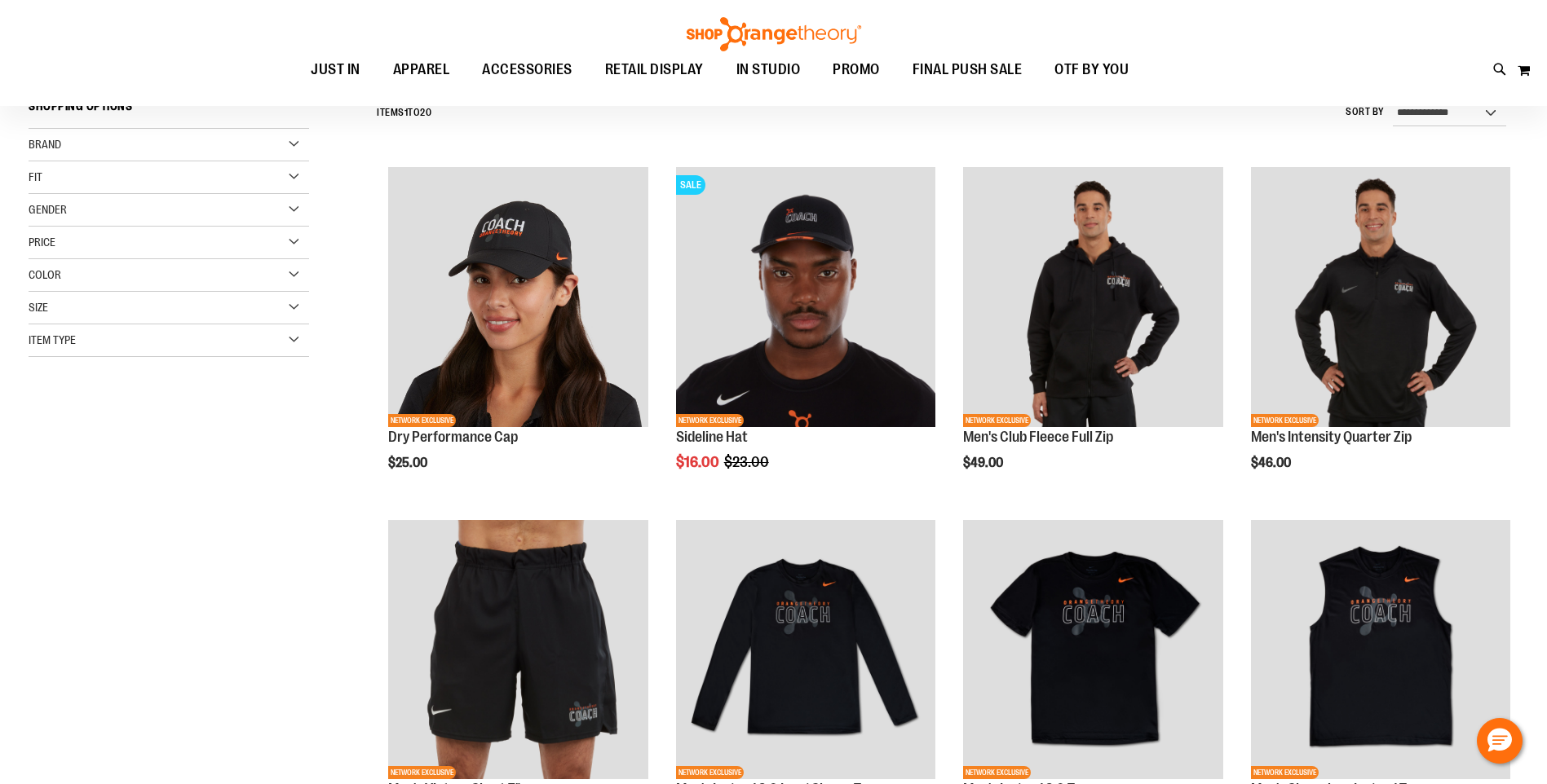
scroll to position [162, 0]
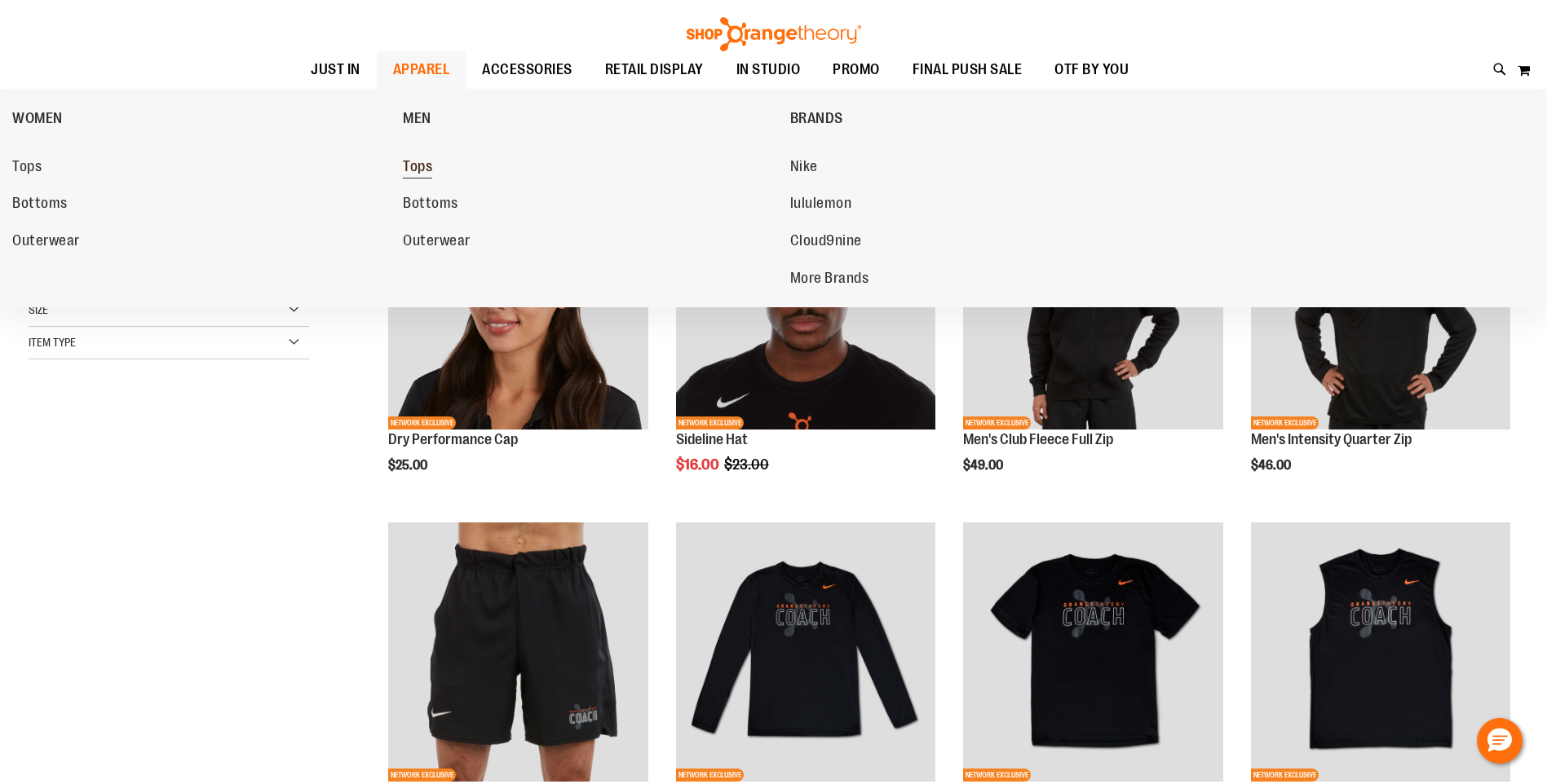
type input "**********"
click at [417, 167] on span "Tops" at bounding box center [417, 169] width 29 height 21
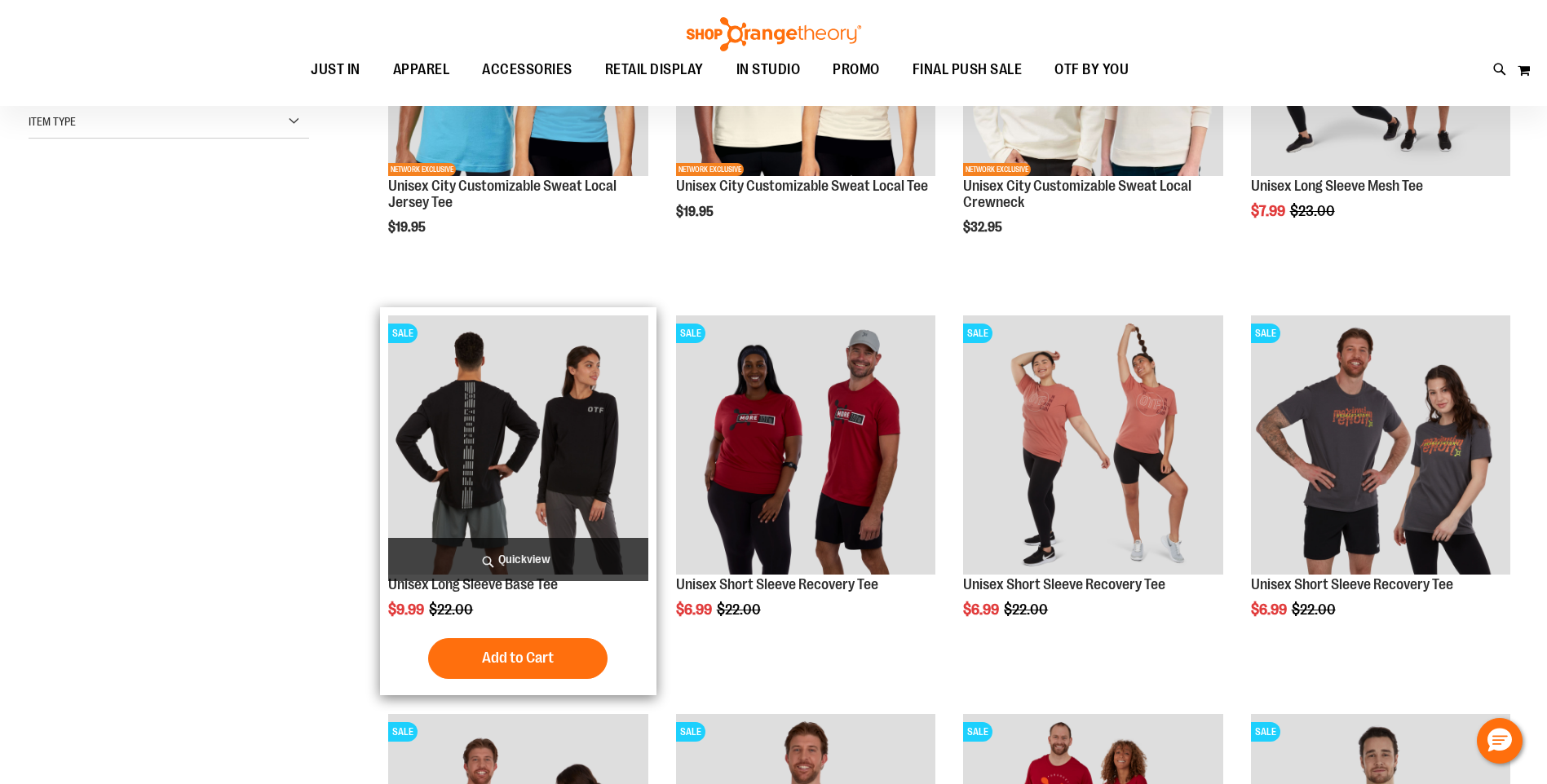
scroll to position [243, 0]
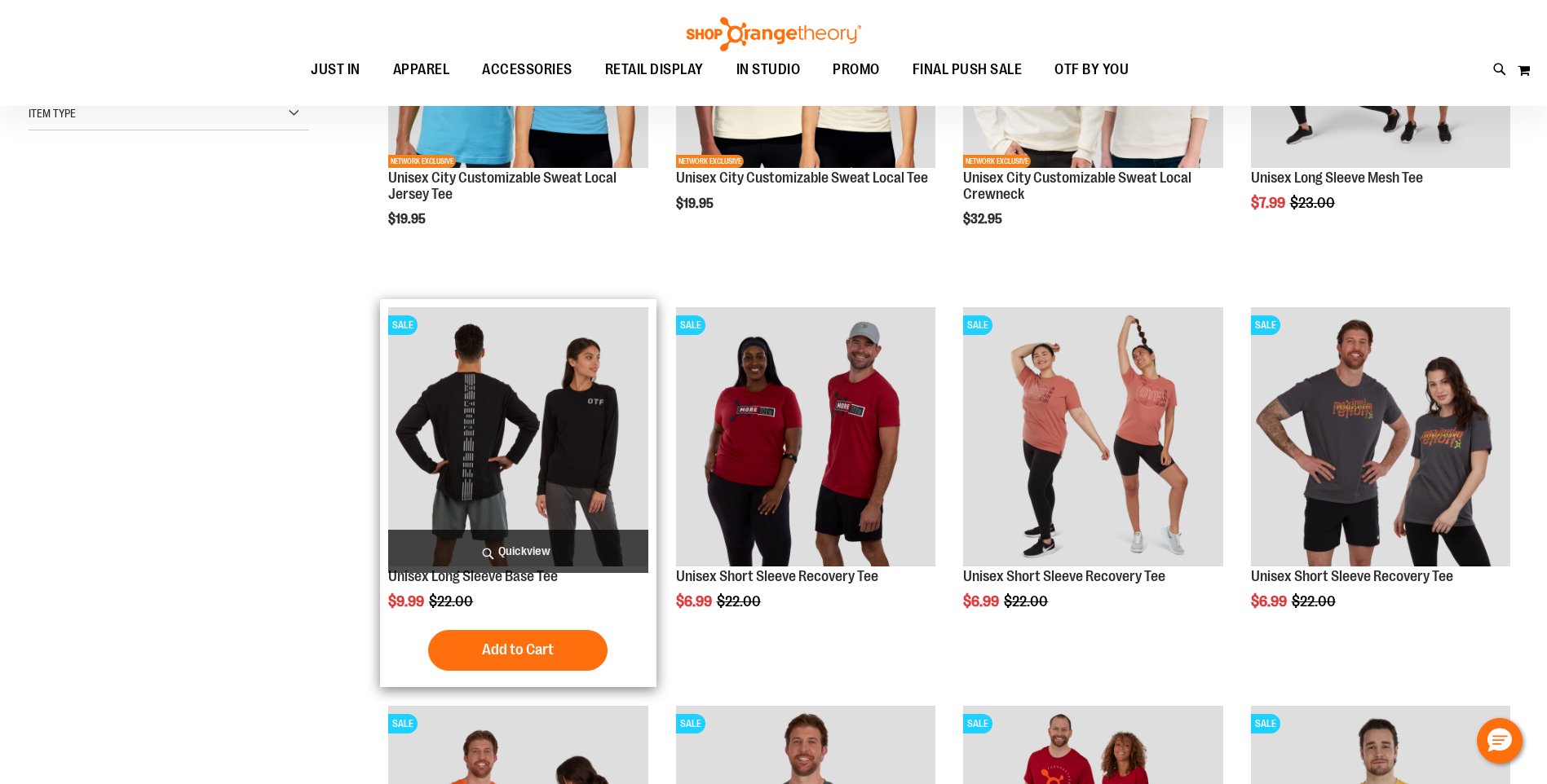
type input "**********"
click at [531, 464] on img "product" at bounding box center [518, 437] width 260 height 259
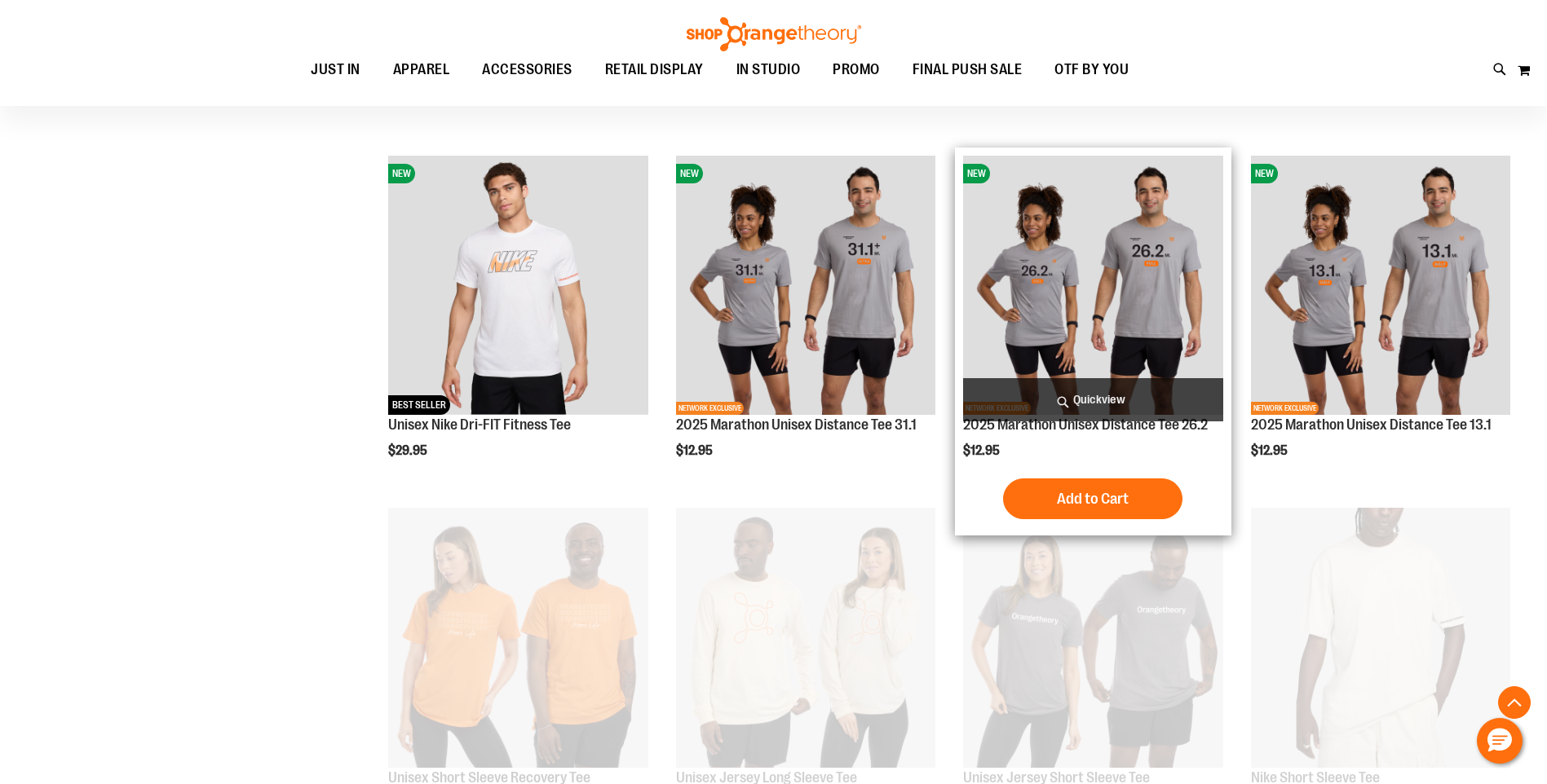
scroll to position [1960, 0]
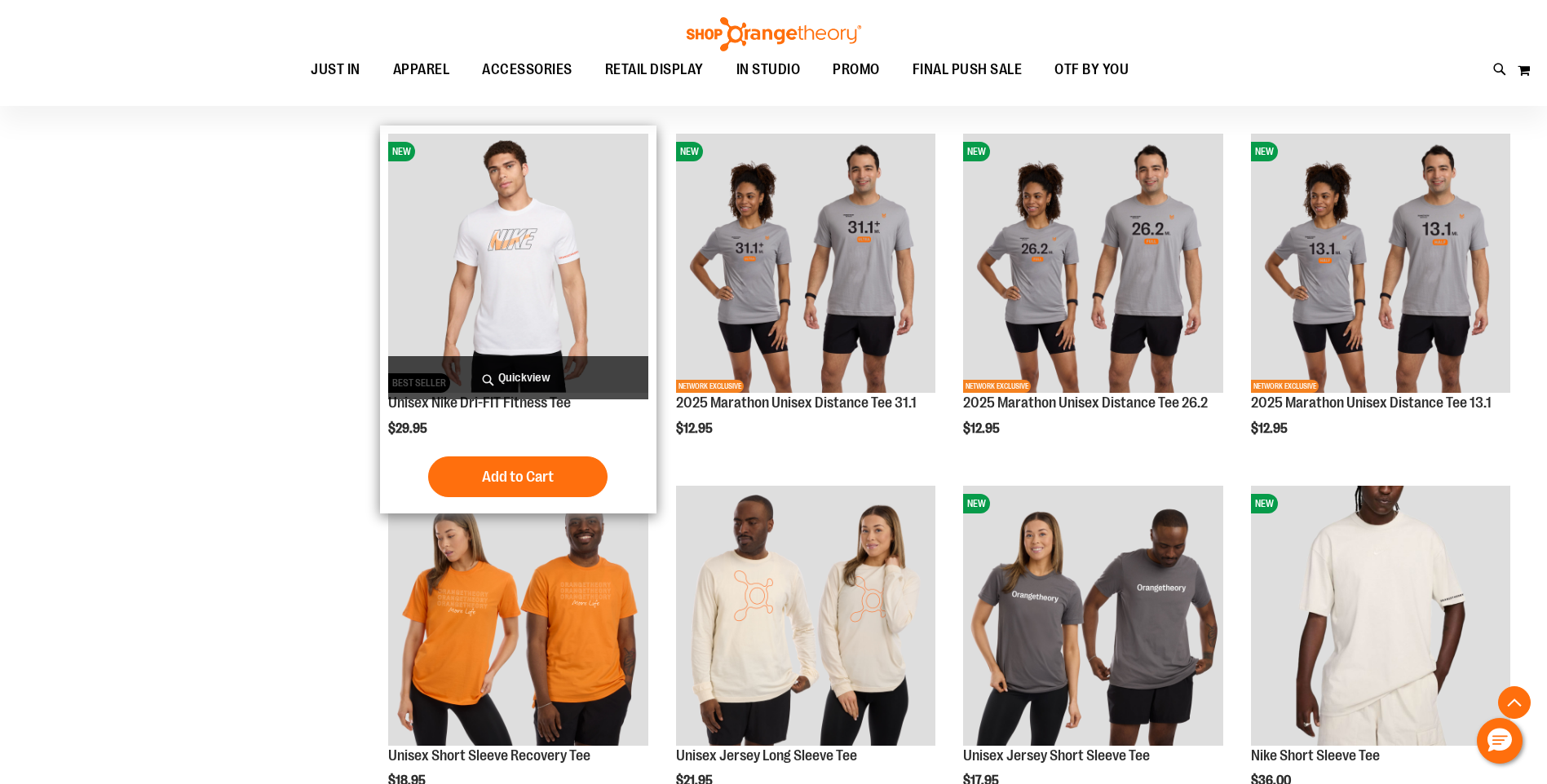
type input "**********"
click at [478, 239] on img "product" at bounding box center [518, 263] width 260 height 259
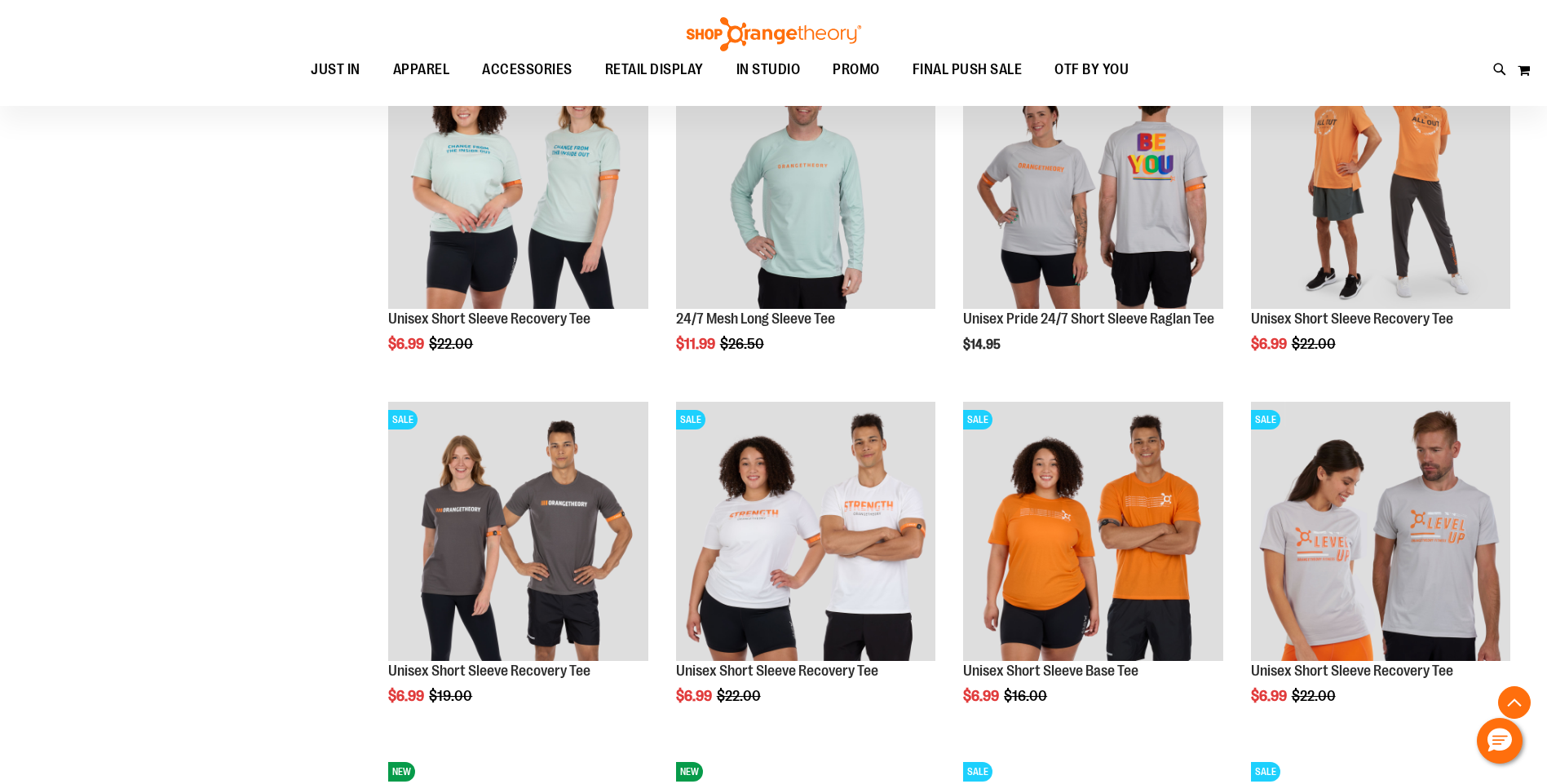
scroll to position [1391, 0]
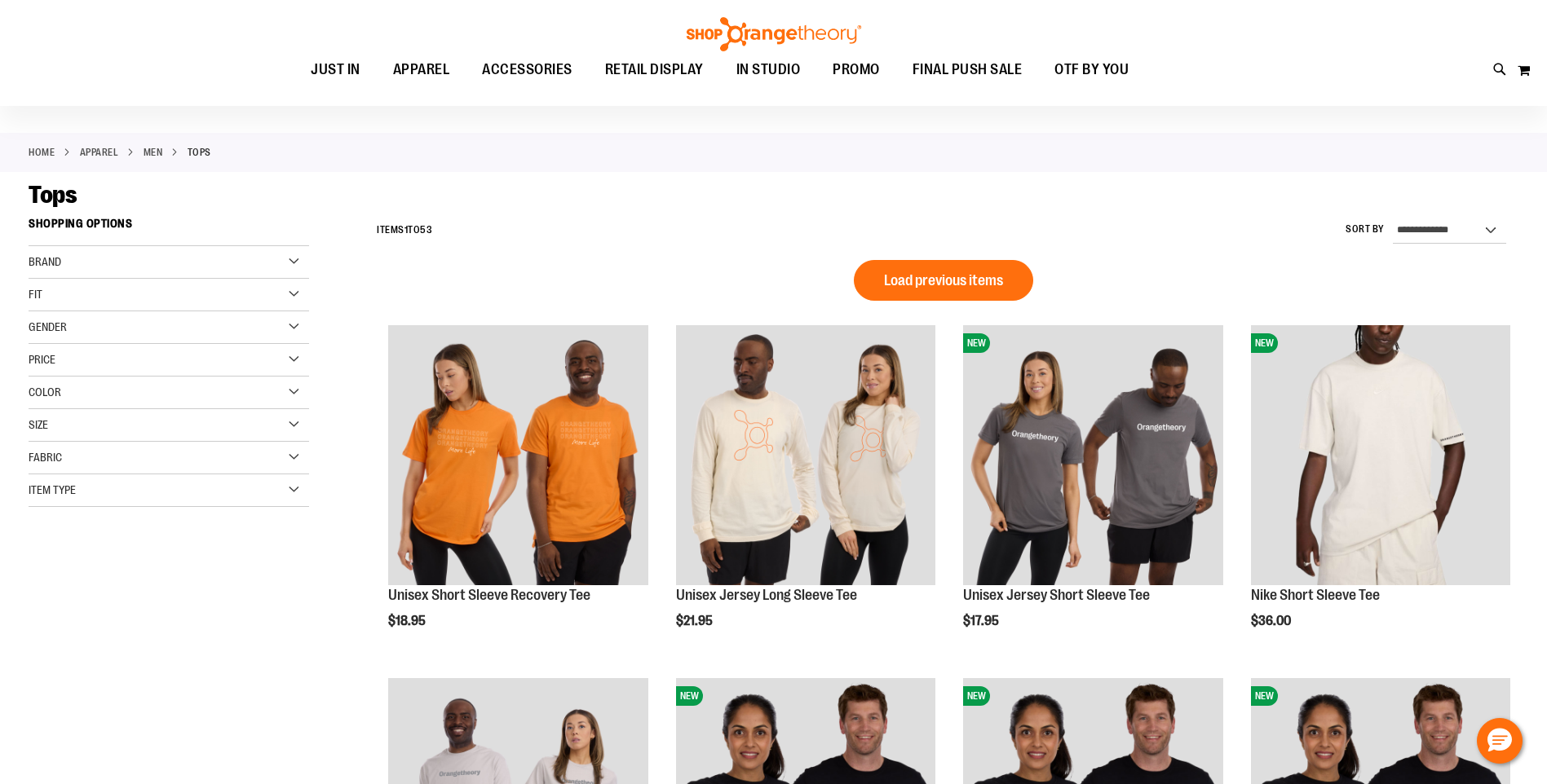
scroll to position [45, 0]
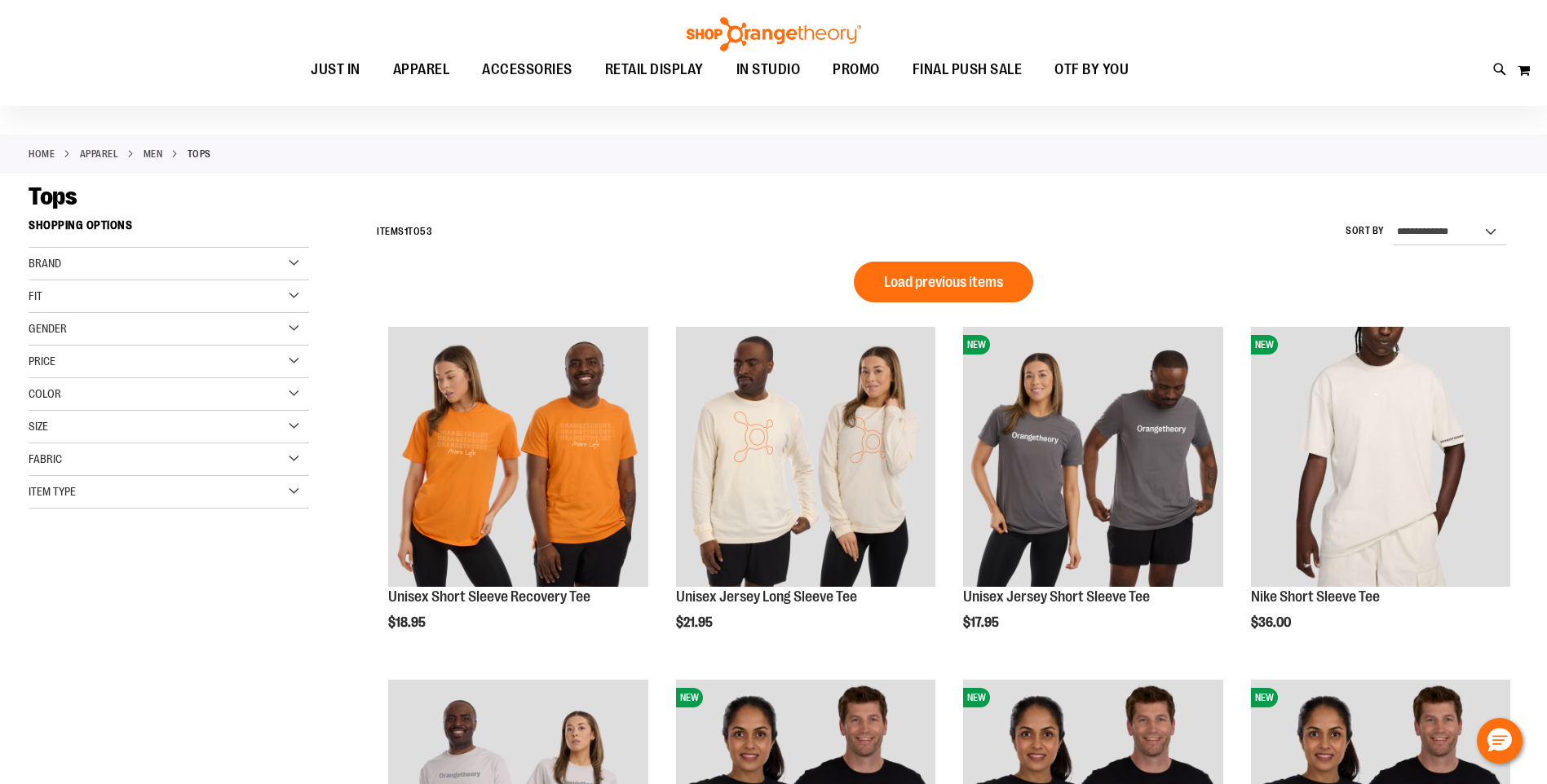
type input "**********"
click at [295, 421] on div "Size" at bounding box center [169, 427] width 280 height 32
click at [138, 472] on div "L" at bounding box center [139, 468] width 25 height 25
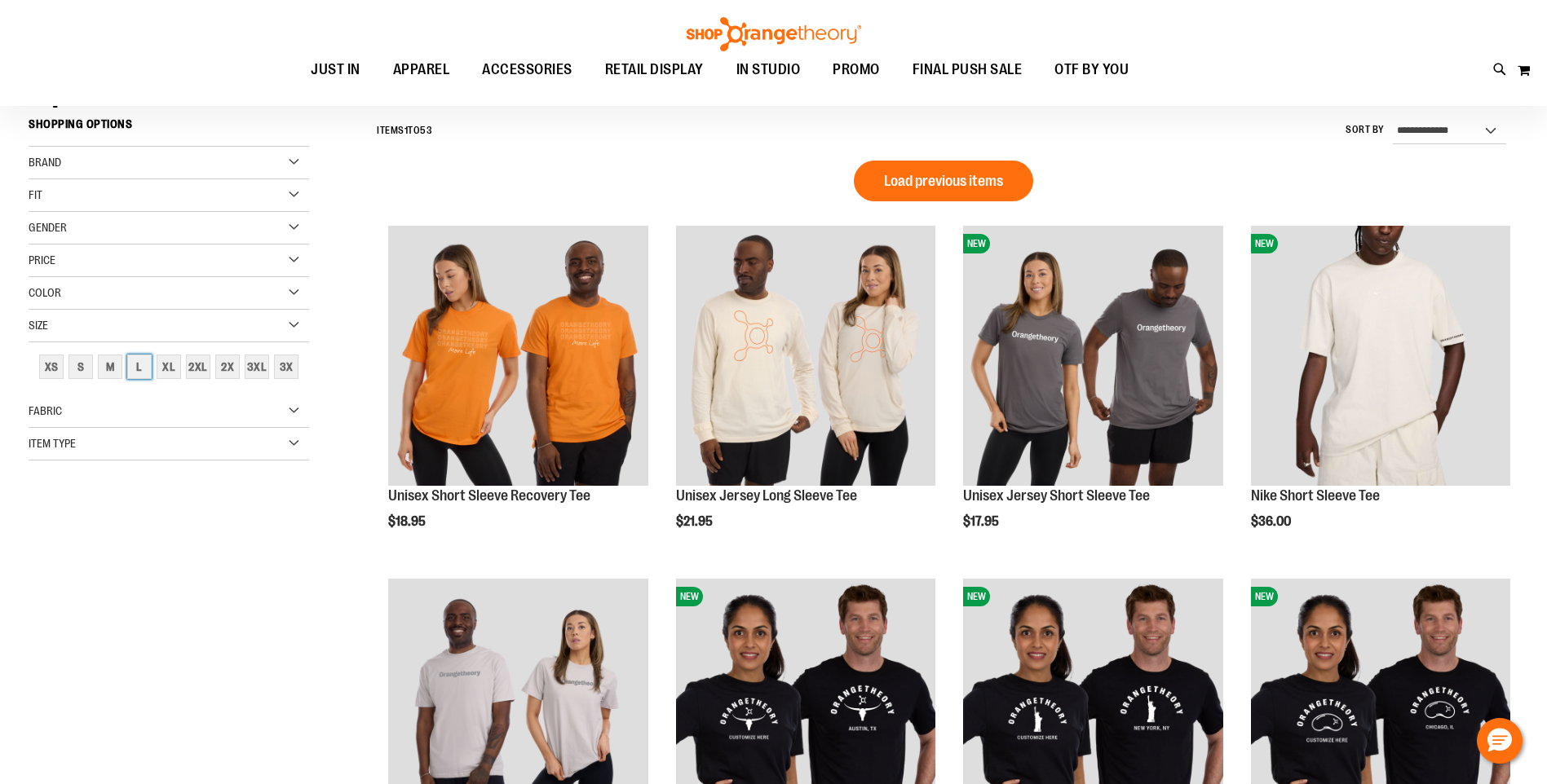
scroll to position [151, 0]
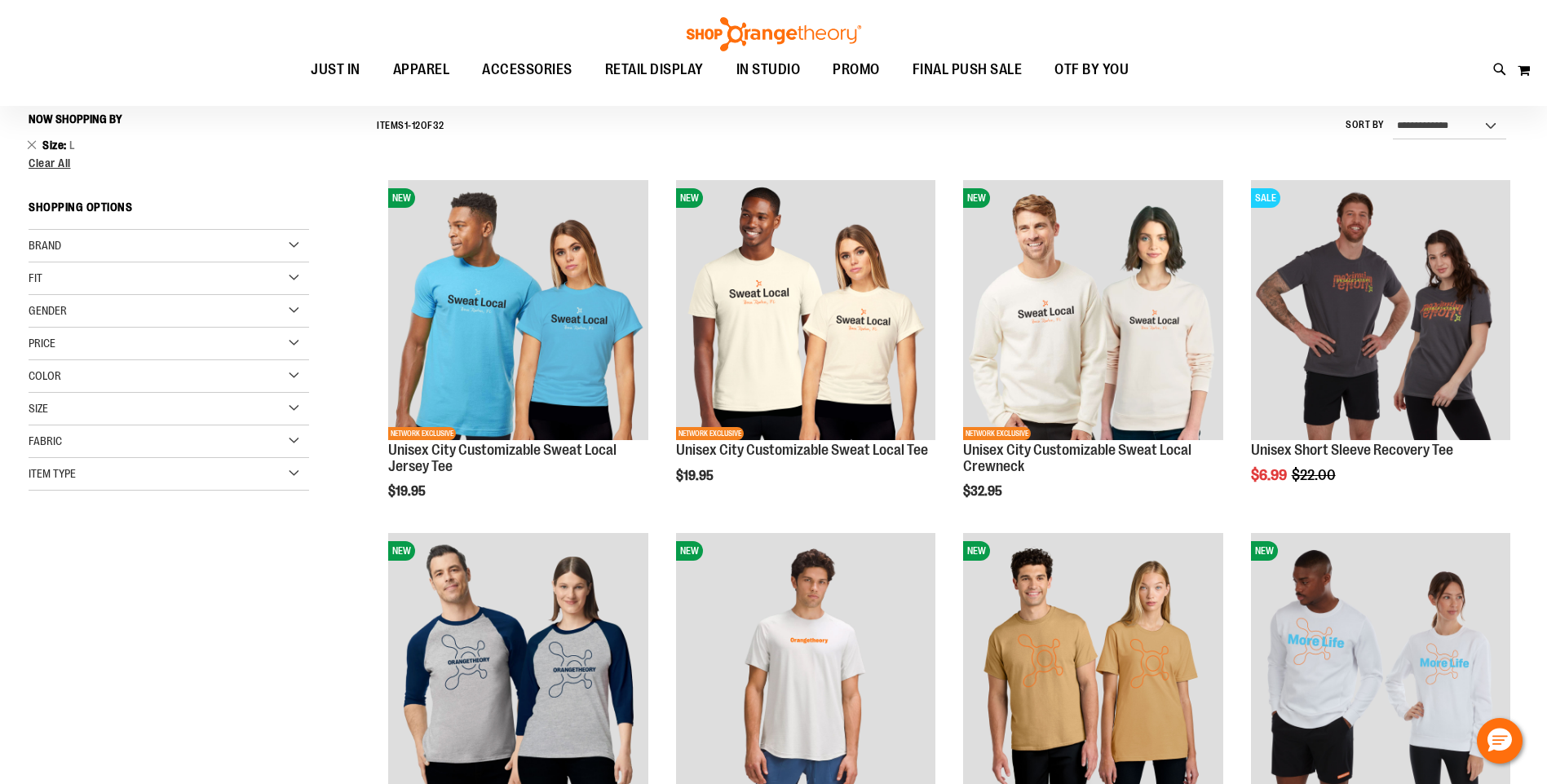
click at [291, 313] on div "Gender" at bounding box center [169, 312] width 280 height 32
click at [41, 343] on link "Men 1 item" at bounding box center [159, 345] width 269 height 17
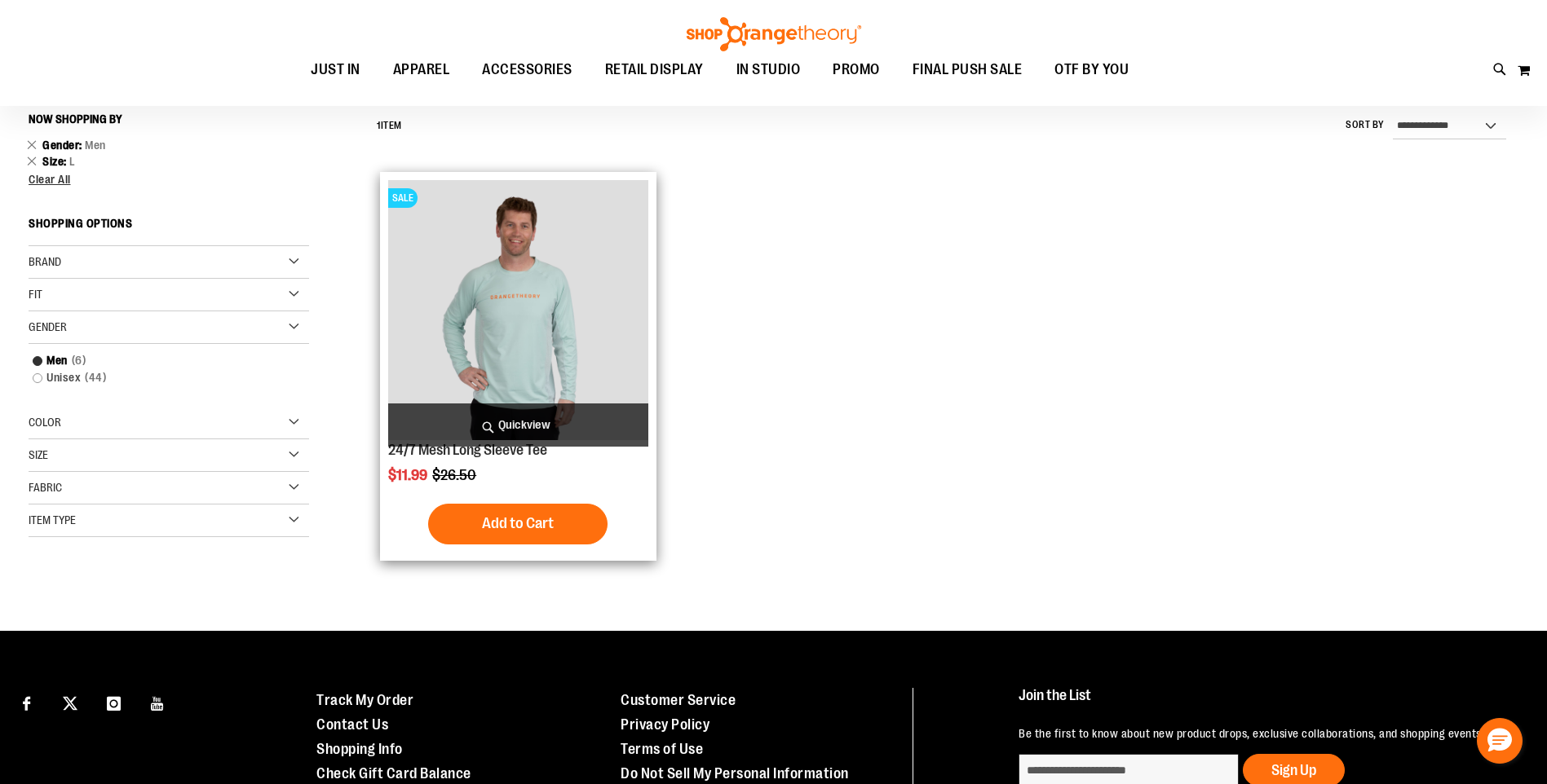
click at [543, 297] on img "product" at bounding box center [518, 310] width 260 height 259
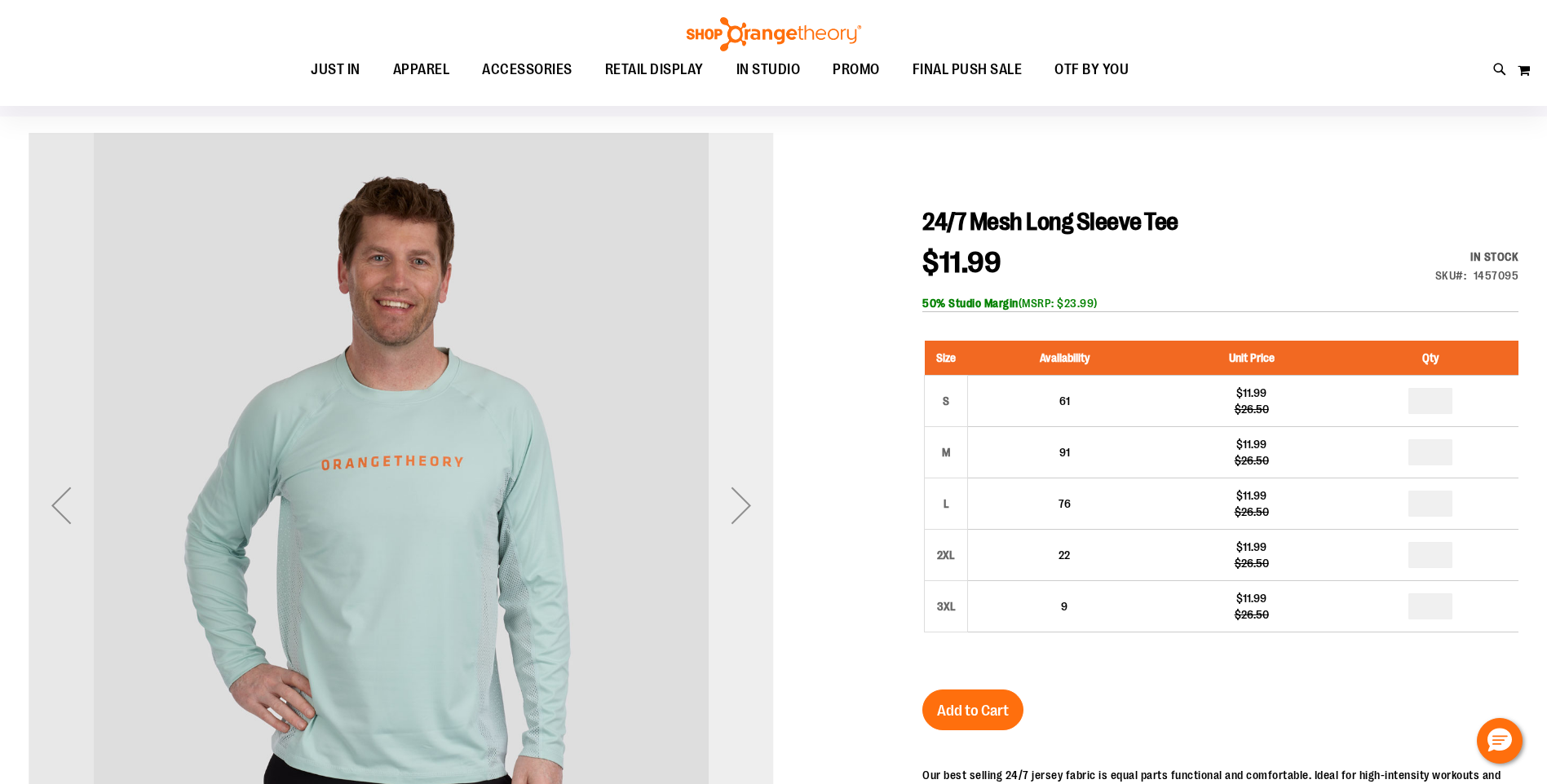
scroll to position [101, 0]
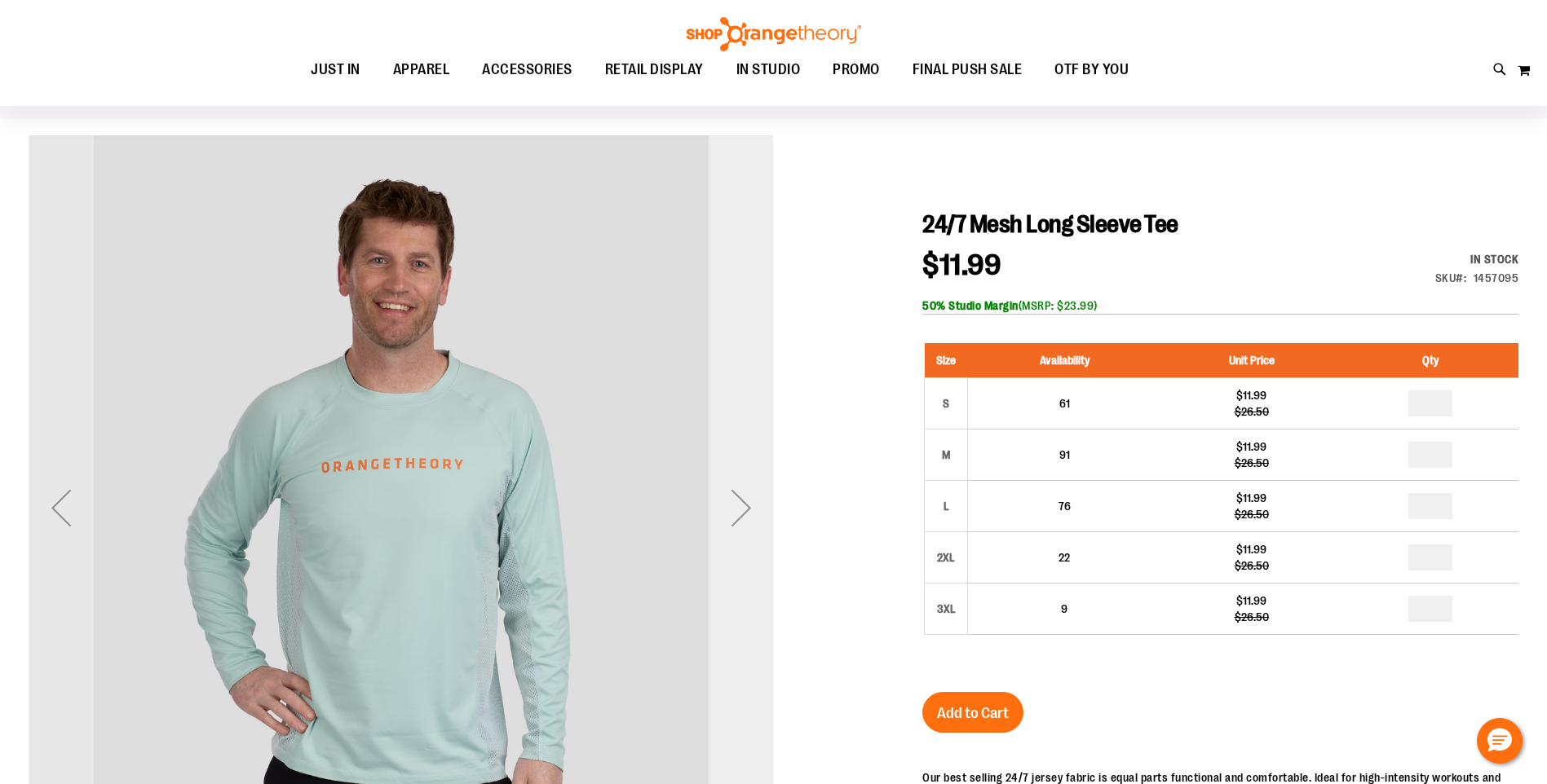
type input "**********"
click at [742, 495] on div "Next" at bounding box center [741, 508] width 65 height 65
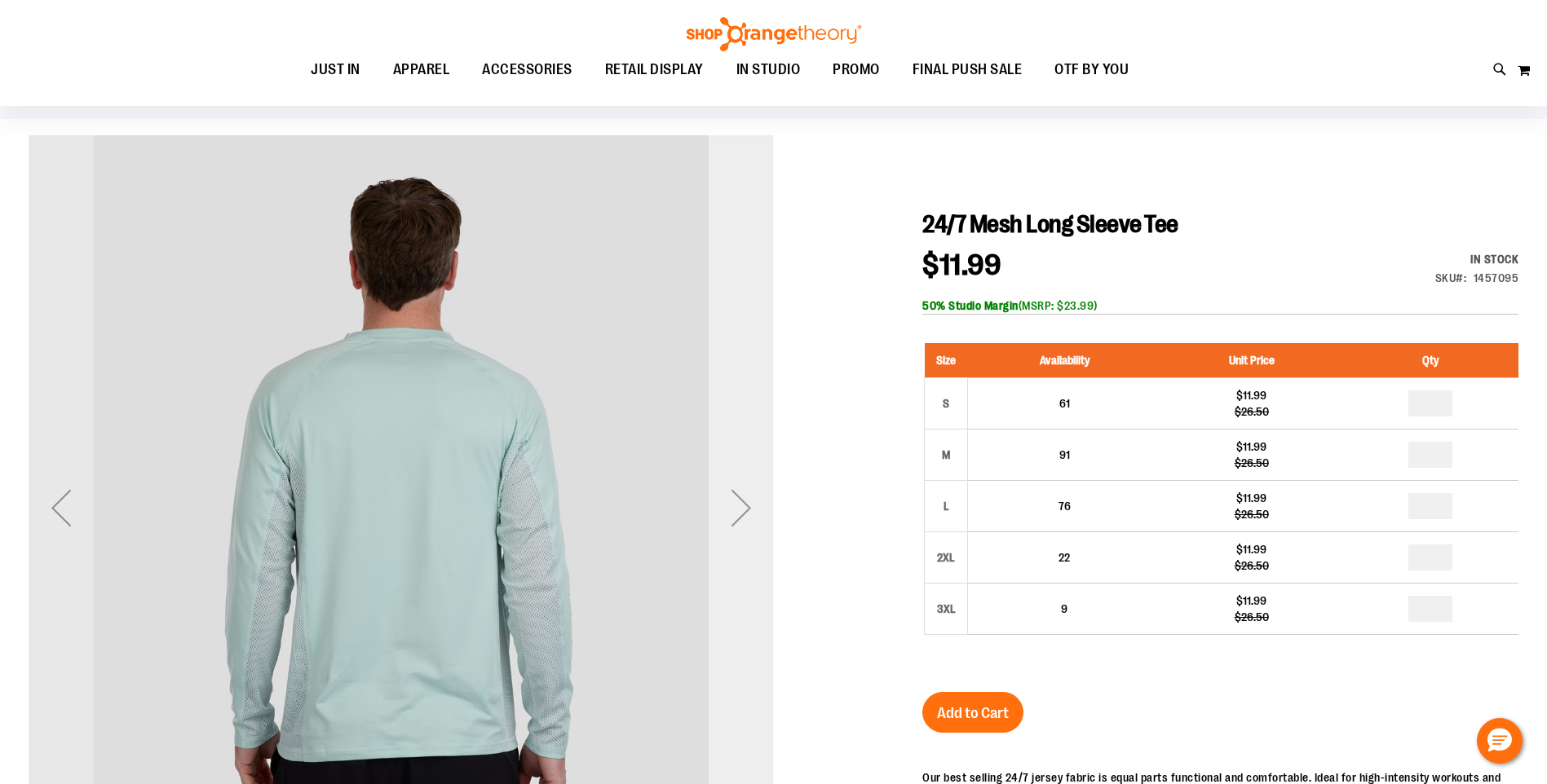
click at [745, 508] on div "Next" at bounding box center [741, 508] width 65 height 65
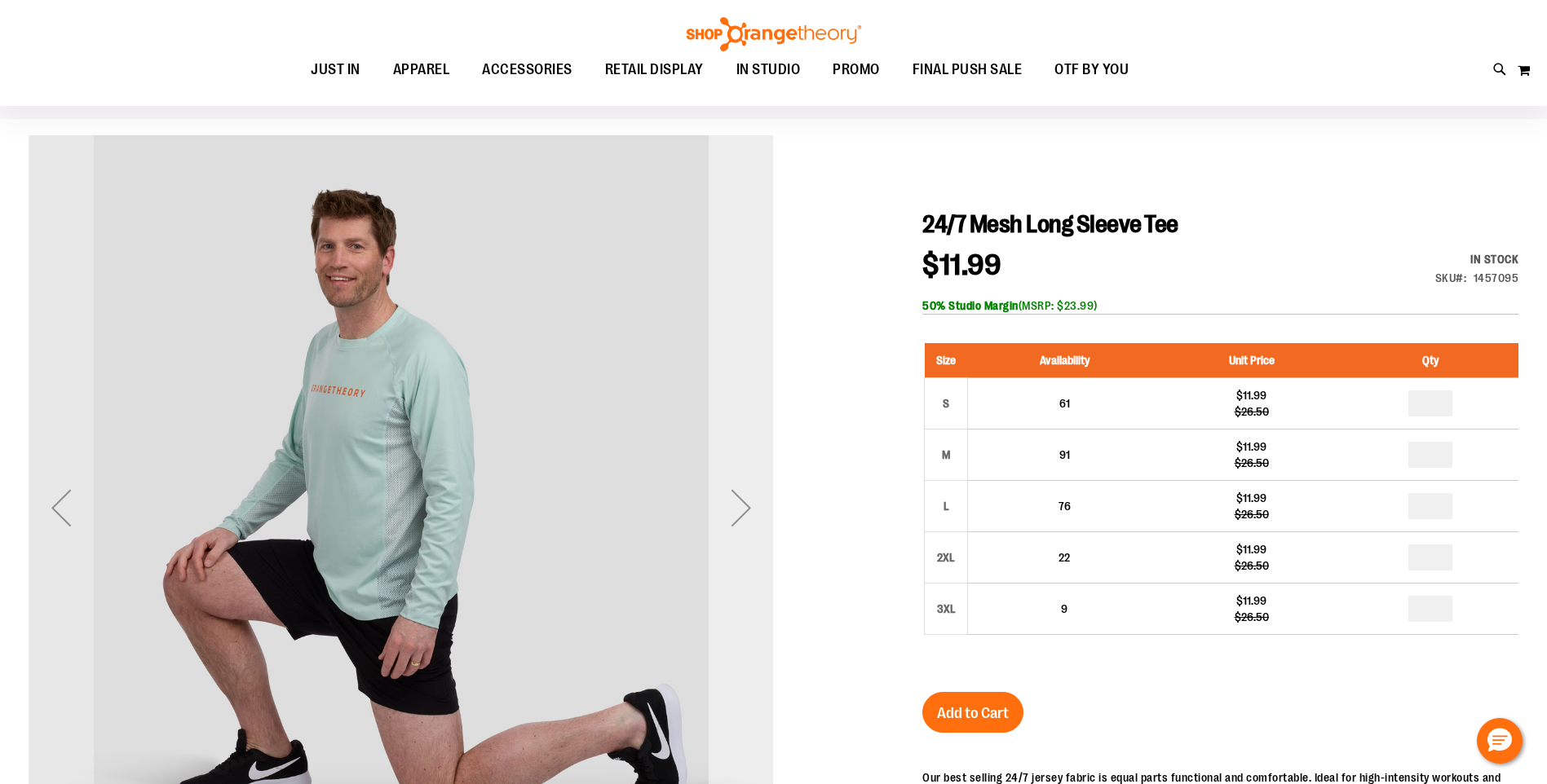
click at [733, 506] on div "Next" at bounding box center [741, 508] width 65 height 65
